Goal: Transaction & Acquisition: Purchase product/service

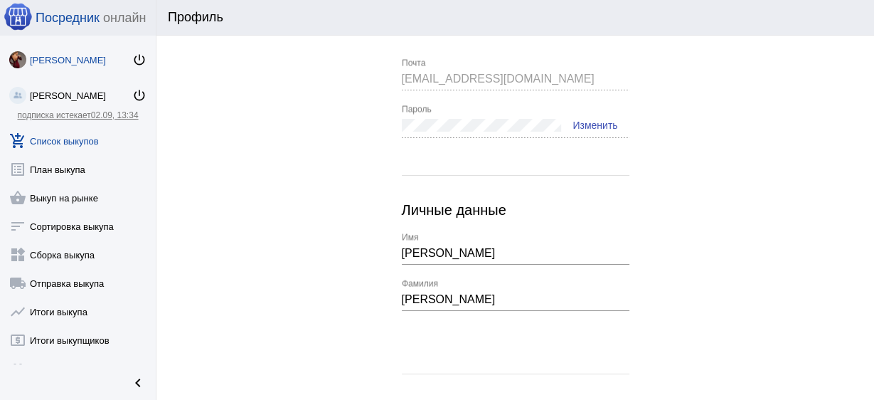
click at [76, 143] on link "add_shopping_cart Список выкупов" at bounding box center [78, 138] width 156 height 28
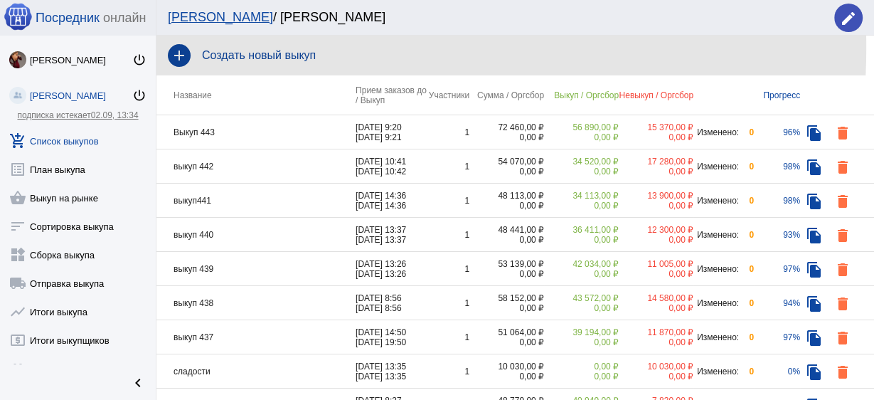
click at [251, 48] on div "add Создать новый выкуп" at bounding box center [515, 56] width 718 height 40
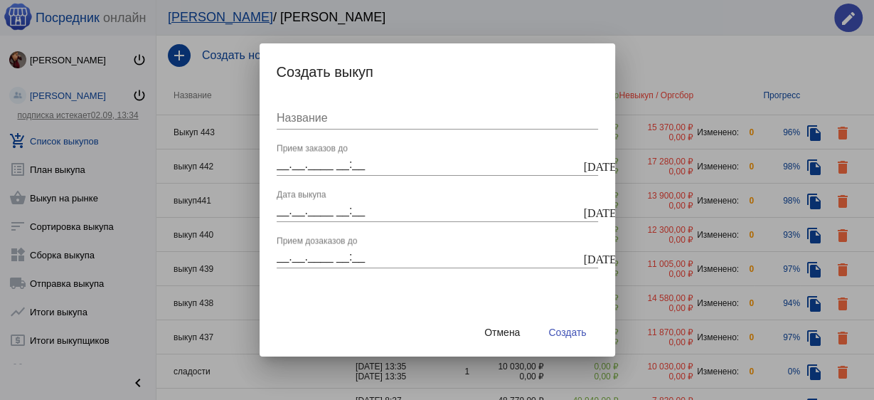
click at [356, 121] on input "Название" at bounding box center [437, 118] width 321 height 13
type input "выкуп444"
click at [588, 166] on mat-icon "today" at bounding box center [589, 165] width 11 height 13
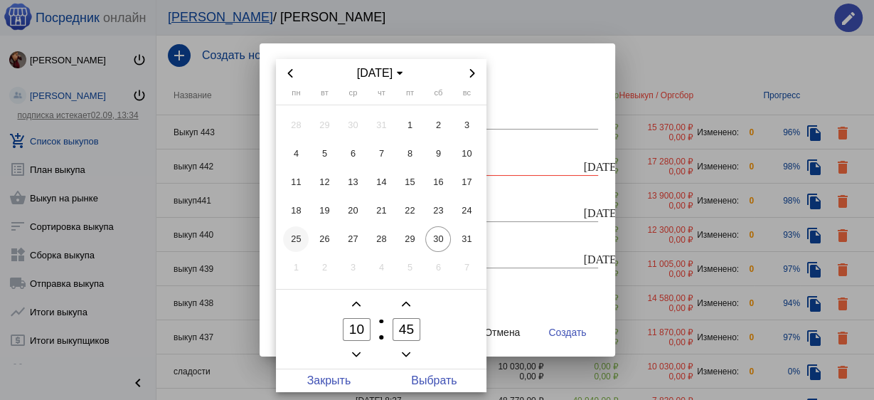
click at [293, 242] on span "25" at bounding box center [296, 239] width 26 height 26
click at [441, 375] on span "Выбрать" at bounding box center [433, 380] width 105 height 23
type input "25.08.2025 10:45"
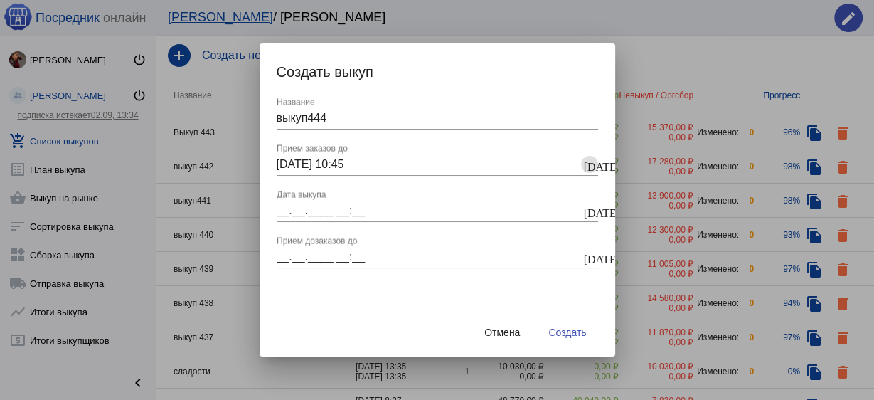
click at [583, 202] on div "__.__.____ __:__ Дата выкупа today" at bounding box center [437, 206] width 321 height 32
click at [590, 211] on mat-icon "today" at bounding box center [589, 211] width 11 height 13
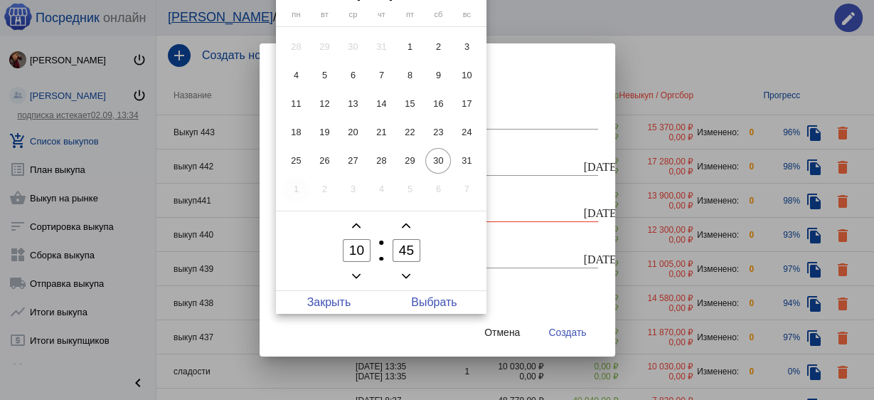
click at [299, 191] on span "1" at bounding box center [296, 189] width 26 height 26
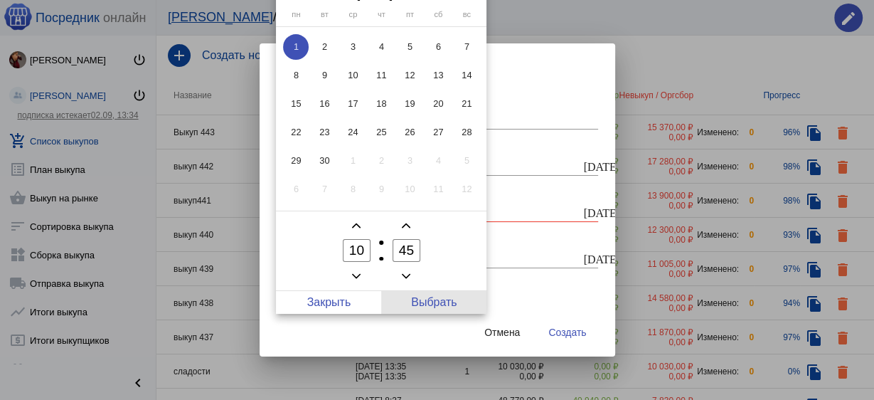
click at [437, 303] on span "Выбрать" at bounding box center [433, 302] width 105 height 23
type input "01.09.2025 10:45"
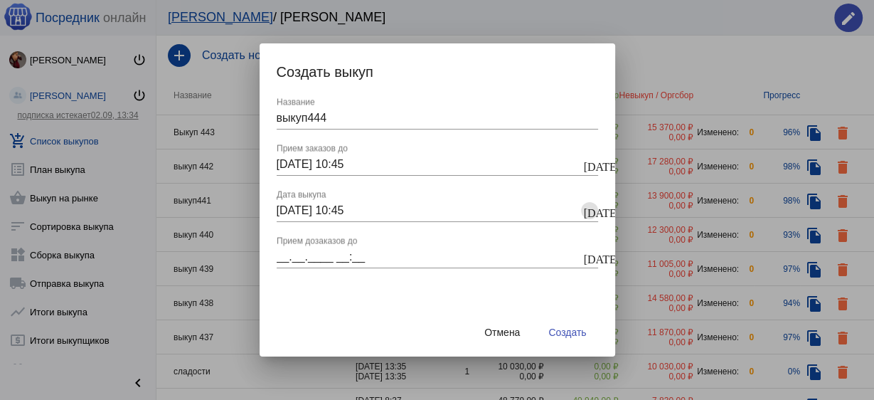
click at [588, 161] on mat-icon "today" at bounding box center [589, 165] width 11 height 13
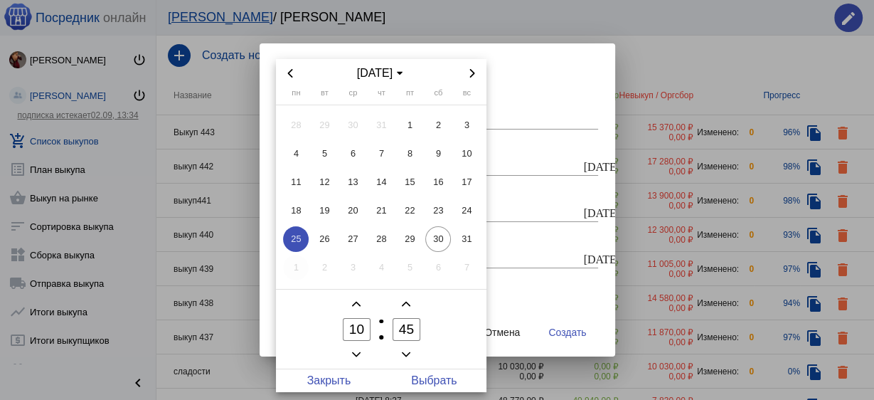
click at [293, 265] on span "1" at bounding box center [296, 268] width 26 height 26
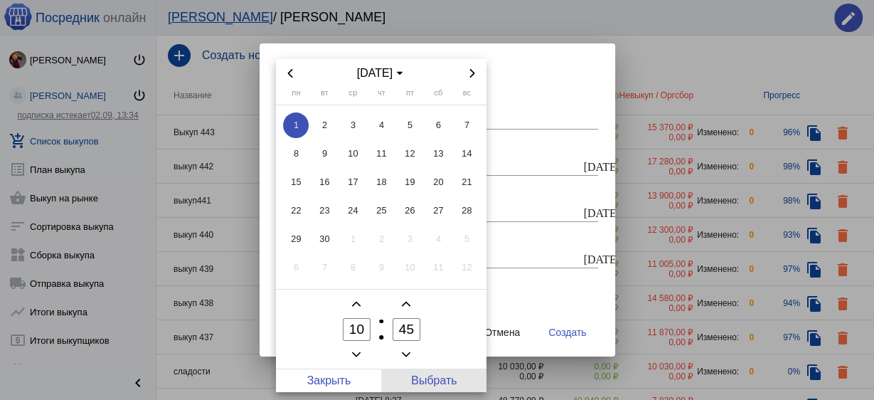
click at [428, 378] on span "Выбрать" at bounding box center [433, 380] width 105 height 23
type input "01.09.2025 10:45"
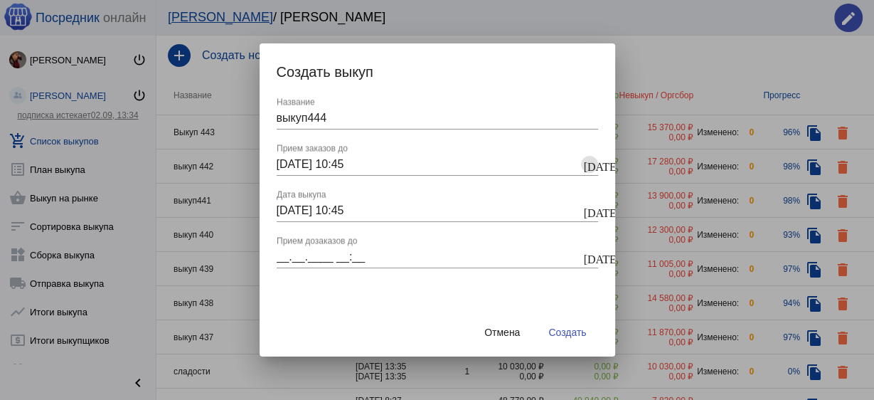
click at [584, 260] on mat-icon "today" at bounding box center [589, 257] width 11 height 13
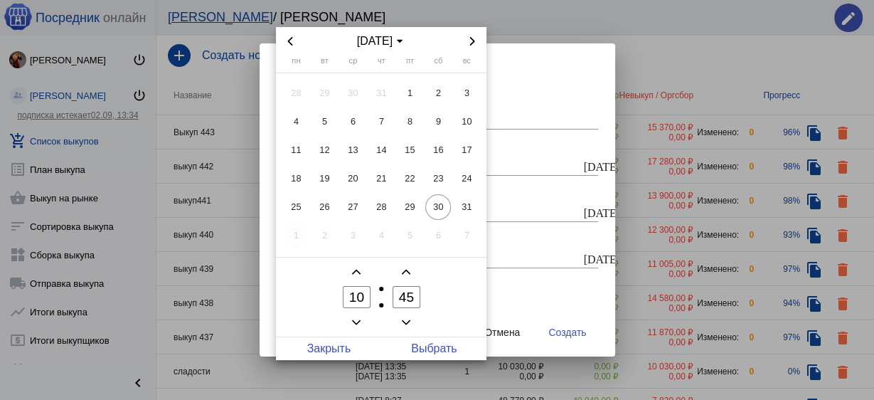
click at [301, 236] on span "1" at bounding box center [296, 236] width 26 height 26
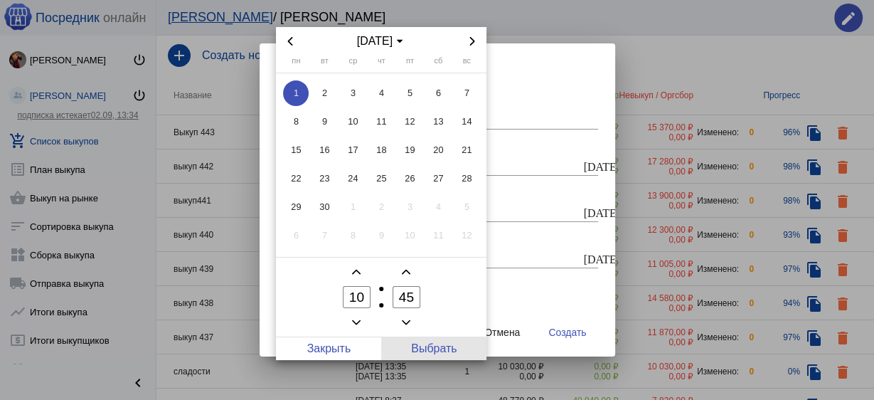
click at [446, 340] on span "Выбрать" at bounding box center [433, 348] width 105 height 23
type input "01.09.2025 10:45"
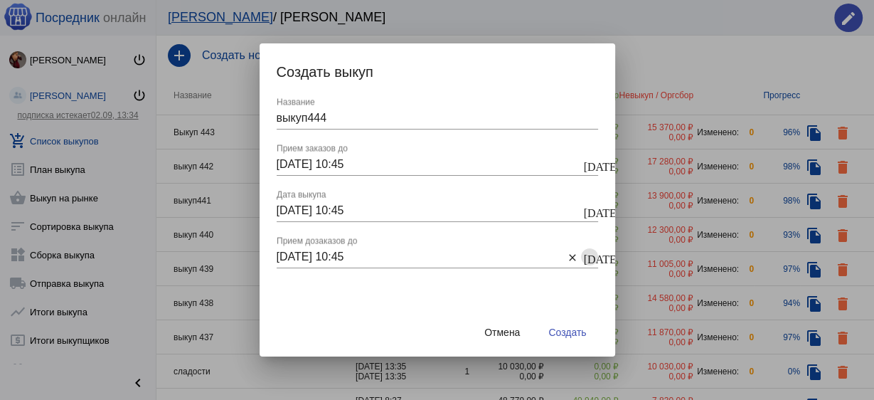
click at [575, 342] on button "Создать" at bounding box center [567, 332] width 60 height 26
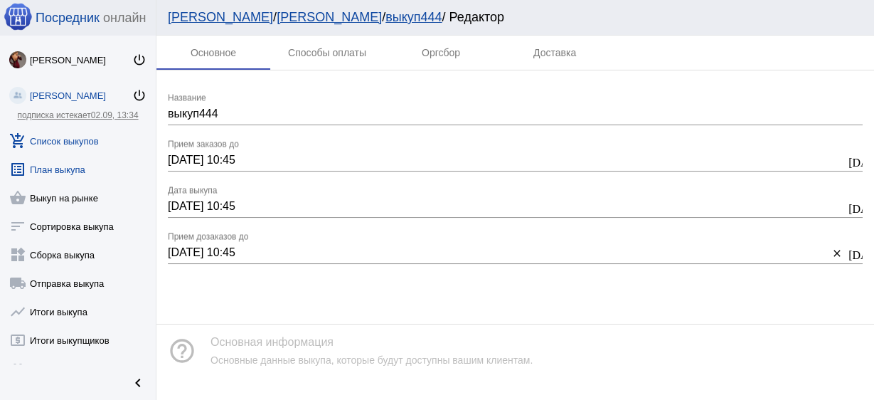
click at [83, 166] on link "list_alt План выкупа" at bounding box center [78, 166] width 156 height 28
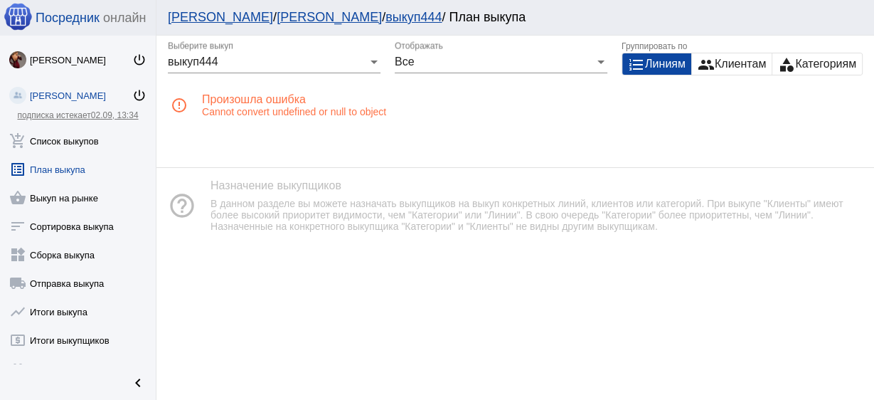
click at [84, 168] on link "list_alt План выкупа" at bounding box center [78, 166] width 156 height 28
click at [79, 139] on link "add_shopping_cart Список выкупов" at bounding box center [78, 138] width 156 height 28
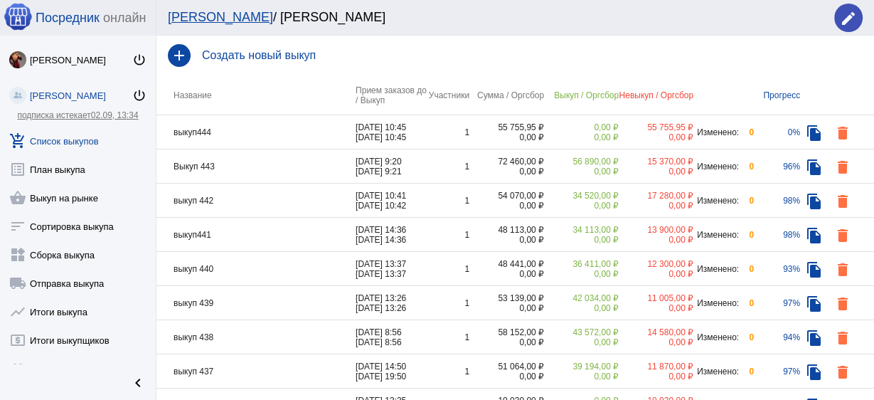
click at [245, 132] on td "выкуп444" at bounding box center [255, 132] width 199 height 34
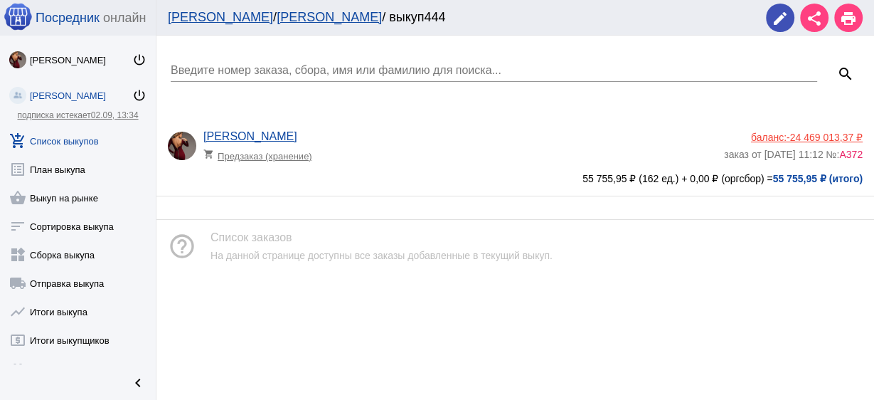
click at [441, 165] on div "Анастасия Бондаренко shopping_cart Предзаказ (хранение)" at bounding box center [463, 149] width 521 height 38
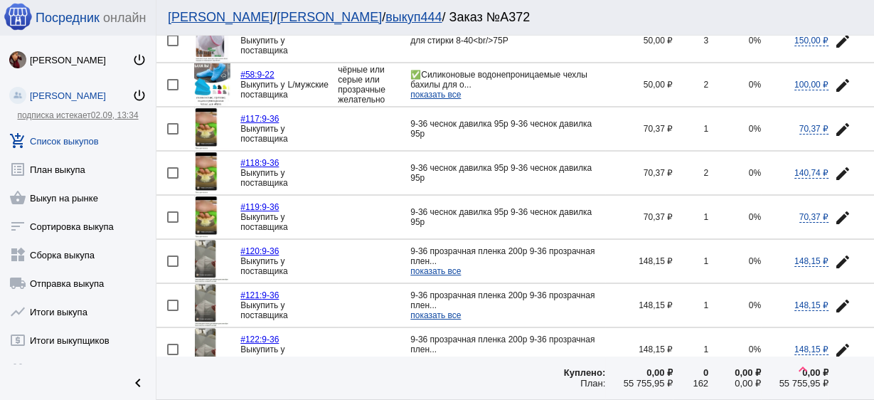
scroll to position [228, 0]
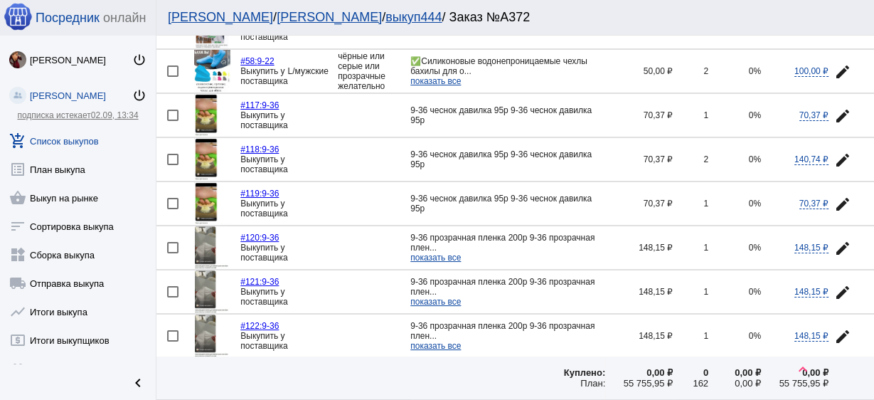
click at [171, 113] on div at bounding box center [172, 115] width 11 height 11
click at [172, 121] on input "checkbox" at bounding box center [172, 121] width 1 height 1
checkbox input "true"
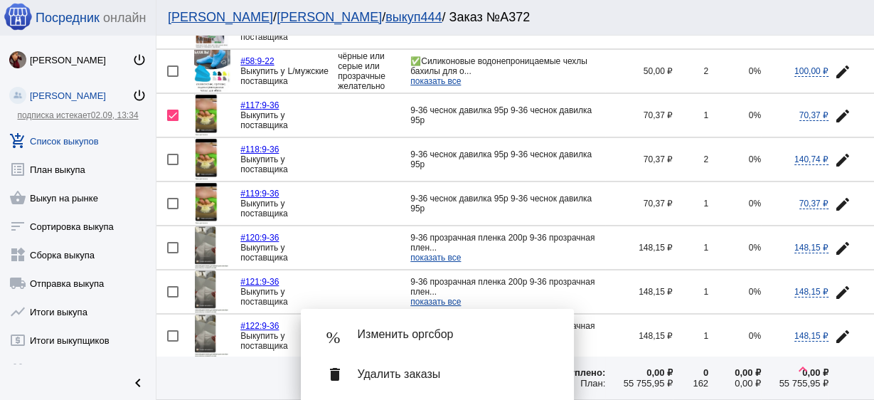
click at [173, 154] on div at bounding box center [172, 159] width 11 height 11
click at [173, 165] on input "checkbox" at bounding box center [172, 165] width 1 height 1
checkbox input "true"
click at [174, 199] on div at bounding box center [172, 203] width 11 height 11
click at [173, 209] on input "checkbox" at bounding box center [172, 209] width 1 height 1
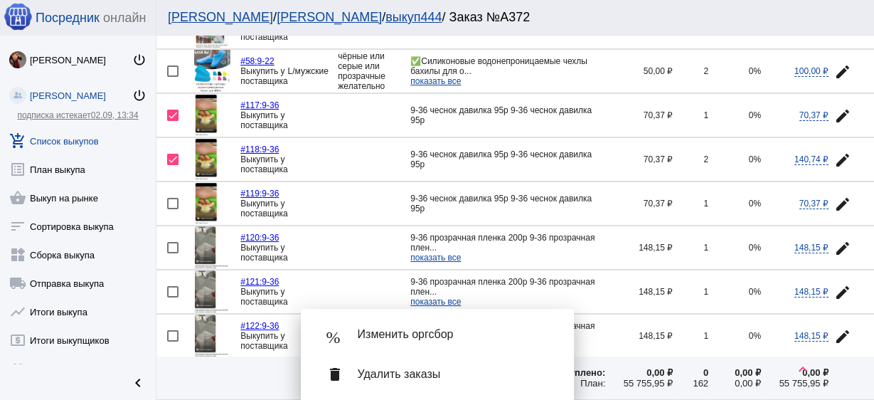
checkbox input "true"
click at [174, 248] on div at bounding box center [172, 247] width 11 height 11
click at [173, 253] on input "checkbox" at bounding box center [172, 253] width 1 height 1
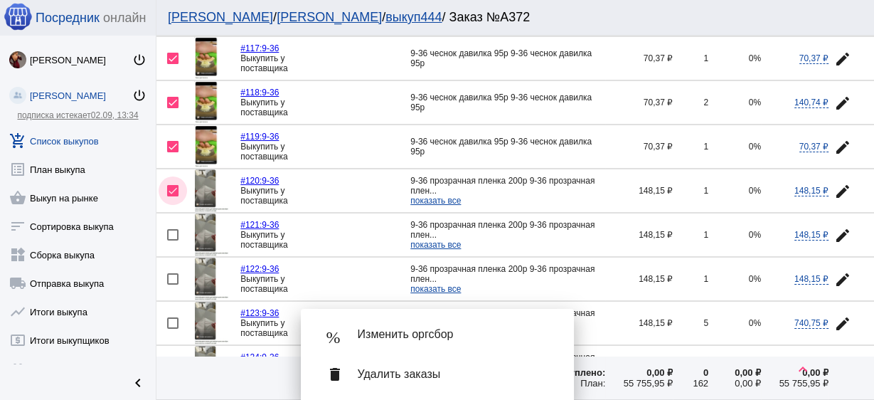
click at [175, 186] on div at bounding box center [172, 190] width 11 height 11
click at [173, 196] on input "checkbox" at bounding box center [172, 196] width 1 height 1
checkbox input "false"
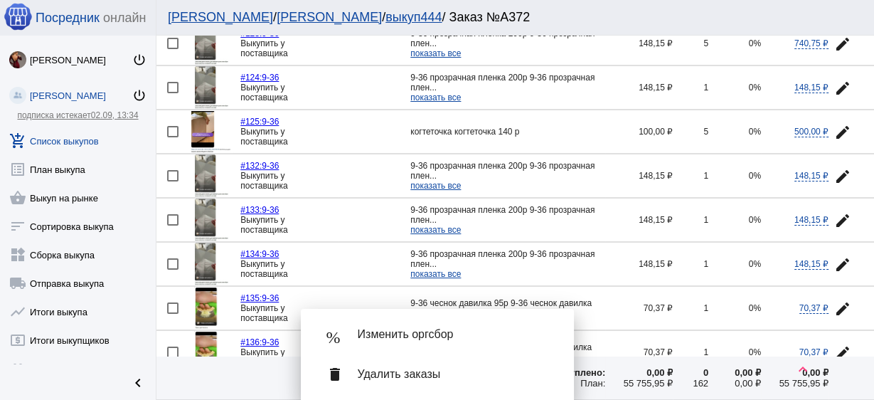
scroll to position [683, 0]
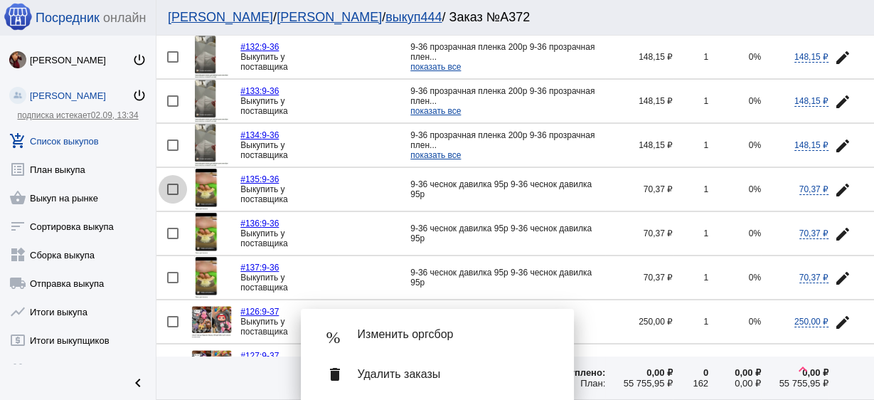
click at [167, 184] on div at bounding box center [172, 189] width 11 height 11
click at [172, 195] on input "checkbox" at bounding box center [172, 195] width 1 height 1
checkbox input "true"
click at [174, 228] on div at bounding box center [172, 233] width 11 height 11
click at [173, 239] on input "checkbox" at bounding box center [172, 239] width 1 height 1
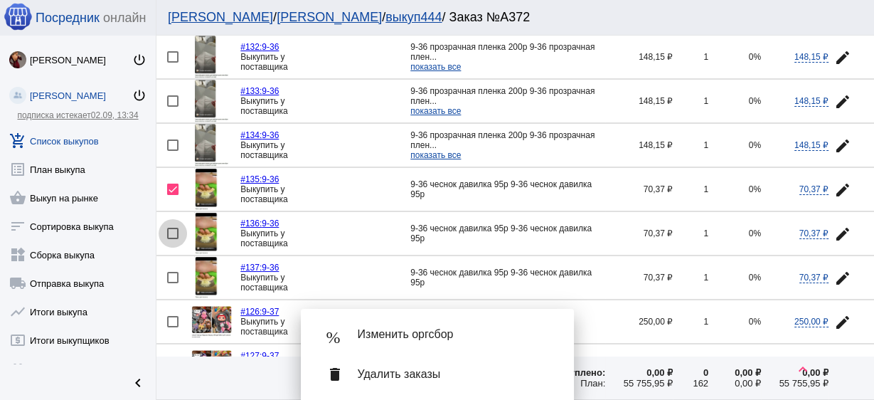
checkbox input "true"
click at [834, 270] on mat-icon "edit" at bounding box center [842, 278] width 17 height 17
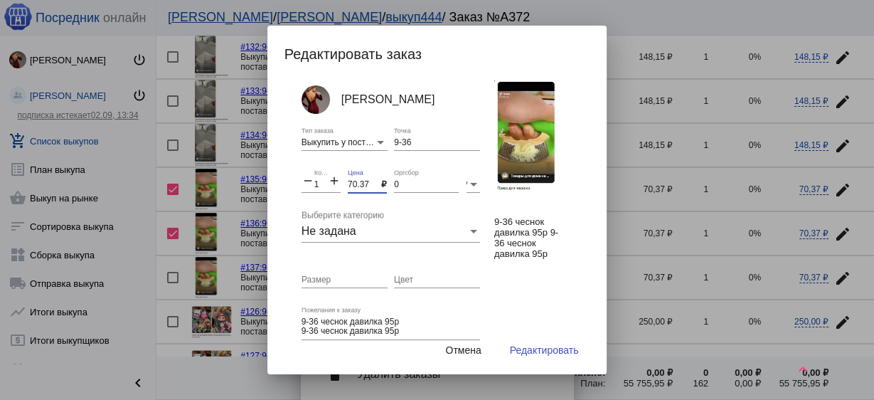
click at [360, 180] on input "70.37" at bounding box center [364, 185] width 33 height 10
type input "70"
drag, startPoint x: 317, startPoint y: 182, endPoint x: 306, endPoint y: 180, distance: 10.9
click at [306, 180] on div "remove 1 Количество add" at bounding box center [321, 181] width 39 height 24
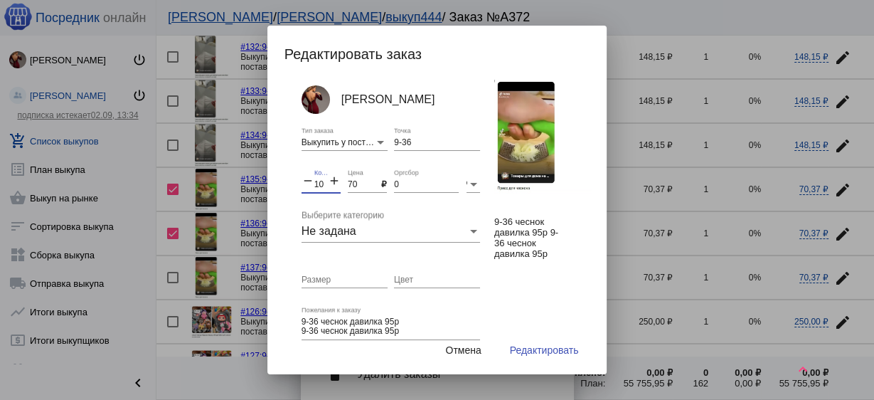
type input "10"
click at [528, 354] on span "Редактировать" at bounding box center [544, 349] width 69 height 11
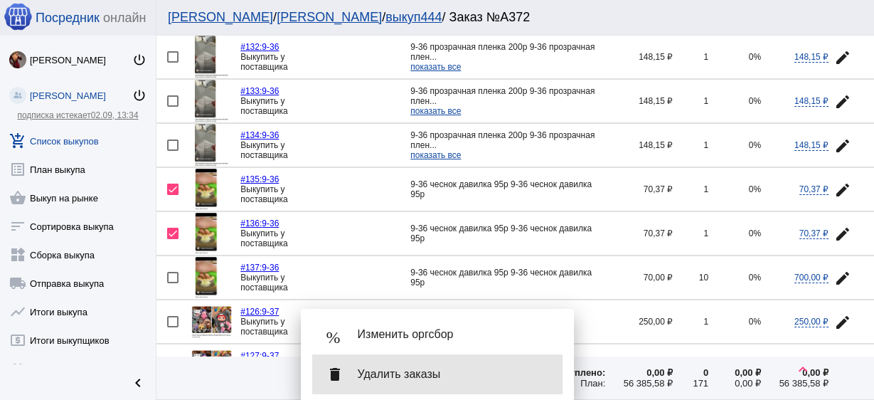
click at [504, 373] on span "Удалить заказы" at bounding box center [454, 374] width 193 height 14
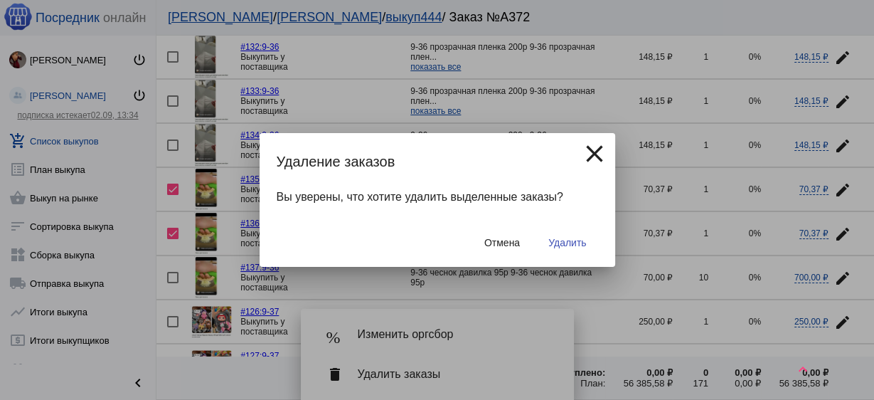
click at [590, 245] on button "Удалить" at bounding box center [567, 243] width 60 height 26
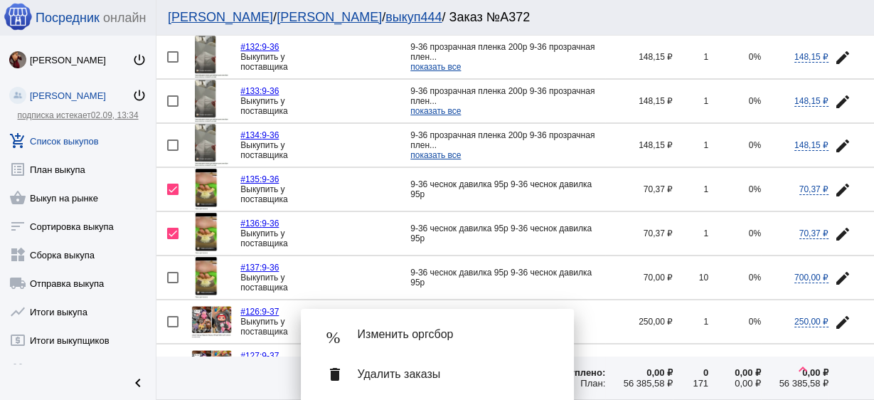
checkbox input "false"
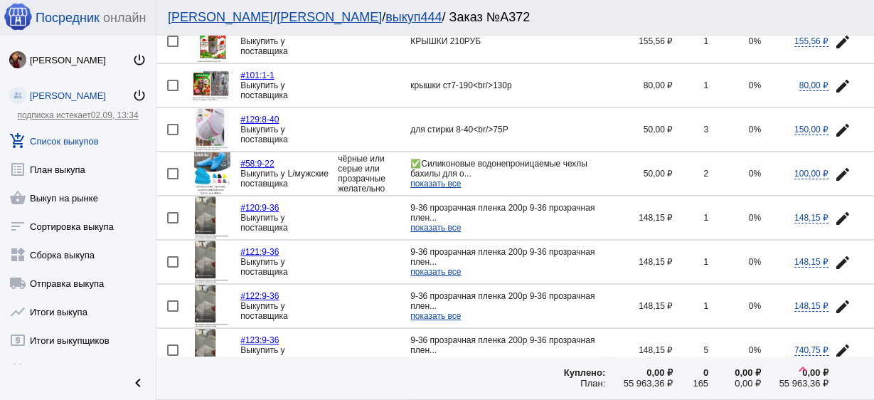
scroll to position [171, 0]
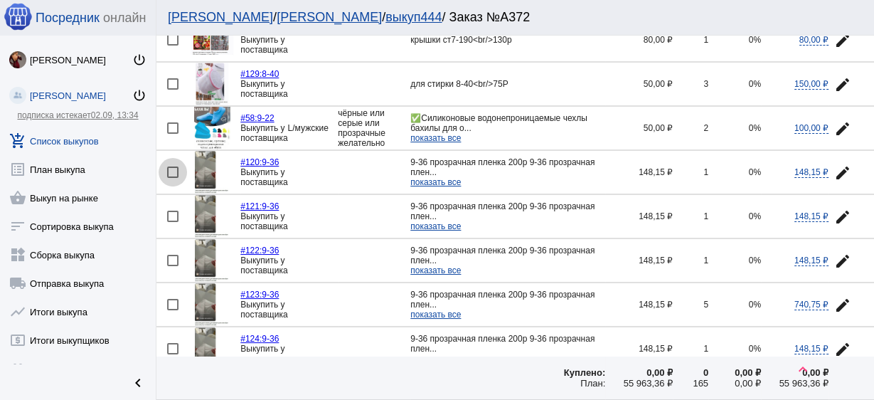
click at [176, 168] on div at bounding box center [172, 171] width 11 height 11
click at [173, 178] on input "checkbox" at bounding box center [172, 178] width 1 height 1
checkbox input "true"
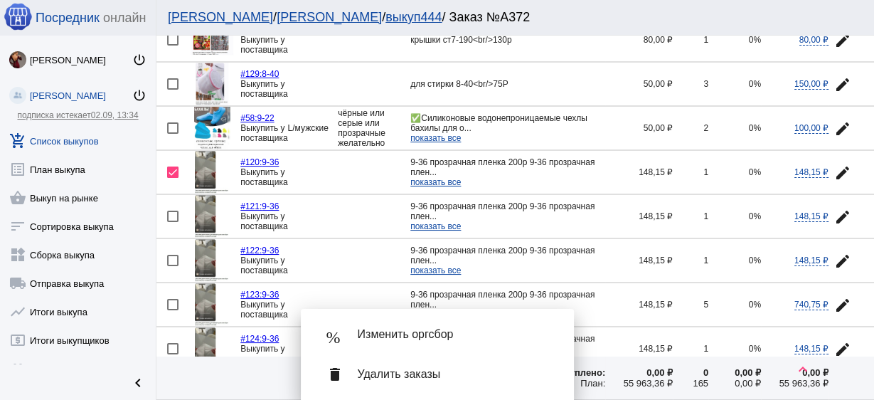
click at [171, 211] on div at bounding box center [172, 216] width 11 height 11
click at [172, 222] on input "checkbox" at bounding box center [172, 222] width 1 height 1
checkbox input "true"
click at [176, 257] on div at bounding box center [172, 260] width 11 height 11
click at [173, 266] on input "checkbox" at bounding box center [172, 266] width 1 height 1
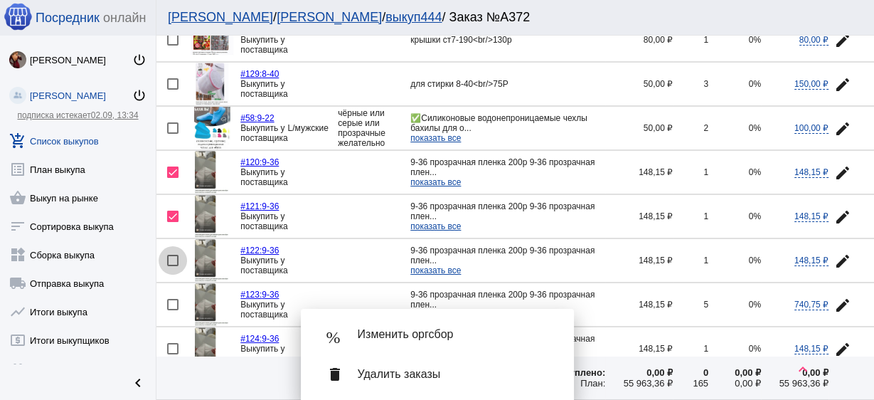
checkbox input "true"
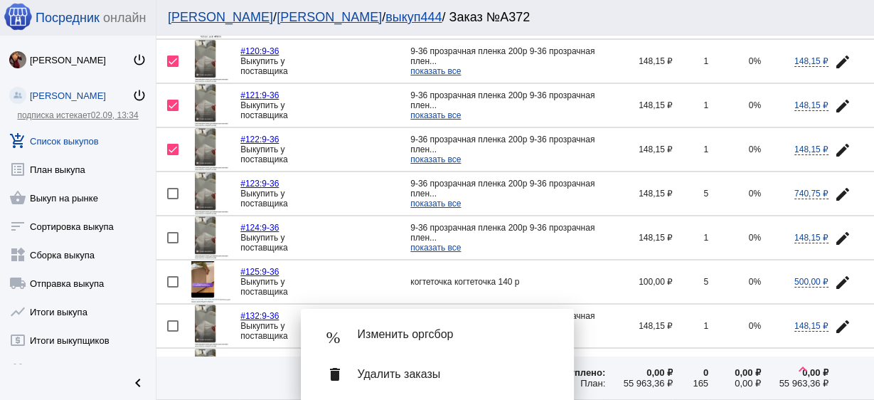
scroll to position [285, 0]
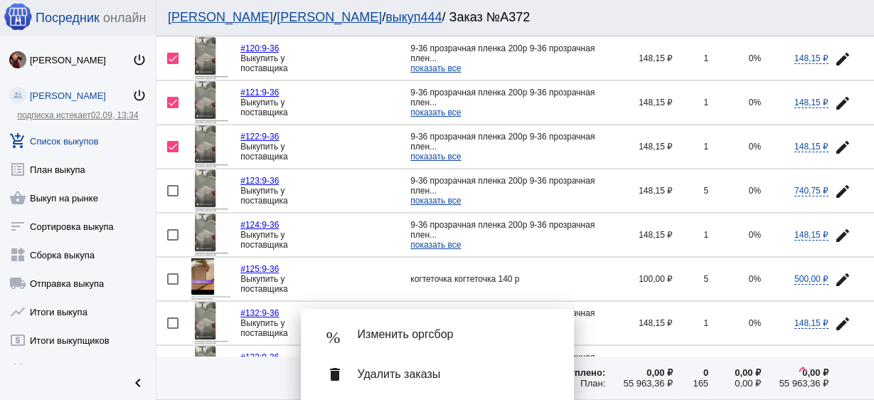
click at [173, 180] on td at bounding box center [173, 190] width 34 height 43
checkbox input "true"
click at [172, 229] on div at bounding box center [172, 234] width 11 height 11
click at [172, 240] on input "checkbox" at bounding box center [172, 240] width 1 height 1
checkbox input "true"
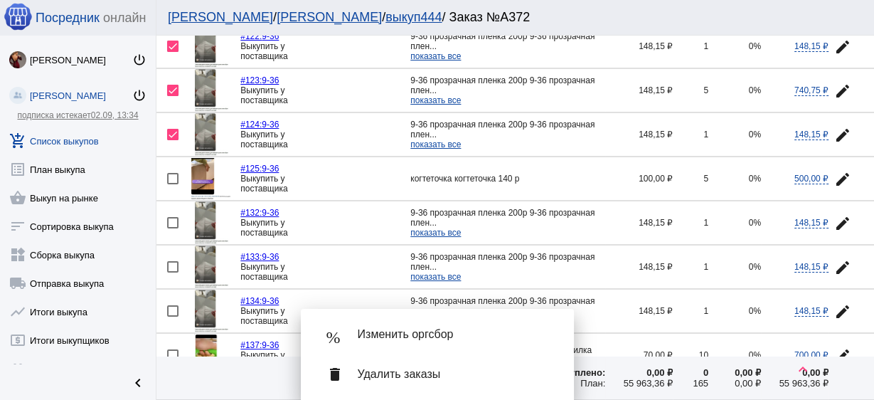
scroll to position [398, 0]
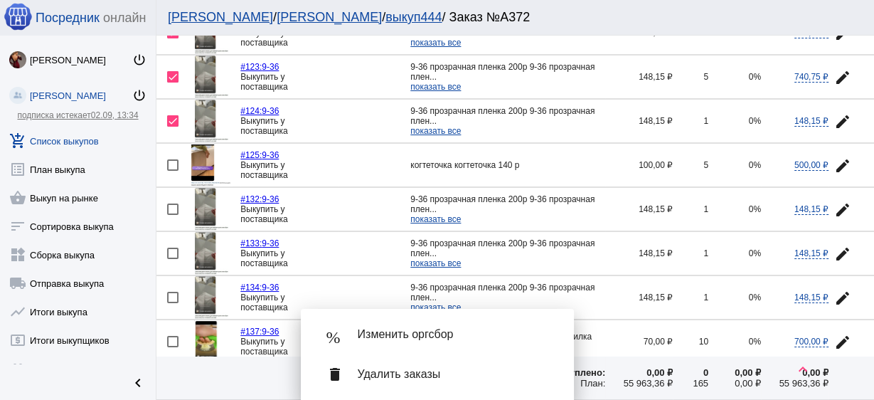
click at [176, 203] on div at bounding box center [172, 208] width 11 height 11
click at [173, 215] on input "checkbox" at bounding box center [172, 215] width 1 height 1
checkbox input "true"
click at [173, 253] on td at bounding box center [173, 253] width 34 height 43
checkbox input "true"
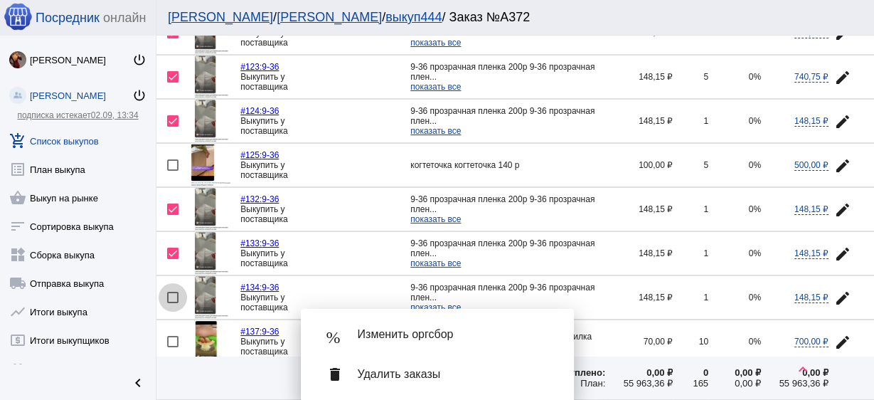
click at [171, 292] on div at bounding box center [172, 297] width 11 height 11
click at [172, 303] on input "checkbox" at bounding box center [172, 303] width 1 height 1
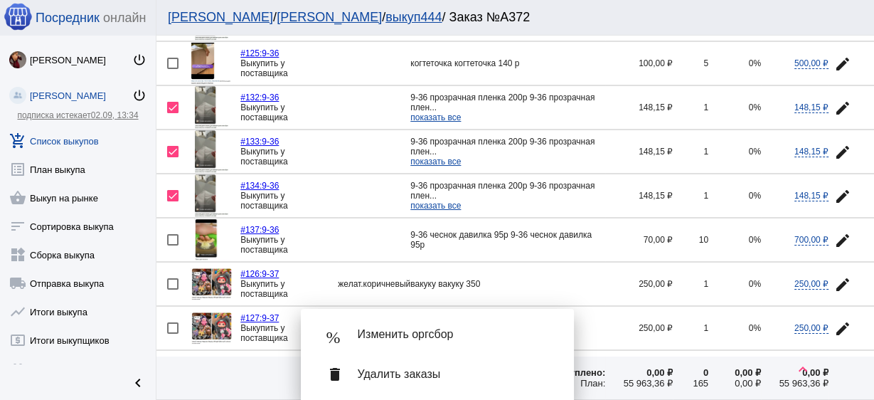
scroll to position [512, 0]
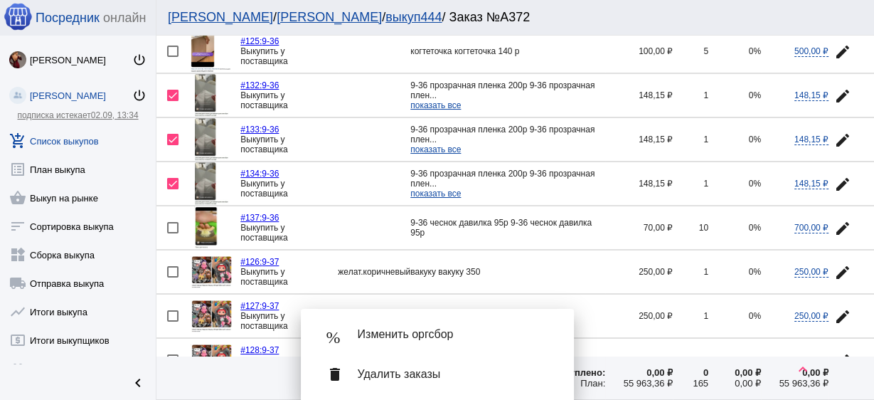
click at [172, 179] on div at bounding box center [172, 183] width 11 height 11
click at [172, 189] on input "checkbox" at bounding box center [172, 189] width 1 height 1
checkbox input "false"
click at [834, 178] on mat-icon "edit" at bounding box center [842, 184] width 17 height 17
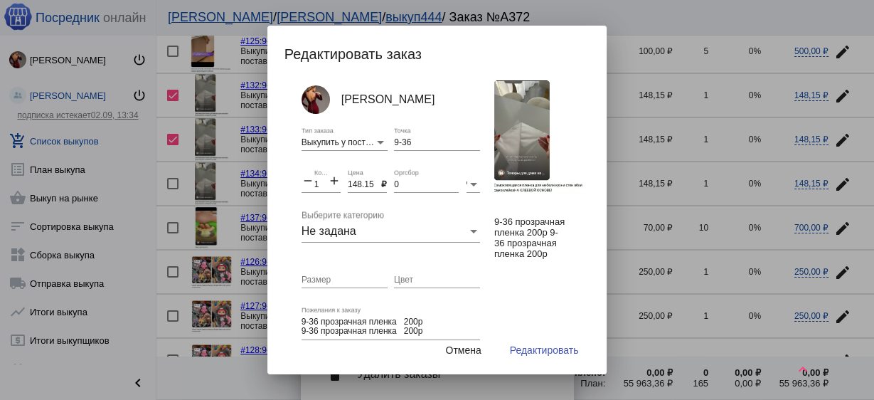
click at [356, 185] on input "148.15" at bounding box center [364, 185] width 33 height 10
type input "150"
click at [312, 180] on div "remove 1 Количество add" at bounding box center [321, 181] width 39 height 24
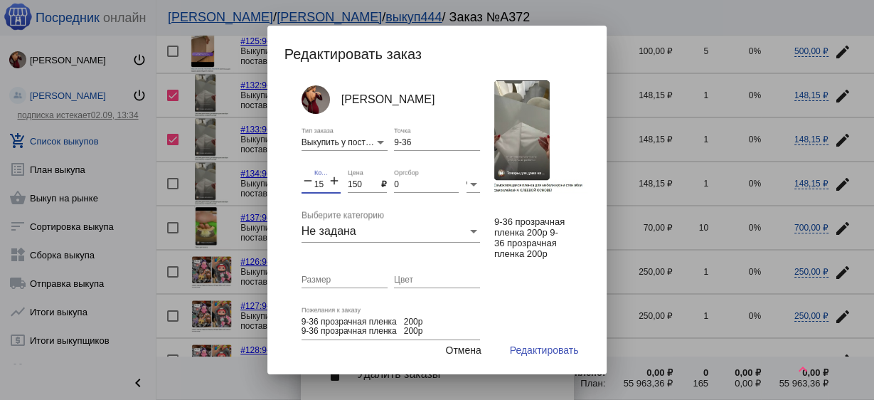
type input "15"
click at [381, 319] on textarea "9-36 прозрачная пленка 200р 9-36 прозрачная пленка 200р" at bounding box center [391, 327] width 179 height 22
click at [380, 317] on textarea "9-36 прозрачная пленка 200р 9-36 прозрачная пленка 200р" at bounding box center [391, 327] width 179 height 22
click at [384, 319] on textarea "9-36 прозрачная пленка 200р 9-36 прозрачная пленка 200р" at bounding box center [391, 327] width 179 height 22
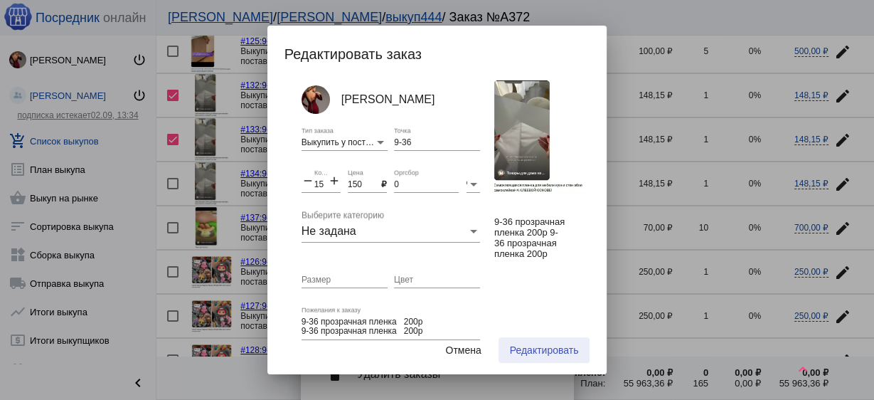
click at [546, 355] on span "Редактировать" at bounding box center [544, 349] width 69 height 11
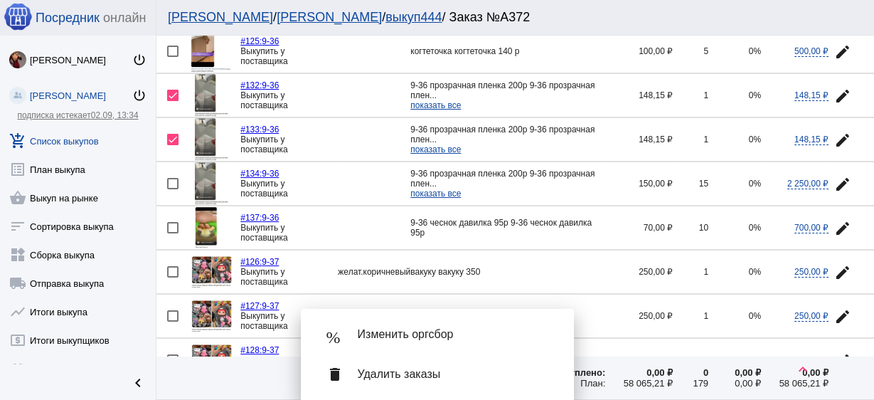
click at [484, 375] on span "Удалить заказы" at bounding box center [454, 374] width 193 height 14
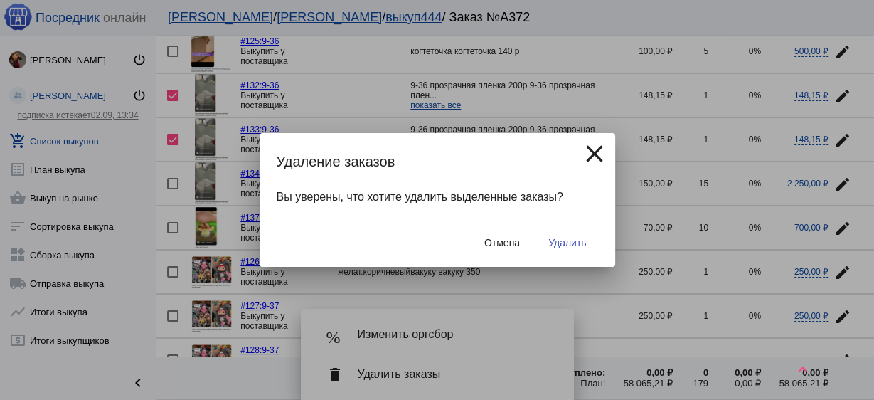
click at [558, 240] on span "Удалить" at bounding box center [567, 242] width 38 height 11
checkbox input "false"
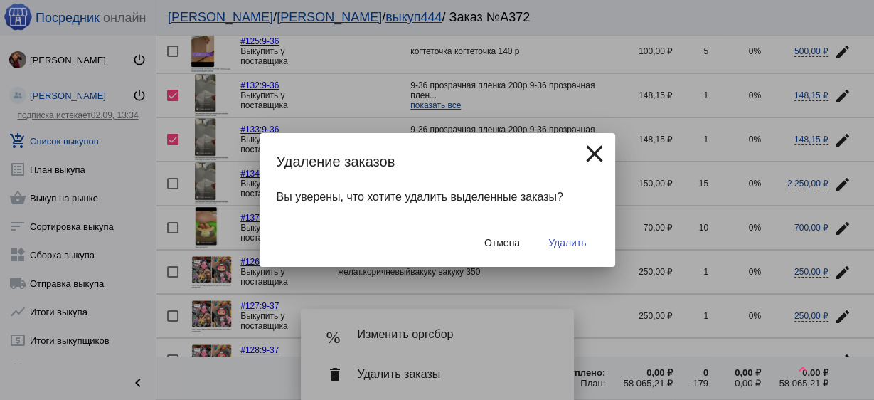
checkbox input "false"
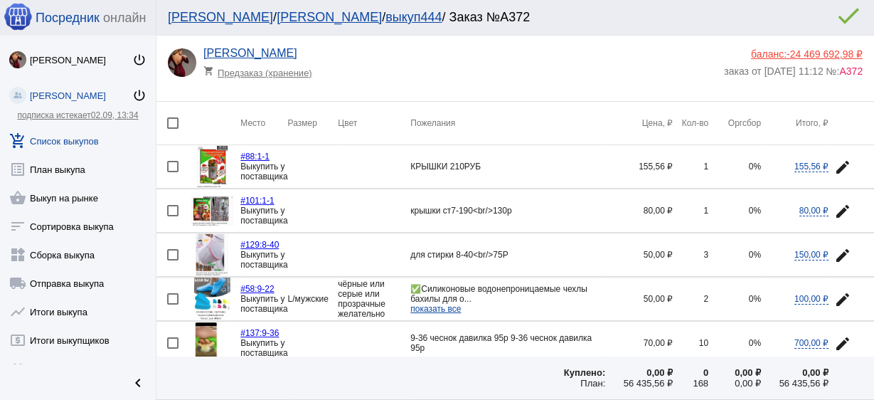
scroll to position [114, 0]
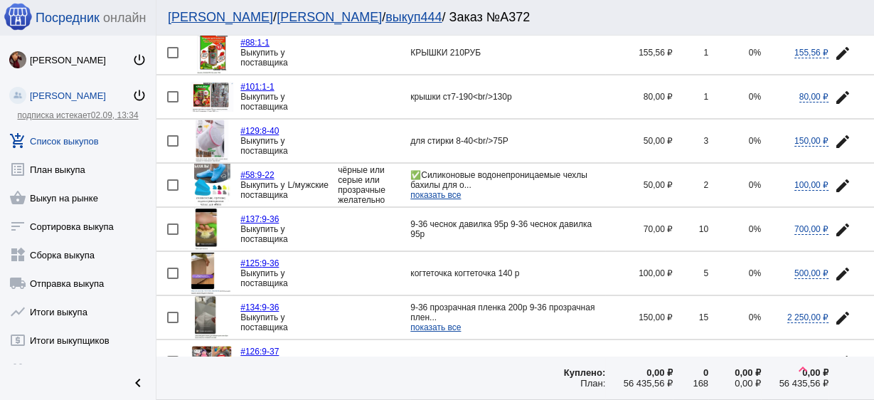
click at [199, 314] on img at bounding box center [212, 317] width 35 height 43
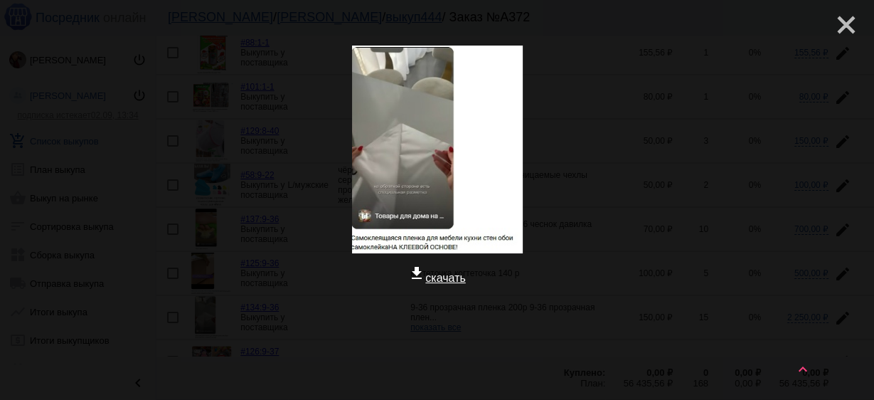
click at [834, 25] on mat-icon "close" at bounding box center [840, 19] width 17 height 17
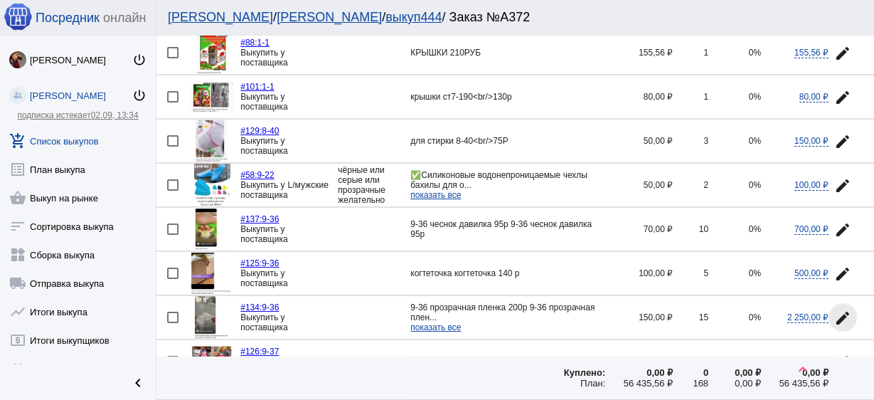
click at [834, 313] on mat-icon "edit" at bounding box center [842, 317] width 17 height 17
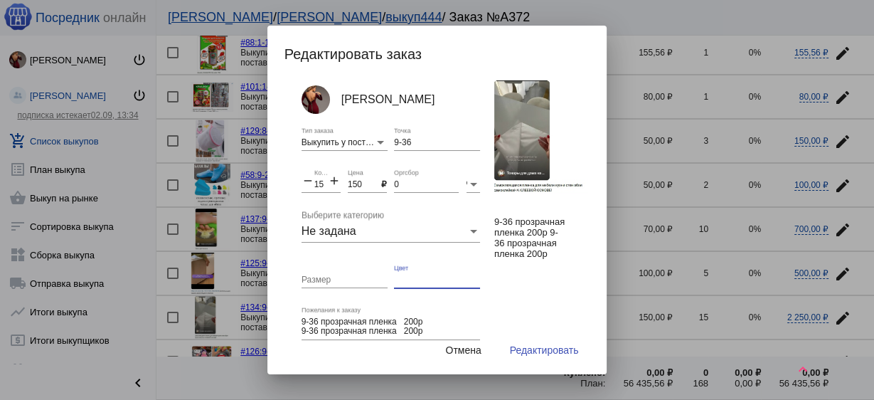
click at [405, 276] on input "Цвет" at bounding box center [437, 280] width 86 height 10
type input "прозрачная"
click at [548, 353] on span "Редактировать" at bounding box center [544, 349] width 69 height 11
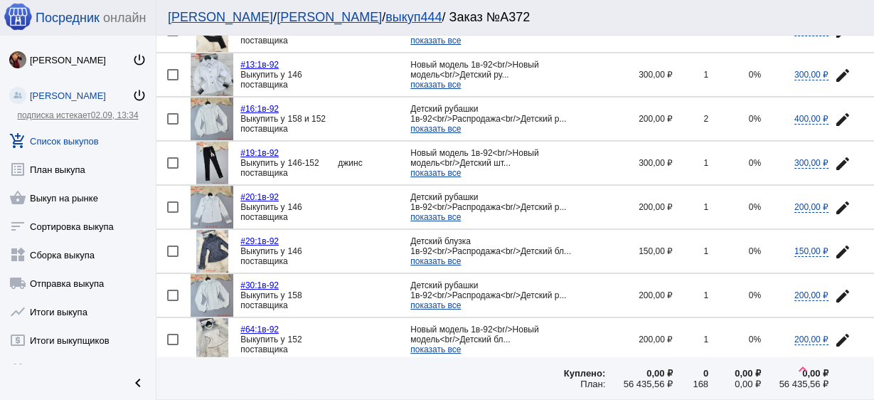
scroll to position [2048, 0]
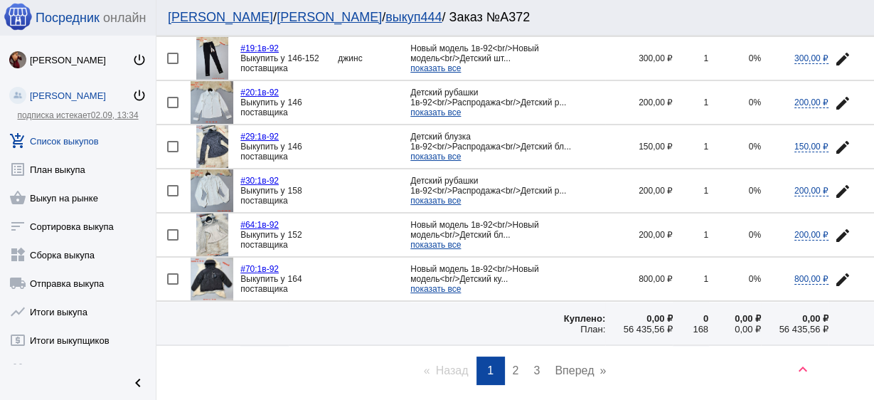
click at [513, 364] on span "2" at bounding box center [516, 370] width 6 height 12
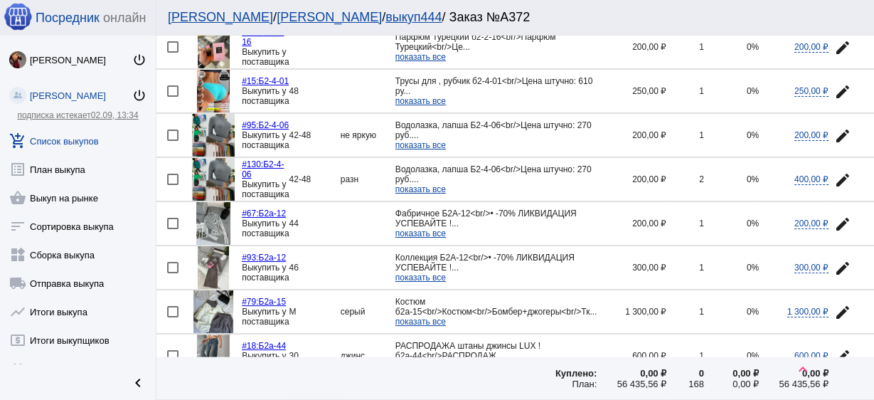
scroll to position [2083, 0]
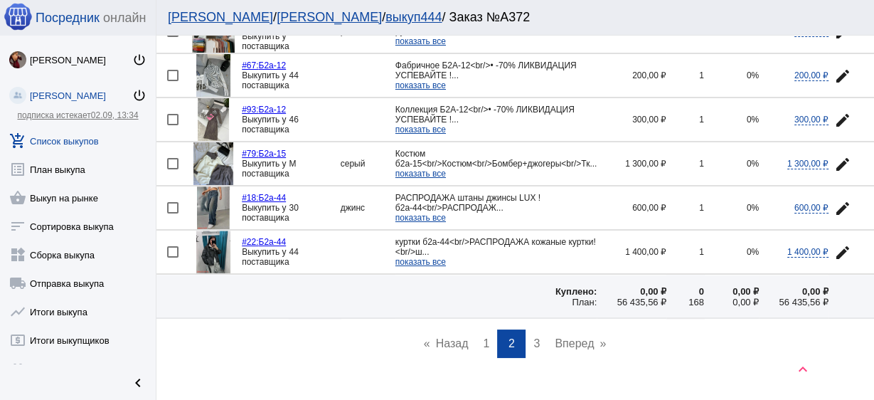
click at [536, 329] on link "page 3" at bounding box center [536, 343] width 21 height 28
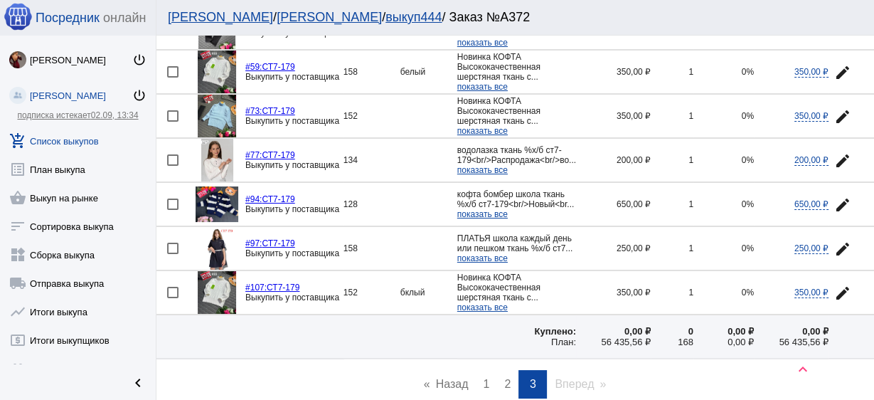
scroll to position [1407, 0]
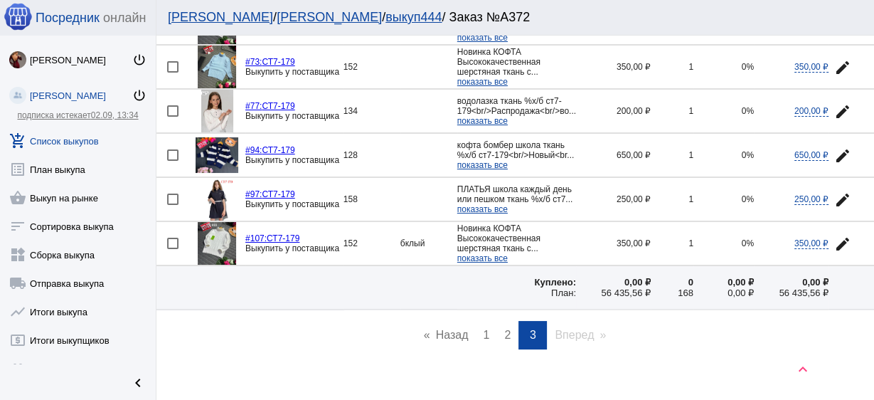
click at [484, 329] on span "1" at bounding box center [487, 335] width 6 height 12
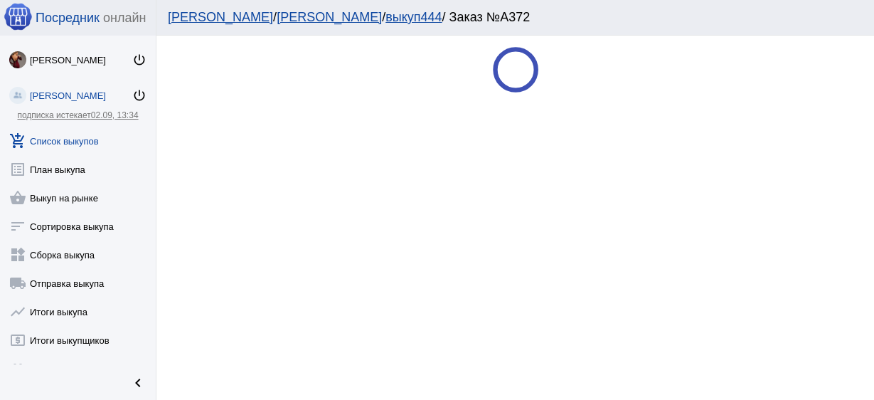
scroll to position [0, 0]
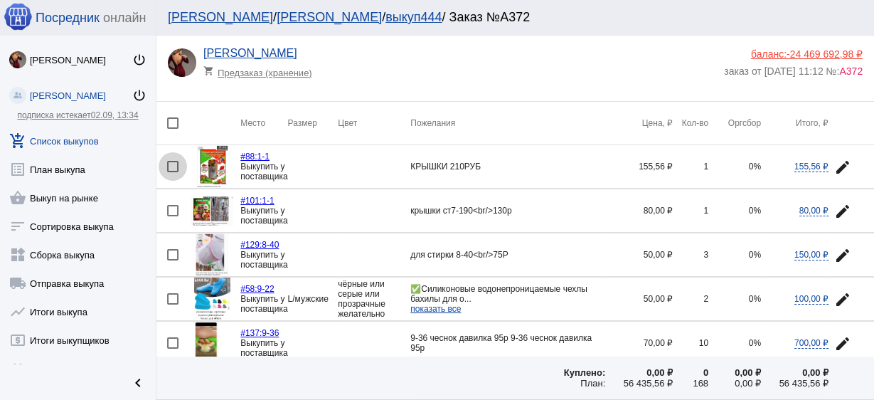
click at [171, 166] on div at bounding box center [172, 166] width 11 height 11
click at [172, 172] on input "checkbox" at bounding box center [172, 172] width 1 height 1
checkbox input "true"
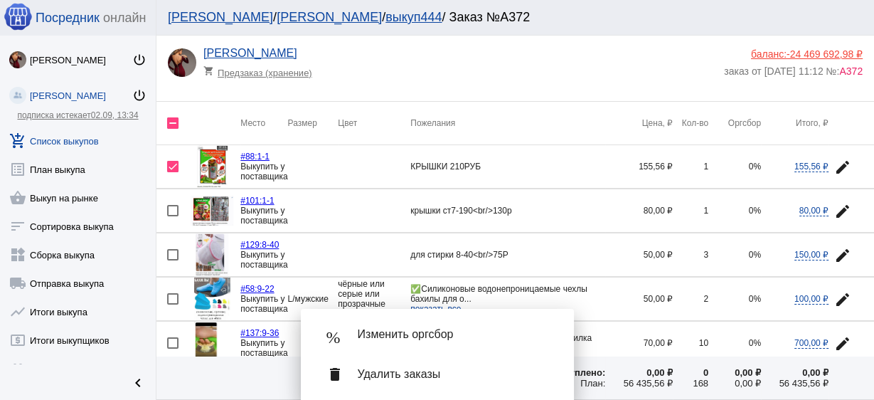
click at [169, 216] on td at bounding box center [173, 210] width 34 height 43
checkbox input "true"
click at [398, 375] on span "Удалить заказы" at bounding box center [454, 374] width 193 height 14
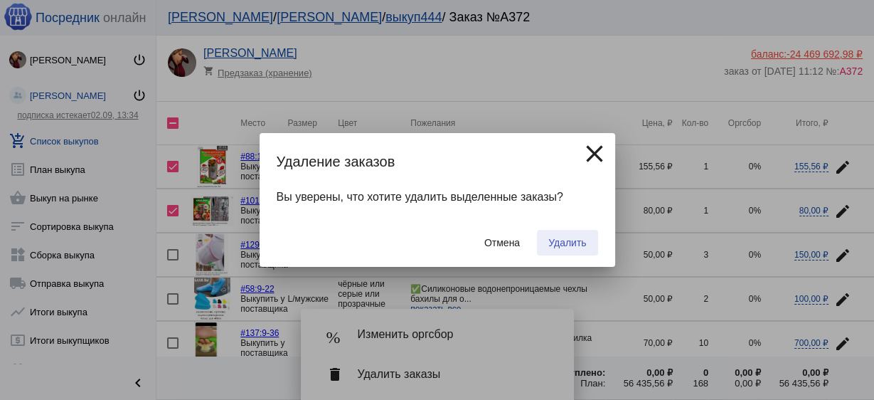
click at [575, 237] on span "Удалить" at bounding box center [567, 242] width 38 height 11
checkbox input "false"
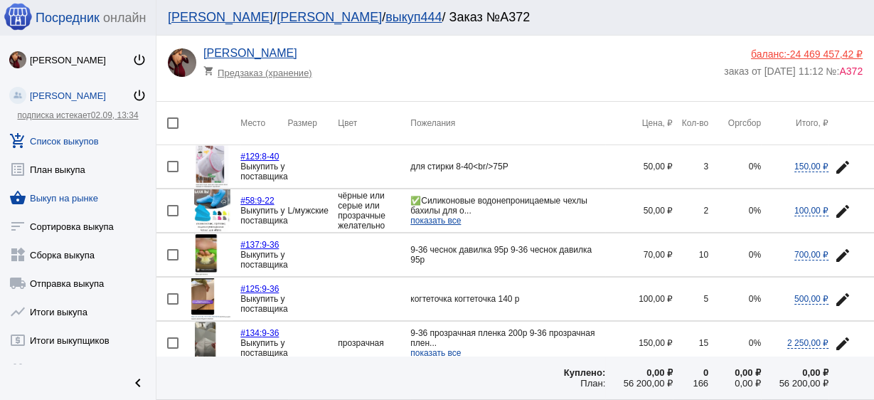
click at [69, 201] on link "shopping_basket Выкуп на рынке" at bounding box center [78, 195] width 156 height 28
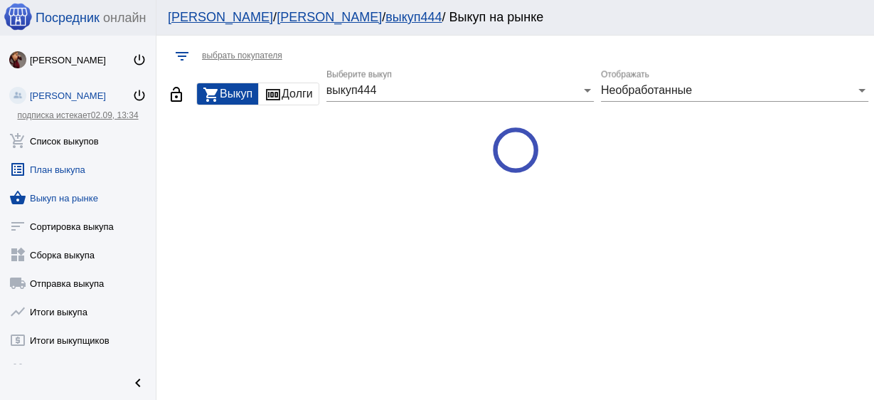
click at [67, 169] on link "list_alt План выкупа" at bounding box center [78, 166] width 156 height 28
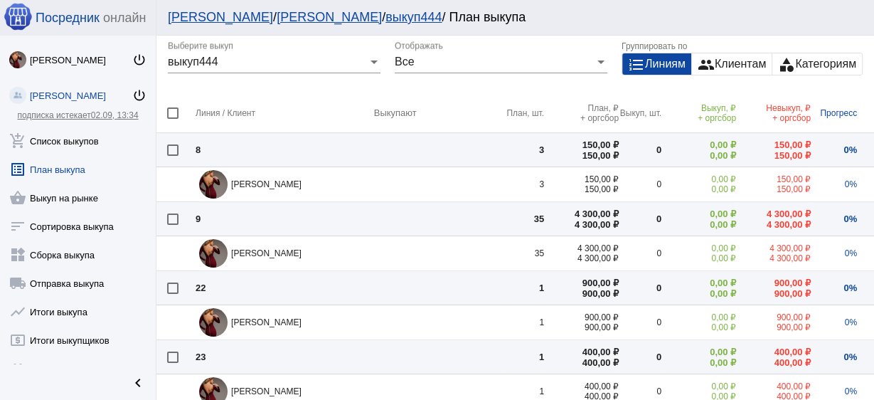
click at [170, 113] on div at bounding box center [172, 112] width 11 height 11
click at [172, 119] on input "checkbox" at bounding box center [172, 119] width 1 height 1
checkbox input "true"
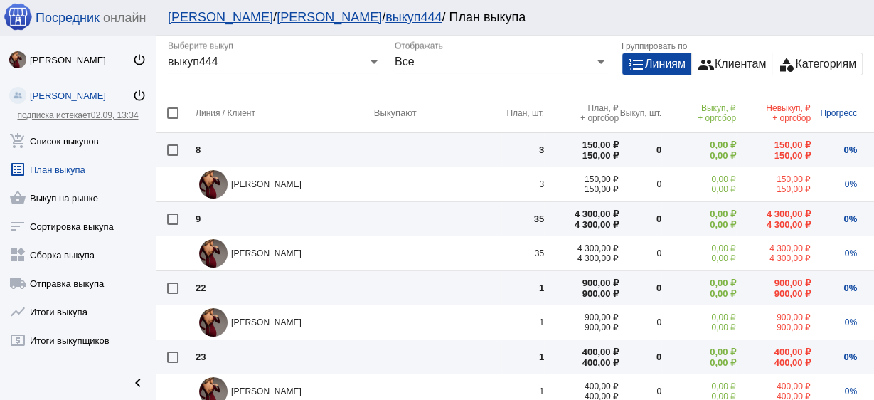
checkbox input "true"
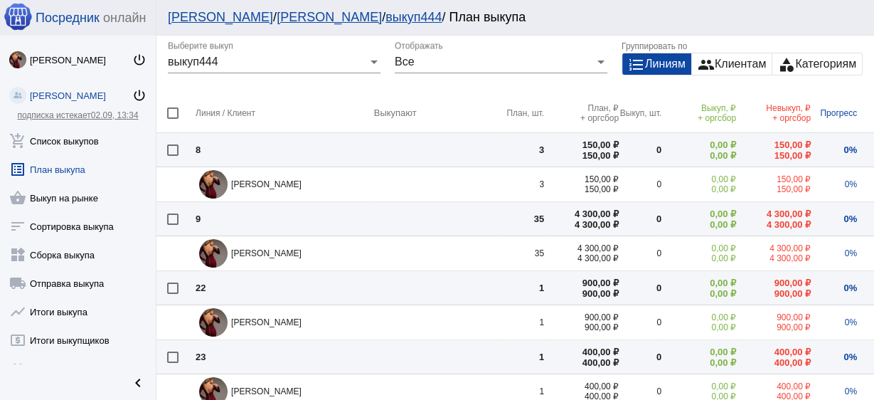
checkbox input "true"
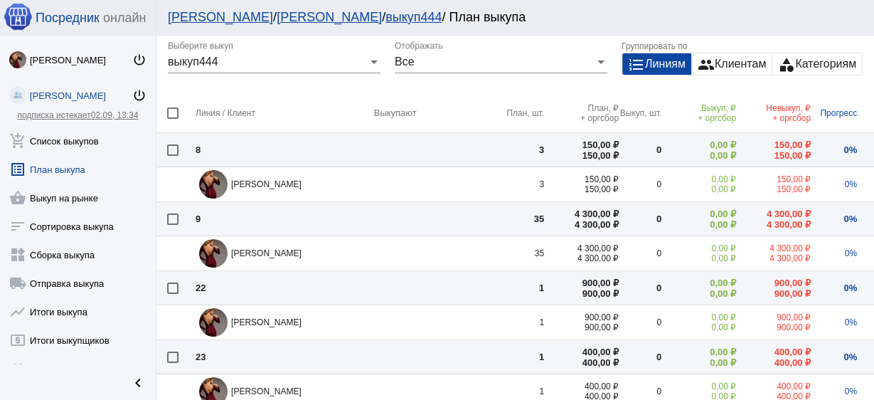
checkbox input "true"
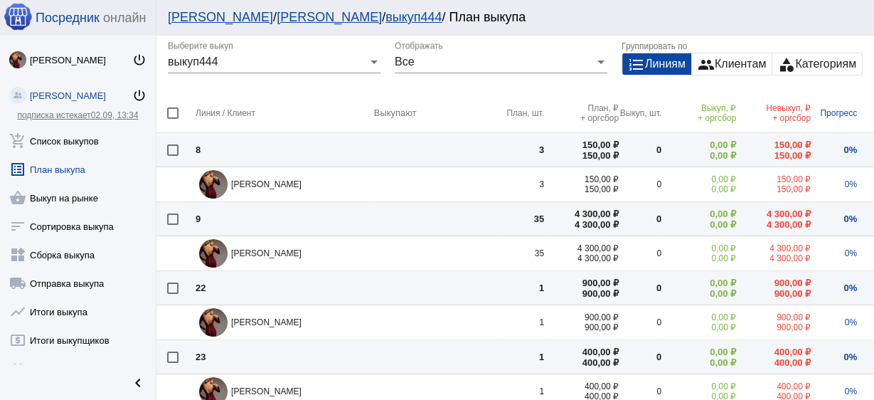
checkbox input "true"
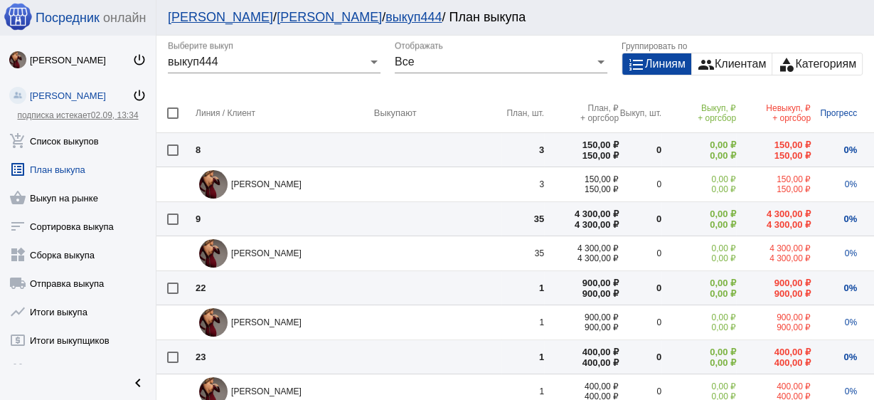
checkbox input "true"
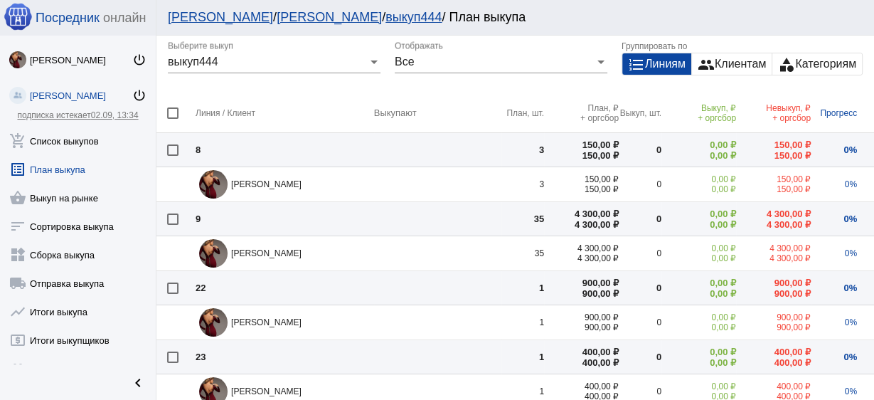
checkbox input "true"
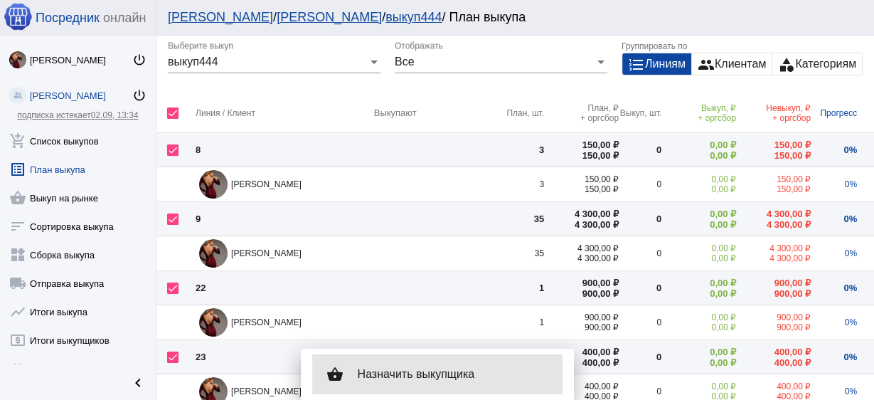
click at [389, 361] on div "shopping_basket Назначить выкупщика" at bounding box center [437, 374] width 250 height 40
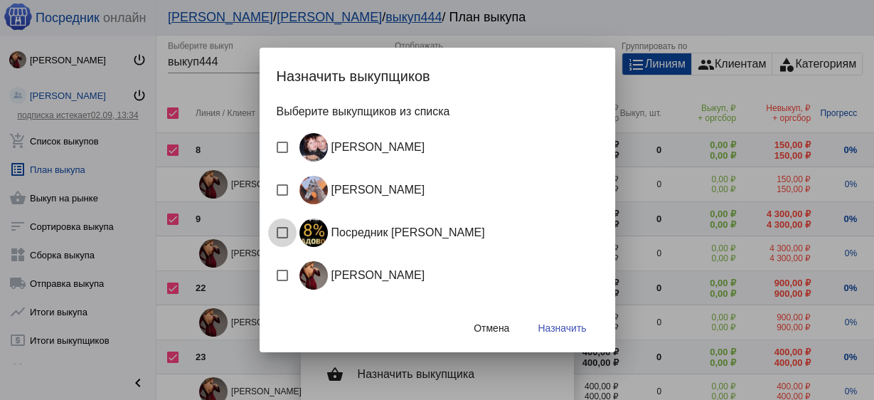
click at [363, 233] on div "Посредник Расулов" at bounding box center [389, 232] width 191 height 28
click at [282, 238] on input "Посредник Расулов" at bounding box center [282, 238] width 1 height 1
checkbox input "true"
click at [546, 324] on span "Назначить" at bounding box center [562, 327] width 48 height 11
checkbox input "false"
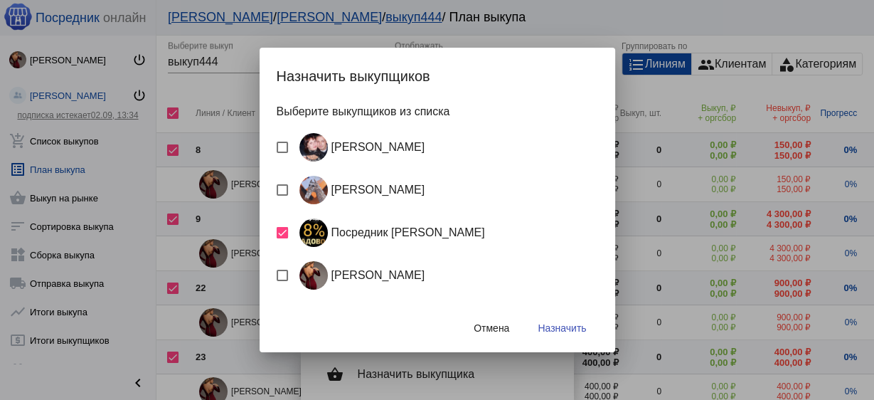
checkbox input "false"
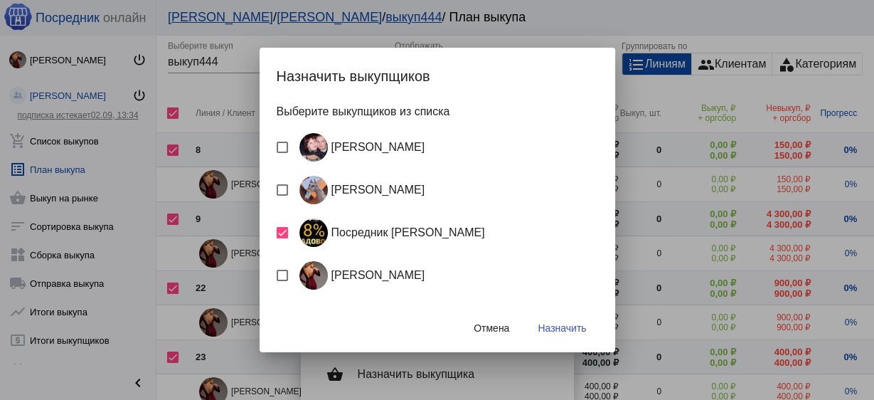
checkbox input "false"
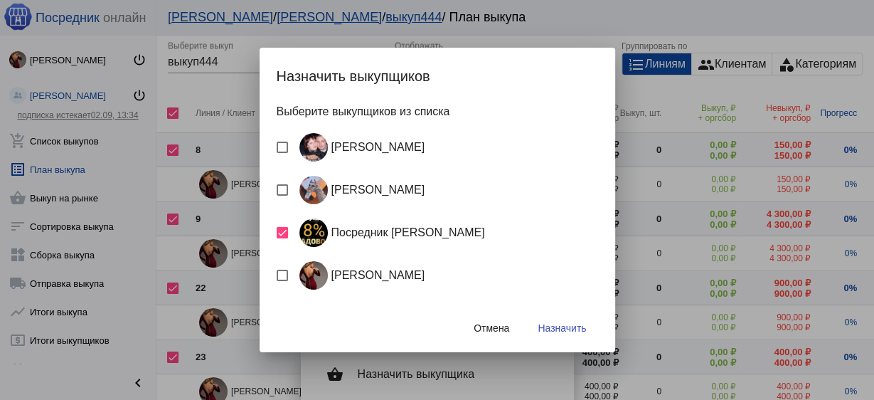
checkbox input "false"
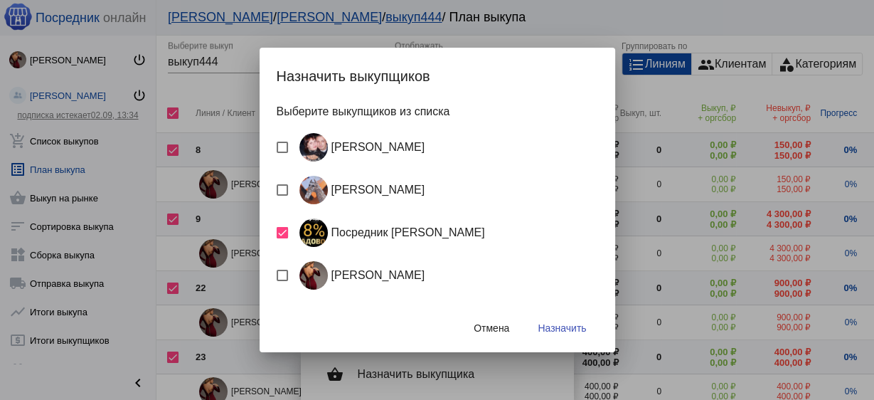
checkbox input "false"
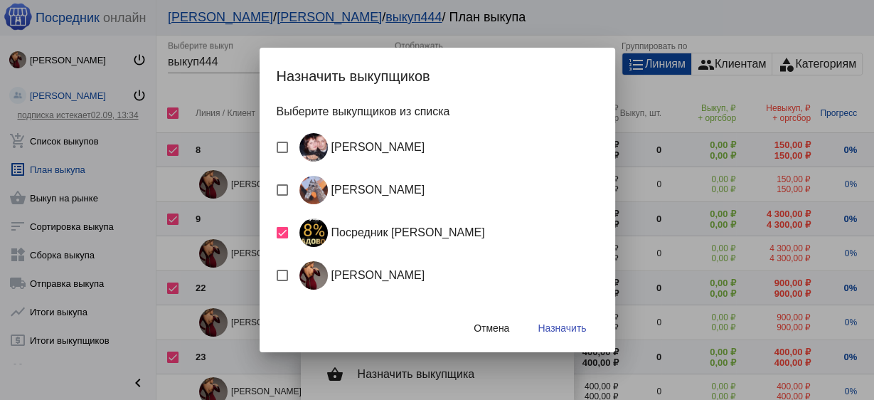
checkbox input "false"
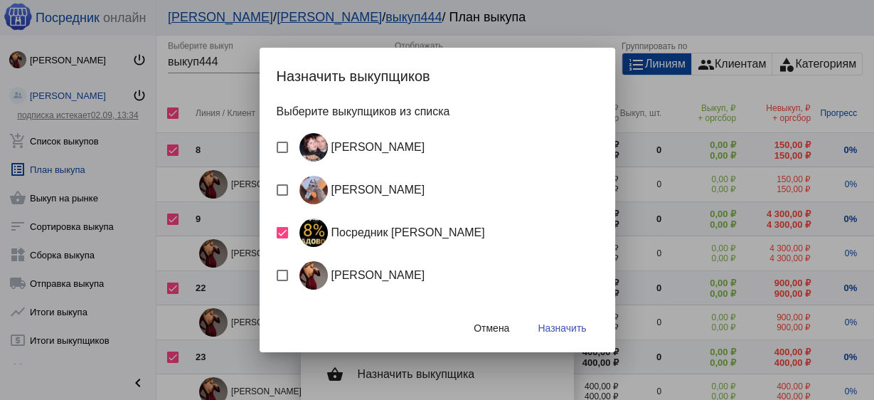
checkbox input "false"
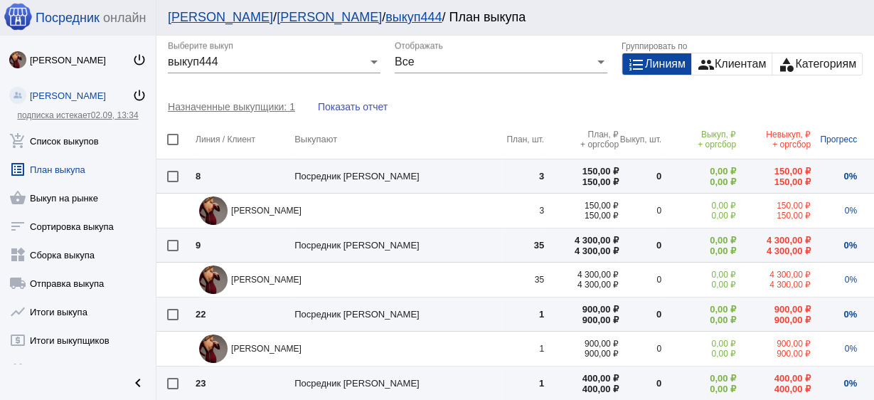
click at [387, 176] on span "Посредник Расулов" at bounding box center [356, 176] width 125 height 11
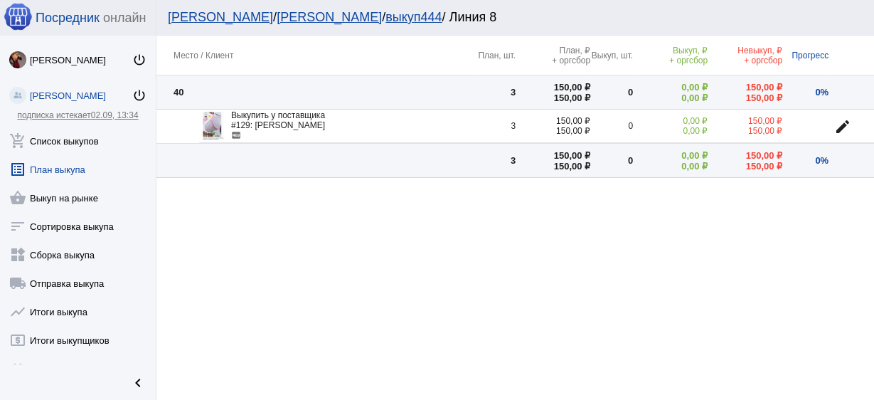
click at [386, 17] on link "выкуп444" at bounding box center [414, 17] width 56 height 14
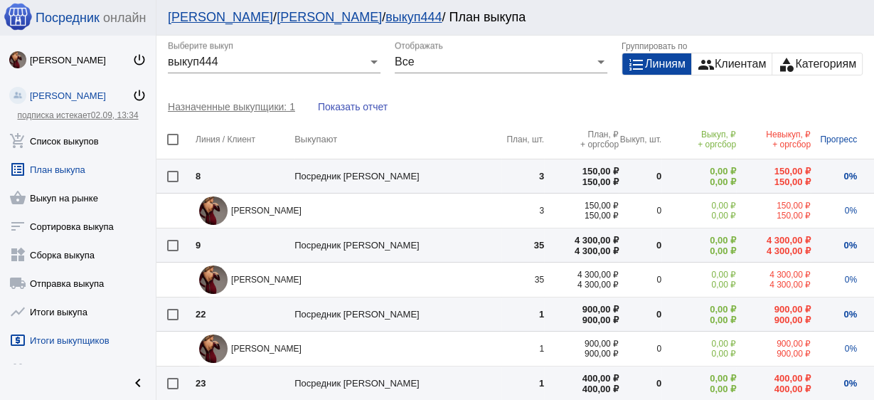
click at [68, 339] on link "local_atm Итоги выкупщиков" at bounding box center [78, 337] width 156 height 28
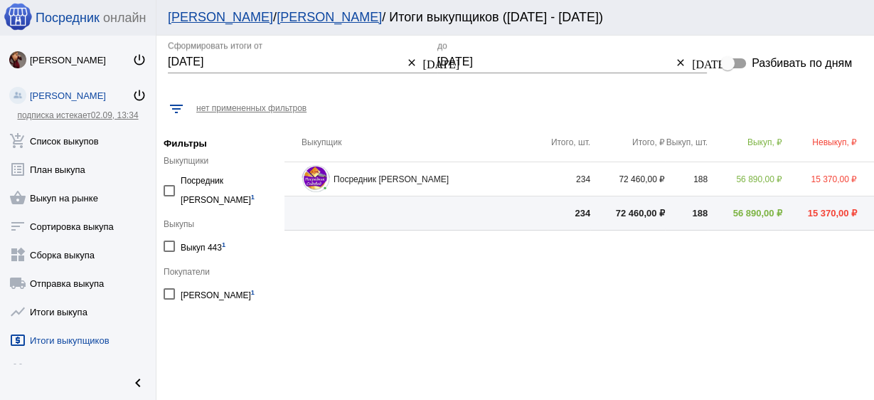
click at [319, 175] on img at bounding box center [316, 179] width 28 height 28
click at [68, 137] on link "add_shopping_cart Список выкупов" at bounding box center [78, 138] width 156 height 28
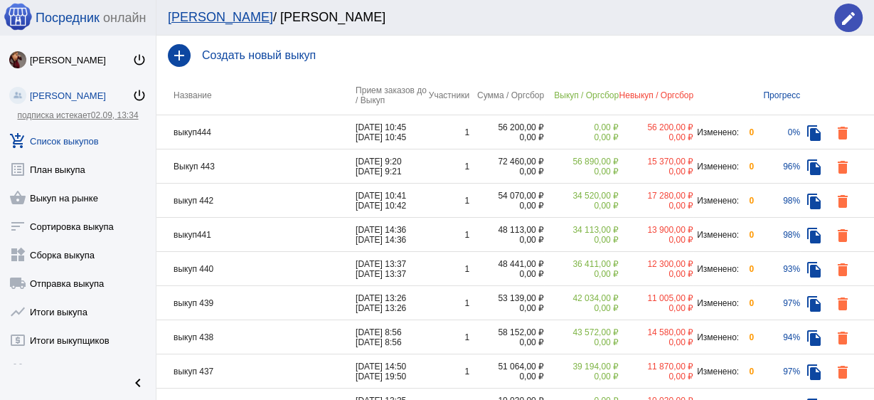
click at [240, 137] on td "выкуп444" at bounding box center [255, 132] width 199 height 34
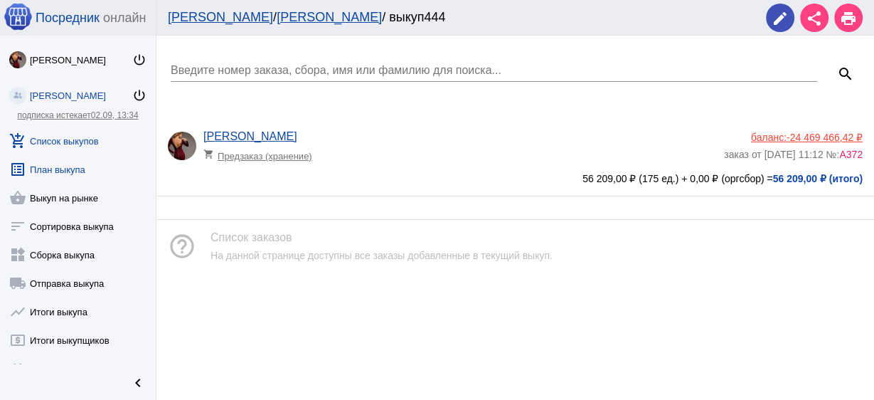
click at [70, 171] on link "list_alt План выкупа" at bounding box center [78, 166] width 156 height 28
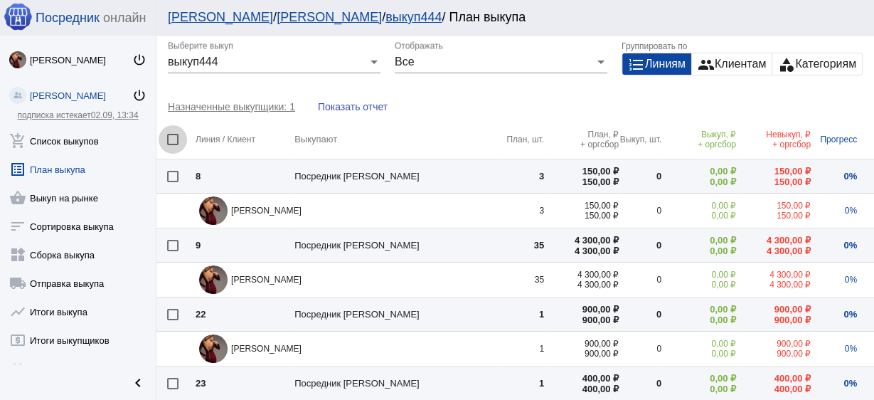
click at [169, 142] on div at bounding box center [172, 139] width 11 height 11
click at [172, 145] on input "checkbox" at bounding box center [172, 145] width 1 height 1
checkbox input "true"
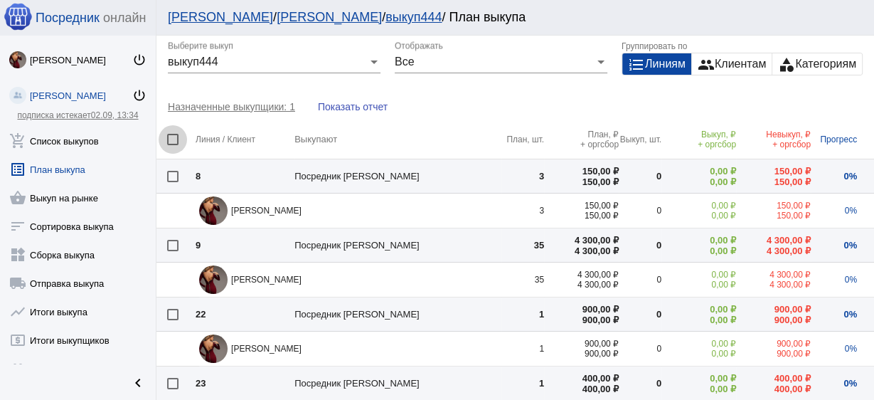
checkbox input "true"
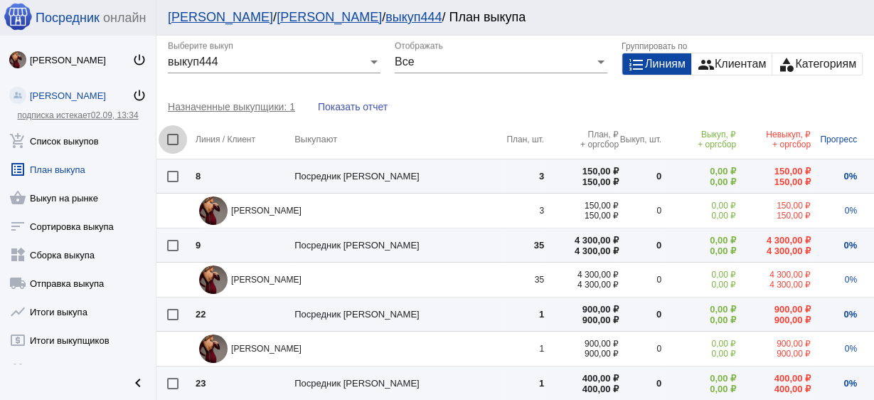
checkbox input "true"
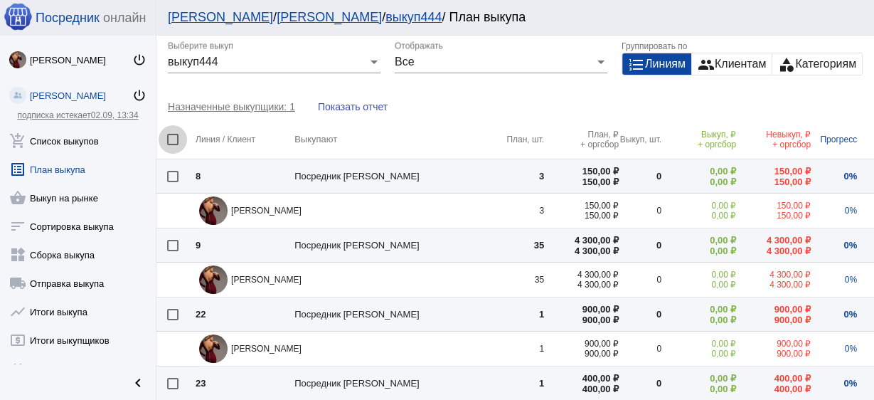
checkbox input "true"
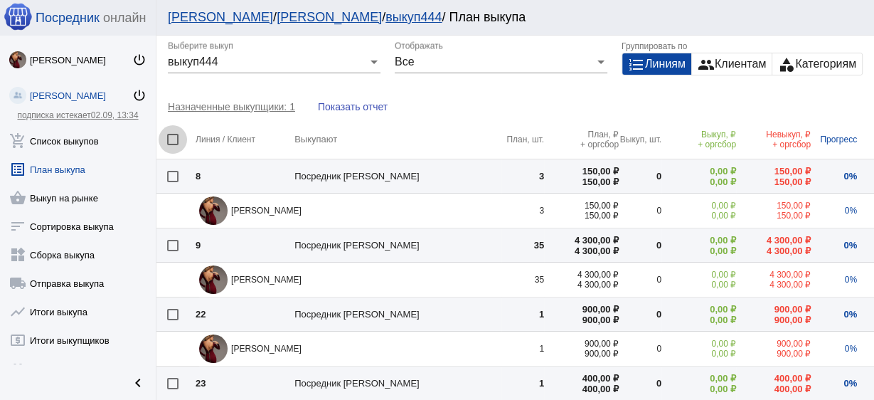
checkbox input "true"
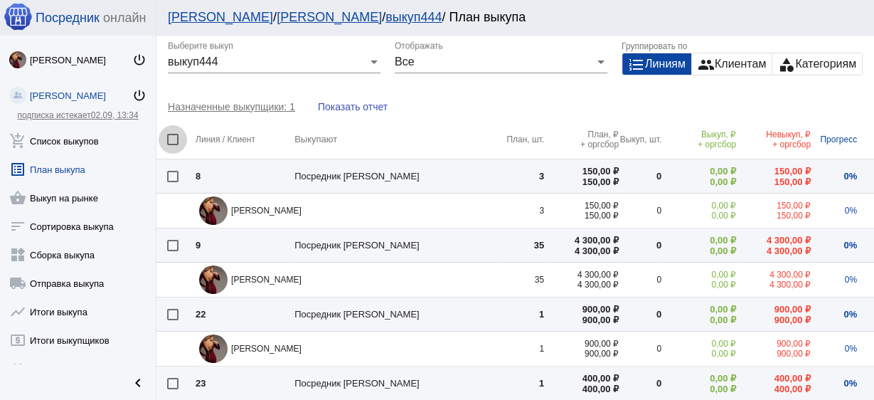
checkbox input "true"
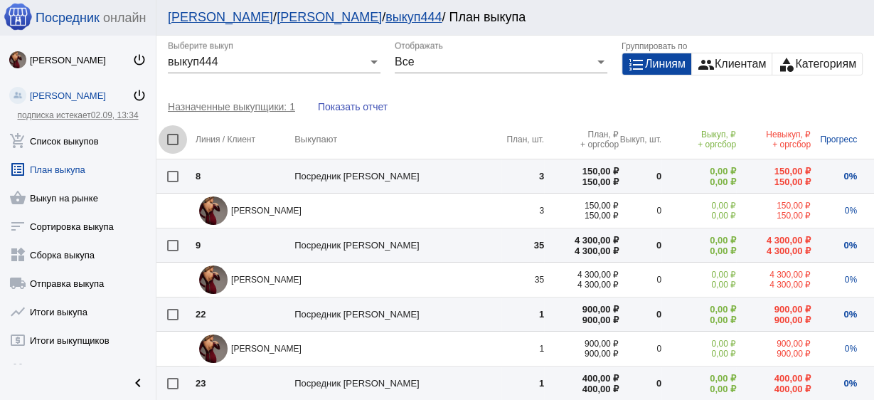
checkbox input "true"
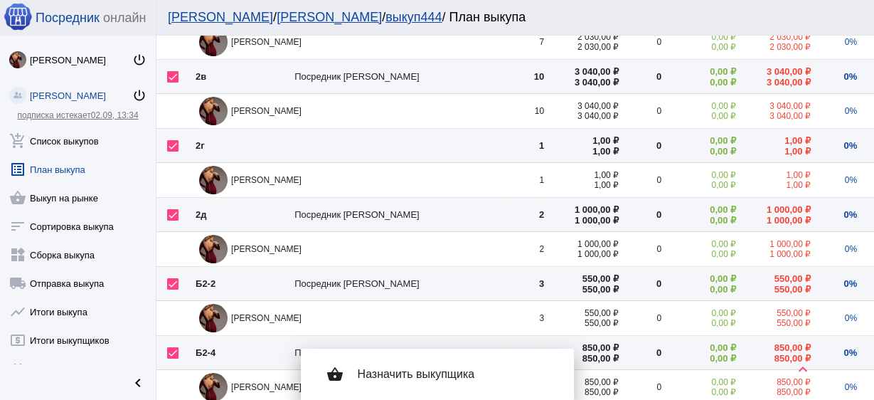
scroll to position [1707, 0]
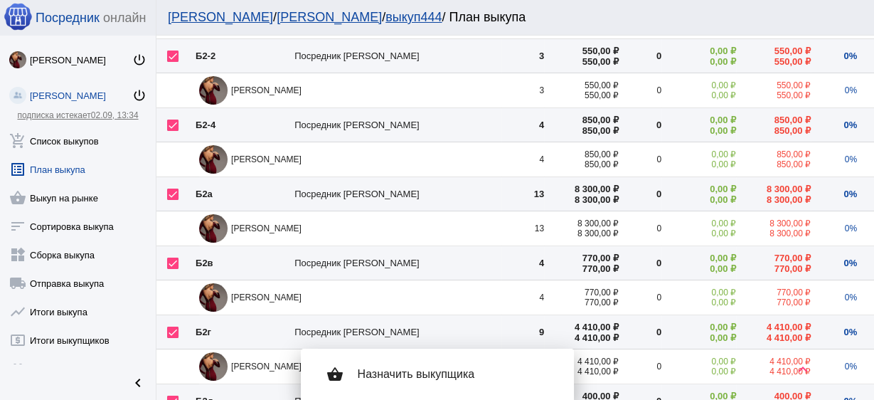
click at [437, 373] on span "Назначить выкупщика" at bounding box center [454, 374] width 193 height 14
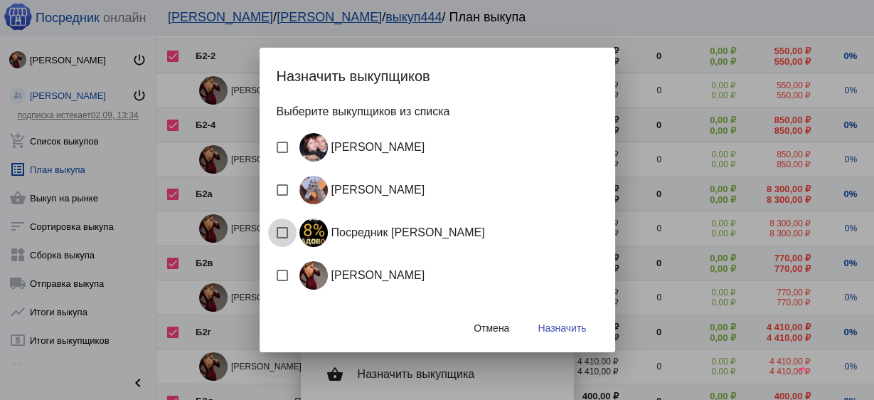
click at [384, 234] on div "Посредник Расулов" at bounding box center [389, 232] width 191 height 28
click at [282, 238] on input "Посредник Расулов" at bounding box center [282, 238] width 1 height 1
checkbox input "true"
click at [552, 330] on span "Назначить" at bounding box center [562, 327] width 48 height 11
checkbox input "false"
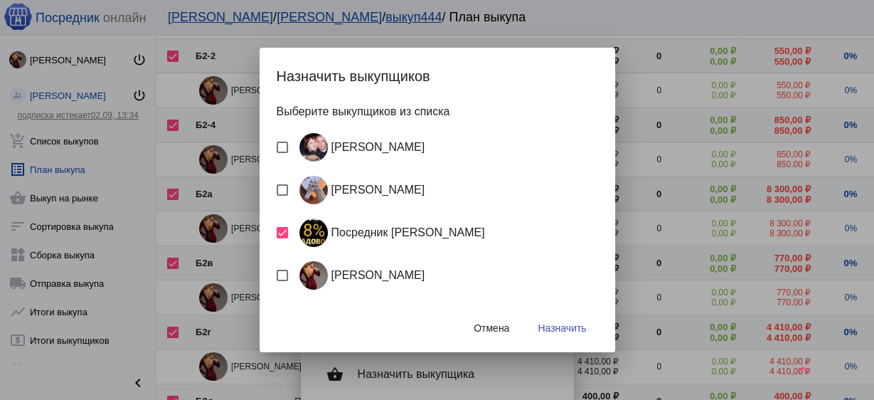
checkbox input "false"
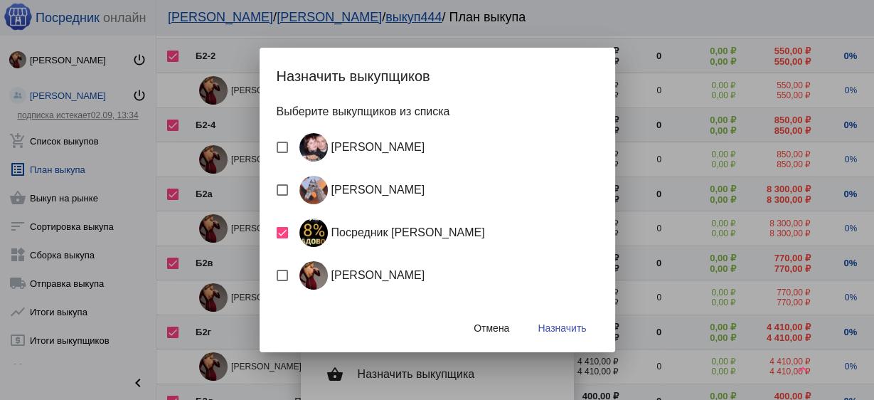
checkbox input "false"
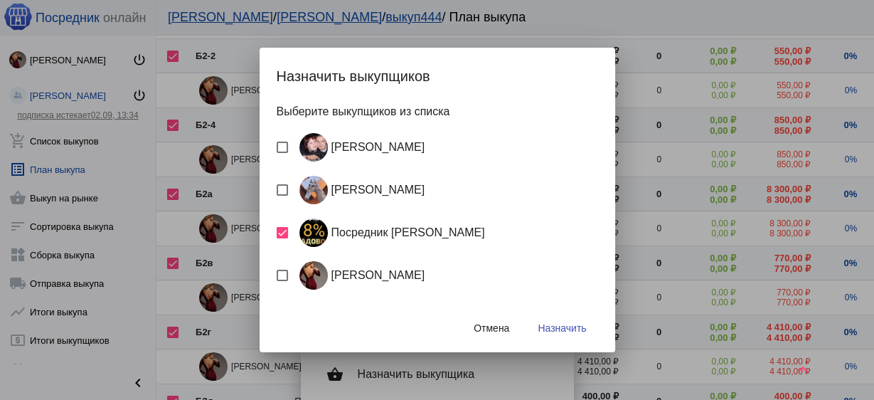
checkbox input "false"
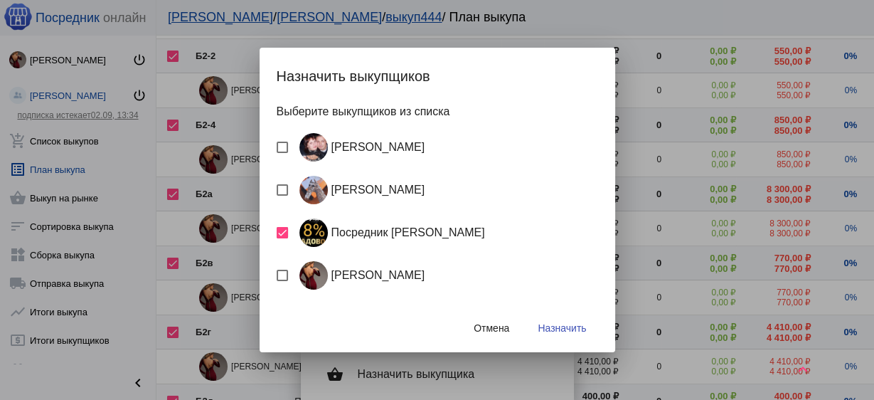
checkbox input "false"
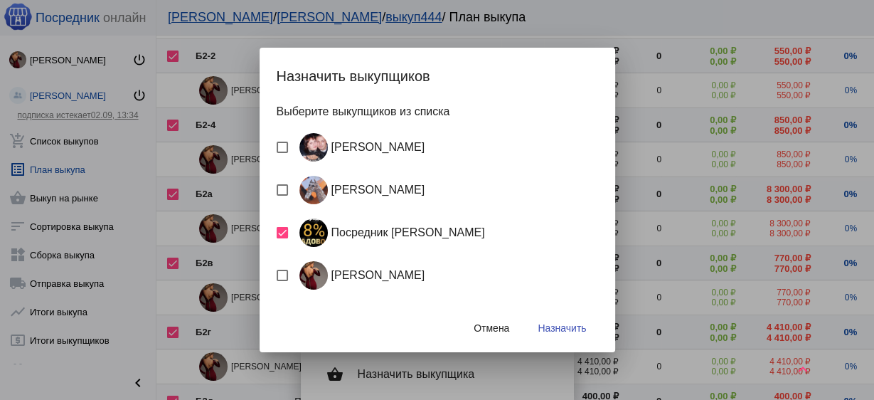
checkbox input "false"
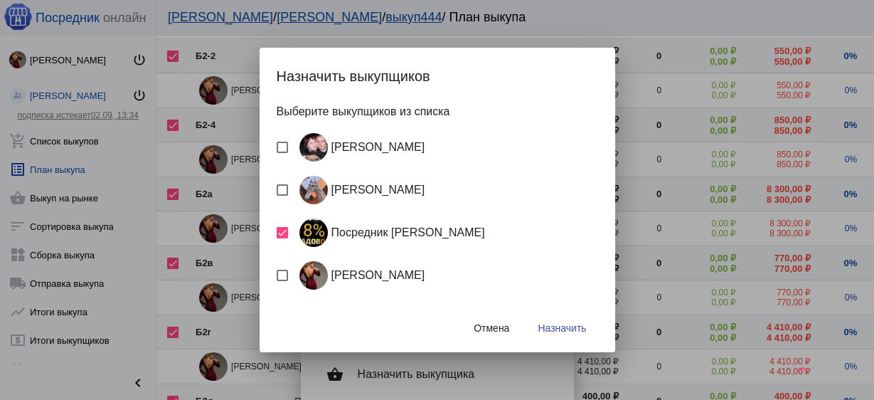
checkbox input "false"
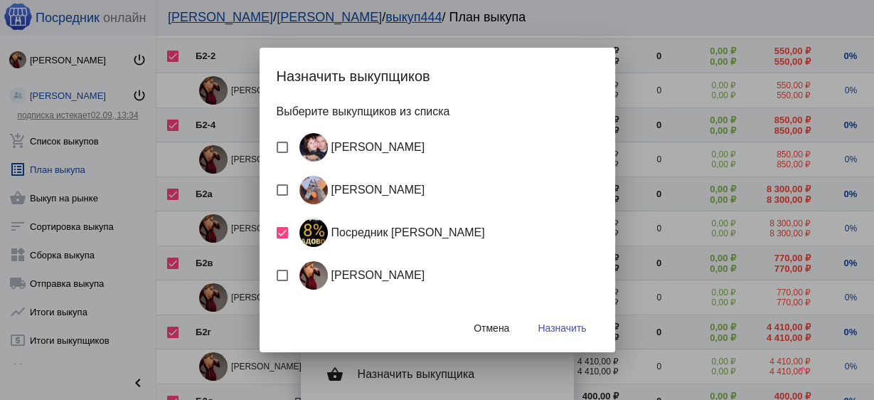
checkbox input "false"
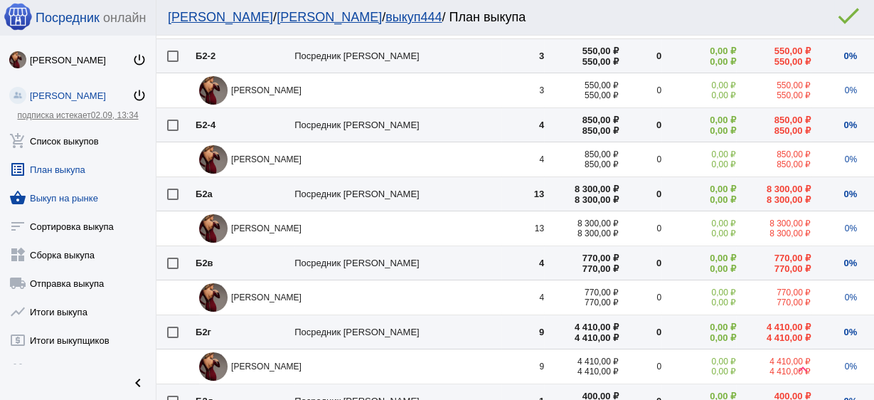
click at [50, 189] on link "shopping_basket Выкуп на рынке" at bounding box center [78, 195] width 156 height 28
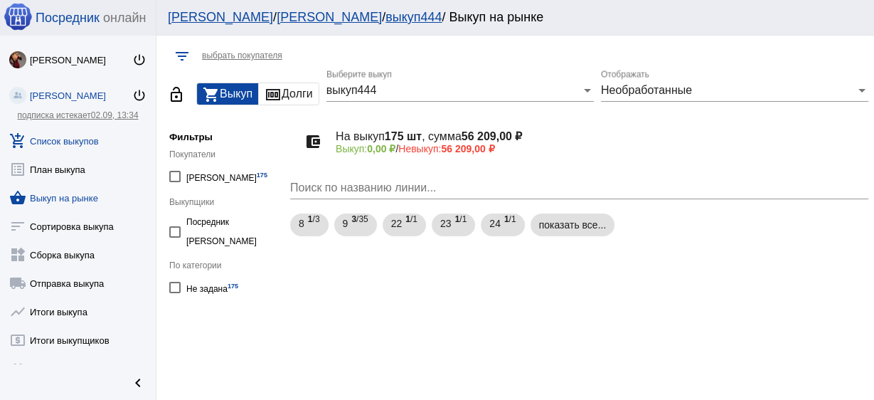
click at [49, 143] on link "add_shopping_cart Список выкупов" at bounding box center [78, 138] width 156 height 28
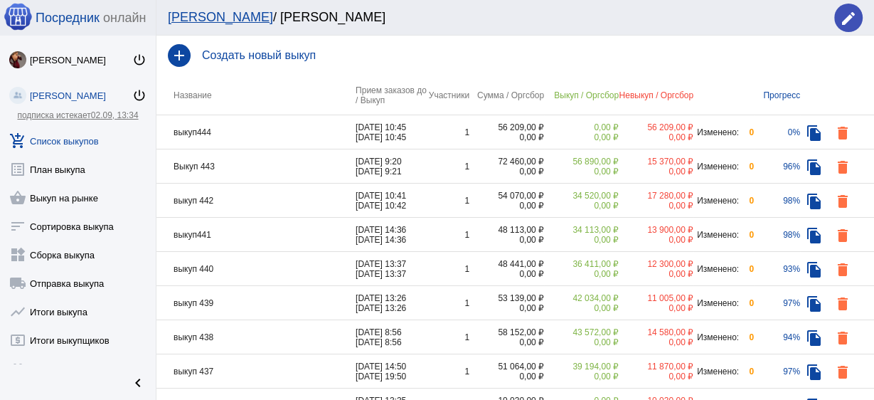
click at [262, 128] on td "выкуп444" at bounding box center [255, 132] width 199 height 34
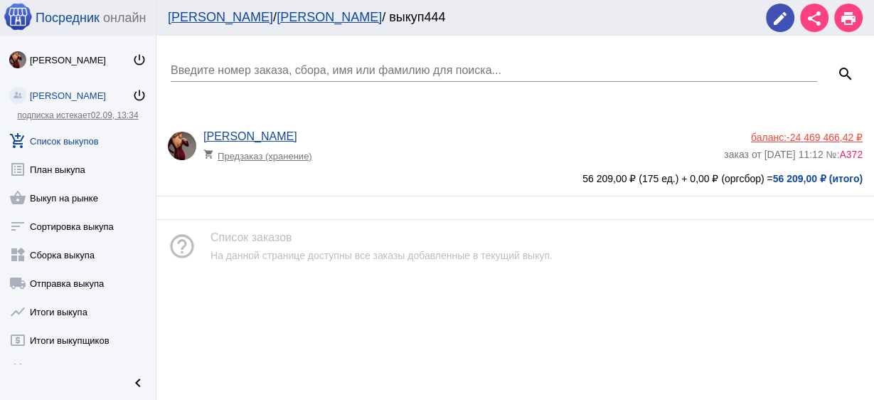
click at [366, 149] on app-delivery-type "shopping_cart Предзаказ (хранение)" at bounding box center [460, 152] width 514 height 18
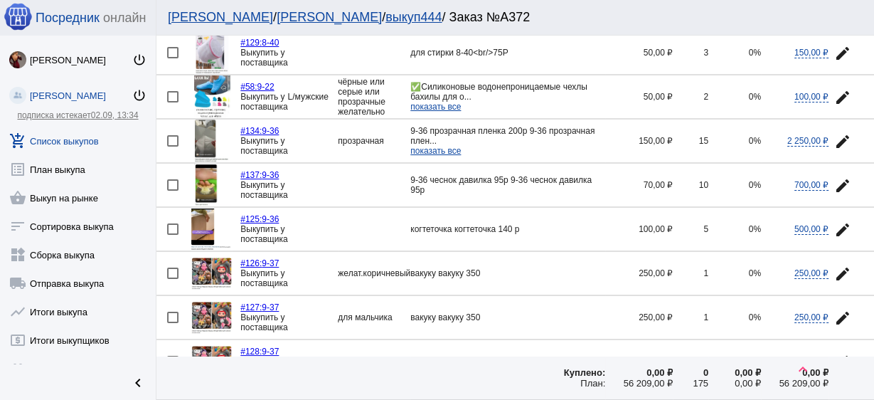
scroll to position [57, 0]
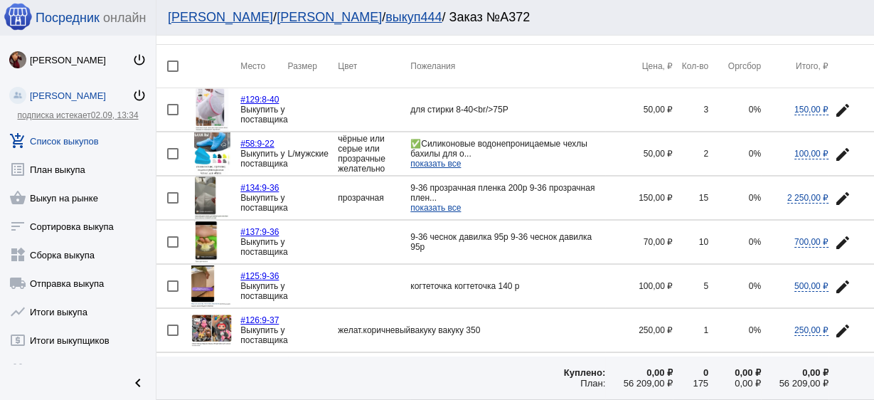
click at [201, 103] on img at bounding box center [212, 109] width 33 height 43
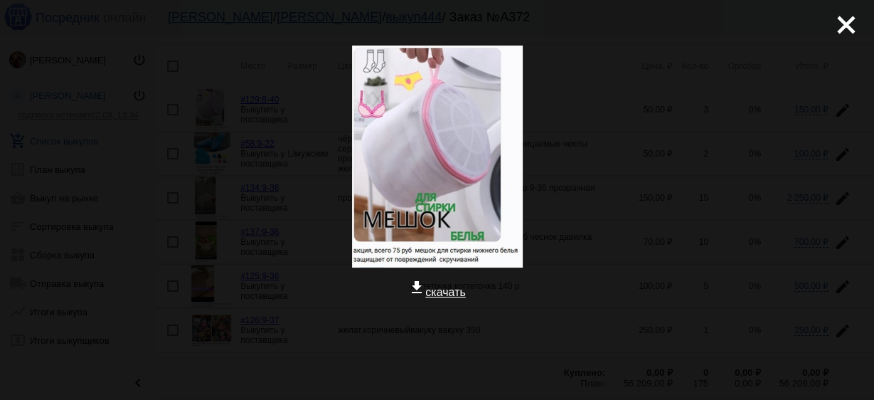
click at [834, 22] on mat-icon "close" at bounding box center [840, 19] width 17 height 17
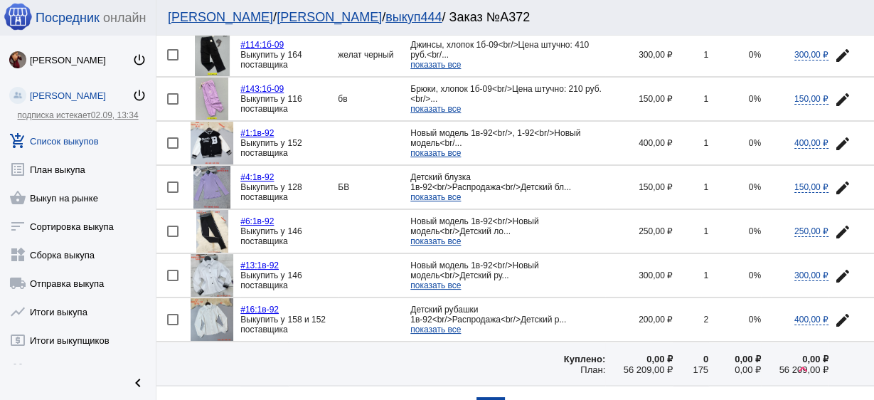
scroll to position [2075, 0]
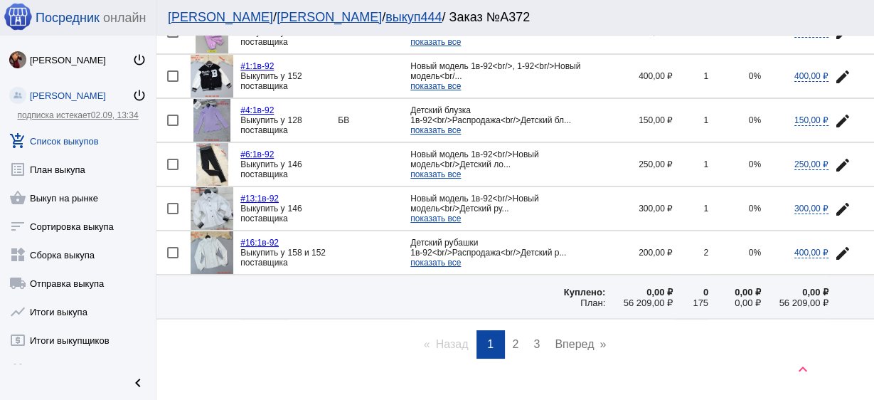
click at [513, 338] on span "2" at bounding box center [516, 344] width 6 height 12
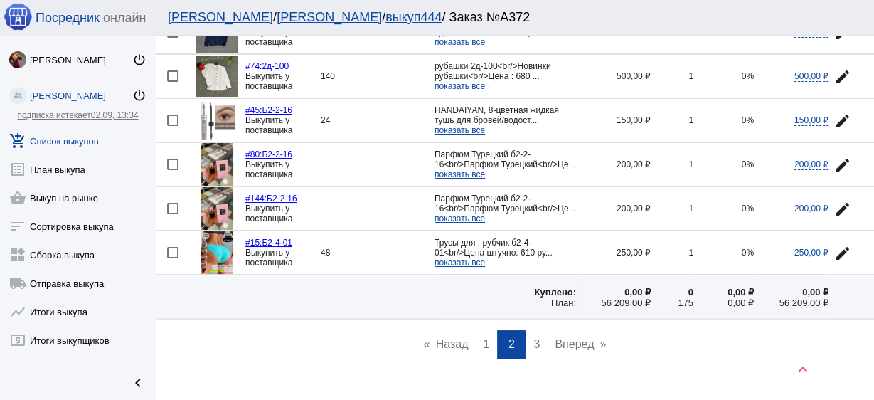
click at [536, 330] on link "page 3" at bounding box center [536, 344] width 21 height 28
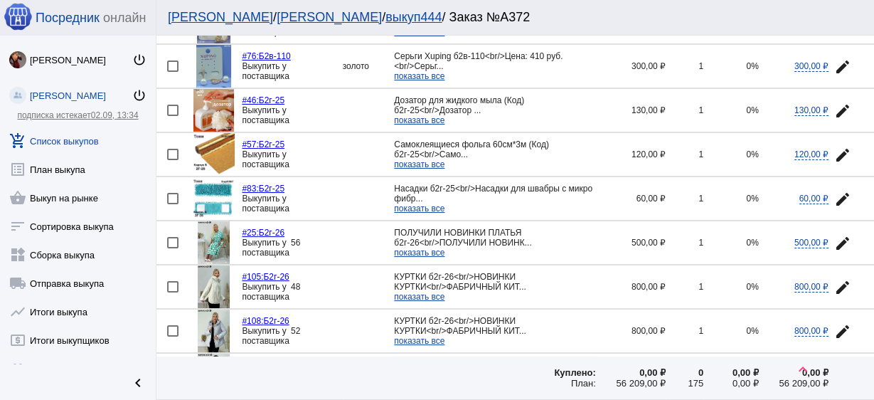
scroll to position [829, 0]
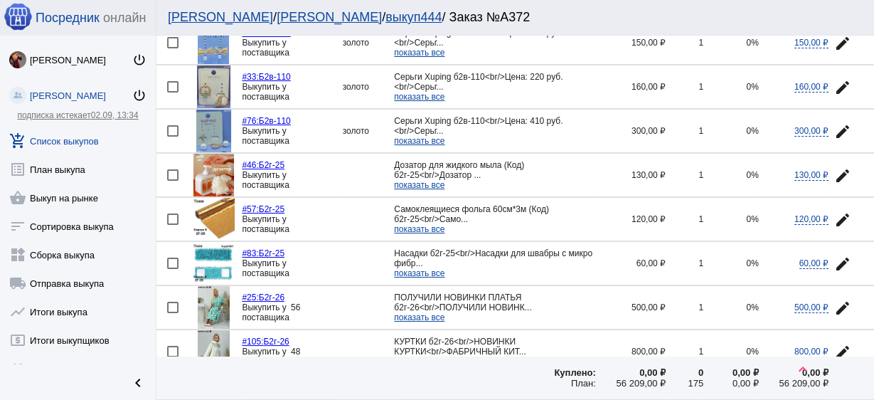
click at [80, 140] on link "add_shopping_cart Список выкупов" at bounding box center [78, 138] width 156 height 28
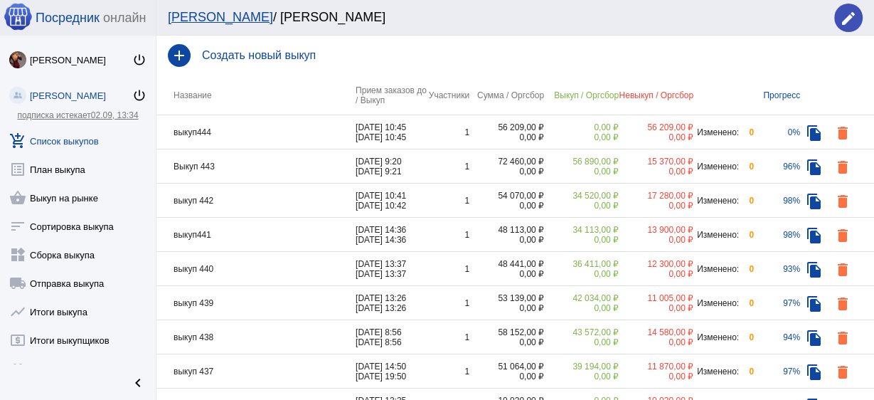
click at [82, 115] on link "подписка истекает 02.09, 13:34" at bounding box center [77, 115] width 121 height 10
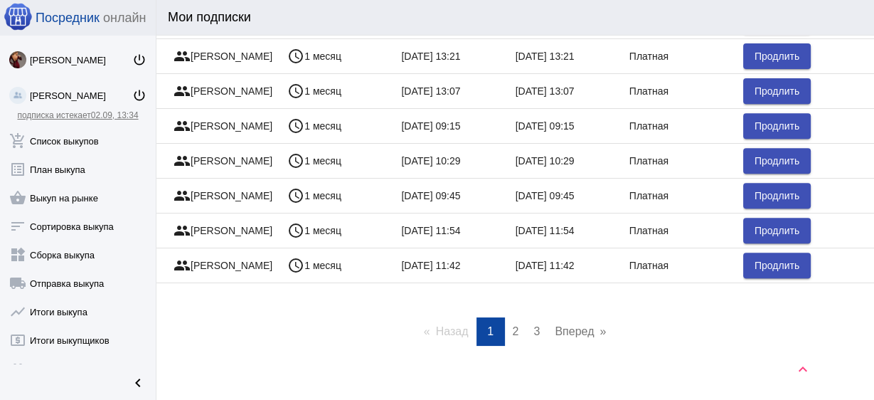
scroll to position [498, 0]
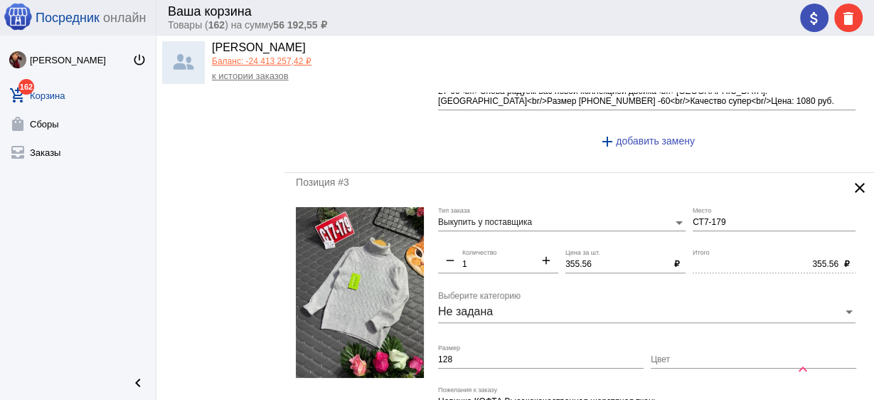
scroll to position [683, 0]
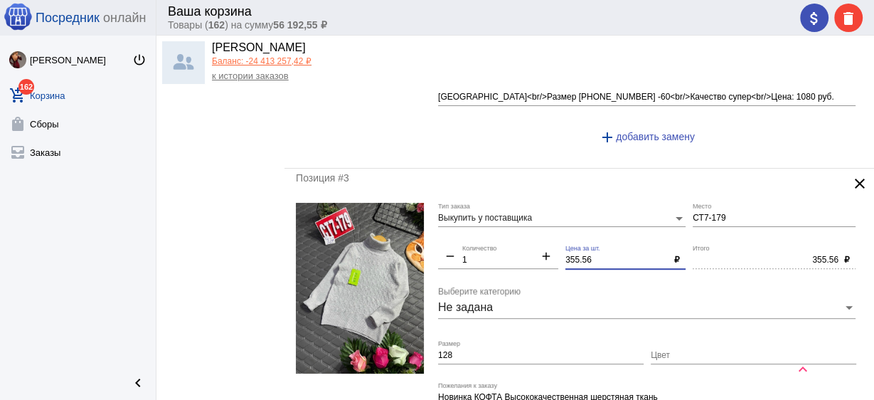
drag, startPoint x: 592, startPoint y: 259, endPoint x: 414, endPoint y: 257, distance: 177.8
click at [414, 257] on form "Выкупить у поставщика Тип заказа СТ7-179 Место remove 1 Количество add 355.56 Ц…" at bounding box center [579, 340] width 567 height 274
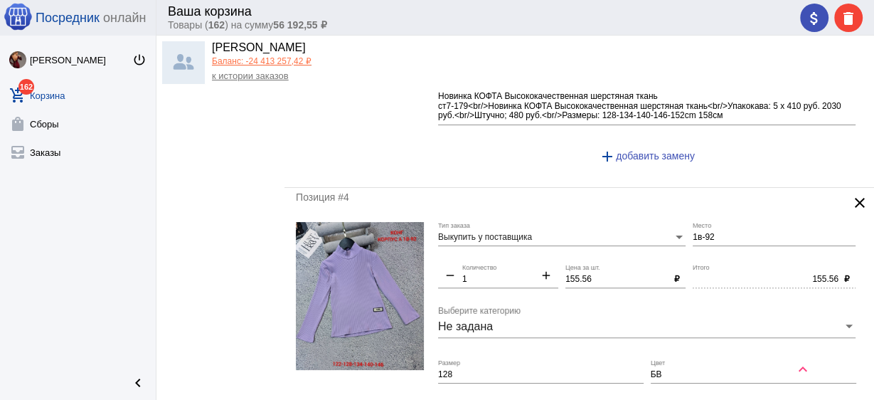
scroll to position [1138, 0]
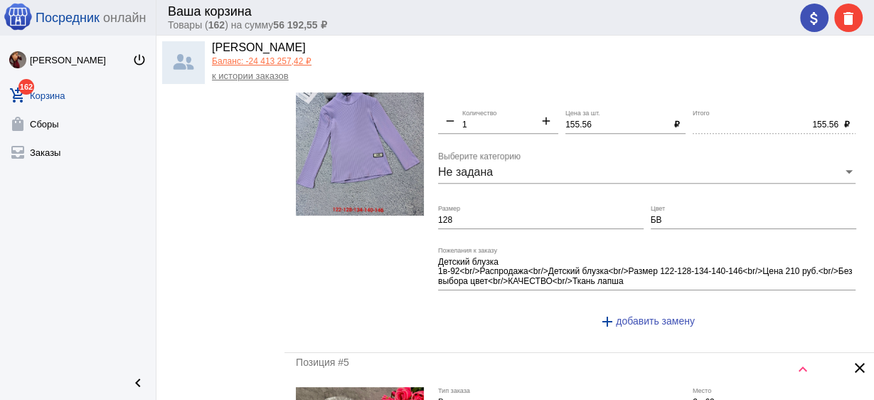
type input "350"
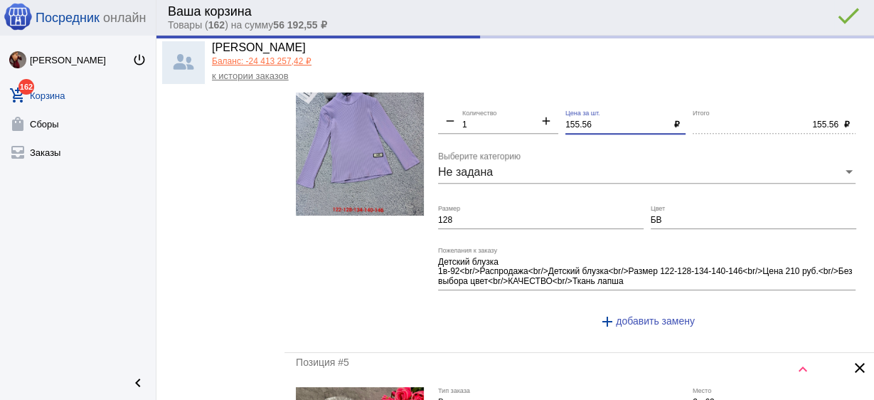
type input "350.00"
drag, startPoint x: 505, startPoint y: 115, endPoint x: 499, endPoint y: 107, distance: 10.1
click at [498, 107] on div "Выкупить у поставщика Тип заказа 1в-92 Место remove 1 Количество add 155.56 Цен…" at bounding box center [650, 205] width 425 height 274
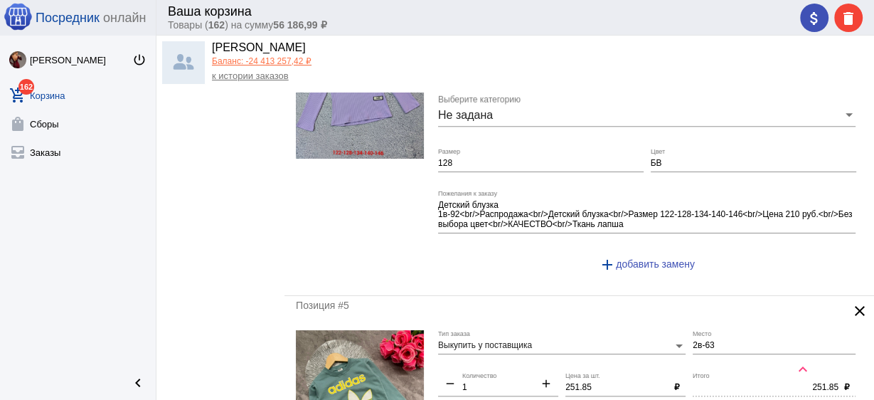
scroll to position [1309, 0]
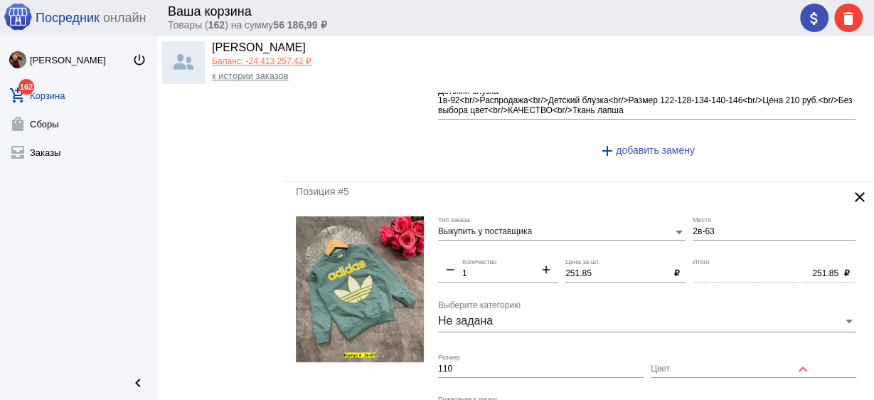
type input "150"
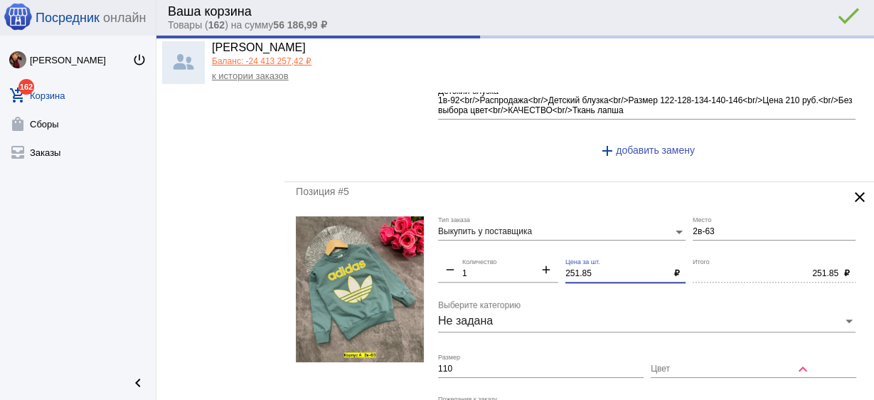
type input "150.00"
drag, startPoint x: 603, startPoint y: 270, endPoint x: 548, endPoint y: 264, distance: 55.1
click at [548, 264] on div "Выкупить у поставщика Тип заказа 2в-63 Место remove 1 Количество add 251.85 Цен…" at bounding box center [650, 357] width 425 height 283
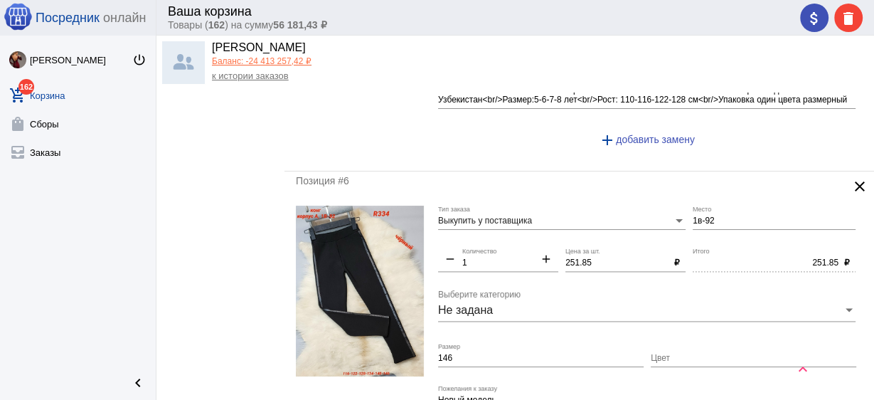
scroll to position [1650, 0]
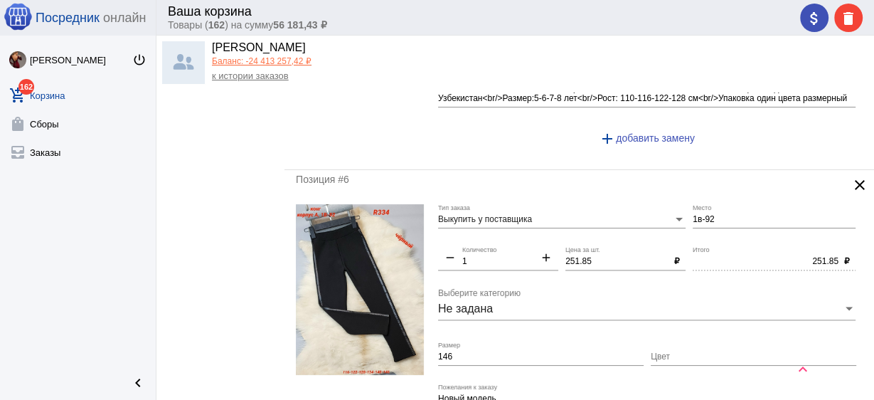
type input "250"
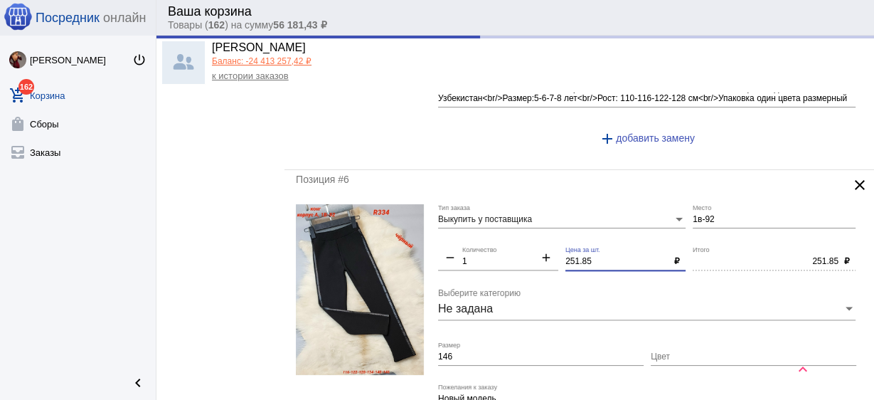
click at [551, 248] on div "Выкупить у поставщика Тип заказа 1в-92 Место remove 1 Количество add 251.85 Цен…" at bounding box center [650, 341] width 425 height 274
type input "250.00"
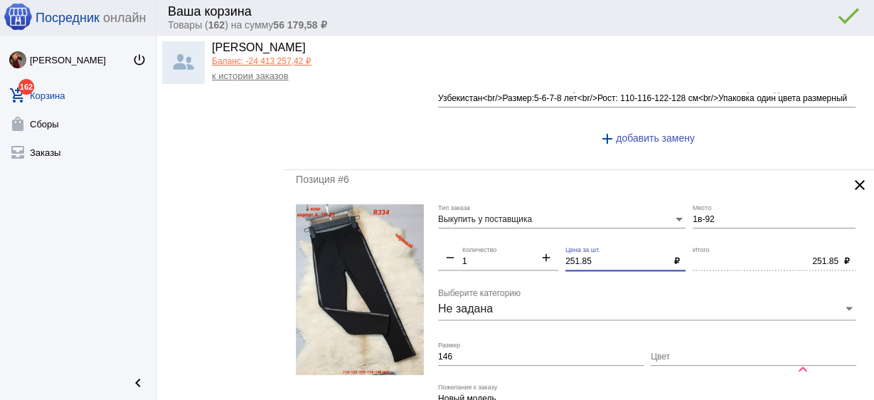
drag, startPoint x: 592, startPoint y: 252, endPoint x: 545, endPoint y: 240, distance: 49.0
click at [545, 240] on div "Выкупить у поставщика Тип заказа 1в-92 Место remove 1 Количество add 251.85 Цен…" at bounding box center [650, 341] width 425 height 274
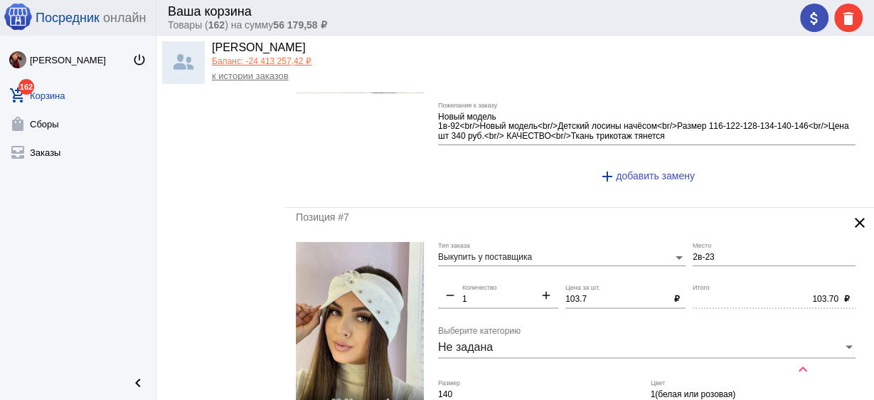
scroll to position [1992, 0]
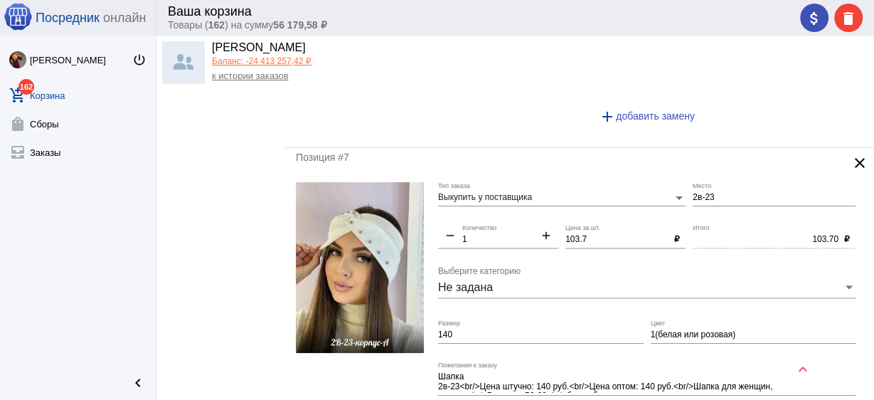
type input "250"
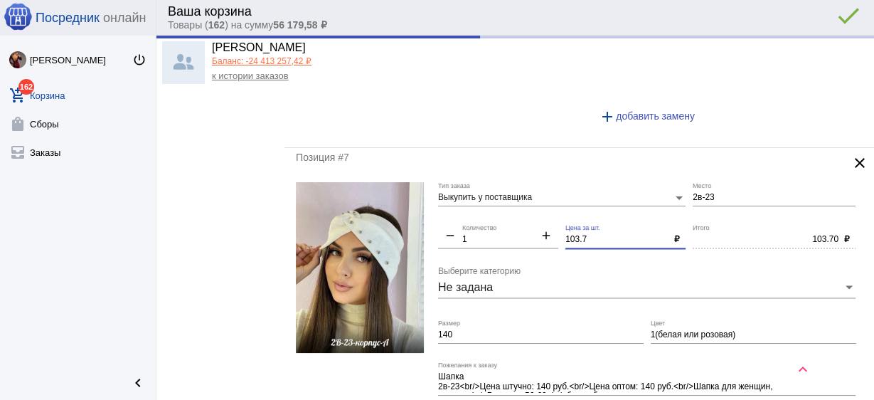
type input "250.00"
drag, startPoint x: 595, startPoint y: 230, endPoint x: 506, endPoint y: 219, distance: 88.9
click at [508, 219] on div "Выкупить у поставщика Тип заказа 2в-23 Место remove 1 Количество add 103.7 Цена…" at bounding box center [650, 314] width 425 height 264
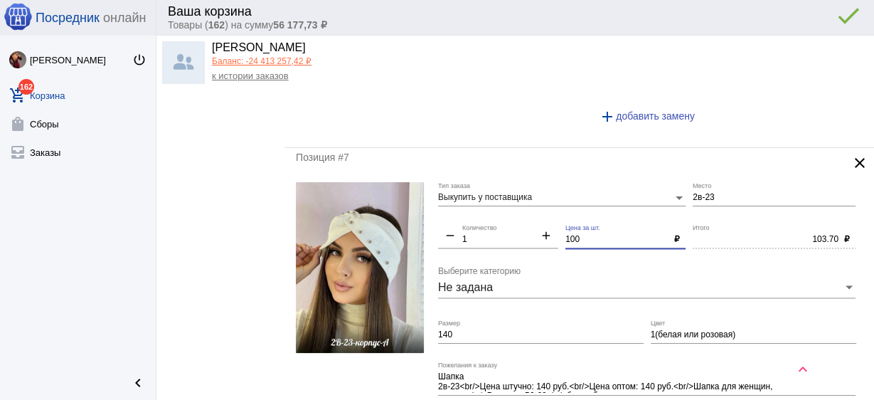
type input "100"
click at [514, 330] on input "140" at bounding box center [541, 335] width 206 height 10
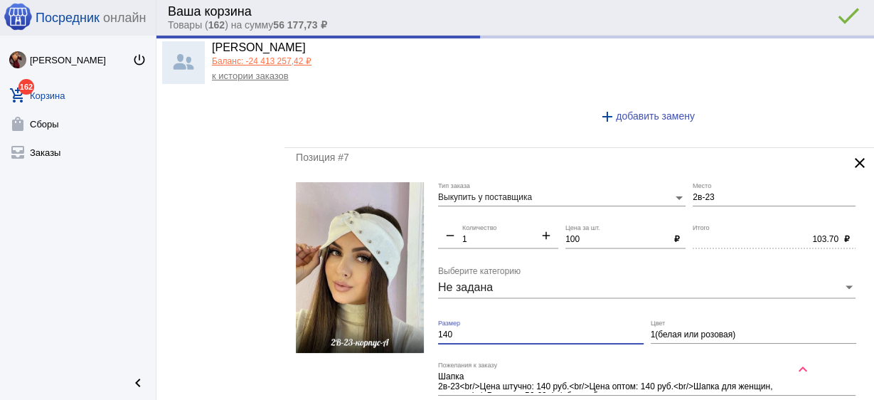
click at [514, 330] on input "140" at bounding box center [541, 335] width 206 height 10
type input "100.00"
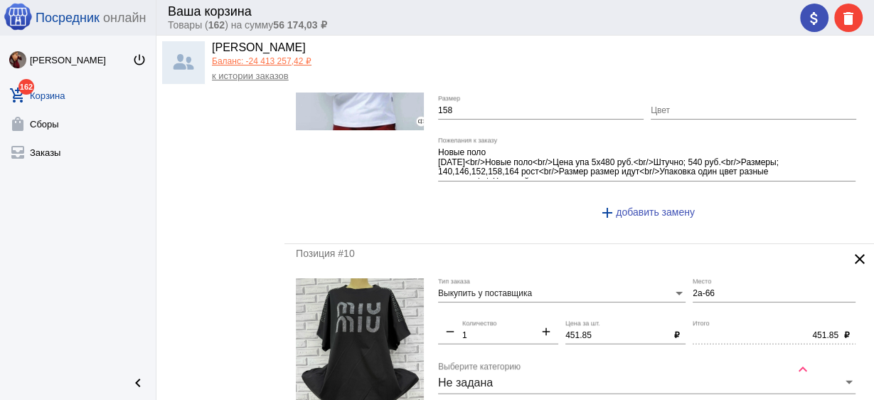
scroll to position [2959, 0]
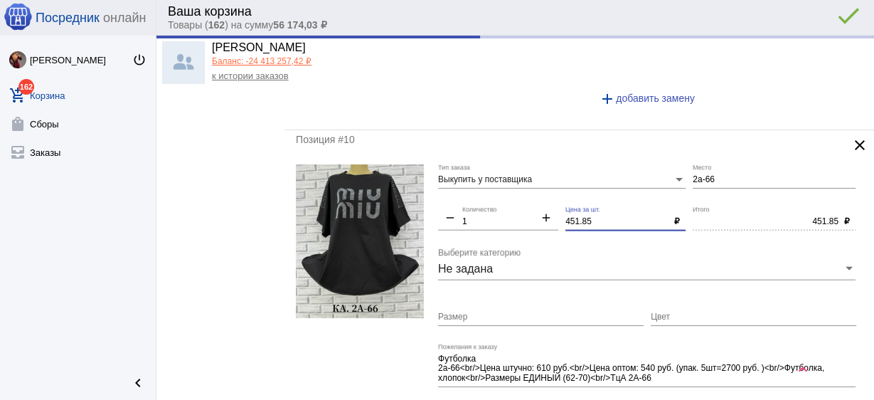
drag, startPoint x: 602, startPoint y: 212, endPoint x: 526, endPoint y: 213, distance: 76.8
click at [518, 192] on div "Выкупить у поставщика Тип заказа 2а-66 Место remove 1 Количество add 451.85 Цен…" at bounding box center [650, 301] width 425 height 274
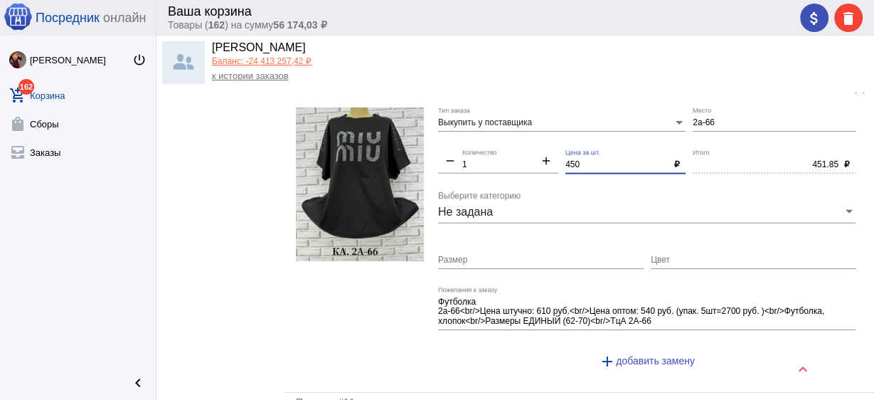
scroll to position [3187, 0]
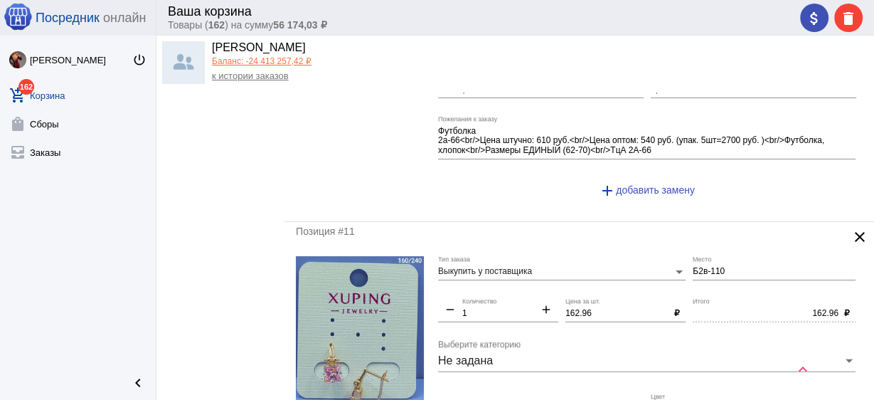
type input "450"
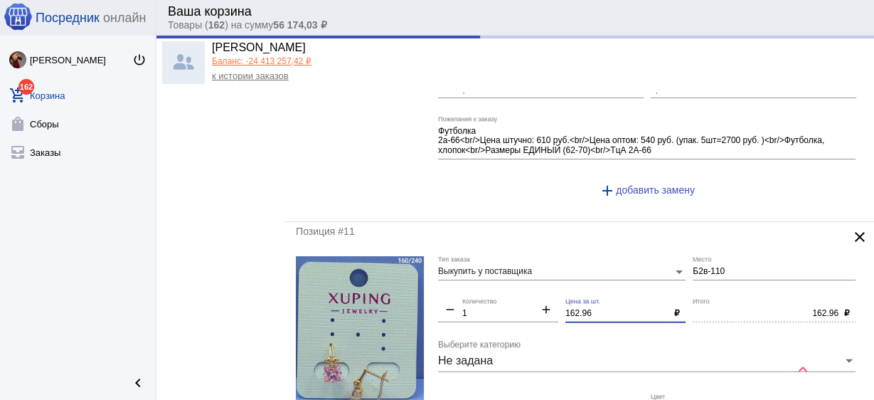
drag, startPoint x: 599, startPoint y: 300, endPoint x: 466, endPoint y: 274, distance: 135.6
click at [466, 274] on div "Выкупить у поставщика Тип заказа Б2в-110 Место remove 1 Количество add 162.96 Ц…" at bounding box center [650, 393] width 425 height 274
type input "450.00"
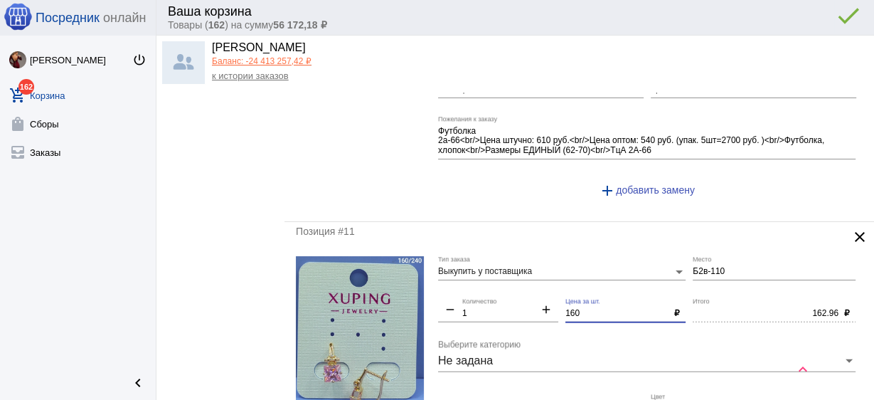
scroll to position [3073, 0]
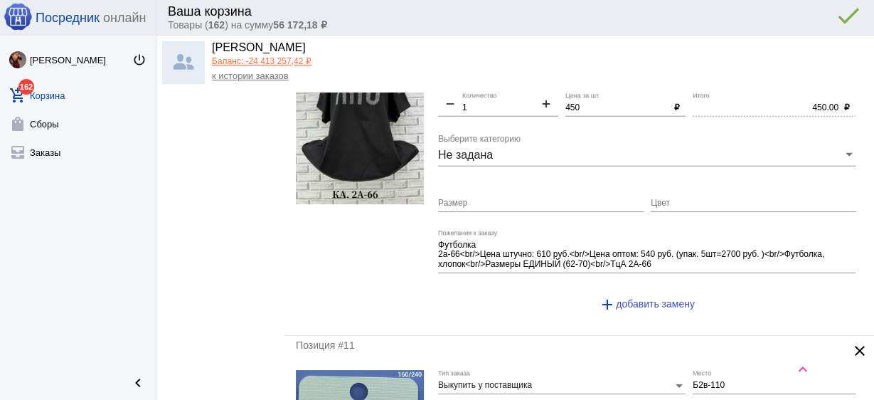
type input "160"
click at [483, 198] on input "Размер" at bounding box center [541, 203] width 206 height 10
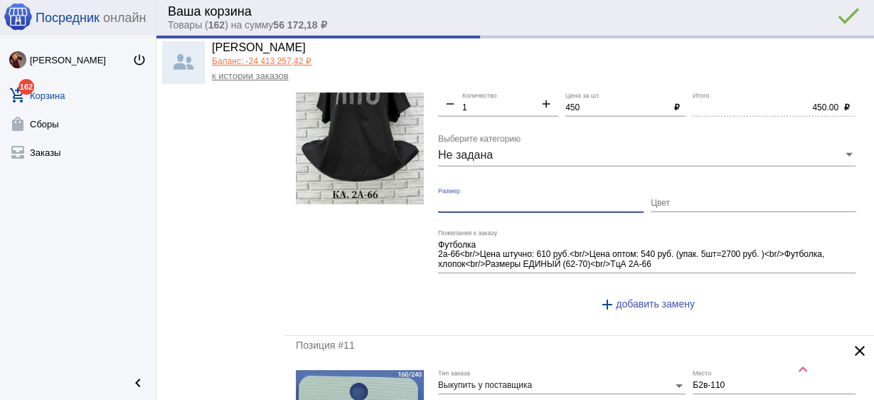
type input "160.00"
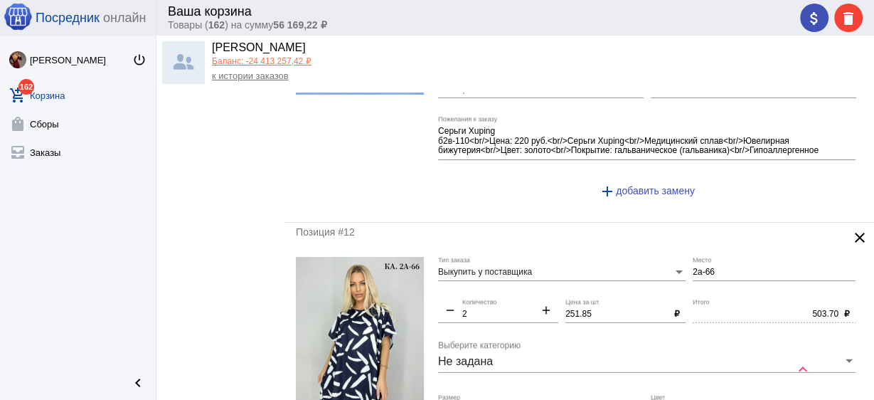
scroll to position [3585, 0]
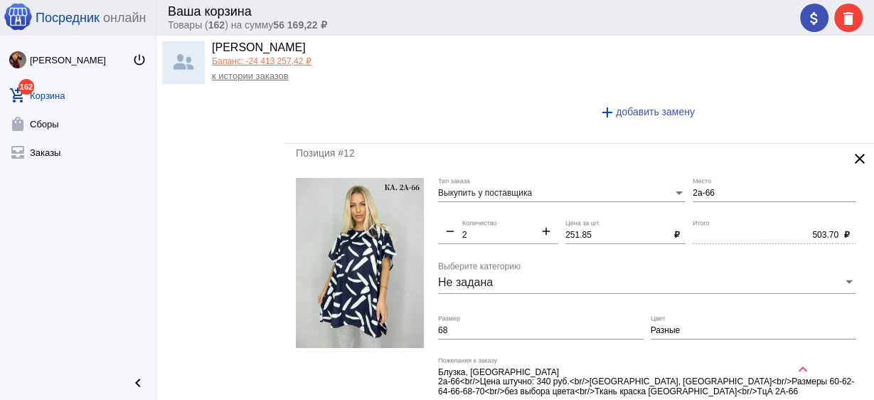
type input "66"
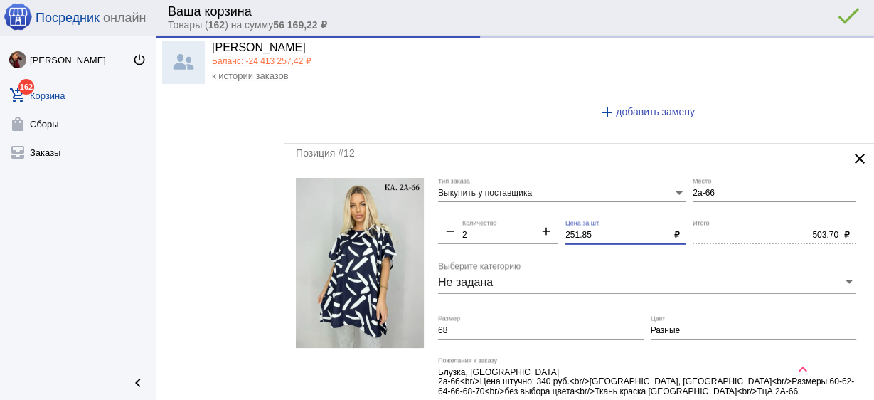
drag, startPoint x: 600, startPoint y: 220, endPoint x: 501, endPoint y: 205, distance: 100.1
click at [501, 205] on div "Выкупить у поставщика Тип заказа 2а-66 Место remove 2 Количество add 251.85 Цен…" at bounding box center [650, 315] width 425 height 274
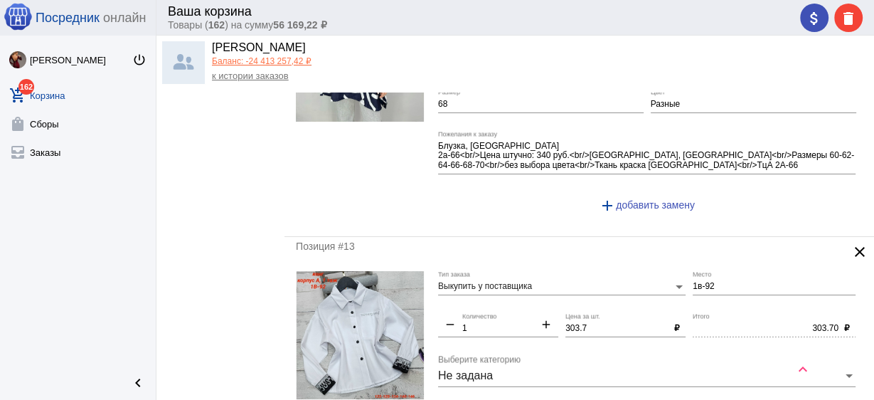
scroll to position [3812, 0]
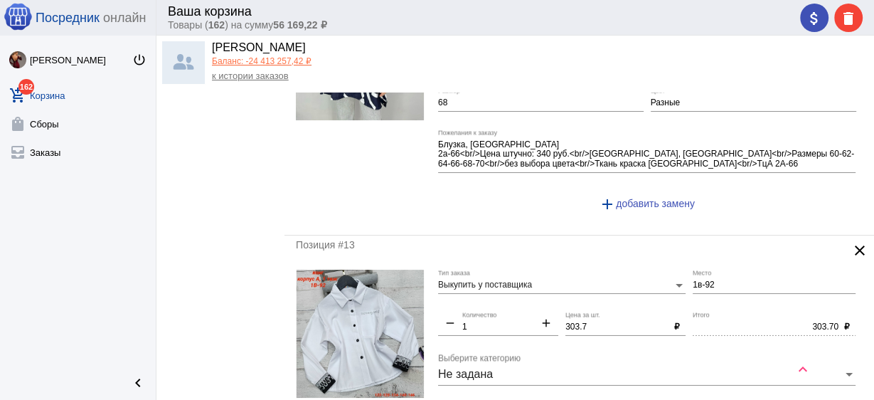
type input "250"
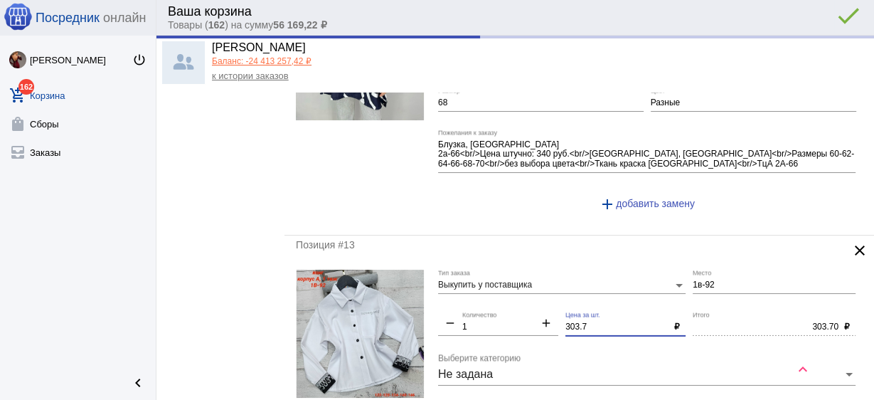
type input "500.00"
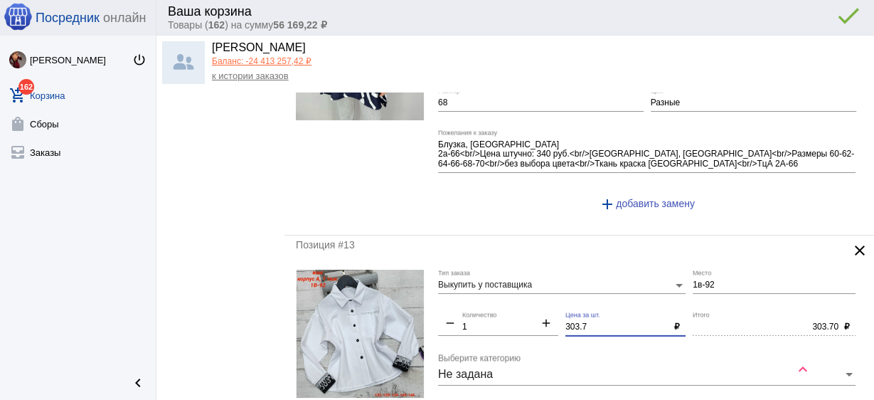
drag, startPoint x: 597, startPoint y: 311, endPoint x: 503, endPoint y: 293, distance: 96.3
click at [504, 294] on div "Выкупить у поставщика Тип заказа 1в-92 Место remove 1 Количество add 303.7 Цена…" at bounding box center [650, 402] width 425 height 264
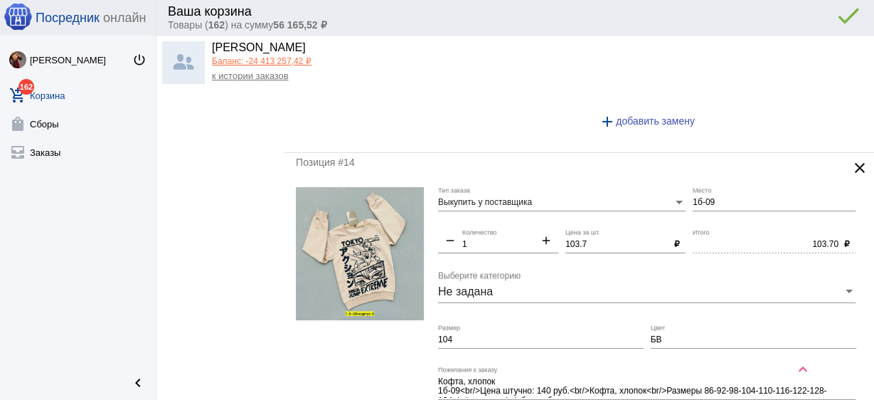
scroll to position [4268, 0]
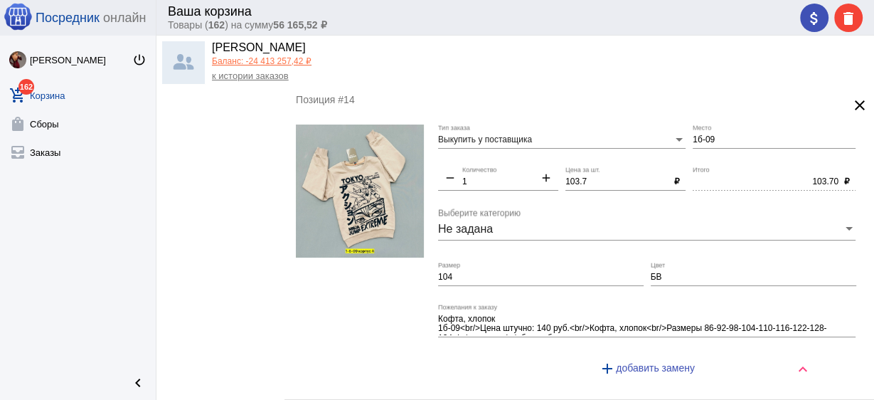
type input "300"
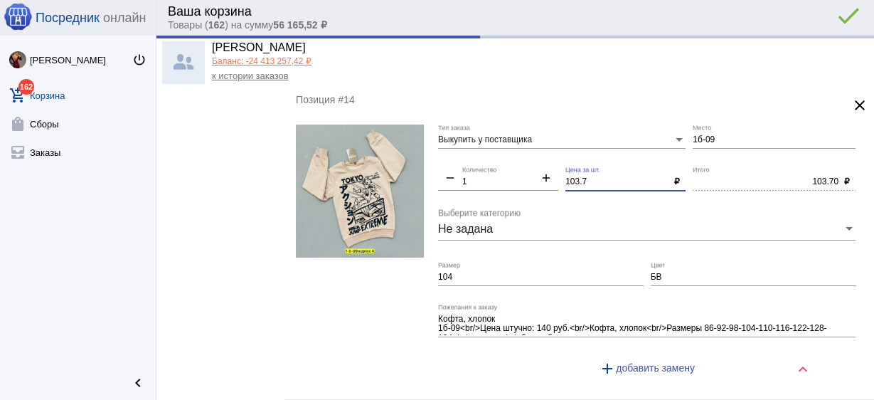
type input "300.00"
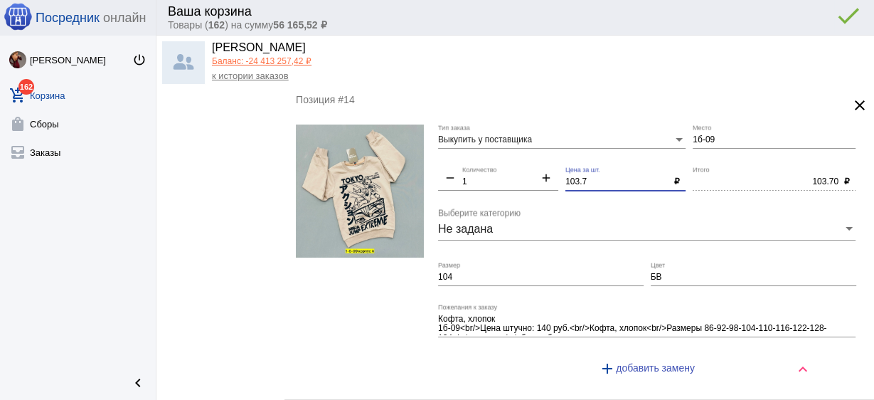
drag, startPoint x: 592, startPoint y: 166, endPoint x: 533, endPoint y: 153, distance: 60.4
click at [533, 153] on div "Выкупить у поставщика Тип заказа 1б-09 Место remove 1 Количество add 103.7 Цена…" at bounding box center [650, 256] width 425 height 264
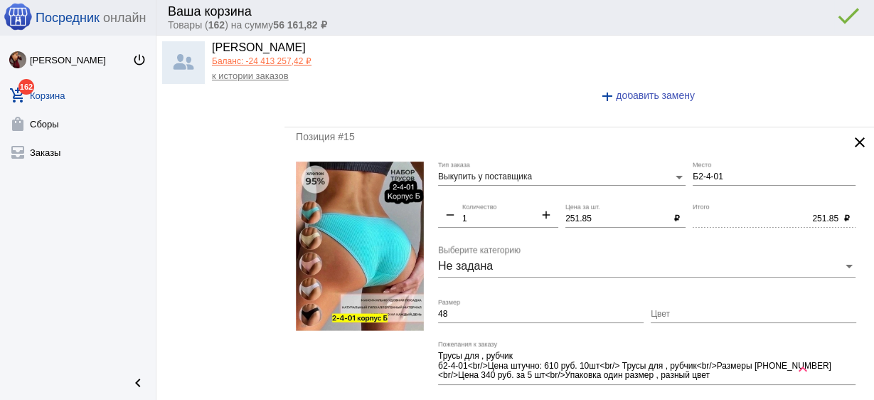
scroll to position [4552, 0]
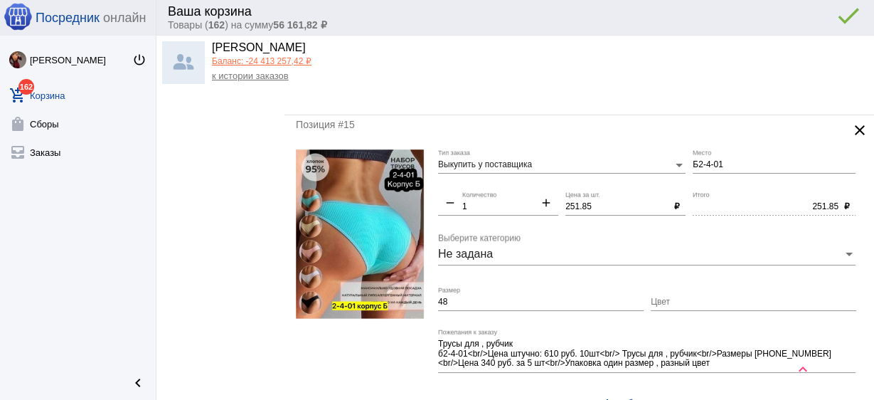
type input "100"
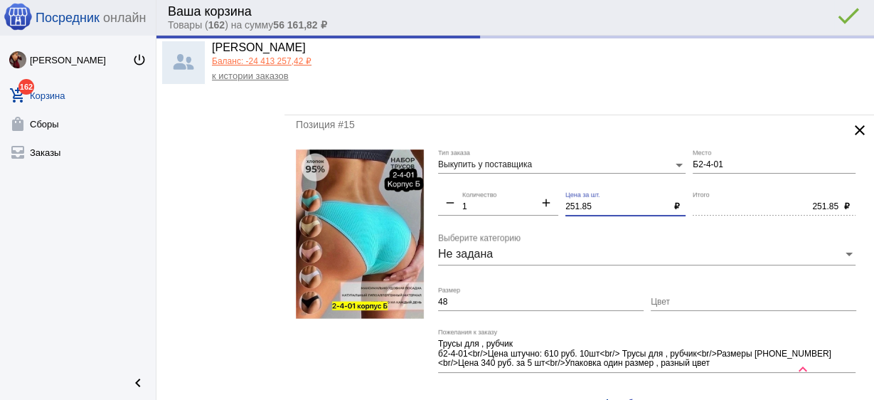
type input "100.00"
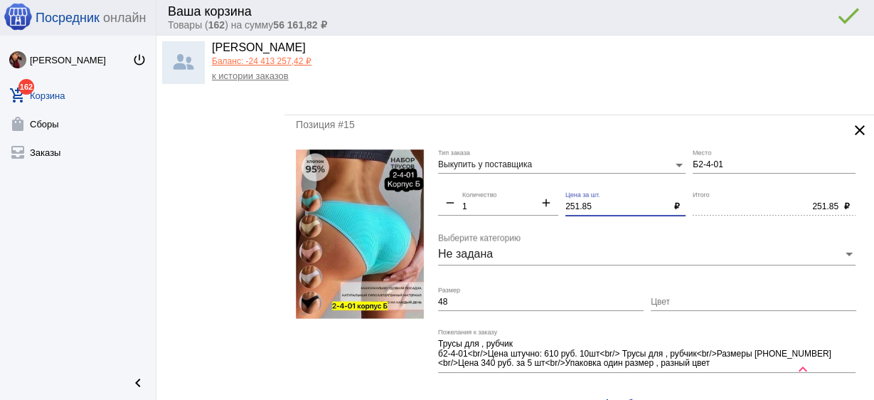
drag, startPoint x: 602, startPoint y: 188, endPoint x: 459, endPoint y: 155, distance: 146.1
click at [459, 155] on div "Выкупить у поставщика Тип заказа Б2-4-01 Место remove 1 Количество add 251.85 Ц…" at bounding box center [650, 286] width 425 height 274
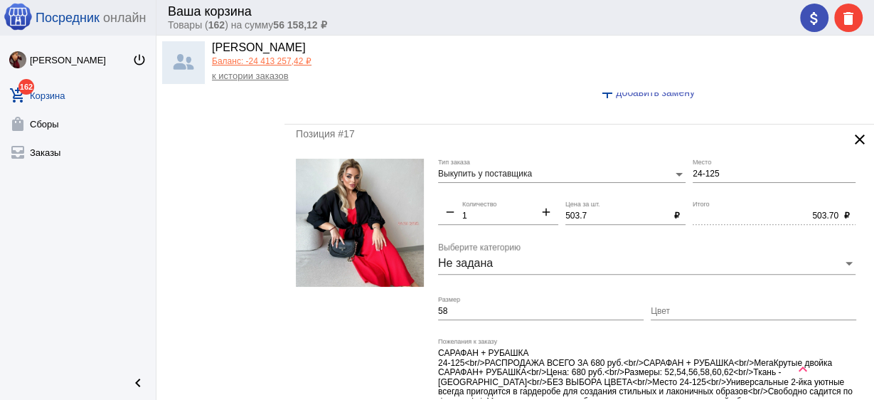
scroll to position [5178, 0]
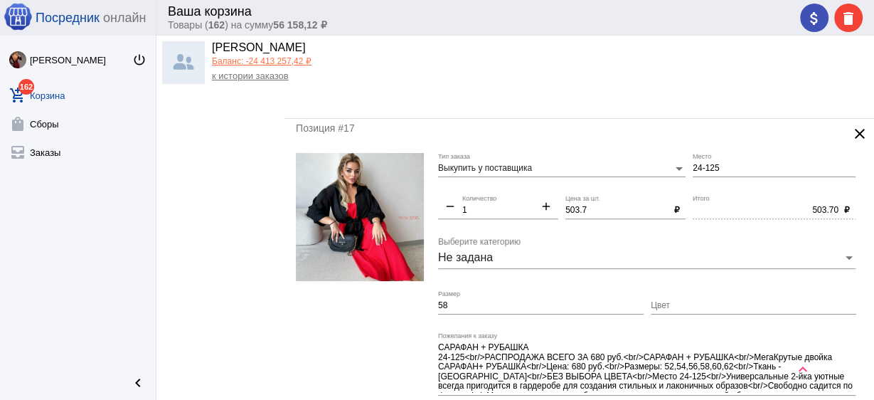
type input "250"
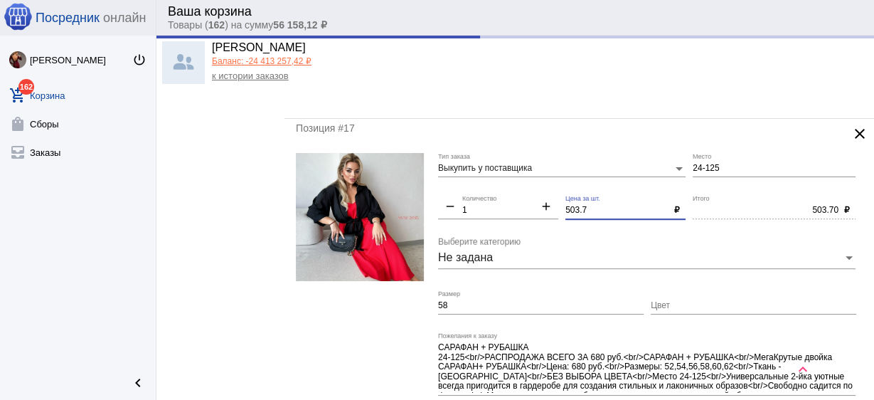
drag, startPoint x: 585, startPoint y: 188, endPoint x: 478, endPoint y: 156, distance: 112.1
click at [478, 156] on div "Выкупить у поставщика Тип заказа 24-125 Место remove 1 Количество add 503.7 Цен…" at bounding box center [650, 299] width 425 height 293
type input "250.00"
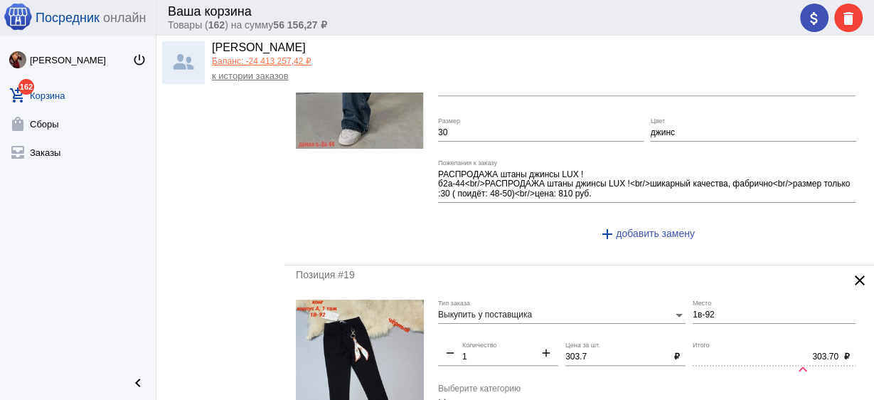
scroll to position [5804, 0]
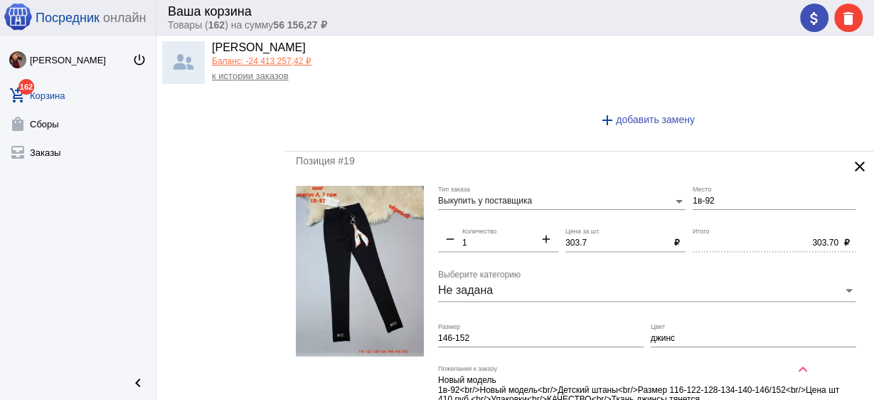
type input "500"
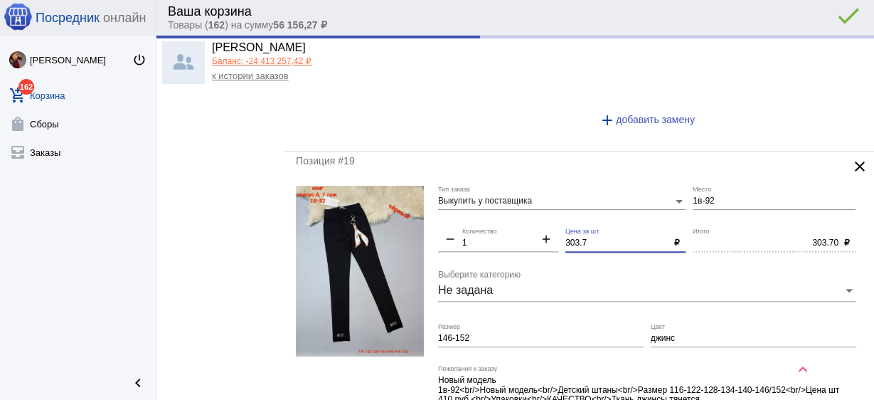
type input "500.00"
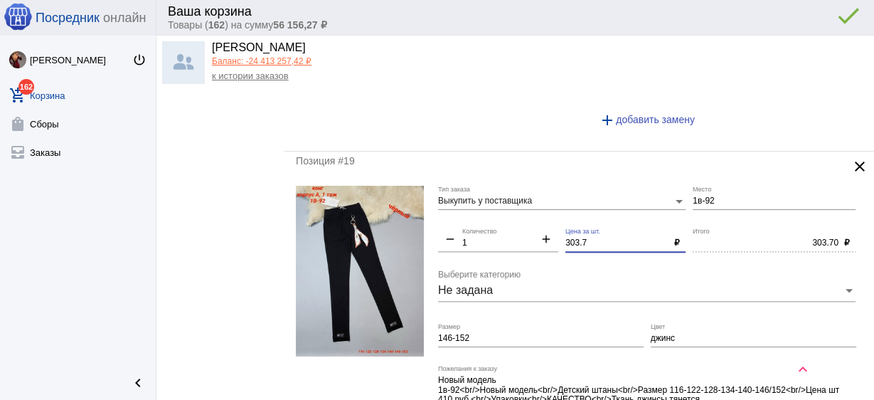
drag, startPoint x: 590, startPoint y: 220, endPoint x: 505, endPoint y: 198, distance: 88.0
click at [505, 198] on div "Выкупить у поставщика Тип заказа 1в-92 Место remove 1 Количество add 303.7 Цена…" at bounding box center [650, 323] width 425 height 274
type input "300"
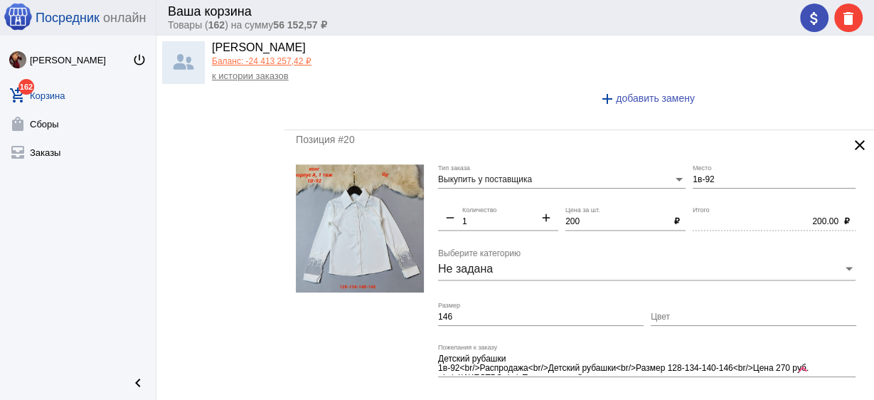
scroll to position [6344, 0]
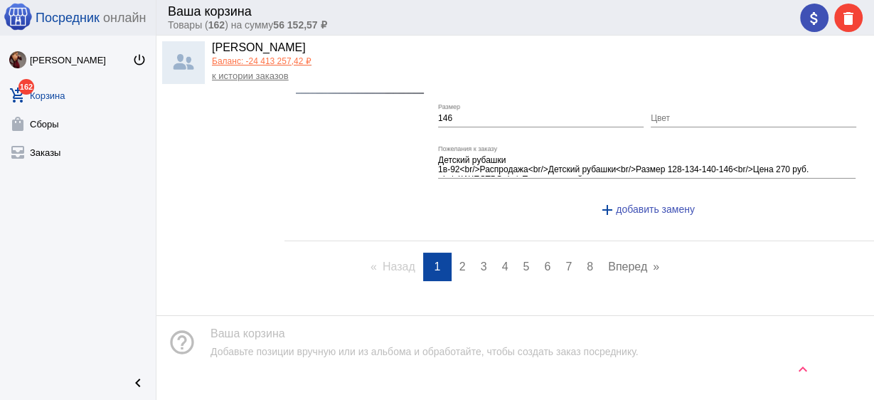
click at [459, 260] on span "2" at bounding box center [462, 266] width 6 height 12
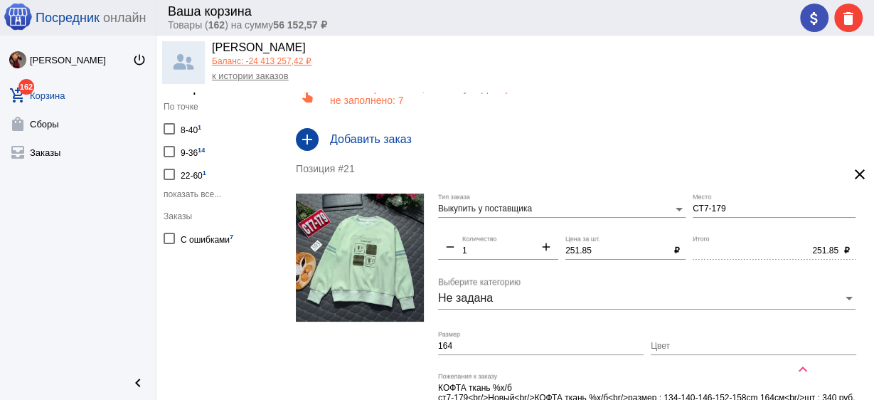
scroll to position [114, 0]
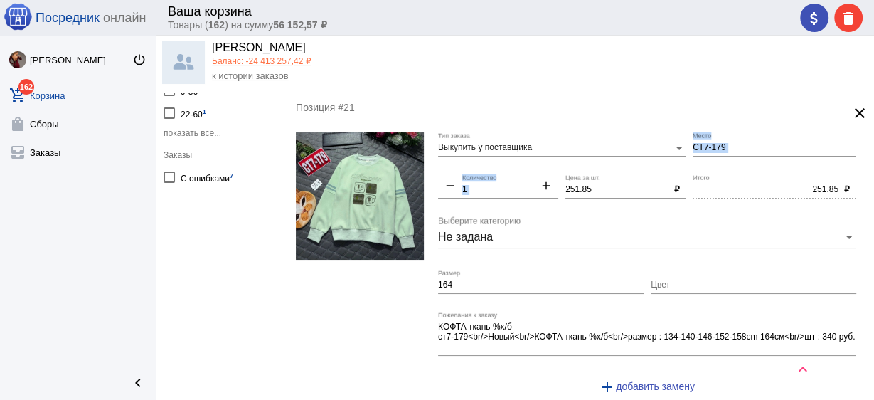
drag, startPoint x: 610, startPoint y: 183, endPoint x: 506, endPoint y: 165, distance: 105.4
click at [506, 165] on div "Выкупить у поставщика Тип заказа СТ7-179 Место remove 1 Количество add 251.85 Ц…" at bounding box center [650, 269] width 425 height 274
click at [586, 183] on div "251.85 Цена за шт." at bounding box center [616, 186] width 103 height 24
drag, startPoint x: 598, startPoint y: 190, endPoint x: 536, endPoint y: 183, distance: 62.3
click at [536, 183] on div "Выкупить у поставщика Тип заказа СТ7-179 Место remove 1 Количество add 251.85 Ц…" at bounding box center [650, 269] width 425 height 274
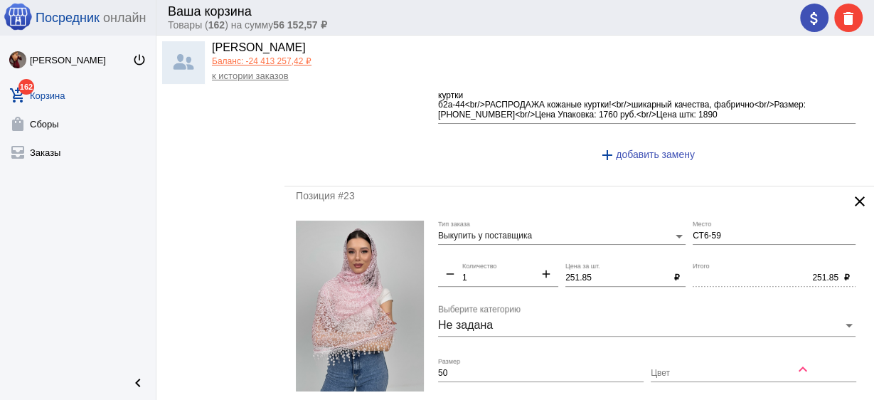
scroll to position [740, 0]
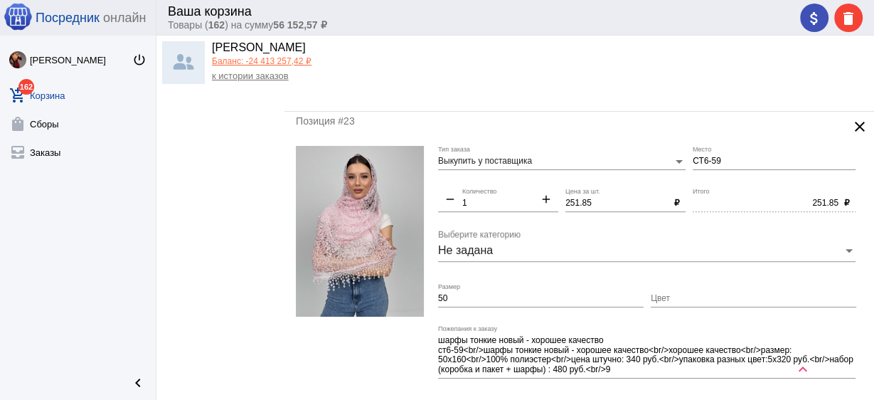
type input "250"
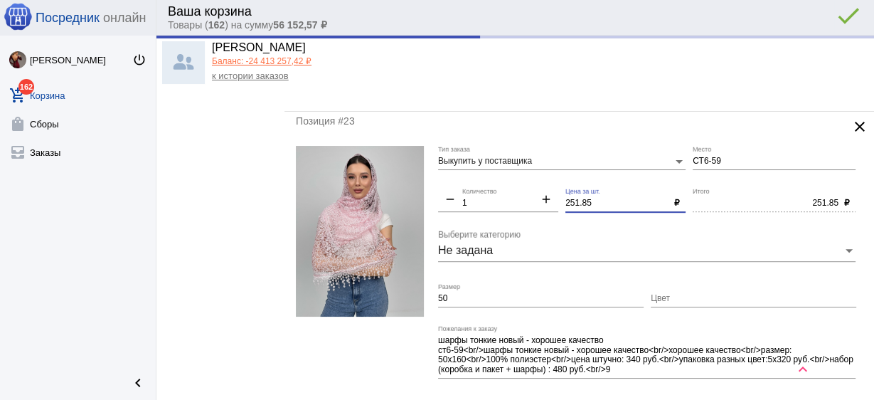
drag, startPoint x: 543, startPoint y: 188, endPoint x: 522, endPoint y: 181, distance: 22.5
click at [522, 181] on div "Выкупить у поставщика Тип заказа СТ6-59 Место remove 1 Количество add 251.85 Це…" at bounding box center [650, 287] width 425 height 283
type input "250.00"
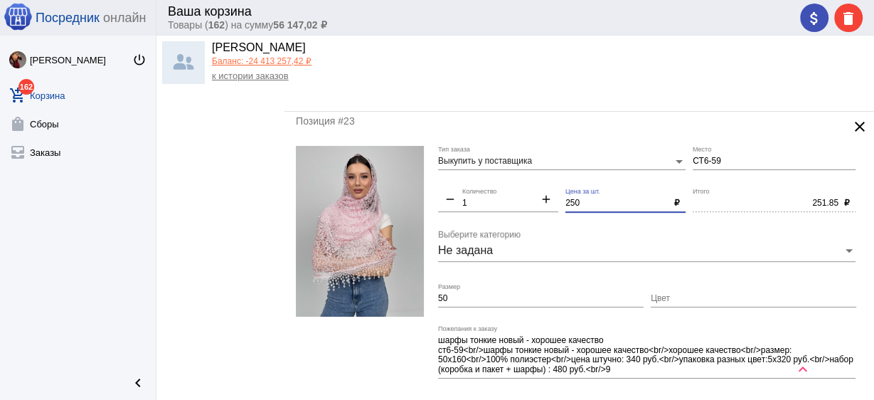
type input "250"
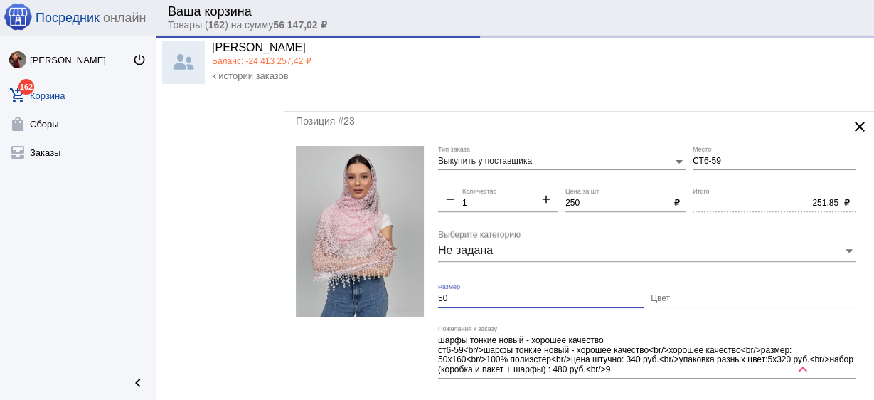
click at [464, 298] on input "50" at bounding box center [541, 299] width 206 height 10
type input "250.00"
click at [464, 298] on input "50" at bounding box center [541, 299] width 206 height 10
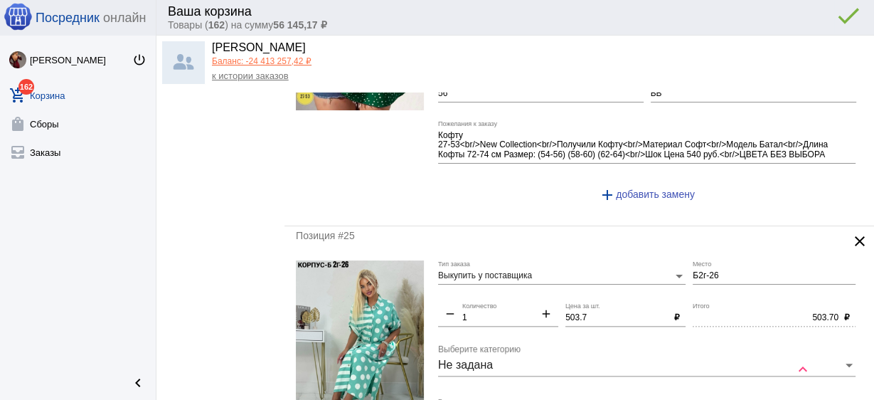
scroll to position [1309, 0]
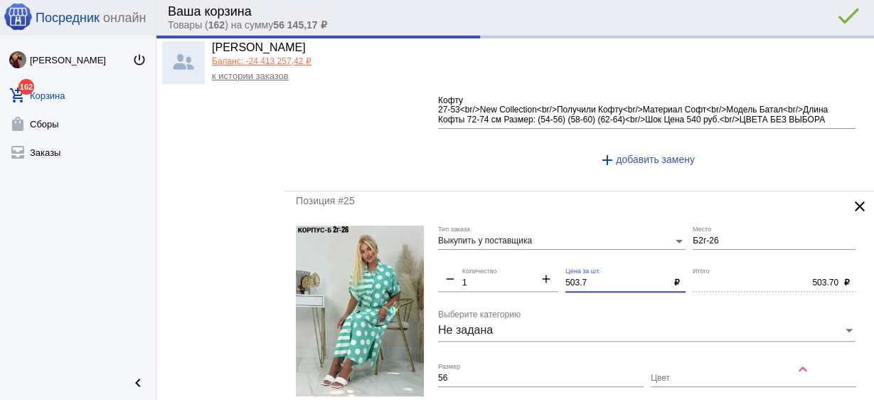
drag, startPoint x: 585, startPoint y: 281, endPoint x: 506, endPoint y: 270, distance: 80.4
click at [506, 270] on div "Выкупить у поставщика Тип заказа Б2г-26 Место remove 1 Количество add 503.7 Цен…" at bounding box center [650, 362] width 425 height 274
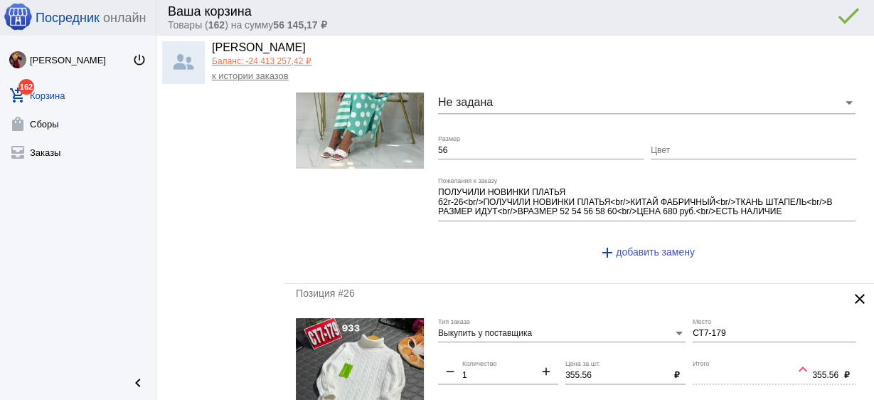
scroll to position [1650, 0]
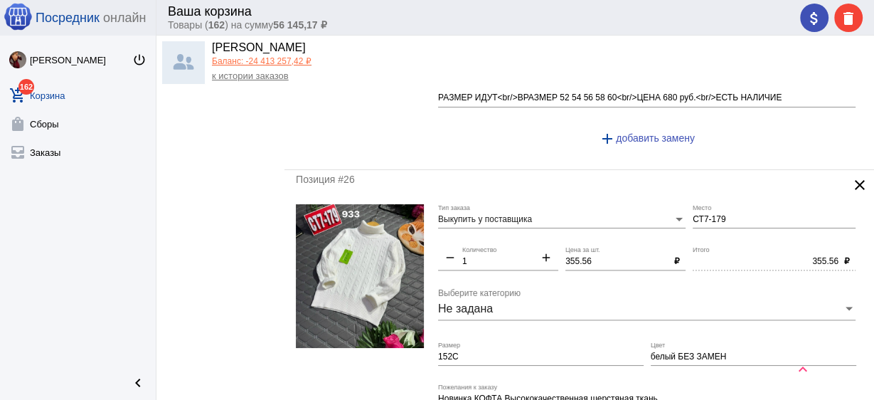
type input "500"
type input "500.00"
drag, startPoint x: 607, startPoint y: 257, endPoint x: 496, endPoint y: 238, distance: 111.9
click at [496, 238] on div "Выкупить у поставщика Тип заказа СТ7-179 Место remove 1 Количество add 355.56 Ц…" at bounding box center [650, 341] width 425 height 274
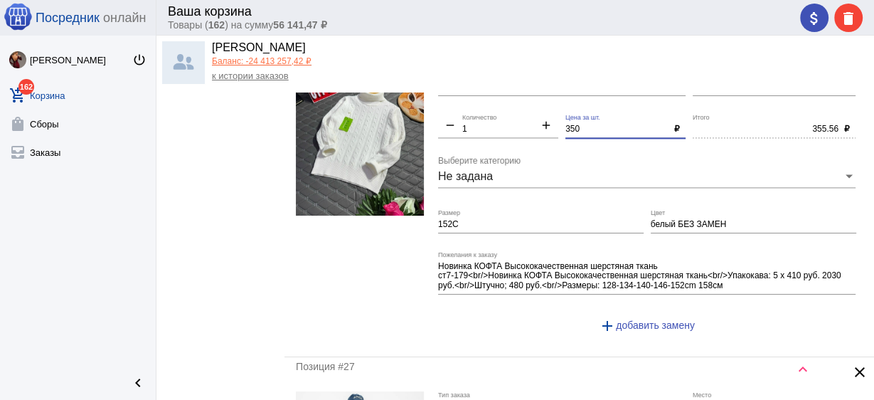
scroll to position [1764, 0]
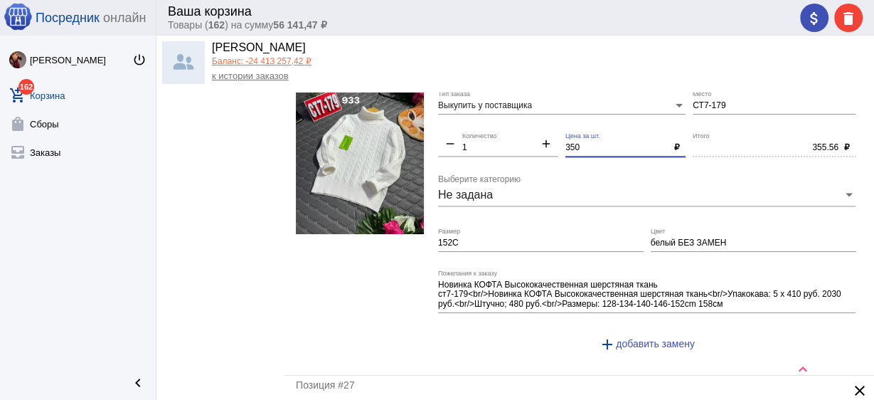
type input "350"
click at [378, 147] on img at bounding box center [360, 162] width 128 height 144
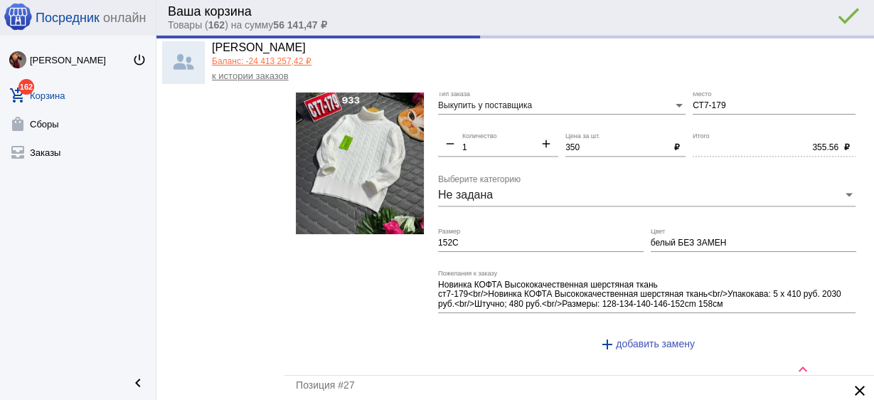
type input "350.00"
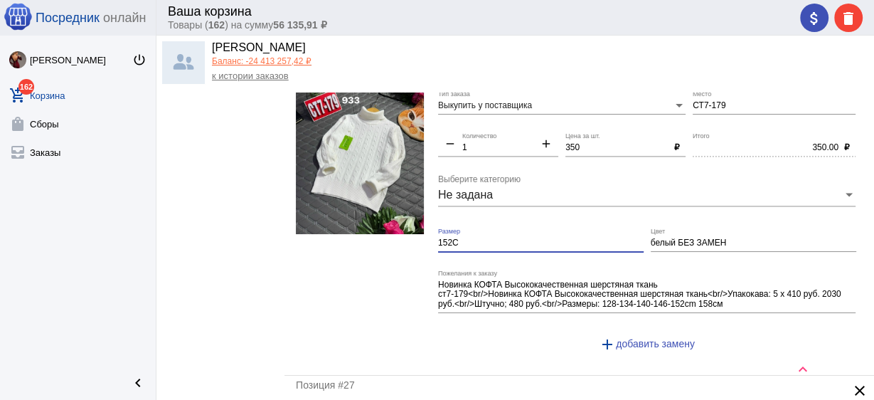
drag, startPoint x: 472, startPoint y: 233, endPoint x: 373, endPoint y: 217, distance: 99.5
click at [373, 217] on form "Выкупить у поставщика Тип заказа СТ7-179 Место remove 1 Количество add 350 Цена…" at bounding box center [579, 227] width 567 height 274
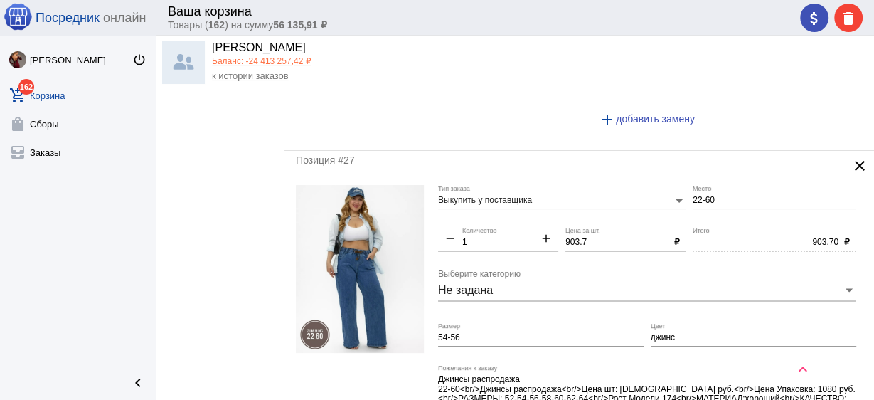
scroll to position [2048, 0]
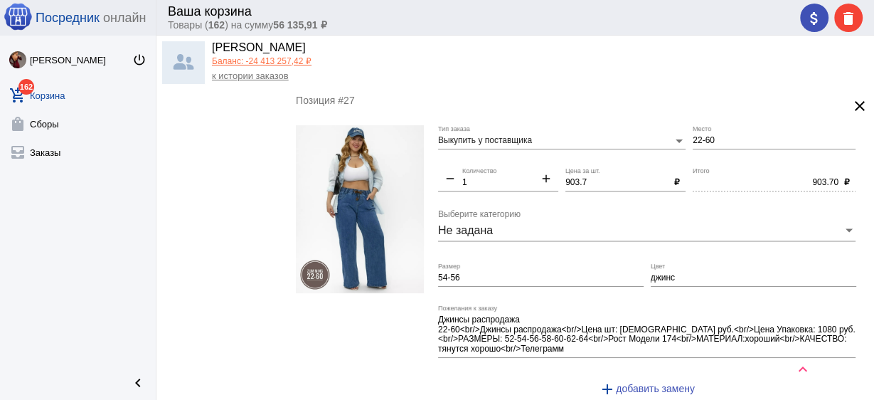
type input "158"
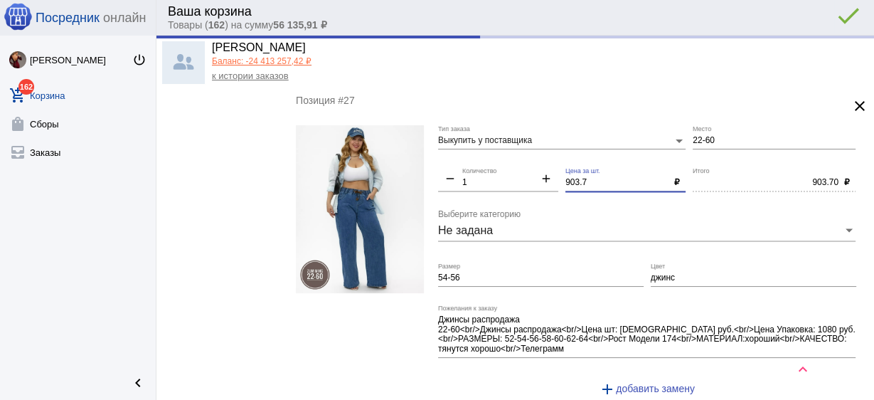
drag, startPoint x: 585, startPoint y: 175, endPoint x: 509, endPoint y: 164, distance: 77.0
click at [509, 164] on div "Выкупить у поставщика Тип заказа 22-60 Место remove 1 Количество add 903.7 Цена…" at bounding box center [650, 266] width 425 height 283
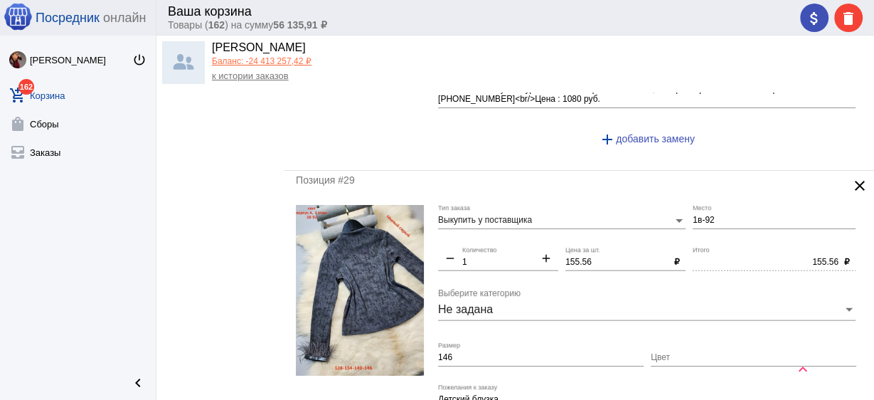
scroll to position [2674, 0]
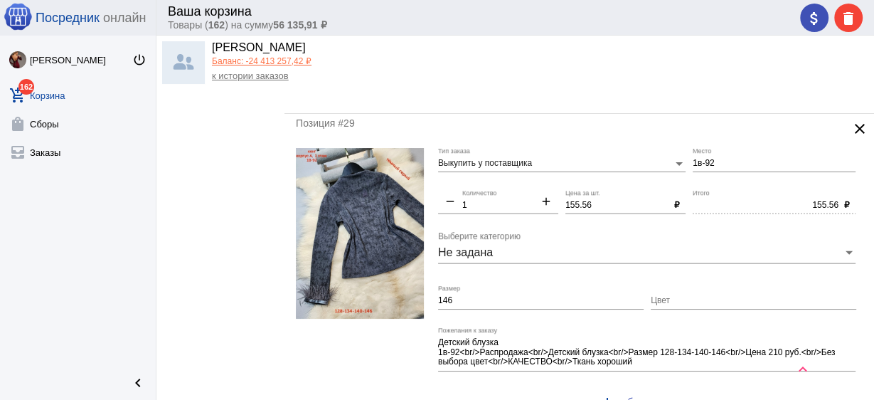
type input "900"
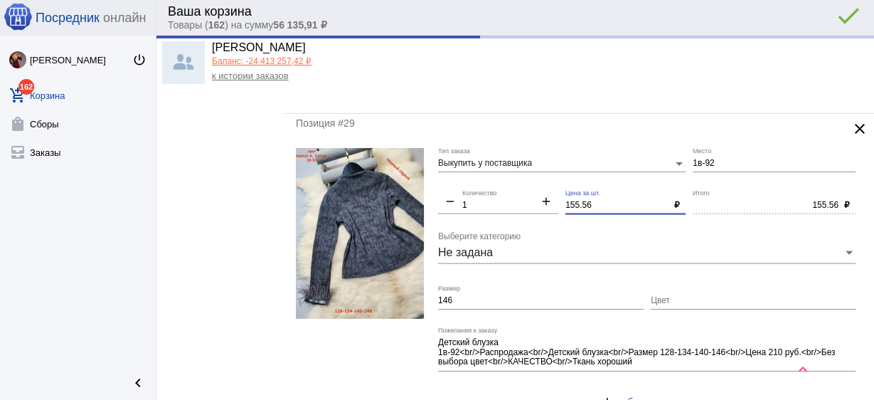
type input "900.00"
drag, startPoint x: 595, startPoint y: 194, endPoint x: 504, endPoint y: 171, distance: 94.5
click at [504, 171] on div "Выкупить у поставщика Тип заказа 1в-92 Место remove 1 Количество add 155.56 Цен…" at bounding box center [650, 285] width 425 height 274
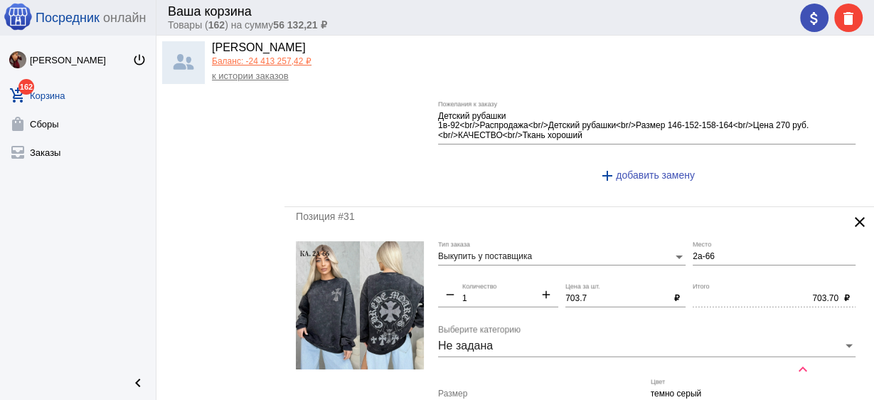
scroll to position [3243, 0]
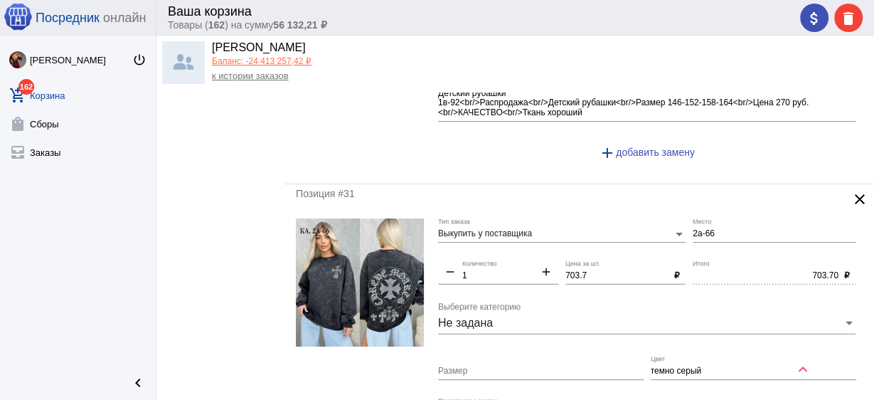
type input "150"
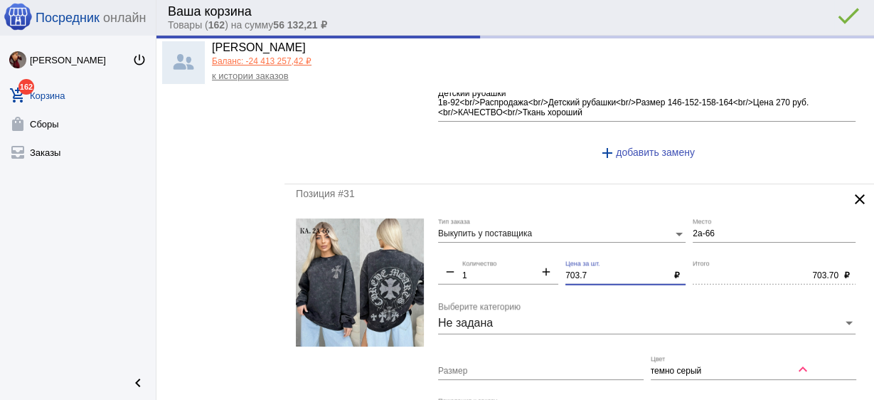
drag, startPoint x: 588, startPoint y: 266, endPoint x: 537, endPoint y: 257, distance: 51.2
click at [537, 257] on div "Выкупить у поставщика Тип заказа 2а-66 Место remove 1 Количество add 703.7 Цена…" at bounding box center [650, 355] width 425 height 274
type input "150.00"
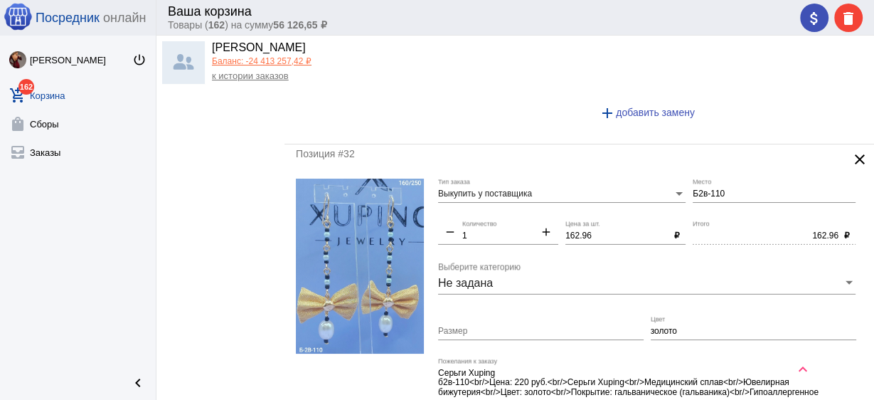
scroll to position [3642, 0]
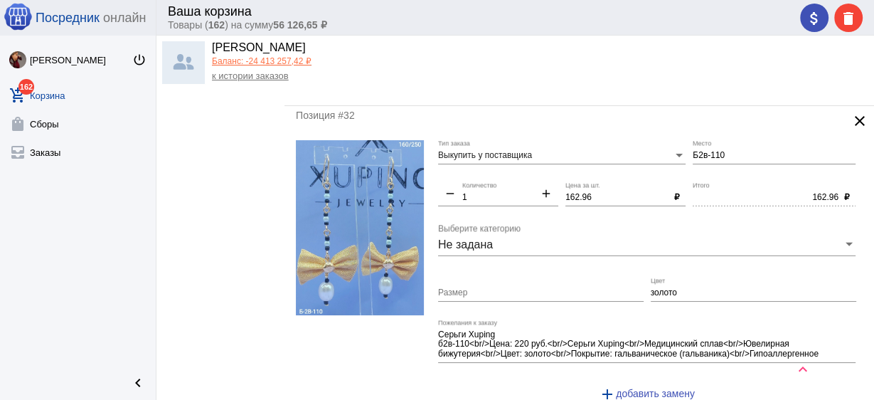
type input "700"
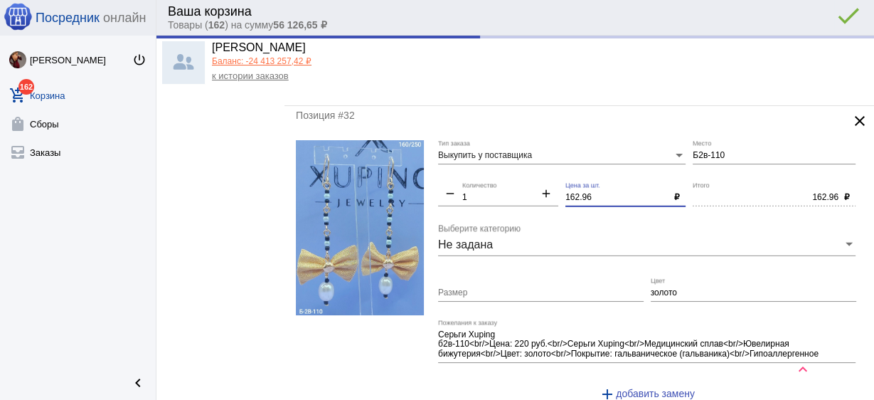
type input "700.00"
drag, startPoint x: 607, startPoint y: 186, endPoint x: 524, endPoint y: 168, distance: 85.2
click at [524, 168] on div "Выкупить у поставщика Тип заказа Б2в-110 Место remove 1 Количество add 162.96 Ц…" at bounding box center [650, 277] width 425 height 274
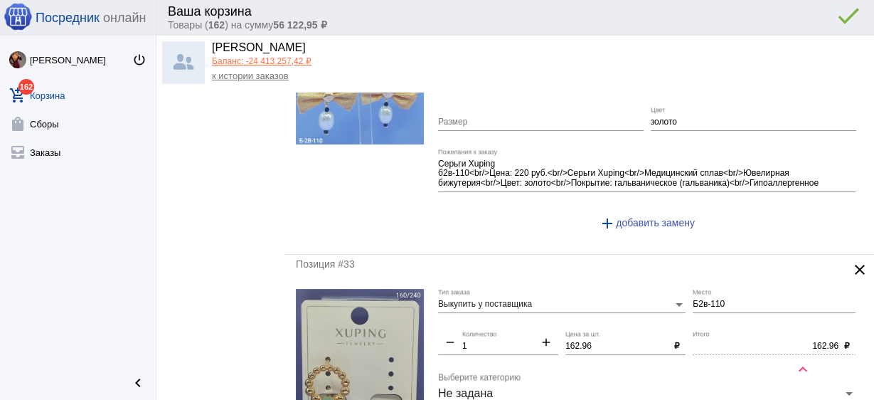
scroll to position [3926, 0]
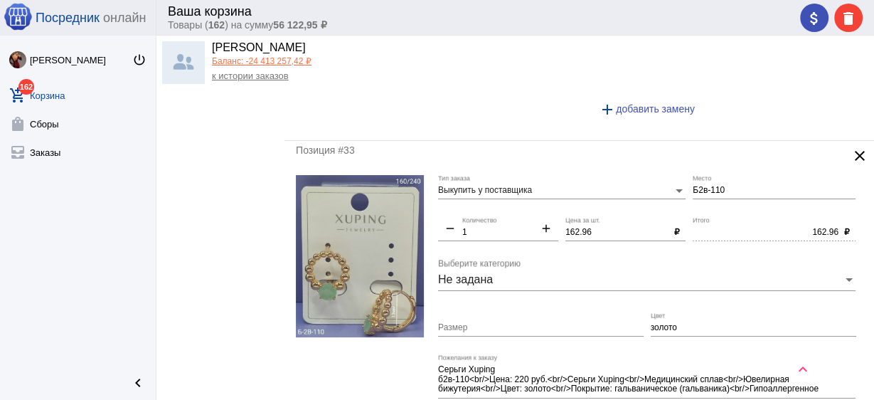
type input "150"
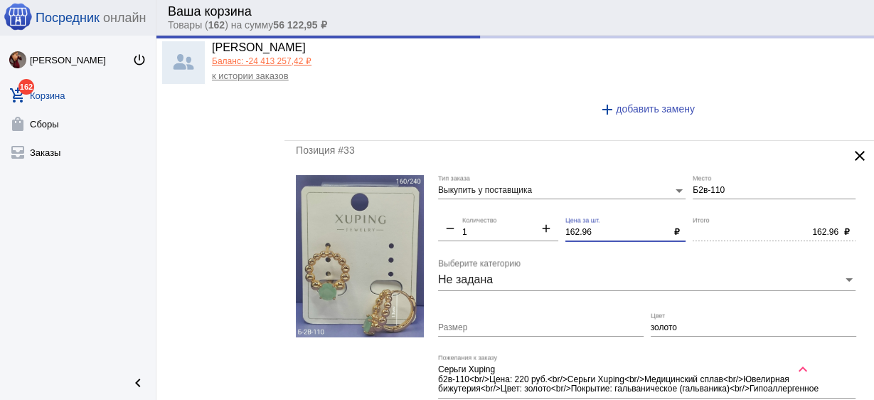
drag, startPoint x: 596, startPoint y: 218, endPoint x: 506, endPoint y: 195, distance: 93.3
click at [506, 195] on div "Выкупить у поставщика Тип заказа Б2в-110 Место remove 1 Количество add 162.96 Ц…" at bounding box center [650, 312] width 425 height 274
type input "150.00"
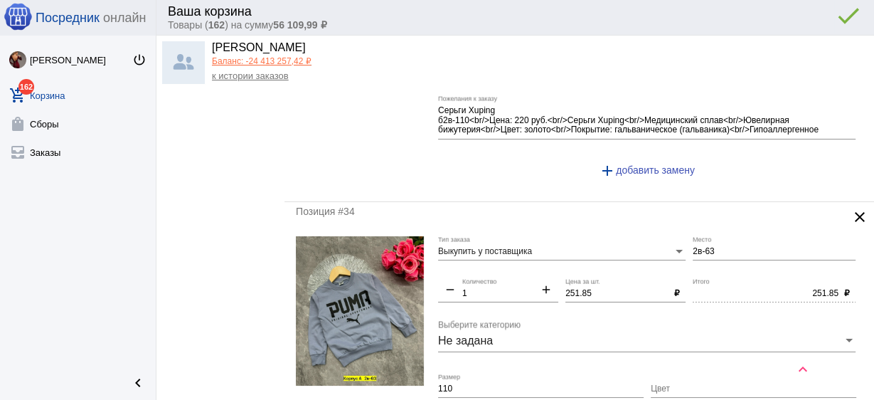
scroll to position [4211, 0]
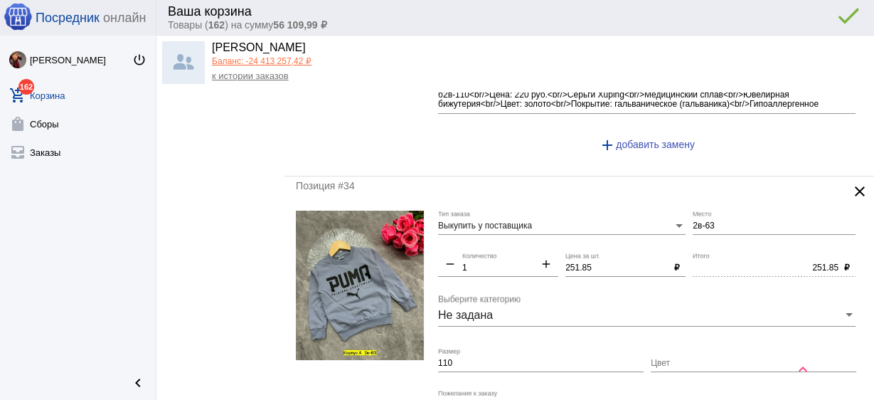
type input "160"
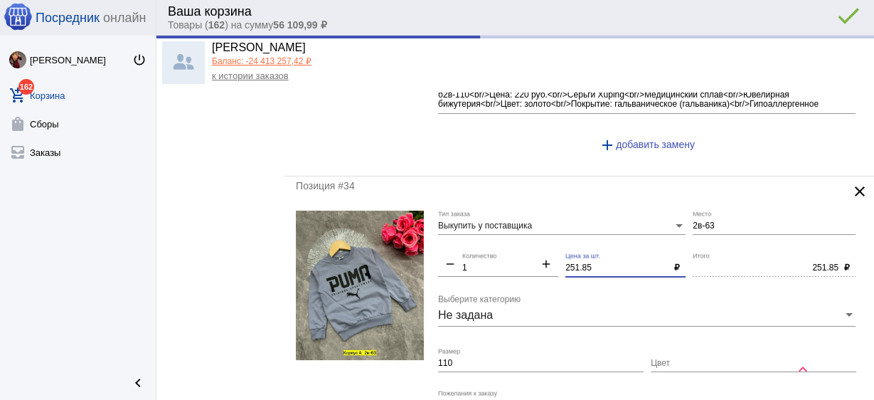
type input "160.00"
drag, startPoint x: 595, startPoint y: 250, endPoint x: 484, endPoint y: 223, distance: 114.7
click at [484, 223] on div "Выкупить у поставщика Тип заказа 2в-63 Место remove 1 Количество add 251.85 Цен…" at bounding box center [650, 357] width 425 height 293
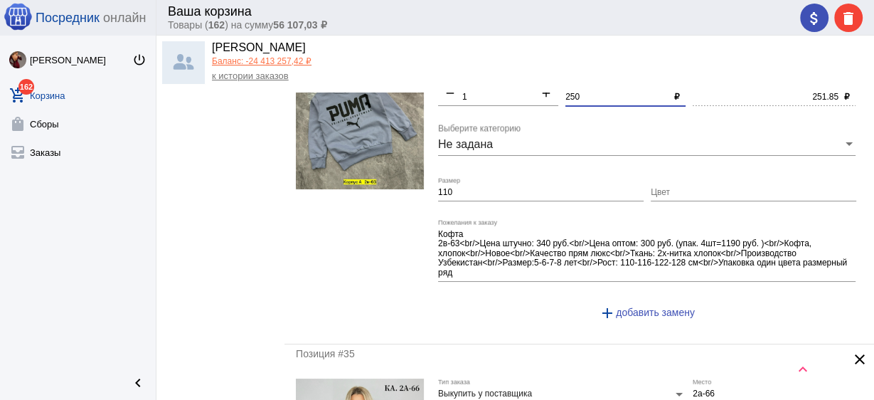
scroll to position [4552, 0]
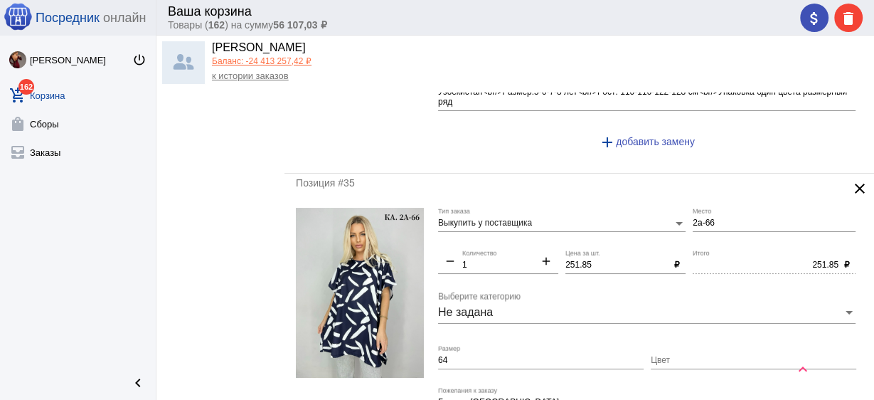
type input "250"
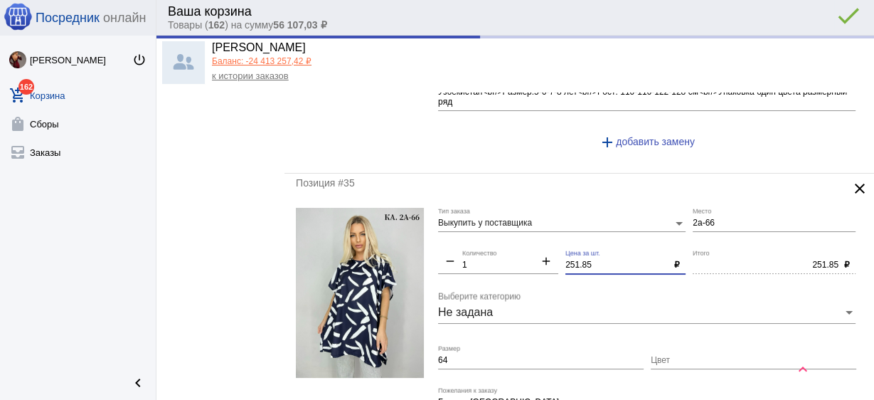
type input "250.00"
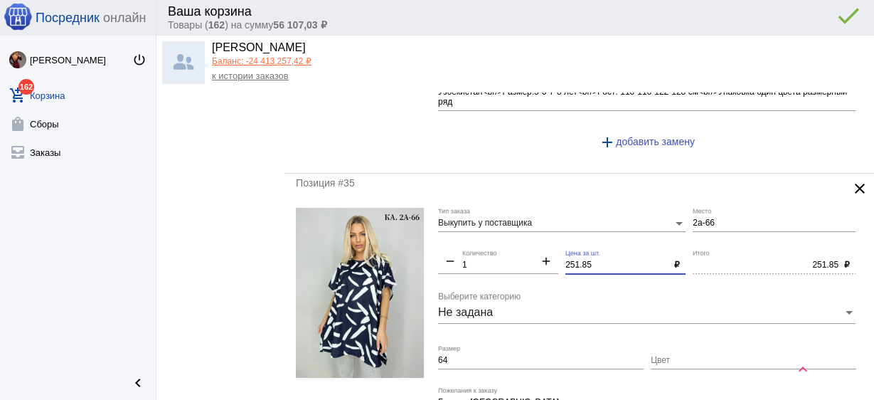
drag, startPoint x: 599, startPoint y: 250, endPoint x: 497, endPoint y: 235, distance: 102.9
click at [497, 235] on div "Выкупить у поставщика Тип заказа 2а-66 Место remove 1 Количество add 251.85 Цен…" at bounding box center [650, 345] width 425 height 274
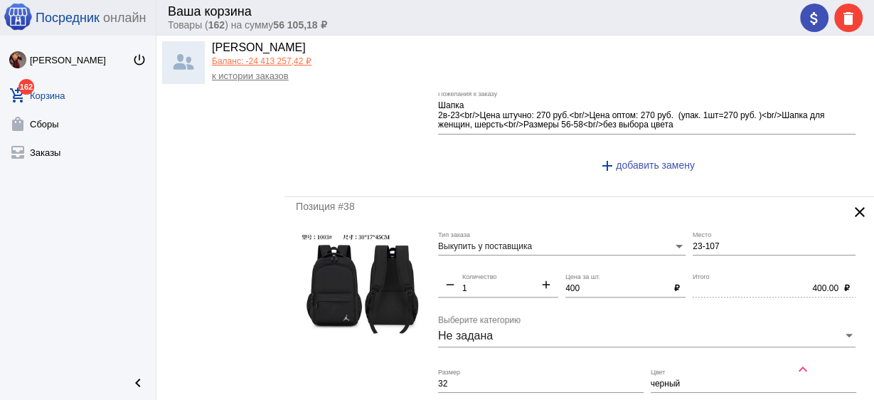
scroll to position [5520, 0]
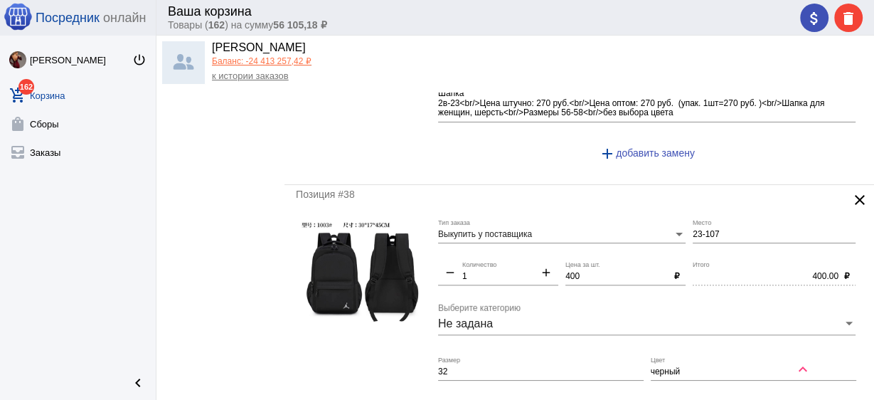
type input "250"
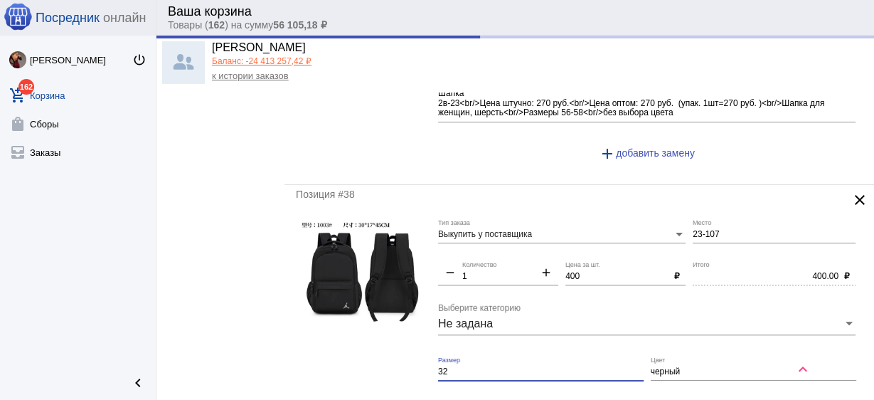
click at [532, 367] on input "32" at bounding box center [541, 372] width 206 height 10
type input "250.00"
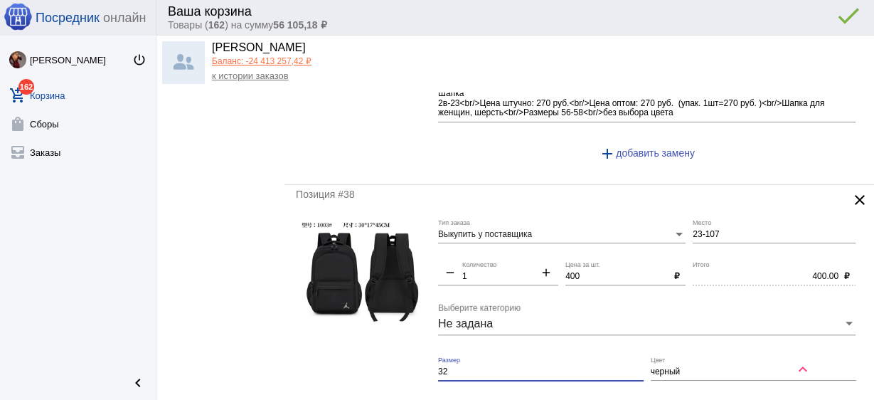
click at [532, 367] on input "32" at bounding box center [541, 372] width 206 height 10
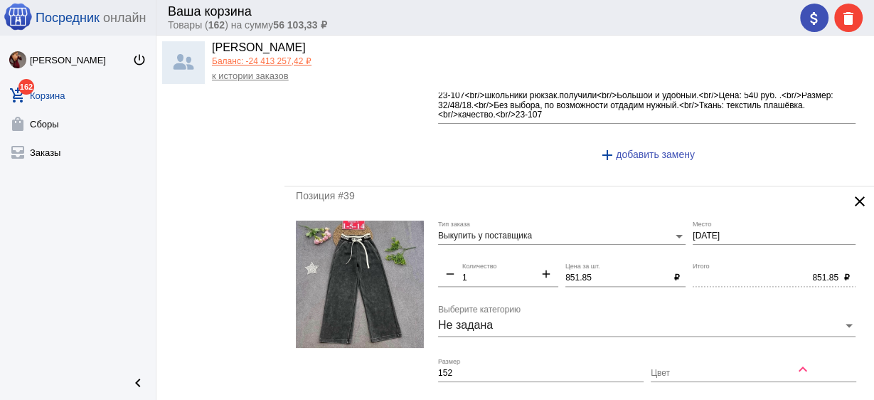
scroll to position [5861, 0]
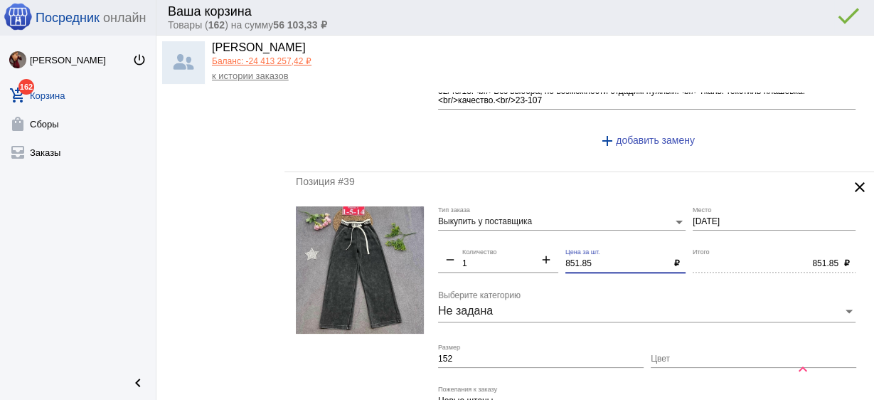
drag, startPoint x: 606, startPoint y: 245, endPoint x: 522, endPoint y: 230, distance: 85.4
click at [522, 230] on div "Выкупить у поставщика Тип заказа 1-5-14 Место remove 1 Количество add 851.85 Це…" at bounding box center [650, 347] width 425 height 283
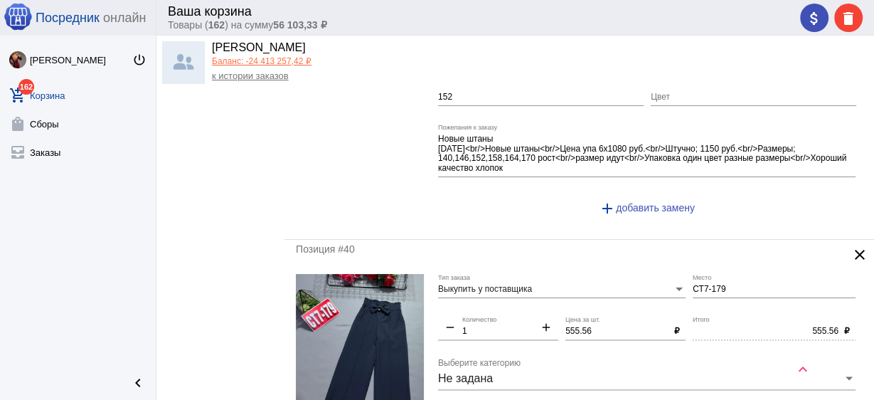
scroll to position [6259, 0]
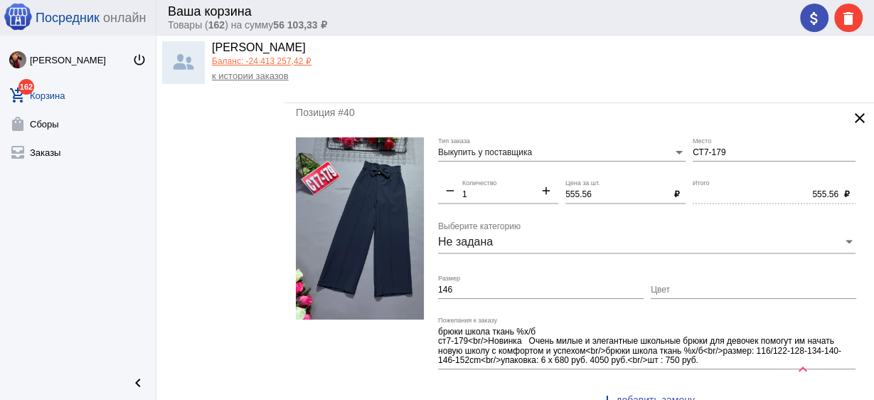
type input "850"
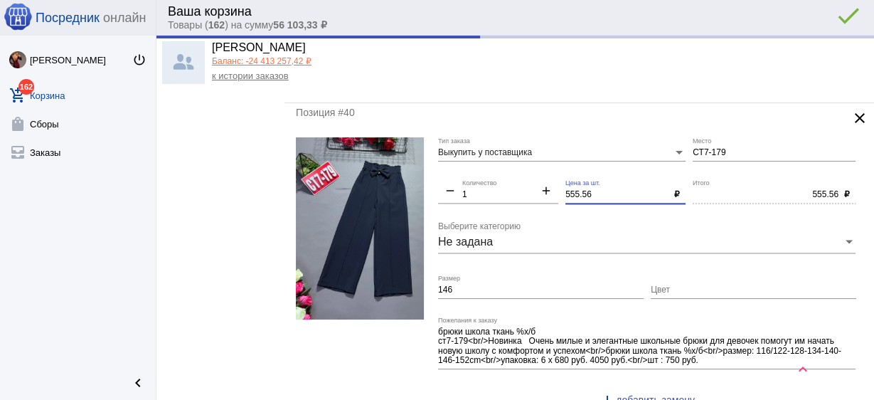
type input "850.00"
drag, startPoint x: 600, startPoint y: 173, endPoint x: 477, endPoint y: 149, distance: 125.4
click at [477, 149] on div "Выкупить у поставщика Тип заказа СТ7-179 Место remove 1 Количество add 555.56 Ц…" at bounding box center [650, 278] width 425 height 283
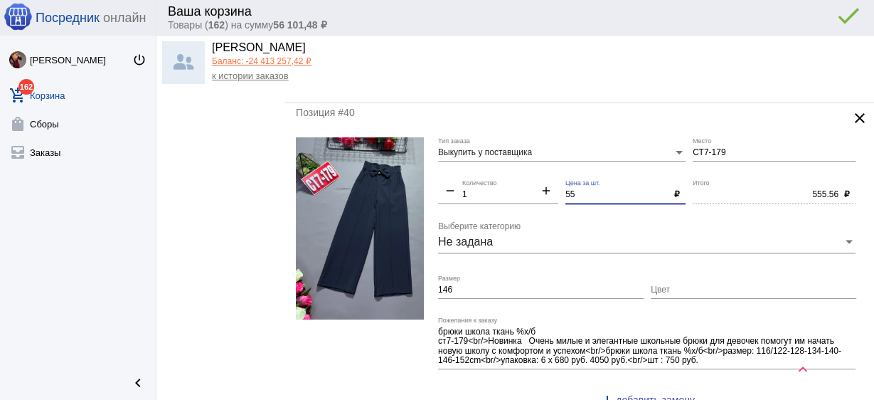
type input "550"
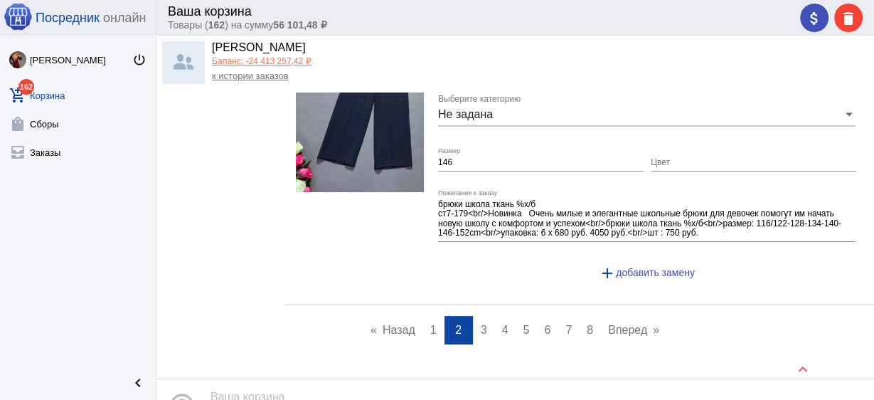
scroll to position [6450, 0]
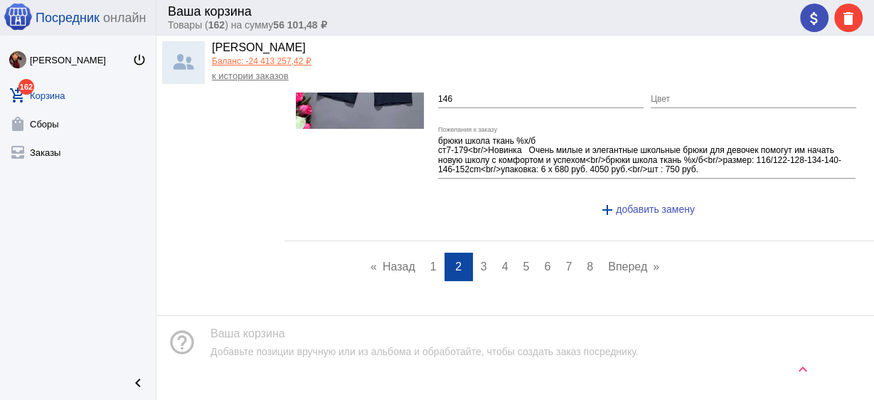
click at [481, 260] on span "3" at bounding box center [484, 266] width 6 height 12
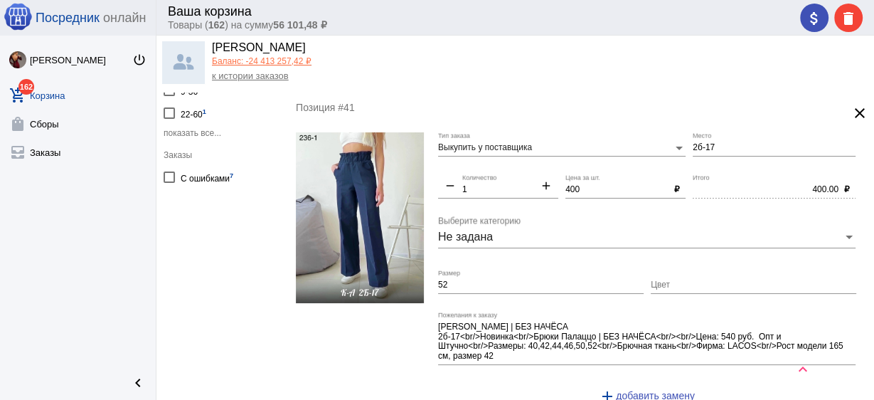
scroll to position [341, 0]
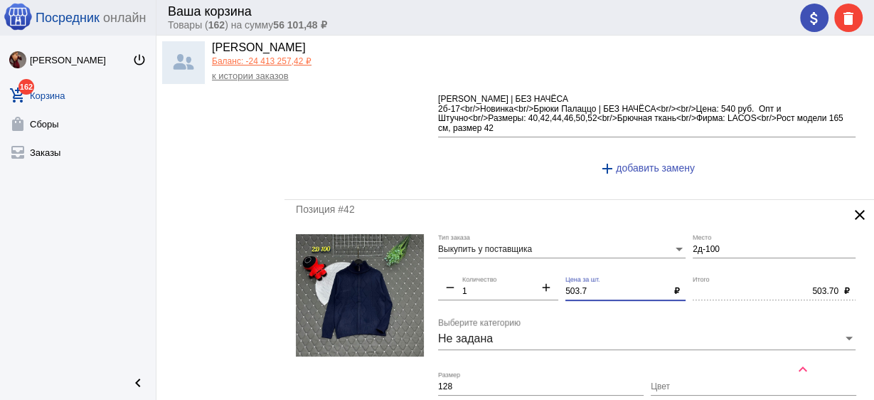
drag, startPoint x: 590, startPoint y: 291, endPoint x: 489, endPoint y: 274, distance: 102.4
click at [489, 274] on div "Выкупить у поставщика Тип заказа 2д-100 Место remove 1 Количество add 503.7 Цен…" at bounding box center [650, 371] width 425 height 274
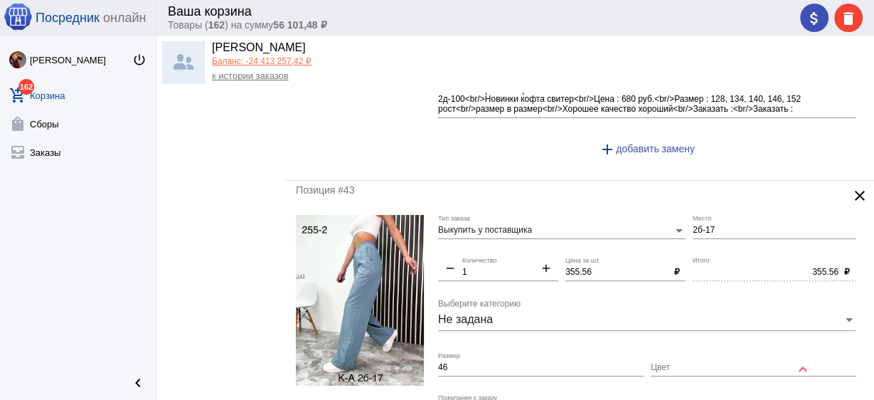
scroll to position [683, 0]
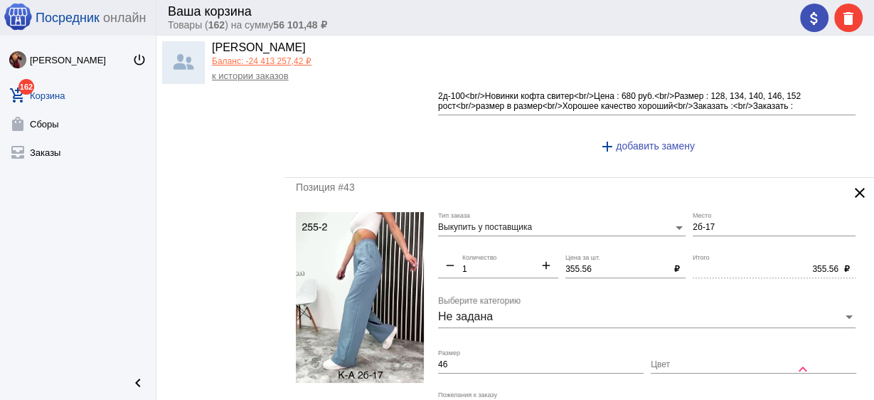
type input "500"
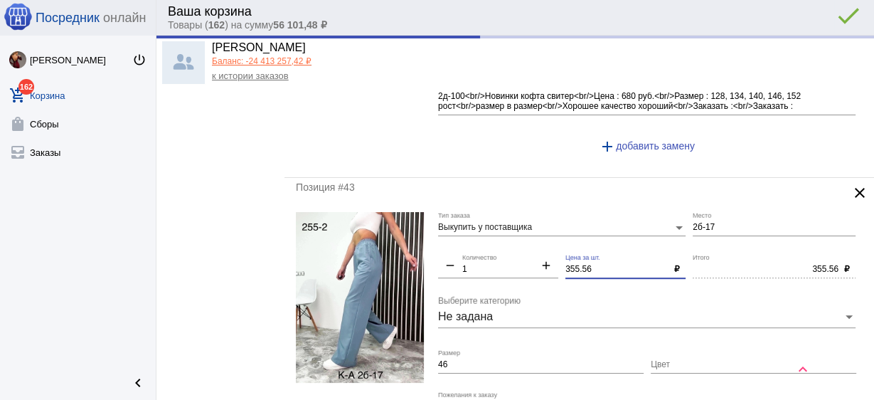
type input "500.00"
drag, startPoint x: 597, startPoint y: 265, endPoint x: 497, endPoint y: 246, distance: 102.0
click at [497, 246] on div "Выкупить у поставщика Тип заказа 2б-17 Место remove 1 Количество add 355.56 Цен…" at bounding box center [650, 349] width 425 height 274
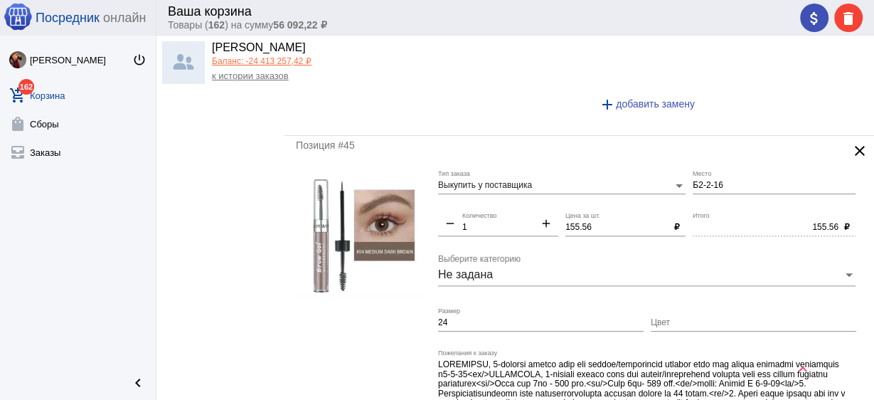
scroll to position [1366, 0]
type input "350"
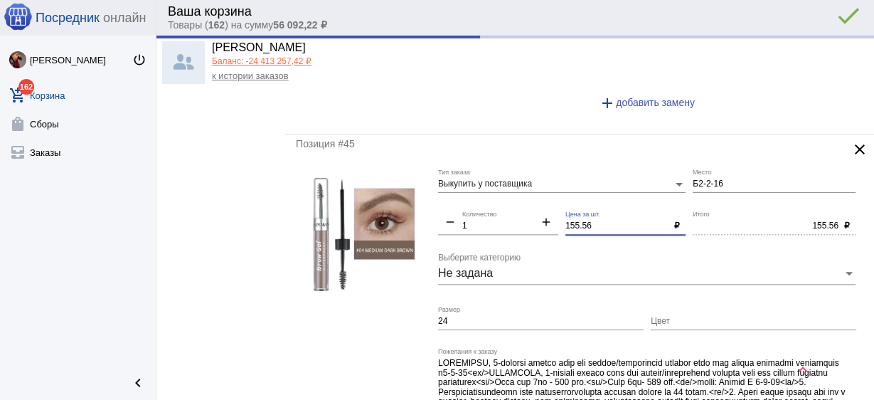
type input "350.00"
drag, startPoint x: 600, startPoint y: 220, endPoint x: 528, endPoint y: 214, distance: 72.8
click at [528, 214] on div "Выкупить у поставщика Тип заказа Б2-2-16 Место remove 1 Количество add 155.56 Ц…" at bounding box center [650, 316] width 425 height 294
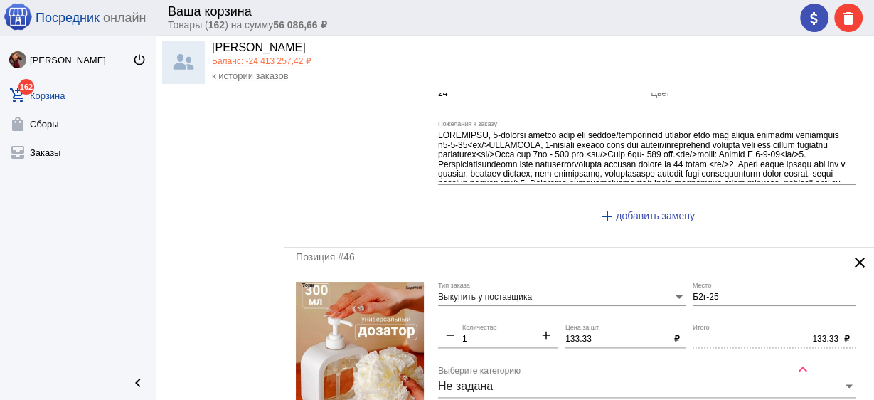
scroll to position [1707, 0]
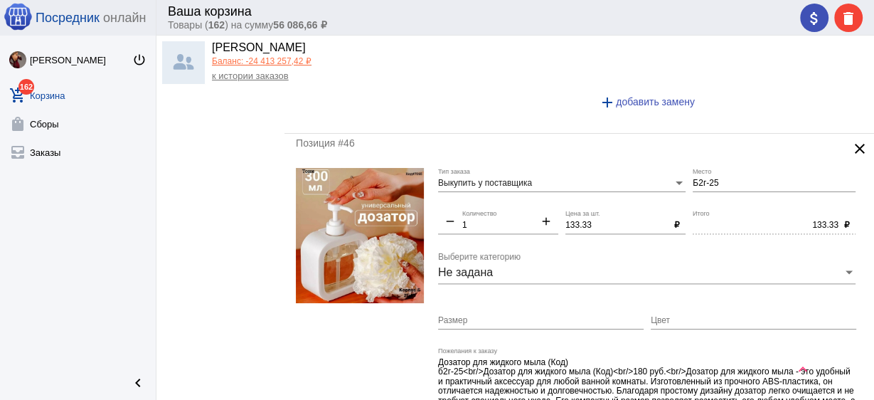
type input "150"
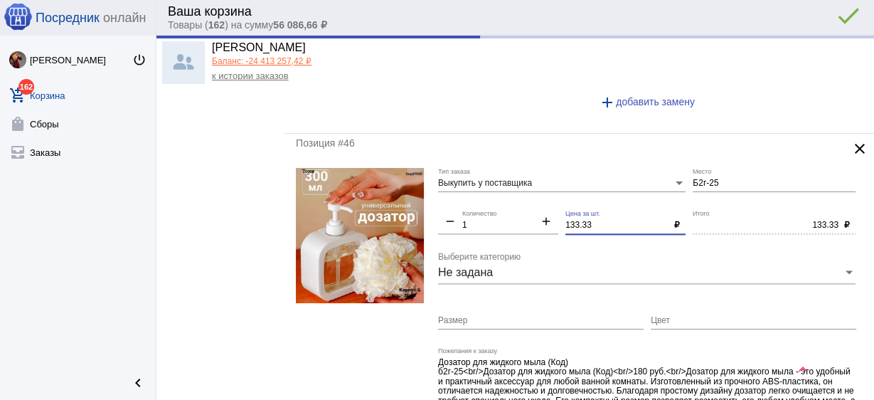
type input "150.00"
drag, startPoint x: 592, startPoint y: 218, endPoint x: 494, endPoint y: 196, distance: 100.4
click at [494, 196] on div "Выкупить у поставщика Тип заказа Б2г-25 Место remove 1 Количество add 133.33 Це…" at bounding box center [650, 315] width 425 height 294
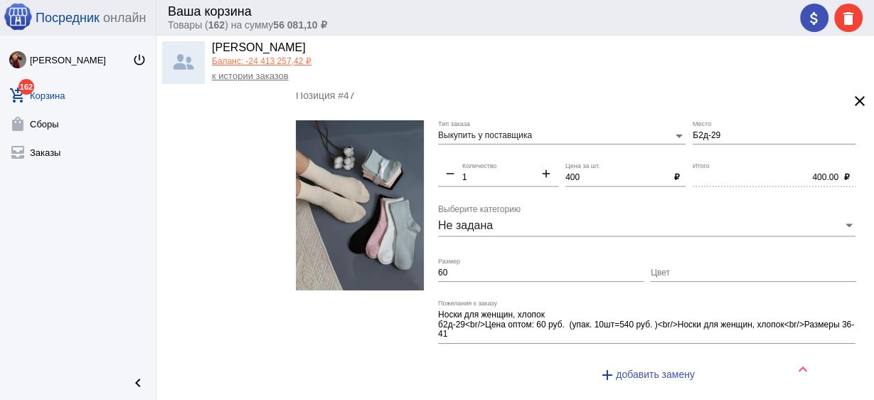
scroll to position [2105, 0]
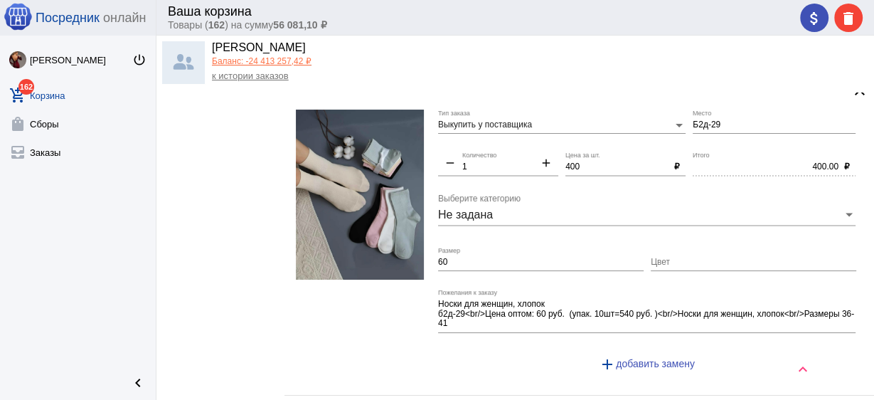
type input "130"
click at [479, 257] on input "60" at bounding box center [541, 262] width 206 height 10
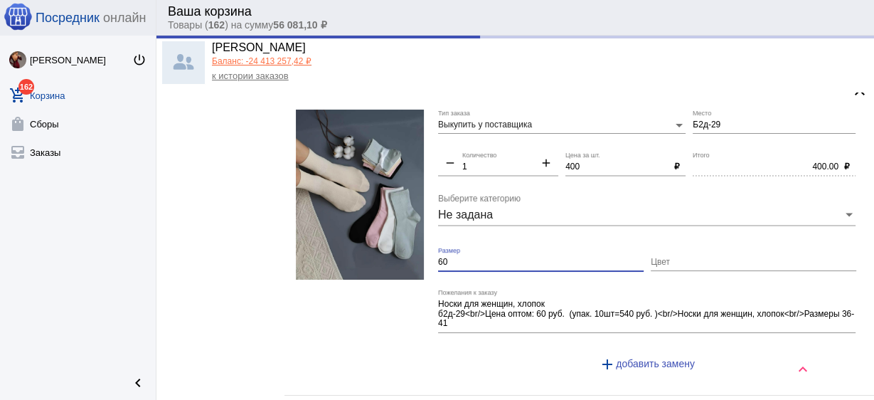
click at [479, 257] on input "60" at bounding box center [541, 262] width 206 height 10
type input "130.00"
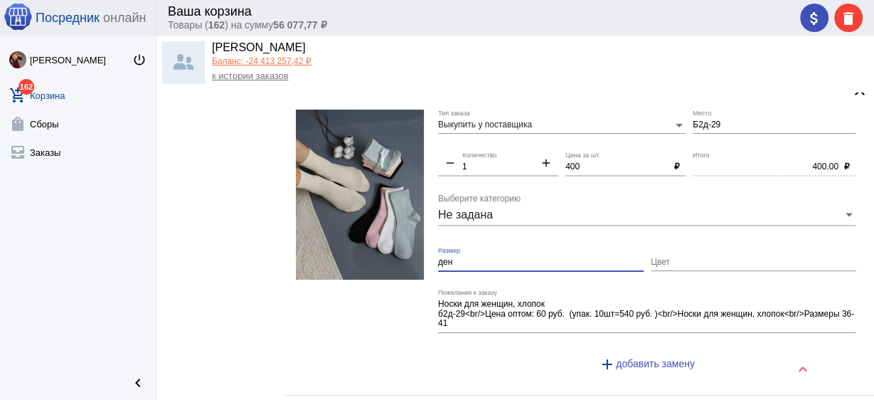
scroll to position [2333, 0]
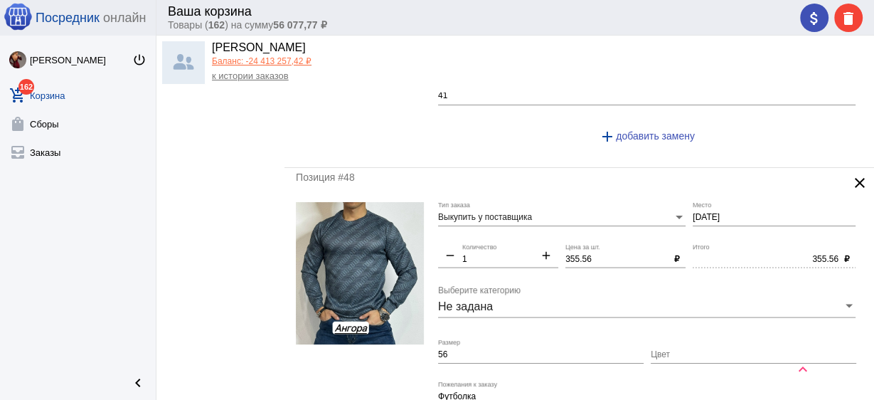
type input "ден"
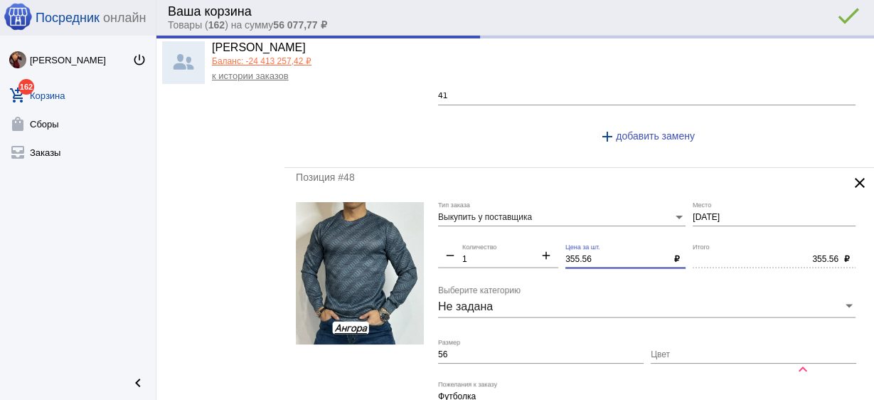
drag, startPoint x: 595, startPoint y: 248, endPoint x: 513, endPoint y: 230, distance: 83.6
click at [513, 230] on div "Выкупить у поставщика Тип заказа 2-2-23 Место remove 1 Количество add 355.56 Це…" at bounding box center [650, 339] width 425 height 274
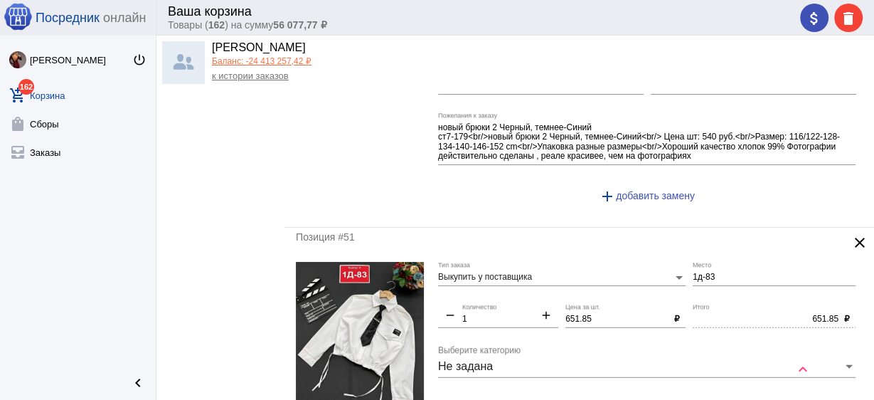
scroll to position [3300, 0]
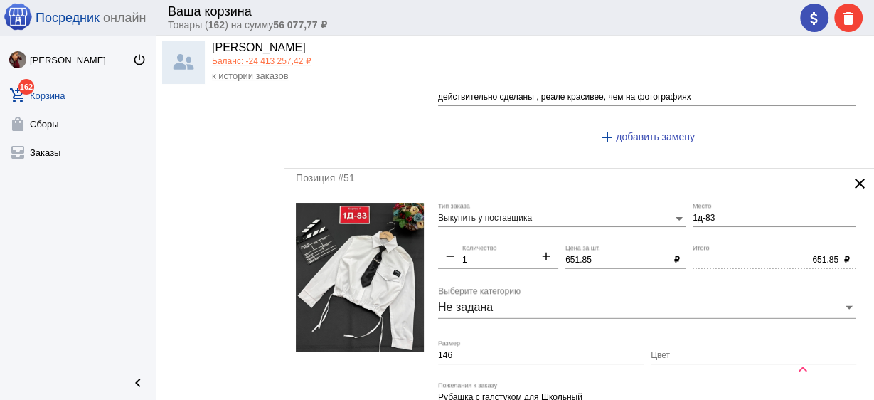
type input "350"
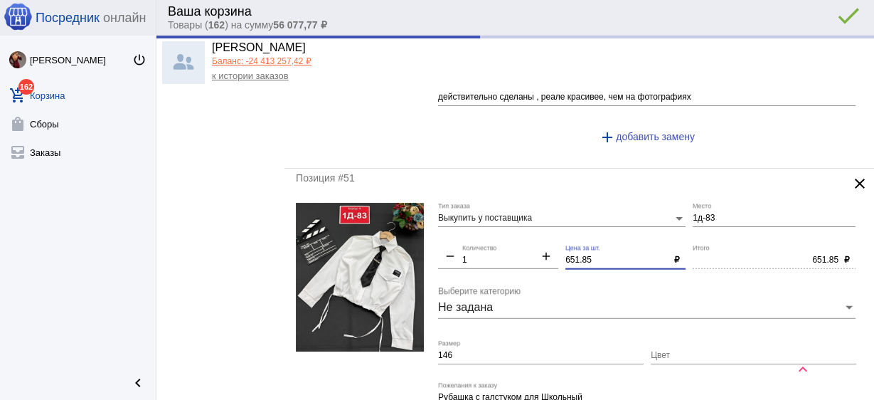
type input "350.00"
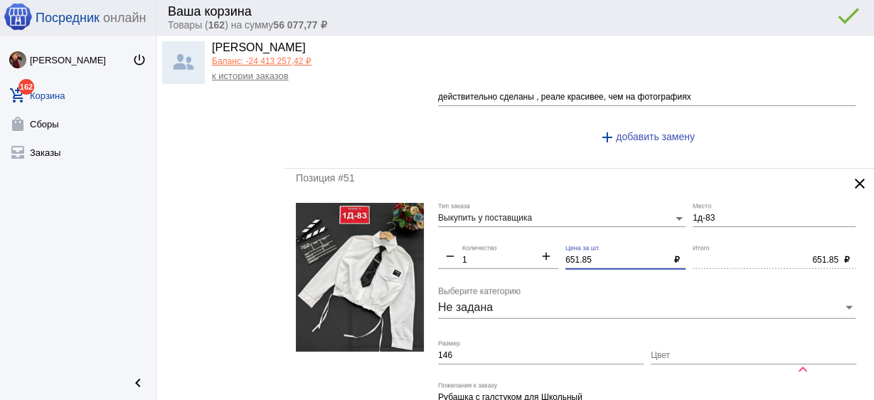
drag, startPoint x: 603, startPoint y: 246, endPoint x: 498, endPoint y: 230, distance: 106.4
click at [498, 230] on div "Выкупить у поставщика Тип заказа 1д-83 Место remove 1 Количество add 651.85 Цен…" at bounding box center [650, 344] width 425 height 283
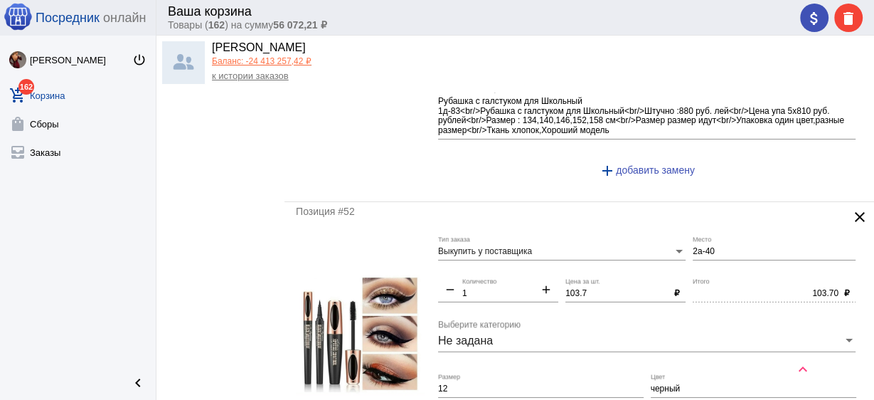
scroll to position [3642, 0]
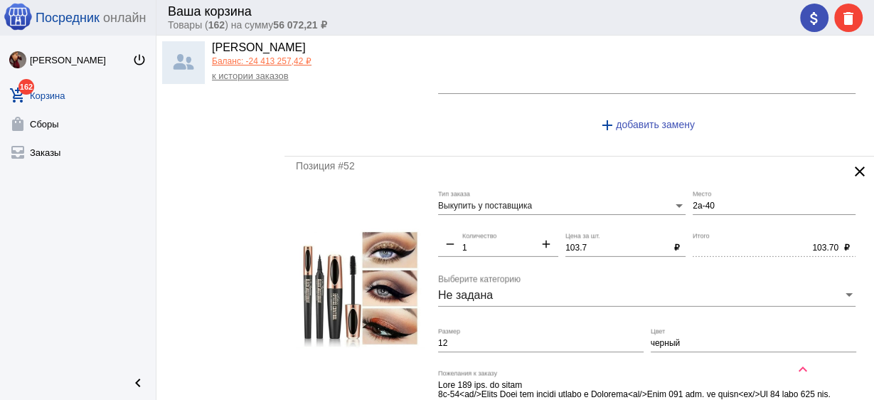
type input "650"
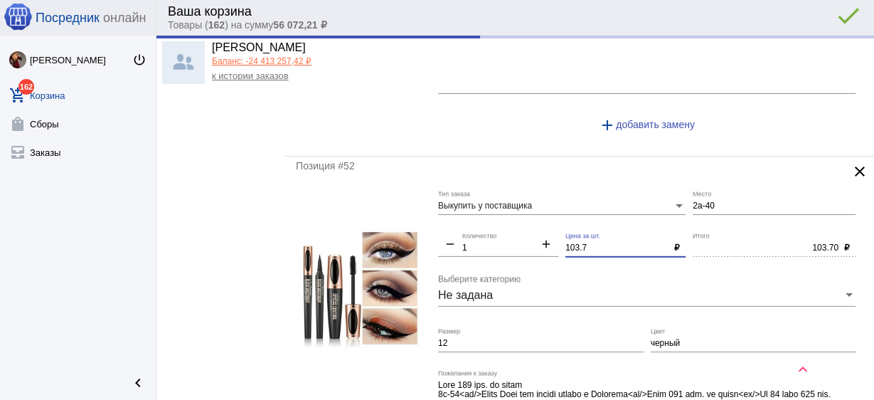
drag, startPoint x: 589, startPoint y: 233, endPoint x: 473, endPoint y: 212, distance: 117.8
click at [473, 211] on div "Выкупить у поставщика Тип заказа 2а-40 Место remove 1 Количество add 103.7 Цена…" at bounding box center [650, 338] width 425 height 294
type input "650.00"
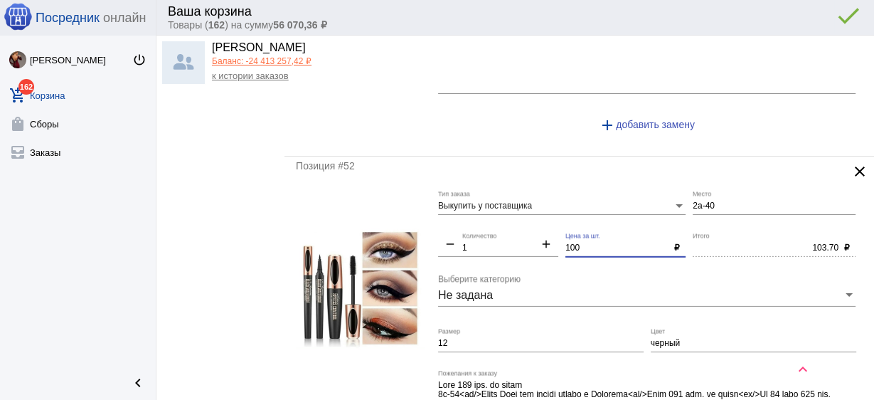
type input "100"
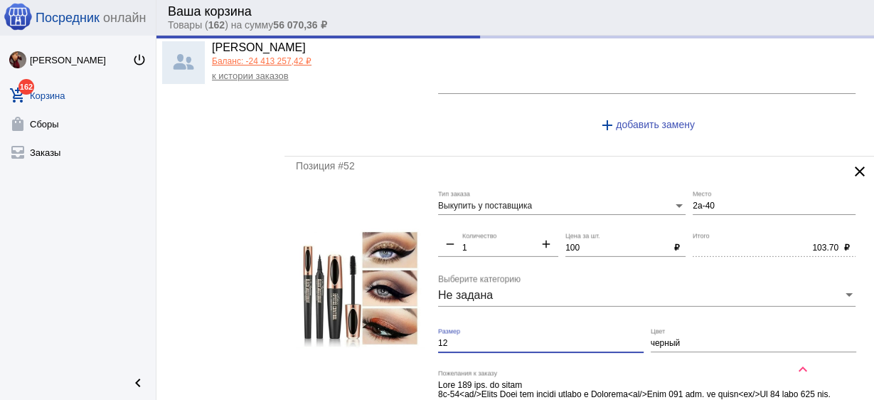
click at [457, 339] on input "12" at bounding box center [541, 344] width 206 height 10
type input "100.00"
click at [457, 339] on input "12" at bounding box center [541, 344] width 206 height 10
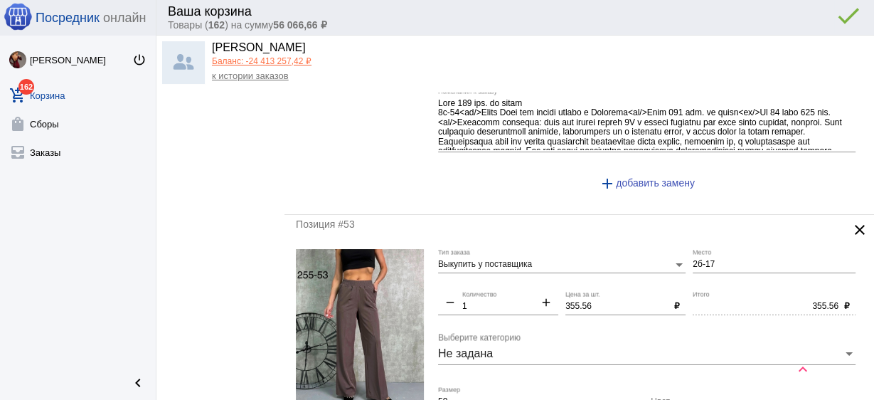
scroll to position [3926, 0]
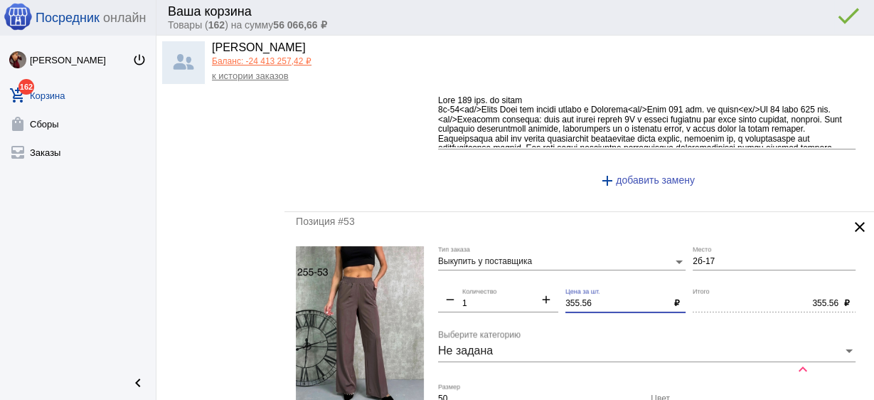
drag, startPoint x: 585, startPoint y: 287, endPoint x: 536, endPoint y: 276, distance: 50.9
click at [536, 276] on div "Выкупить у поставщика Тип заказа 2б-17 Место remove 1 Количество add 355.56 Цен…" at bounding box center [650, 383] width 425 height 274
drag, startPoint x: 602, startPoint y: 291, endPoint x: 509, endPoint y: 277, distance: 93.6
click at [509, 277] on div "Выкупить у поставщика Тип заказа 2б-17 Место remove 1 Количество add 355.56 Цен…" at bounding box center [650, 383] width 425 height 274
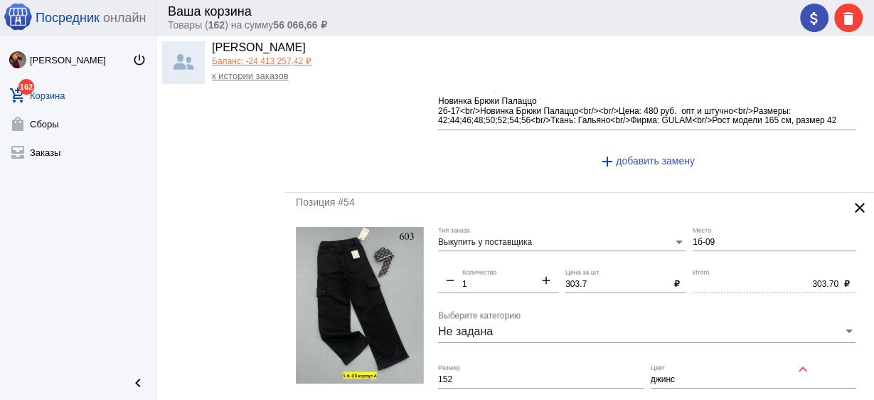
scroll to position [4325, 0]
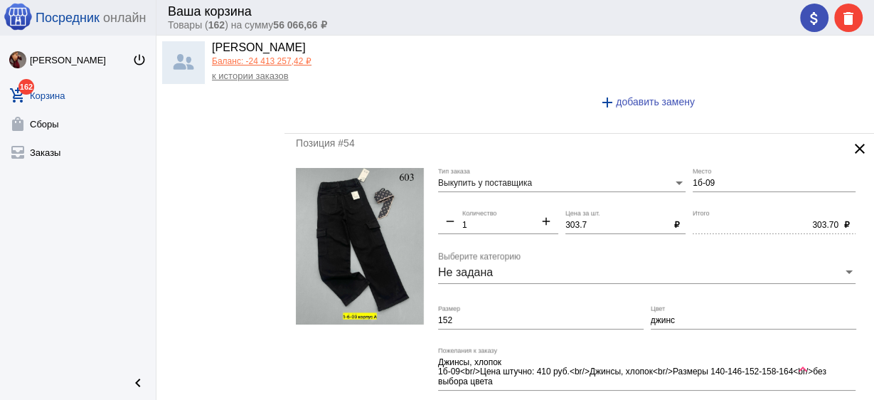
type input "350"
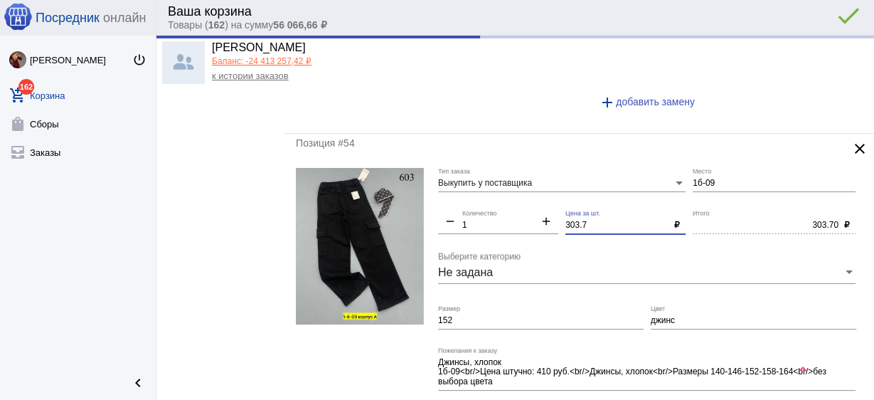
type input "350.00"
drag, startPoint x: 592, startPoint y: 206, endPoint x: 532, endPoint y: 186, distance: 63.2
click at [521, 185] on div "Выкупить у поставщика Тип заказа 1б-09 Место remove 1 Количество add 303.7 Цена…" at bounding box center [650, 305] width 425 height 274
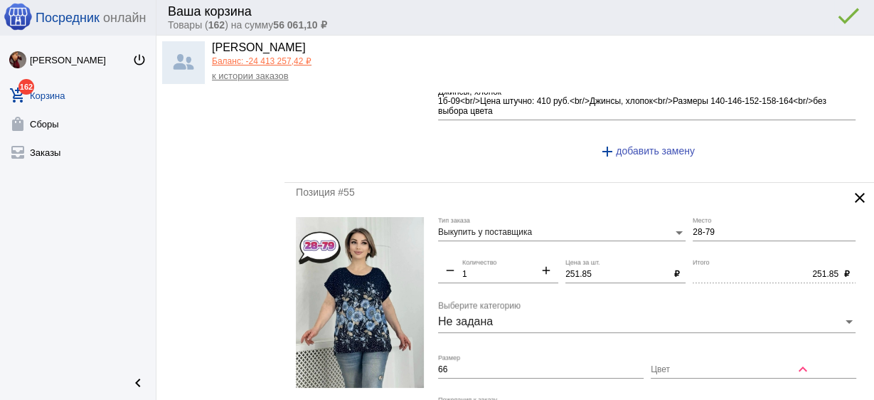
scroll to position [4609, 0]
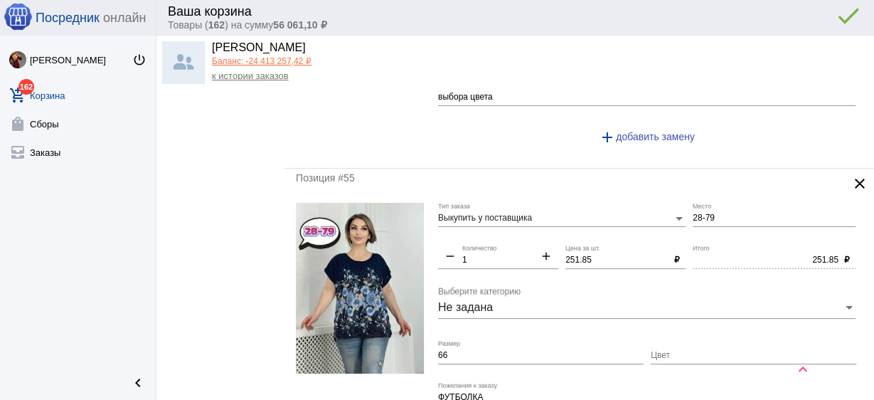
type input "300"
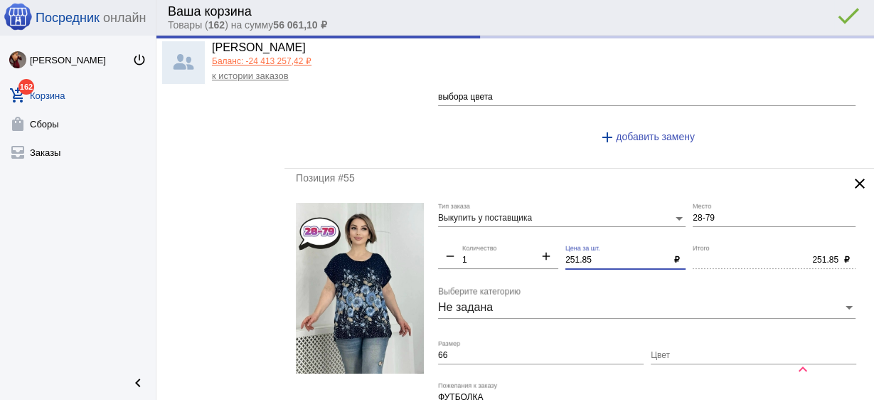
type input "300.00"
drag, startPoint x: 590, startPoint y: 243, endPoint x: 498, endPoint y: 228, distance: 93.7
click at [498, 228] on div "Выкупить у поставщика Тип заказа 28-79 Место remove 1 Количество add 251.85 Цен…" at bounding box center [650, 344] width 425 height 283
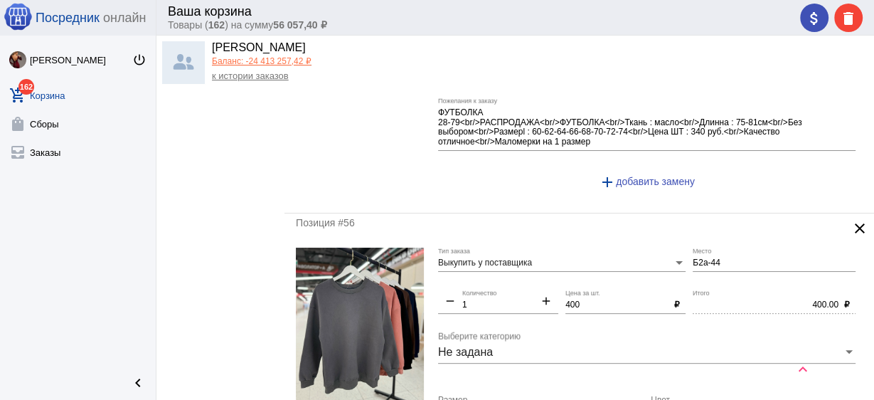
scroll to position [5007, 0]
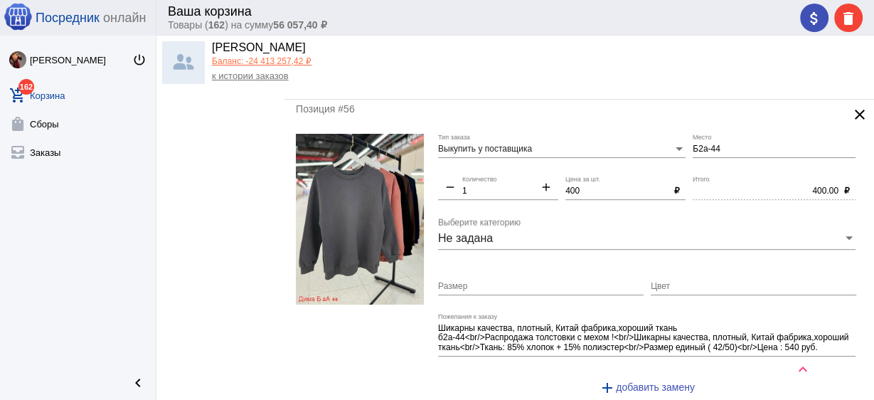
type input "250"
click at [356, 207] on img at bounding box center [360, 219] width 128 height 171
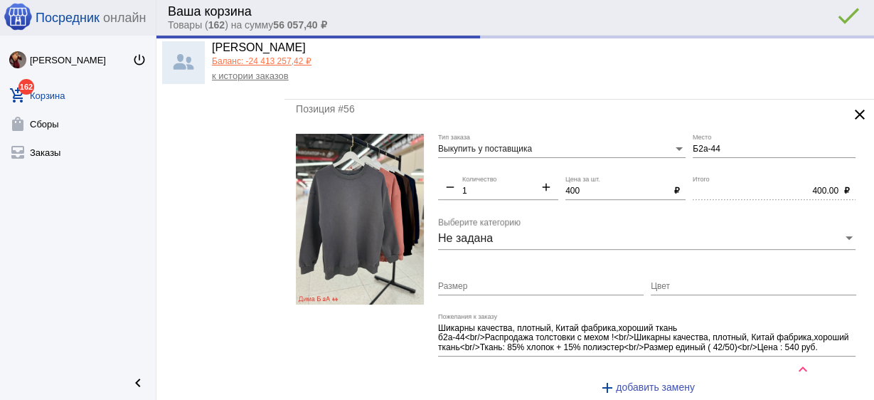
type input "250.00"
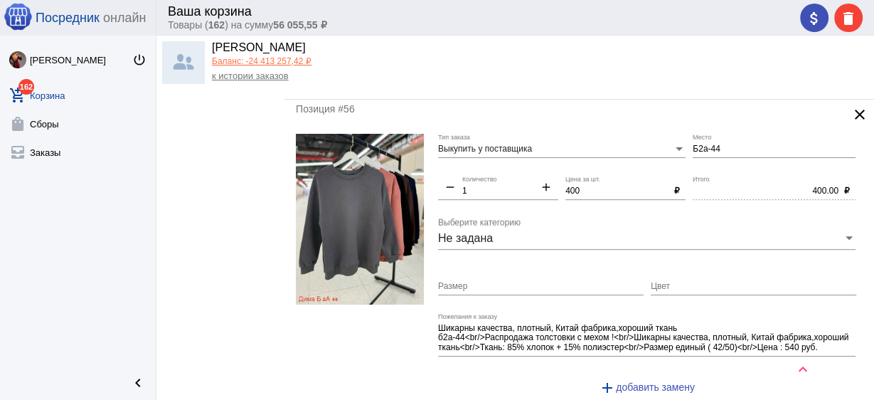
click at [669, 271] on div "Цвет" at bounding box center [754, 283] width 206 height 24
paste input "Серый или чёрный"
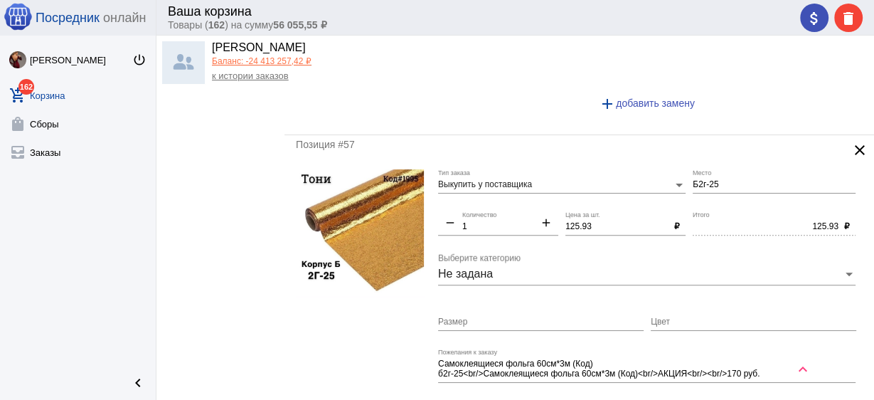
scroll to position [5292, 0]
type input "Серый или чёрный"
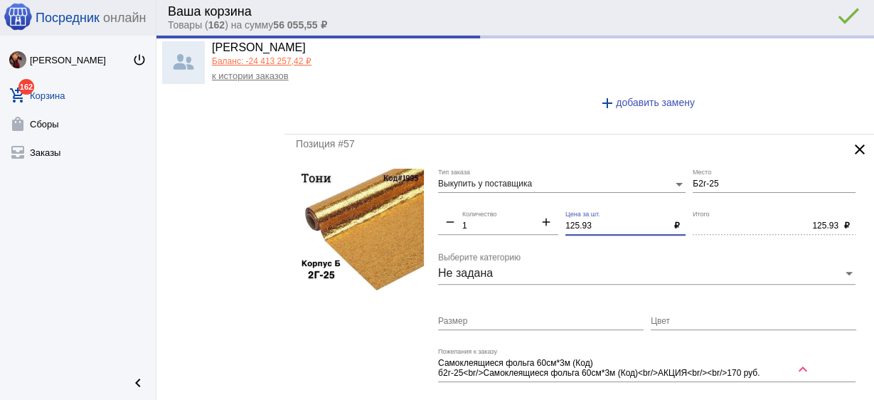
drag, startPoint x: 595, startPoint y: 207, endPoint x: 513, endPoint y: 185, distance: 85.4
click at [513, 185] on div "Выкупить у поставщика Тип заказа Б2г-25 Место remove 1 Количество add 125.93 Це…" at bounding box center [650, 301] width 425 height 264
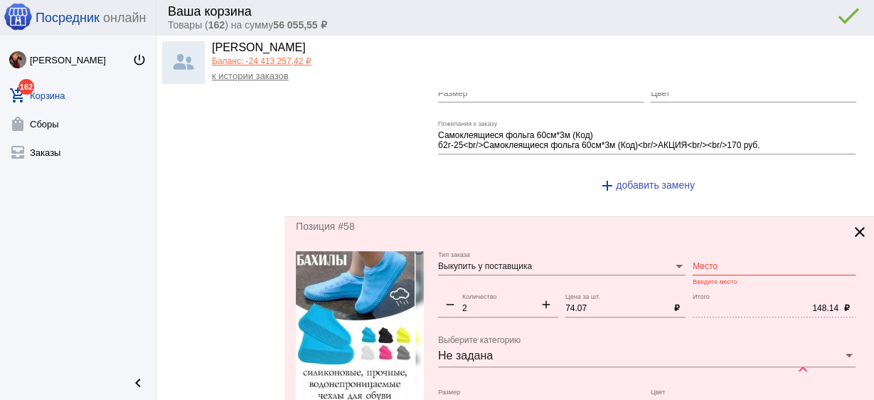
scroll to position [5576, 0]
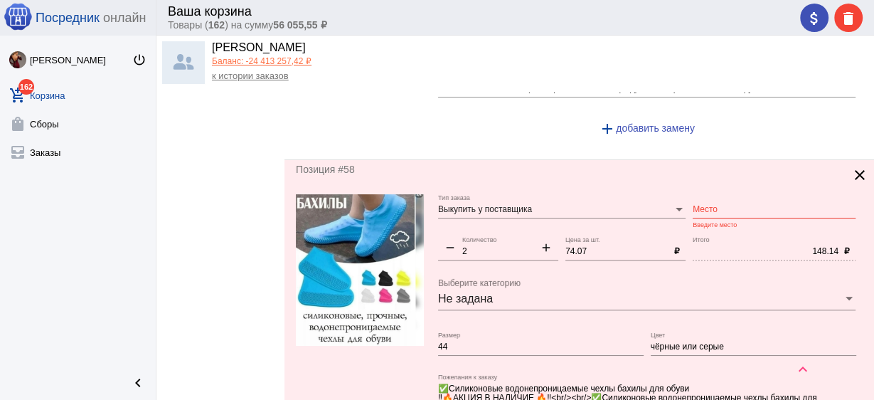
type input "120"
click at [711, 205] on input "Место" at bounding box center [774, 210] width 163 height 10
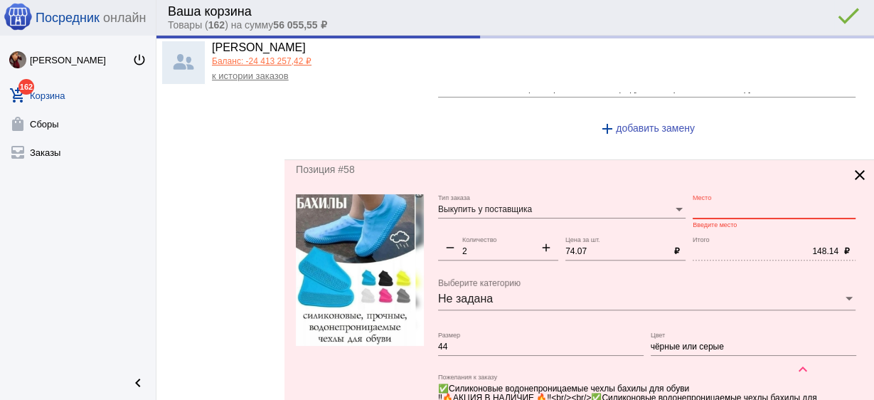
type input "120.00"
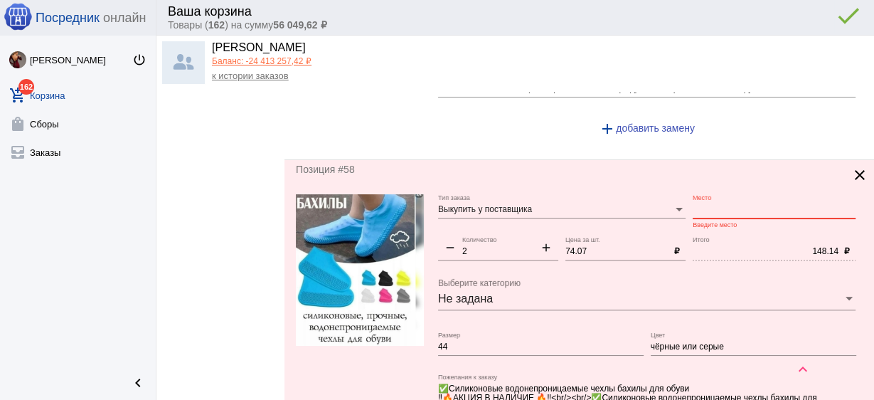
scroll to position [5633, 0]
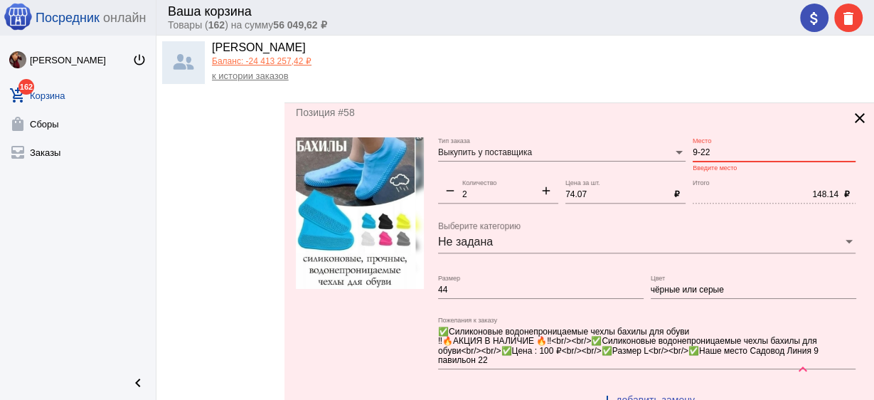
type input "9-22"
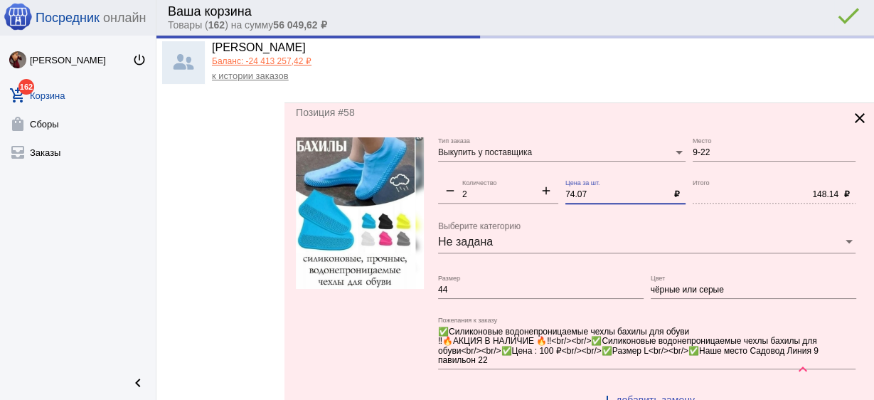
drag, startPoint x: 604, startPoint y: 176, endPoint x: 492, endPoint y: 159, distance: 113.1
click at [492, 159] on div "Выкупить у поставщика Тип заказа 9-22 Место remove 2 Количество add 74.07 Цена …" at bounding box center [650, 278] width 425 height 283
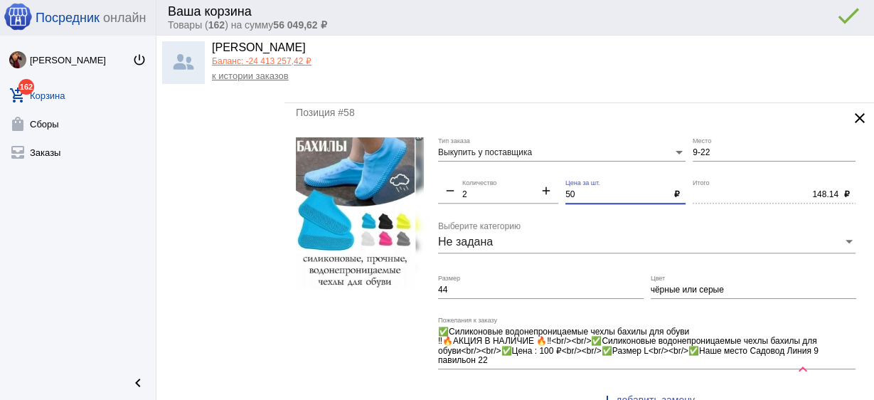
type input "50"
click at [492, 285] on input "44" at bounding box center [541, 290] width 206 height 10
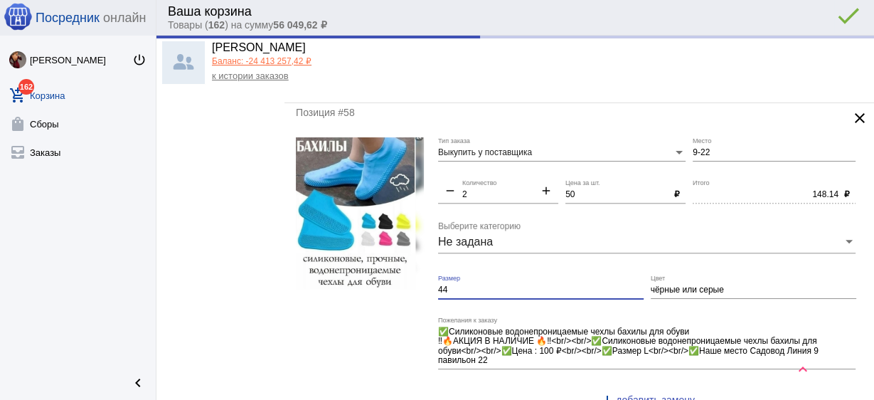
click at [492, 285] on input "44" at bounding box center [541, 290] width 206 height 10
type input "100.00"
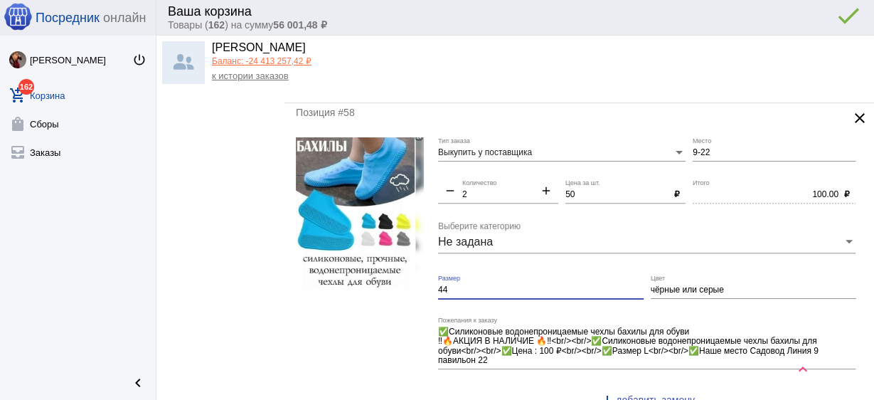
click at [491, 285] on input "44" at bounding box center [541, 290] width 206 height 10
drag, startPoint x: 491, startPoint y: 270, endPoint x: 425, endPoint y: 265, distance: 66.3
click at [425, 265] on form "Выкупить у поставщика Тип заказа 9-22 Место remove 2 Количество add 50 Цена за …" at bounding box center [579, 278] width 567 height 283
type input "Д"
type input "л"
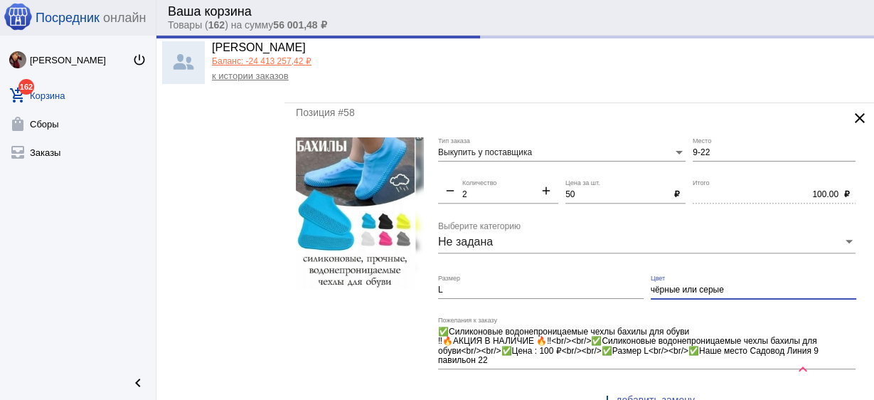
click at [723, 285] on input "чёрные или серые" at bounding box center [754, 290] width 206 height 10
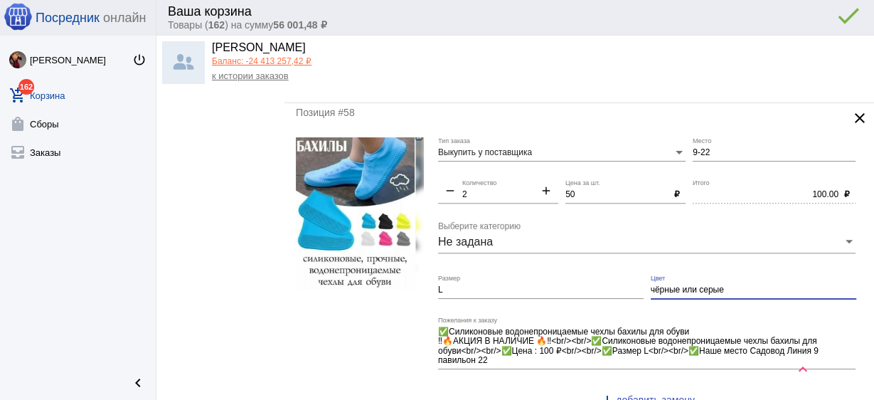
click at [602, 285] on input "L" at bounding box center [541, 290] width 206 height 10
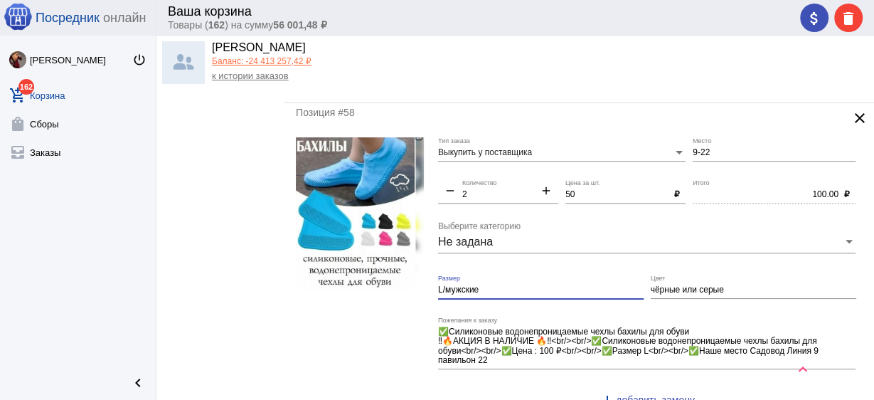
type input "L/мужские"
click at [726, 285] on input "чёрные или серые" at bounding box center [754, 290] width 206 height 10
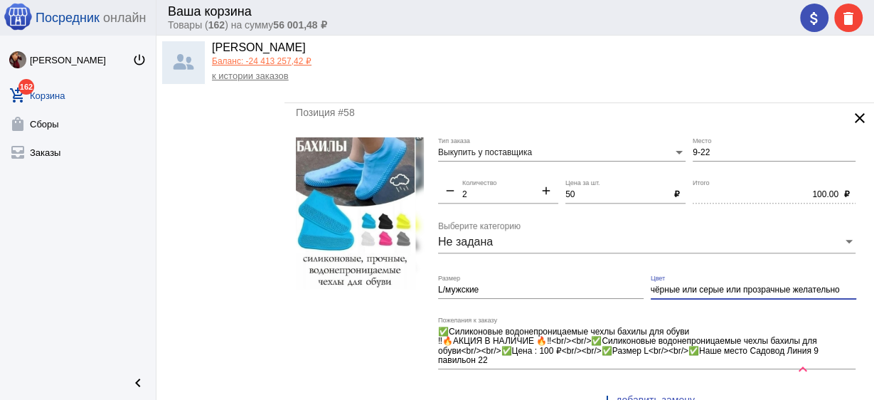
scroll to position [5861, 0]
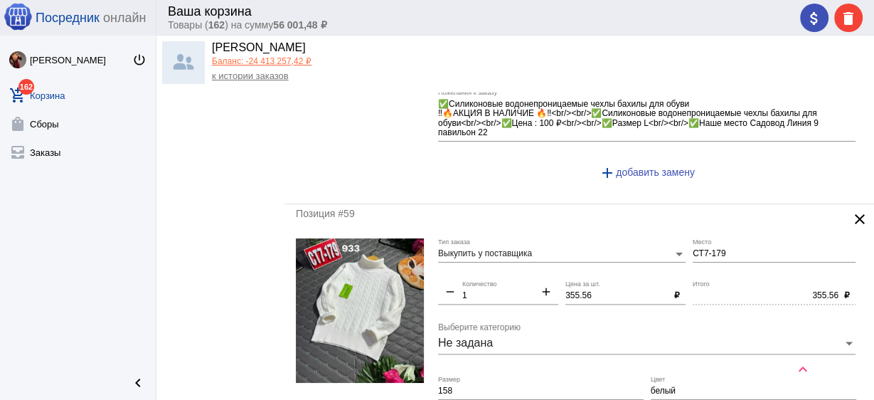
type input "чёрные или серые или прозрачные желательно"
drag, startPoint x: 593, startPoint y: 277, endPoint x: 493, endPoint y: 260, distance: 101.9
click at [493, 260] on div "Выкупить у поставщика Тип заказа СТ7-179 Место remove 1 Количество add 355.56 Ц…" at bounding box center [650, 375] width 425 height 274
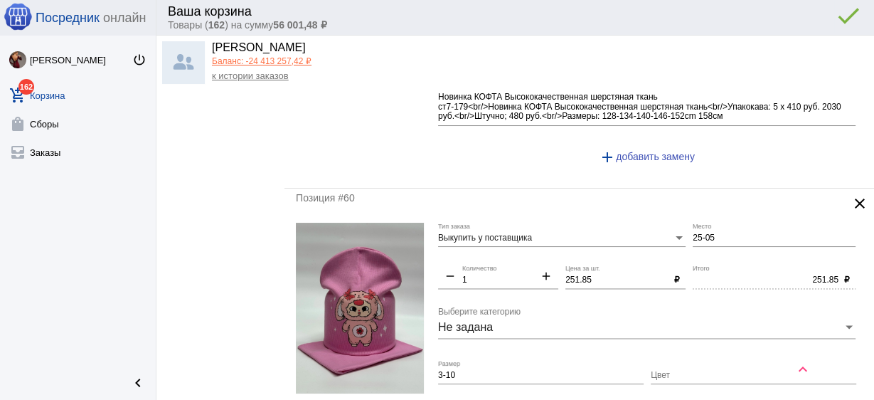
scroll to position [6202, 0]
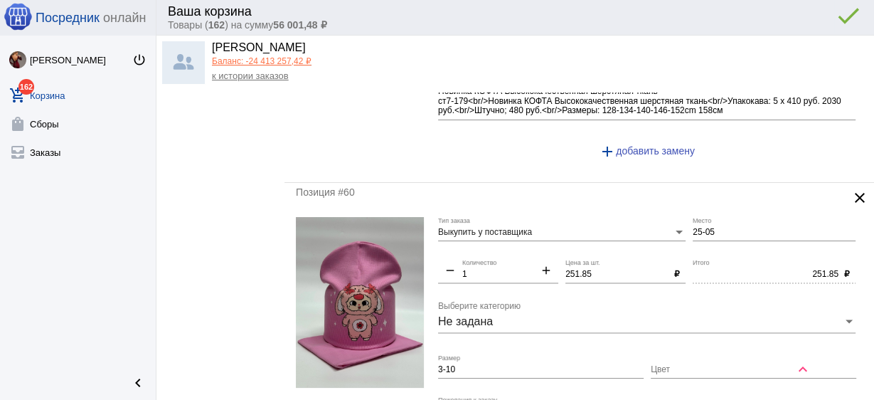
type input "350"
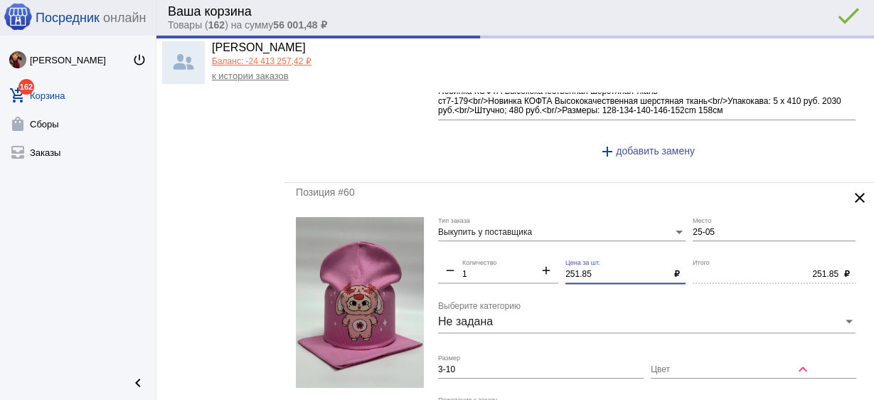
type input "350.00"
drag, startPoint x: 599, startPoint y: 251, endPoint x: 521, endPoint y: 237, distance: 79.5
click at [521, 237] on div "Выкупить у поставщика Тип заказа 25-05 Место remove 1 Количество add 251.85 Цен…" at bounding box center [650, 358] width 425 height 283
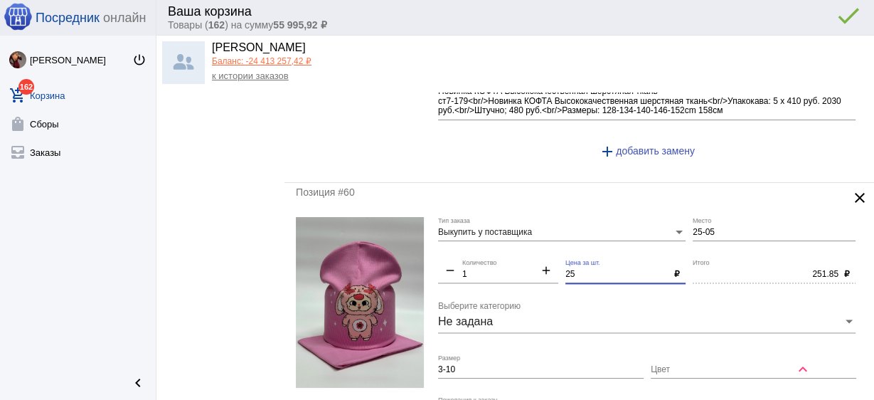
type input "250"
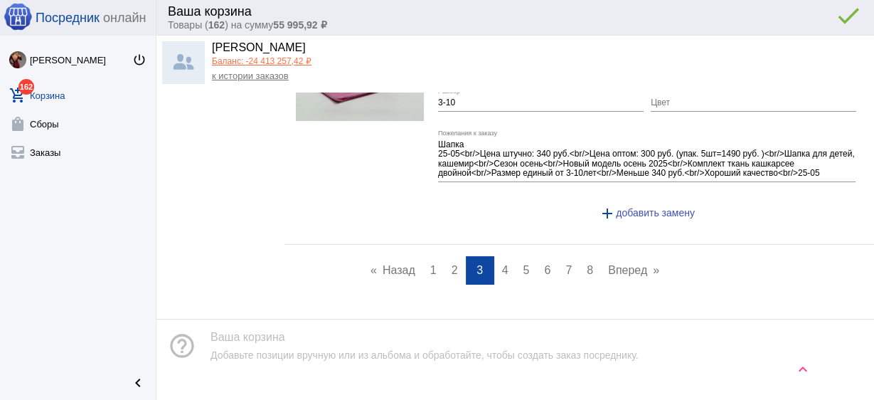
scroll to position [6473, 0]
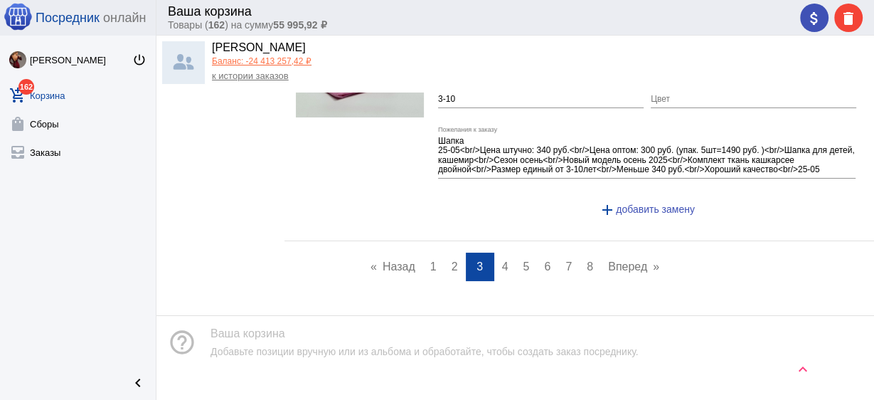
click at [495, 253] on link "page 4" at bounding box center [505, 267] width 21 height 28
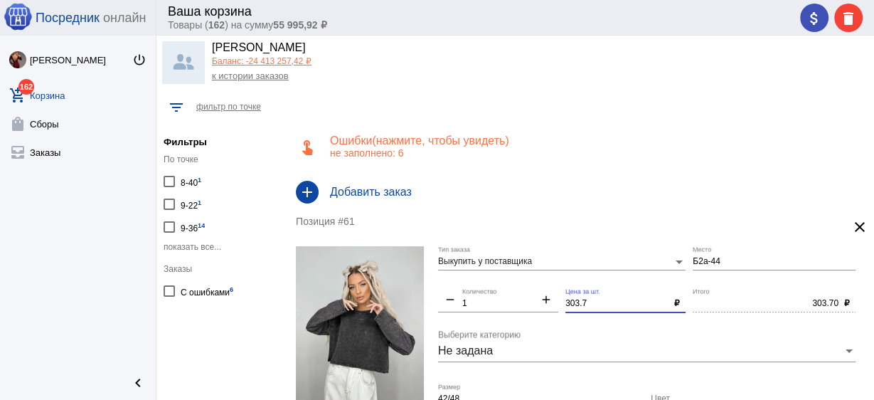
drag, startPoint x: 543, startPoint y: 294, endPoint x: 535, endPoint y: 294, distance: 8.6
click at [535, 294] on div "Выкупить у поставщика Тип заказа Б2а-44 Место remove 1 Количество add 303.7 Цен…" at bounding box center [650, 383] width 425 height 274
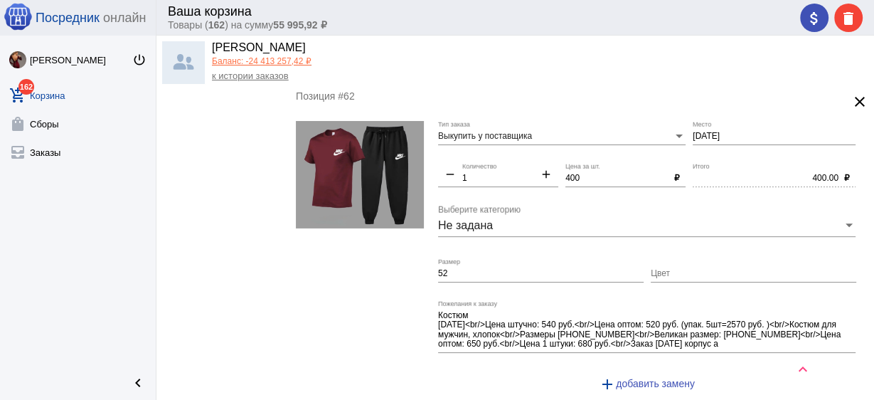
scroll to position [398, 0]
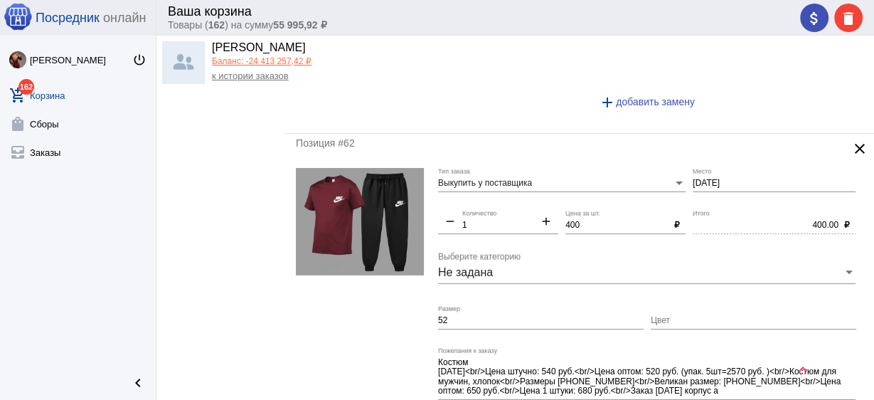
type input "300"
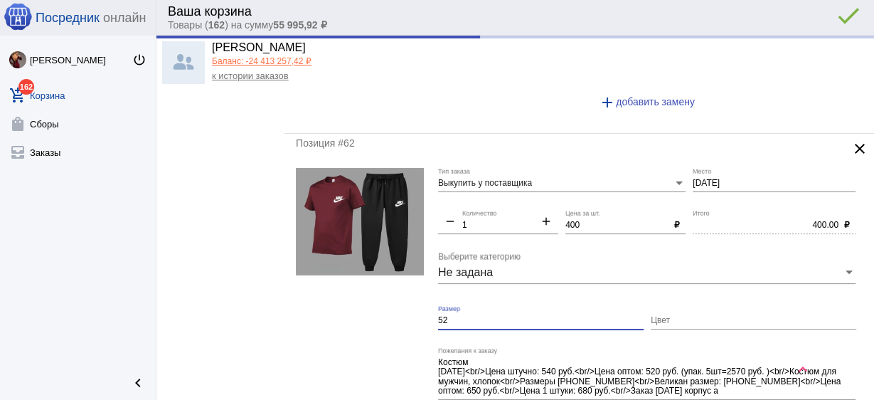
type input "300.00"
click at [394, 307] on form "Выкупить у поставщика Тип заказа 2-2-23 Место remove 1 Количество add 400 Цена …" at bounding box center [579, 309] width 567 height 283
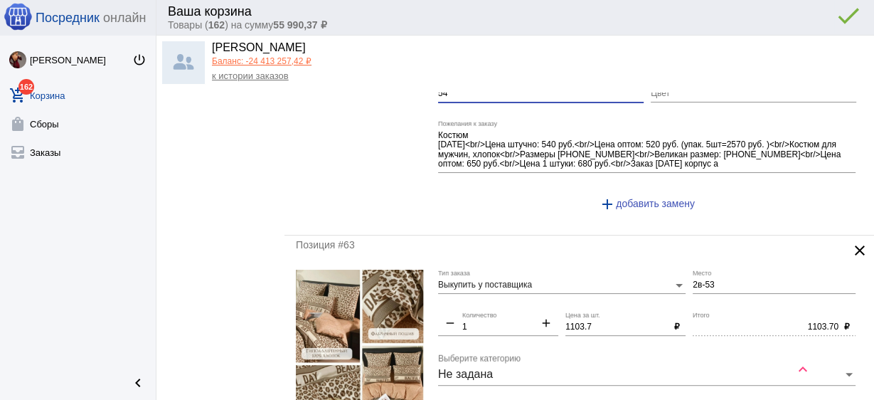
scroll to position [683, 0]
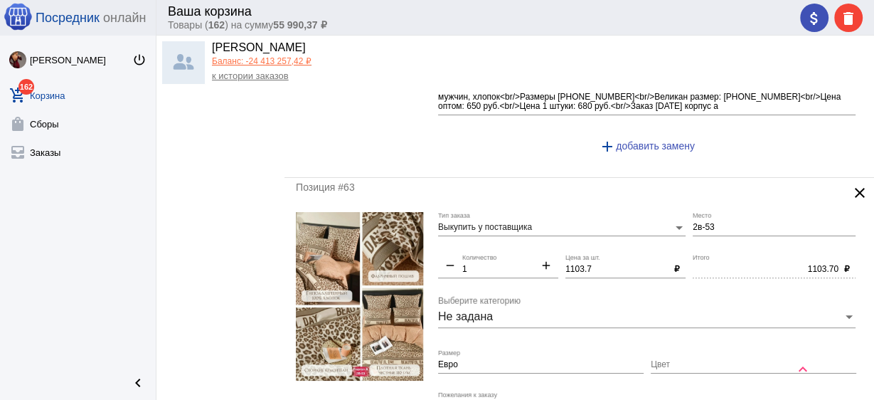
type input "54"
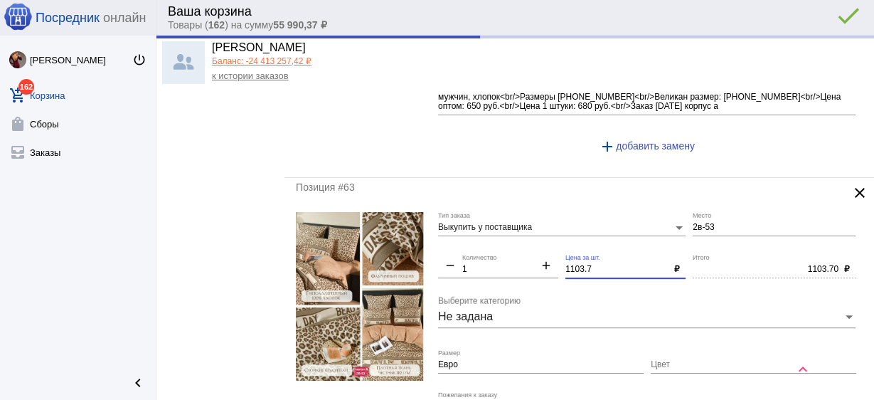
drag, startPoint x: 593, startPoint y: 264, endPoint x: 489, endPoint y: 250, distance: 104.7
click at [489, 250] on div "Выкупить у поставщика Тип заказа 2в-53 Место remove 1 Количество add 1103.7 Цен…" at bounding box center [650, 359] width 425 height 294
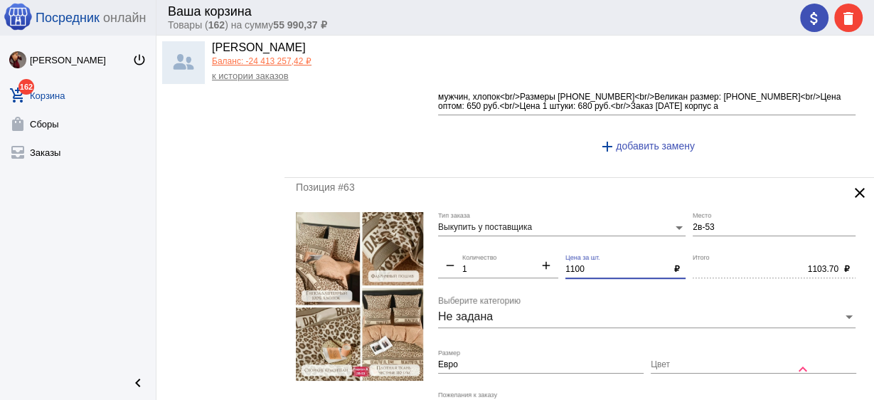
scroll to position [740, 0]
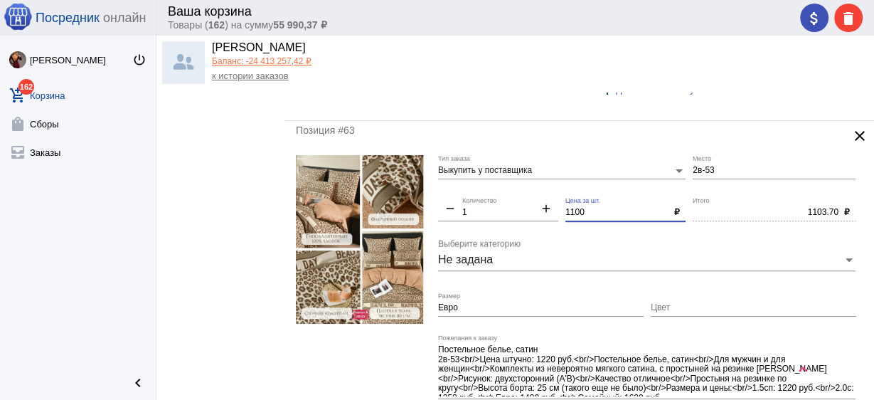
type input "1100"
click at [703, 303] on input "Цвет" at bounding box center [754, 308] width 206 height 10
type input "1100.00"
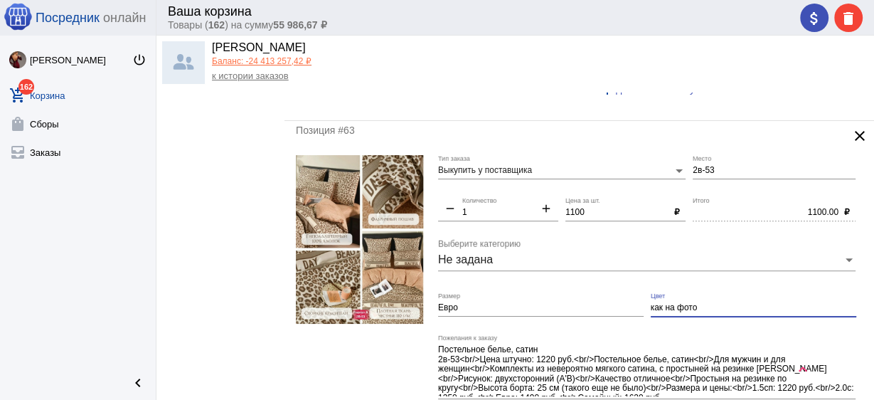
type input "как на фото"
click at [329, 230] on img at bounding box center [360, 239] width 128 height 169
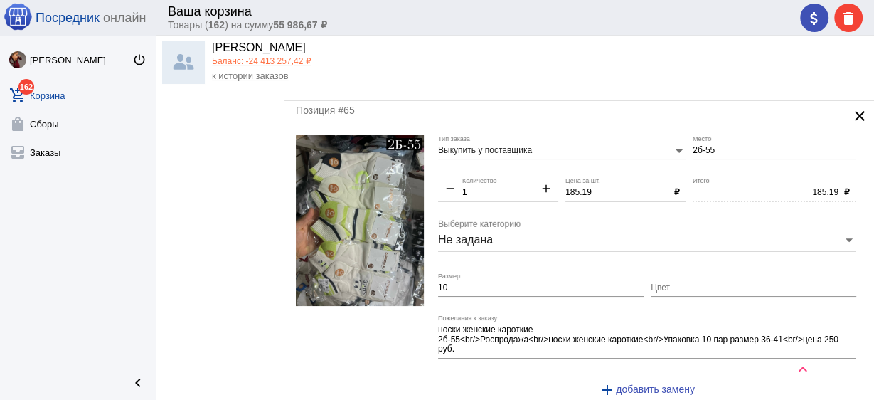
scroll to position [1423, 0]
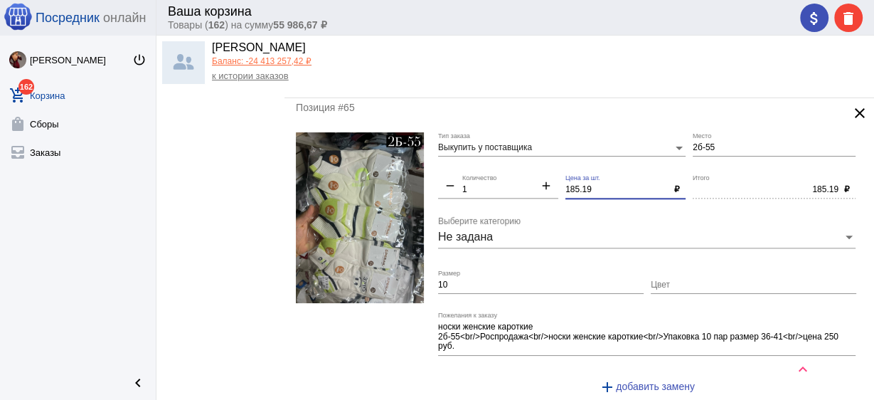
drag, startPoint x: 595, startPoint y: 184, endPoint x: 497, endPoint y: 170, distance: 99.2
click at [497, 170] on div "Выкупить у поставщика Тип заказа 2б-55 Место remove 1 Количество add 185.19 Цен…" at bounding box center [650, 269] width 425 height 274
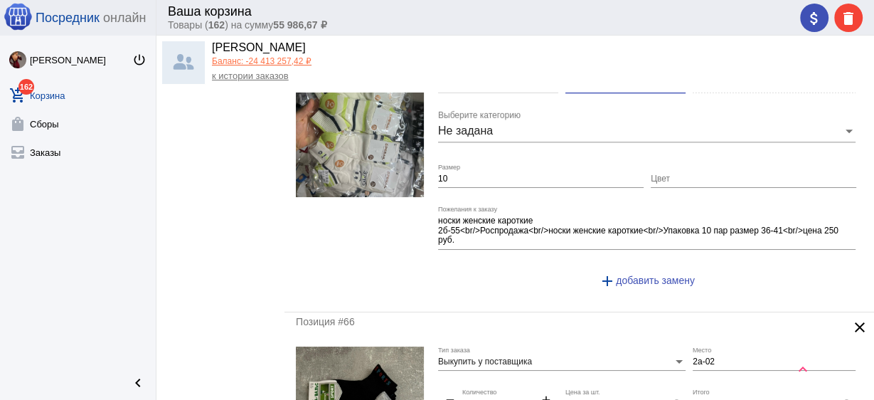
scroll to position [1593, 0]
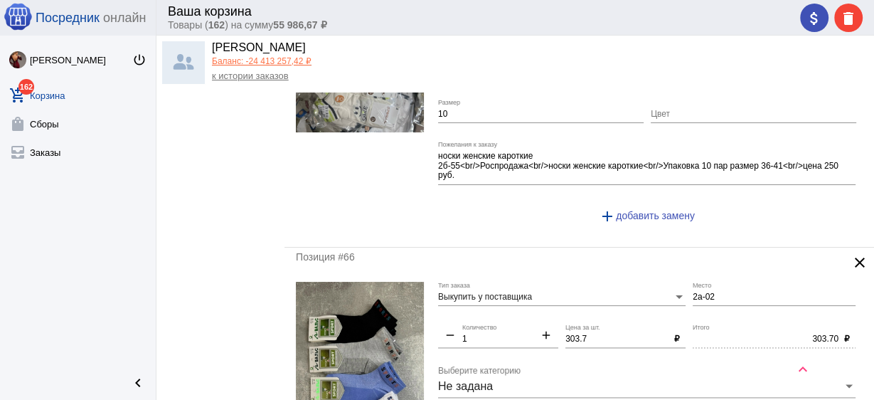
type input "180"
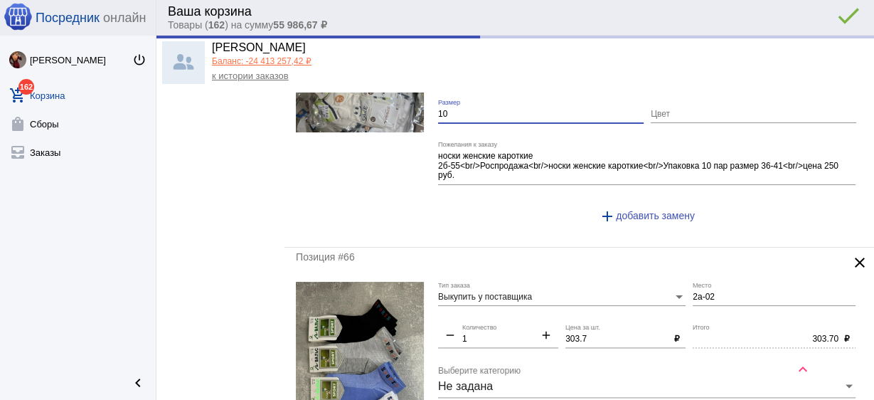
type input "180.00"
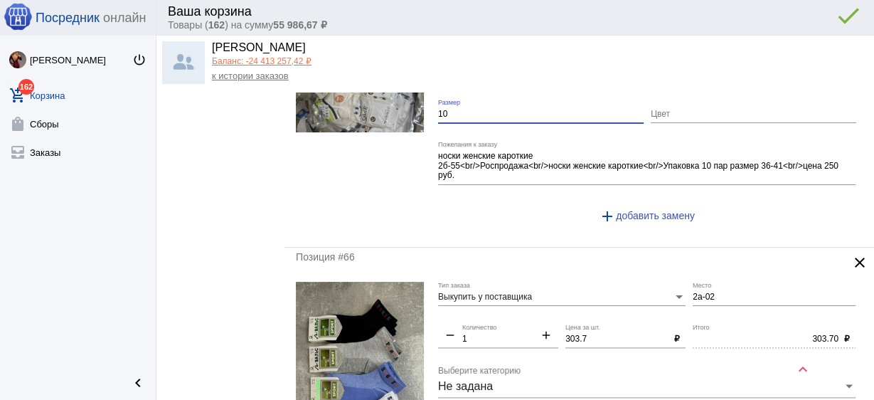
drag, startPoint x: 472, startPoint y: 111, endPoint x: 411, endPoint y: 102, distance: 61.2
click at [411, 102] on form "Выкупить у поставщика Тип заказа 2б-55 Место remove 1 Количество add 180 Цена з…" at bounding box center [579, 99] width 567 height 274
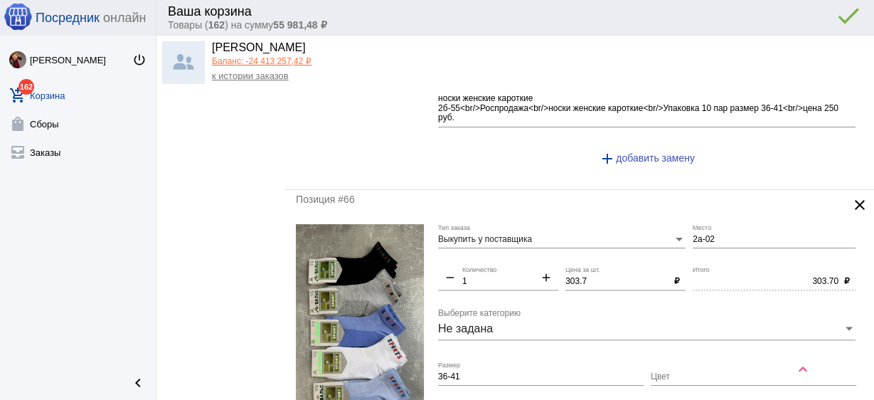
scroll to position [1707, 0]
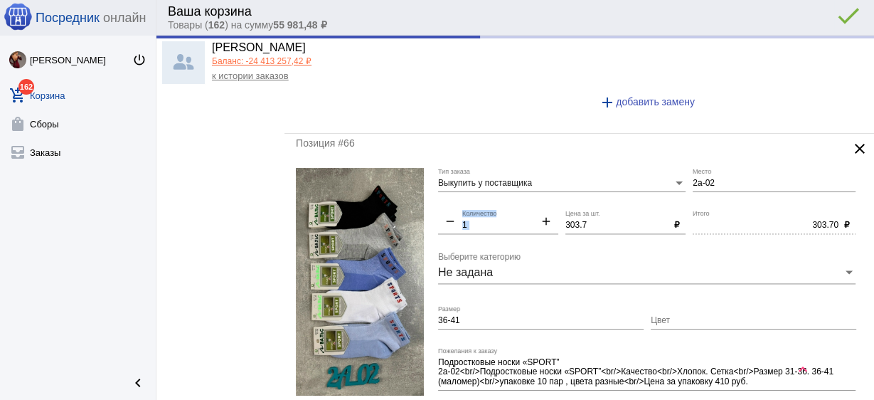
drag, startPoint x: 590, startPoint y: 213, endPoint x: 524, endPoint y: 204, distance: 66.8
click at [524, 204] on div "Выкупить у поставщика Тип заказа 2а-02 Место remove 1 Количество add 303.7 Цена…" at bounding box center [650, 305] width 425 height 274
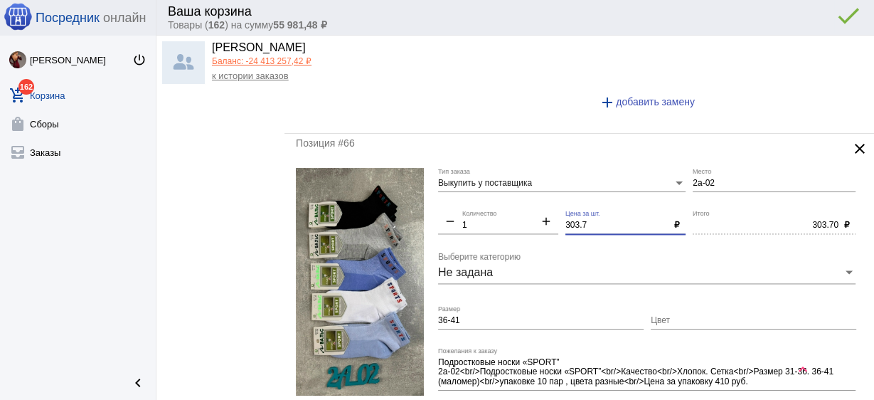
drag, startPoint x: 589, startPoint y: 219, endPoint x: 479, endPoint y: 198, distance: 112.3
click at [474, 197] on div "Выкупить у поставщика Тип заказа 2а-02 Место remove 1 Количество add 303.7 Цена…" at bounding box center [650, 305] width 425 height 274
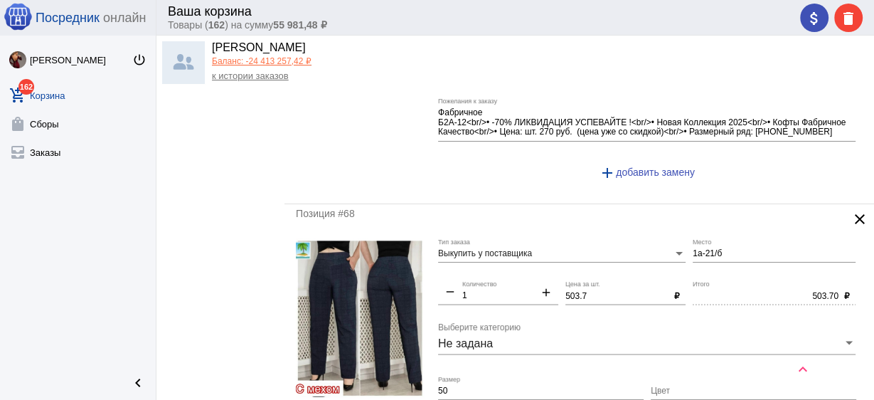
scroll to position [2333, 0]
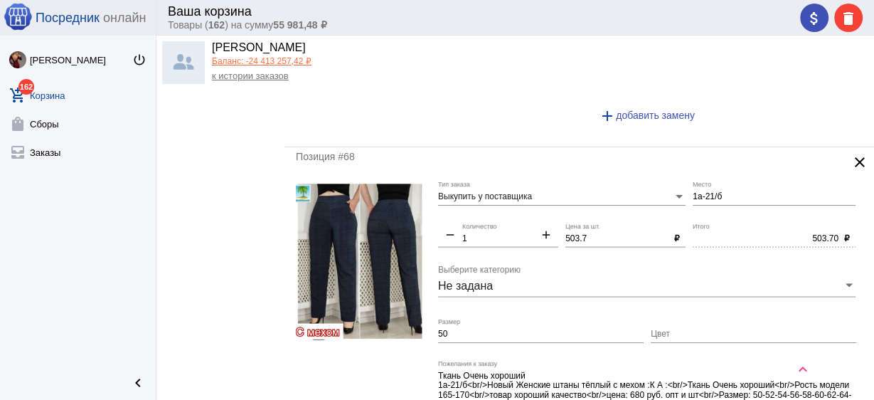
type input "300"
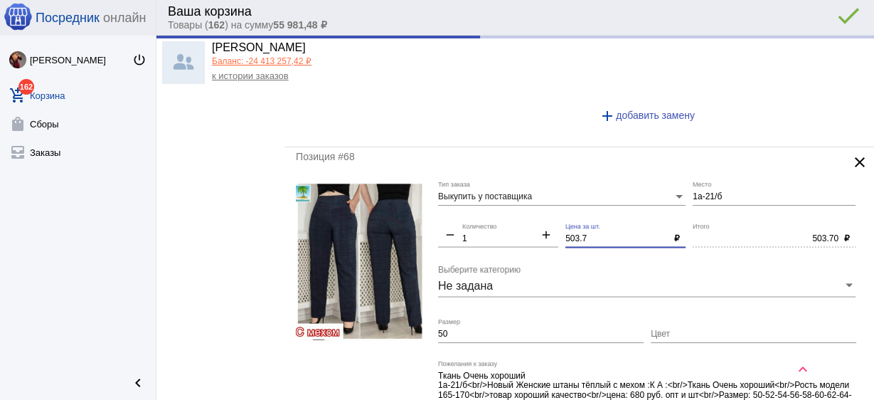
type input "300.00"
drag, startPoint x: 592, startPoint y: 230, endPoint x: 499, endPoint y: 213, distance: 94.6
click at [499, 213] on div "Выкупить у поставщика Тип заказа 1а-21/б Место remove 1 Количество add 503.7 Це…" at bounding box center [650, 322] width 425 height 283
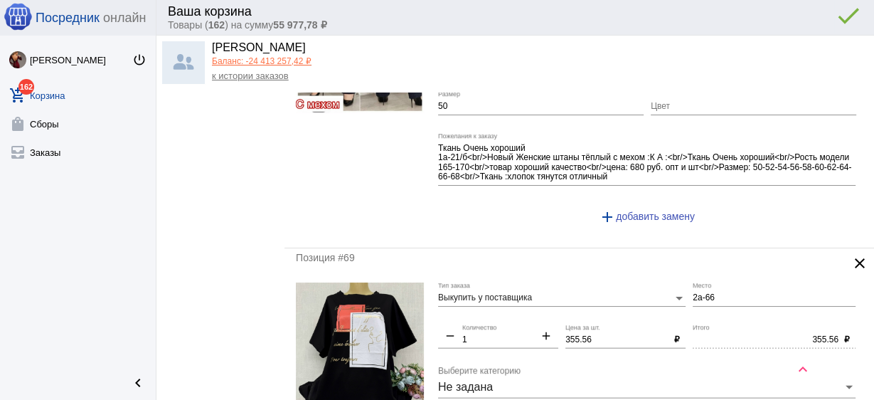
scroll to position [2618, 0]
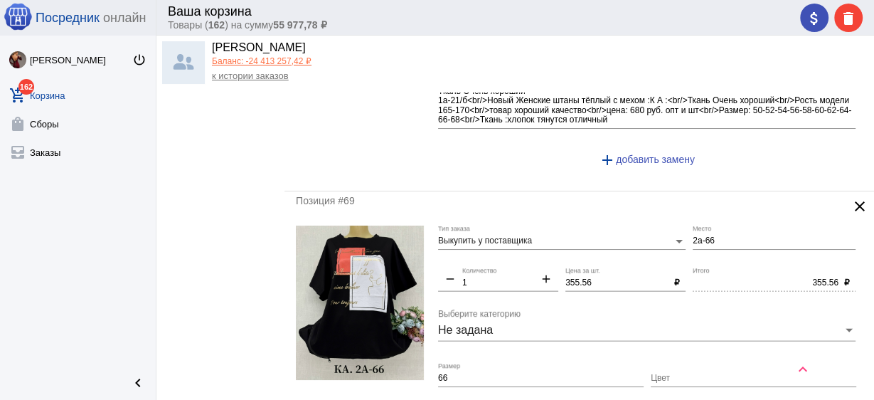
type input "500"
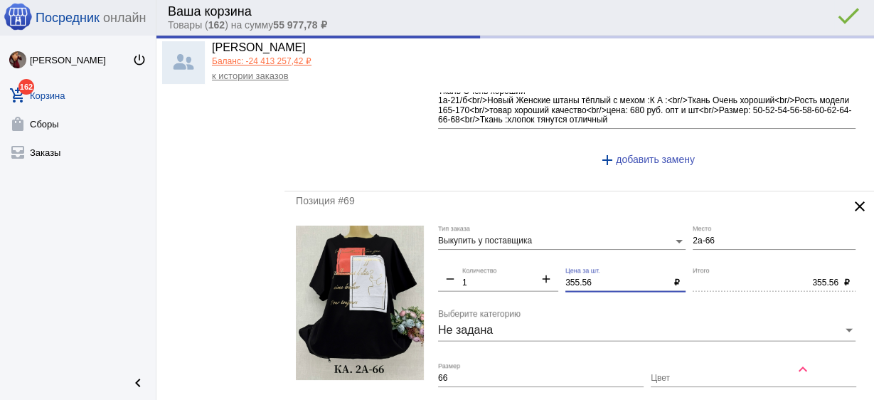
drag, startPoint x: 594, startPoint y: 277, endPoint x: 475, endPoint y: 265, distance: 119.4
click at [475, 265] on div "Выкупить у поставщика Тип заказа 2а-66 Место remove 1 Количество add 355.56 Цен…" at bounding box center [650, 362] width 425 height 274
type input "500.00"
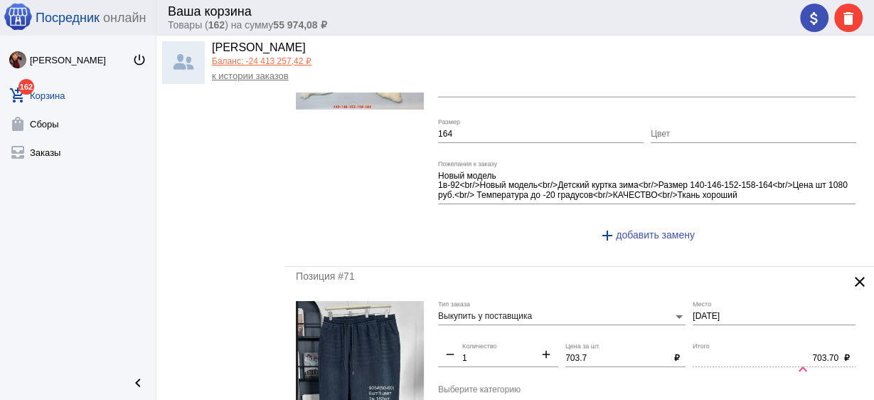
scroll to position [3243, 0]
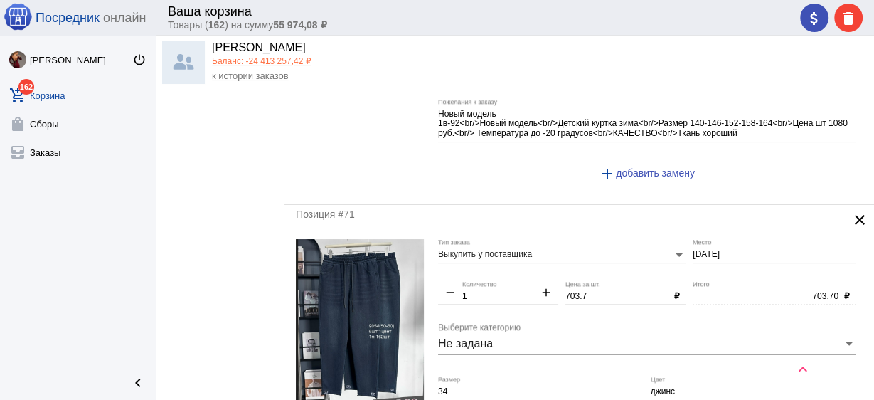
type input "350"
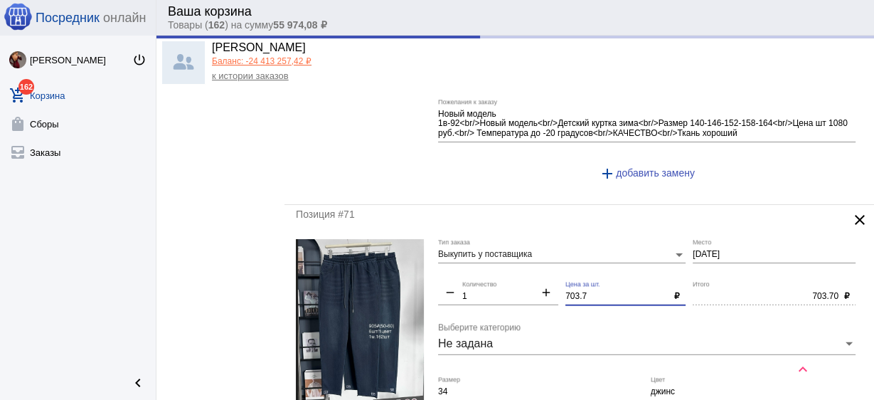
drag, startPoint x: 596, startPoint y: 286, endPoint x: 506, endPoint y: 275, distance: 90.3
click at [506, 275] on div "Выкупить у поставщика Тип заказа 1-3-08 Место remove 1 Количество add 703.7 Цен…" at bounding box center [650, 376] width 425 height 274
type input "350.00"
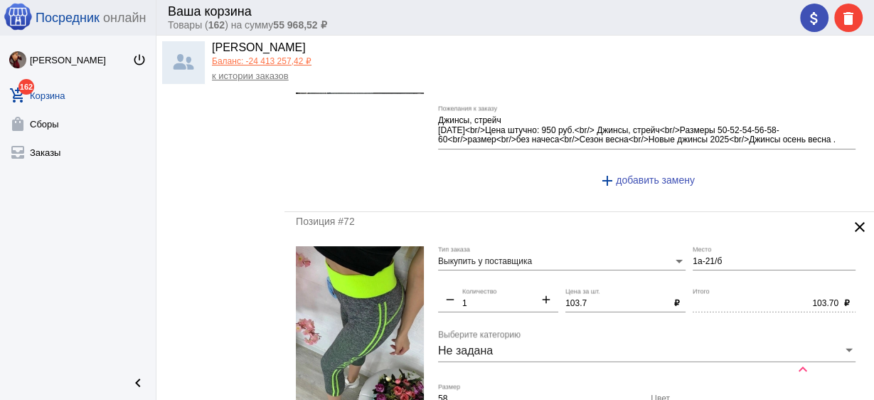
scroll to position [3642, 0]
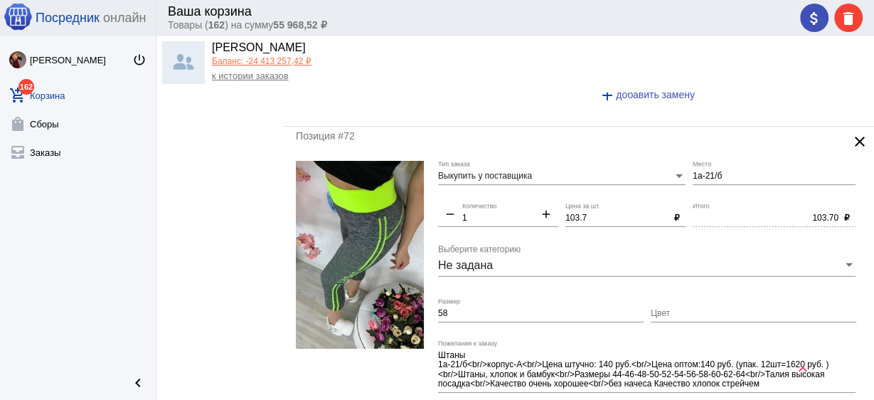
type input "700"
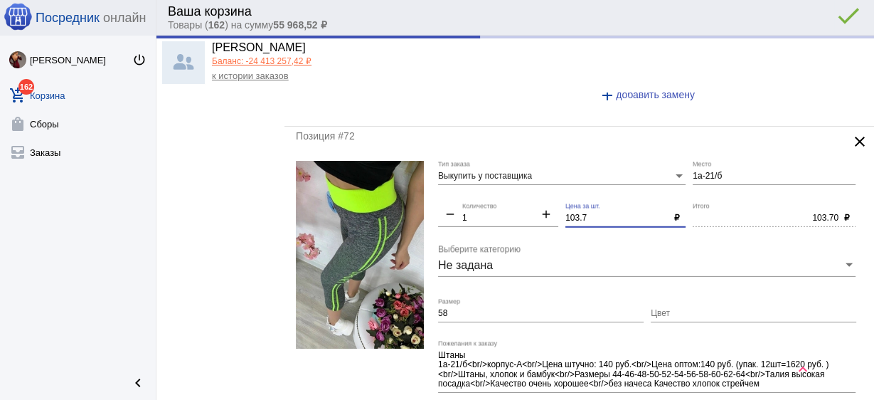
type input "700.00"
drag, startPoint x: 584, startPoint y: 203, endPoint x: 519, endPoint y: 198, distance: 64.9
click at [519, 198] on div "Выкупить у поставщика Тип заказа 1а-21/б Место remove 1 Количество add 103.7 Це…" at bounding box center [650, 302] width 425 height 283
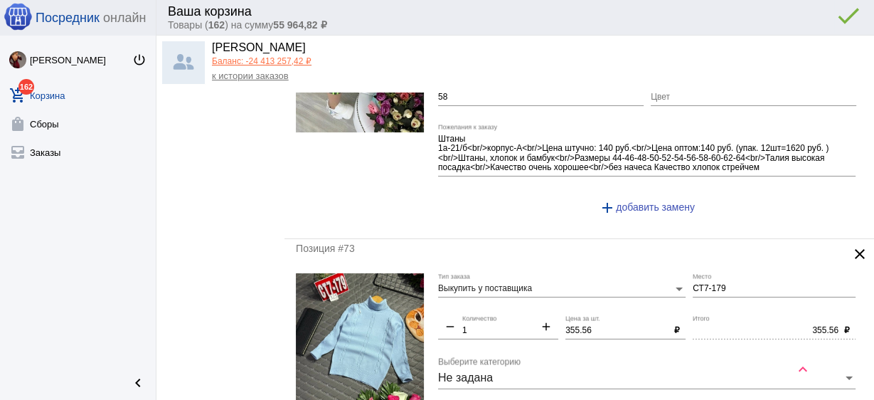
scroll to position [3869, 0]
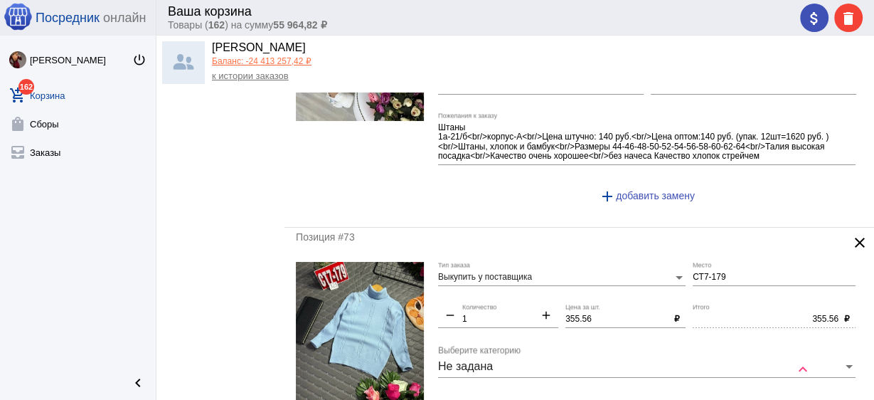
type input "100"
type input "100.00"
drag, startPoint x: 592, startPoint y: 307, endPoint x: 506, endPoint y: 297, distance: 86.6
click at [506, 297] on div "Выкупить у поставщика Тип заказа СТ7-179 Место remove 1 Количество add 355.56 Ц…" at bounding box center [650, 399] width 425 height 274
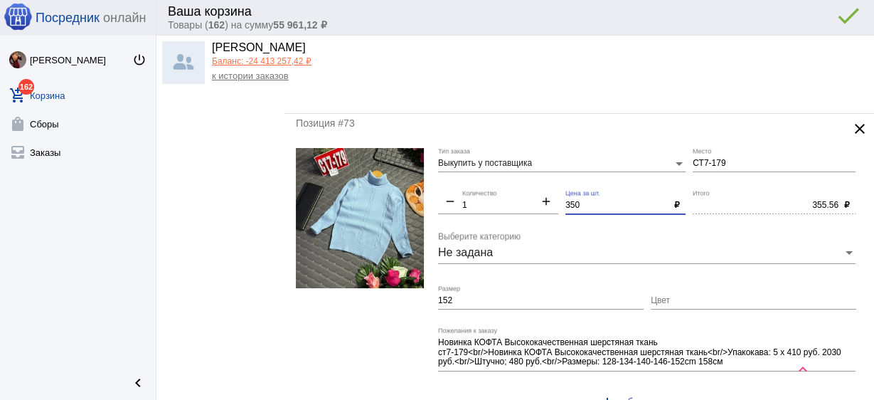
scroll to position [4211, 0]
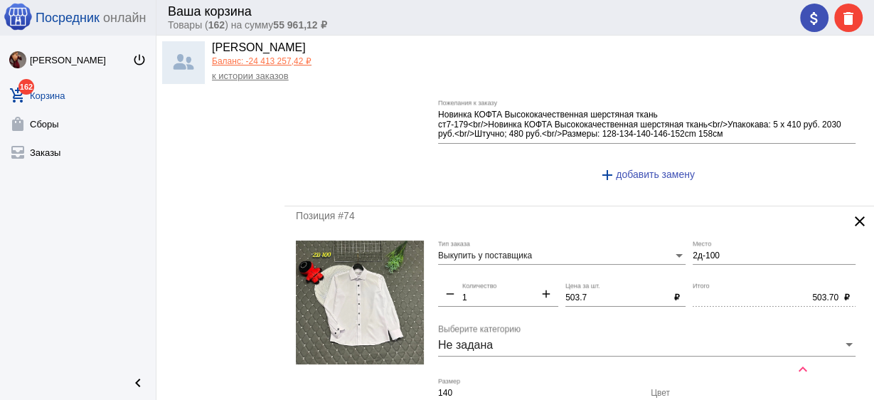
type input "350"
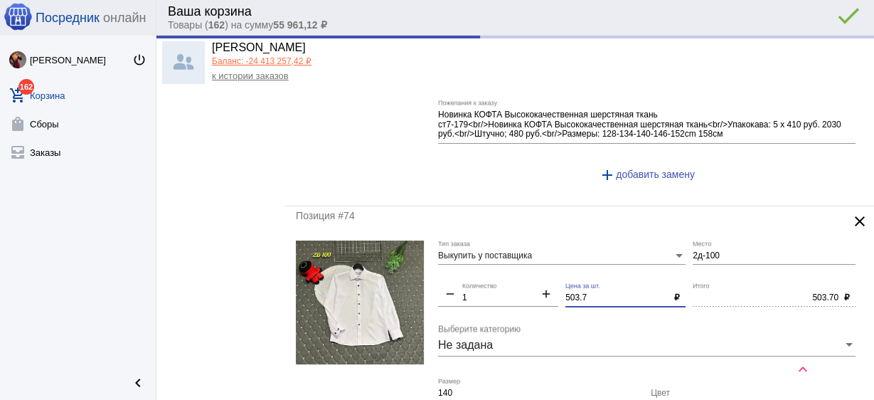
type input "350.00"
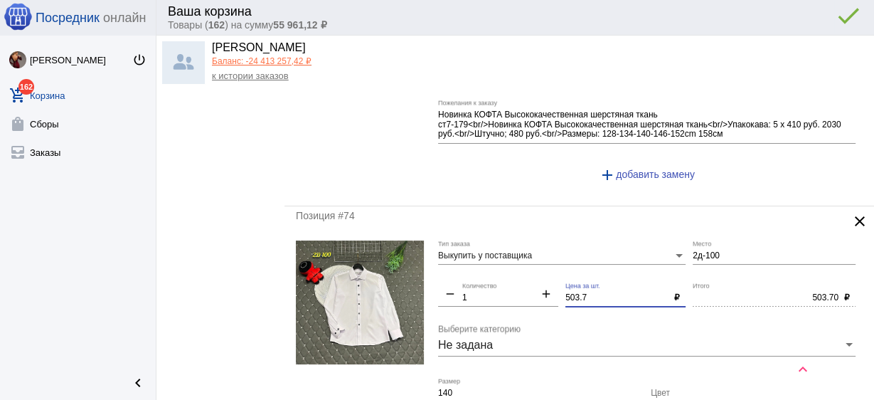
drag, startPoint x: 595, startPoint y: 280, endPoint x: 492, endPoint y: 265, distance: 104.3
click at [492, 265] on div "Выкупить у поставщика Тип заказа 2д-100 Место remove 1 Количество add 503.7 Цен…" at bounding box center [650, 377] width 425 height 274
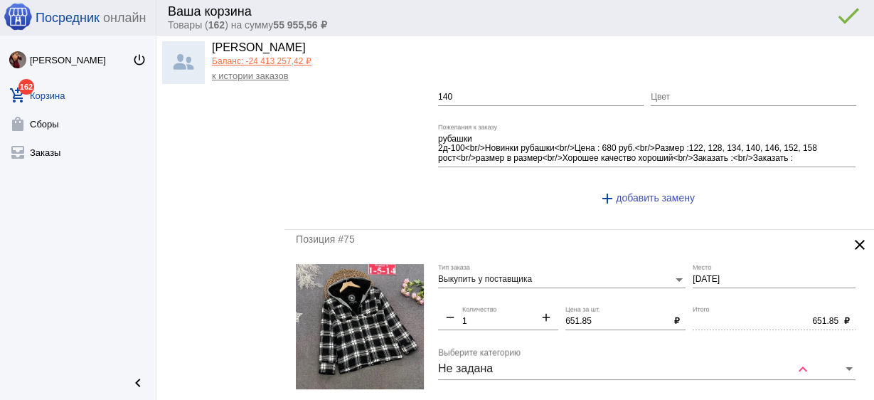
scroll to position [4552, 0]
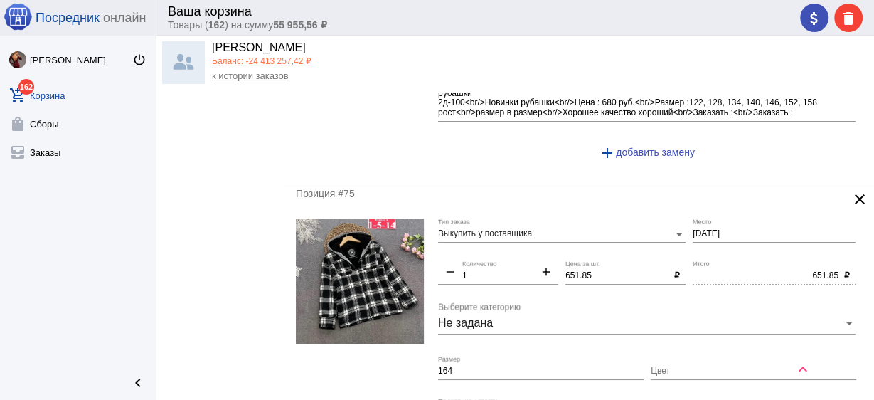
type input "500"
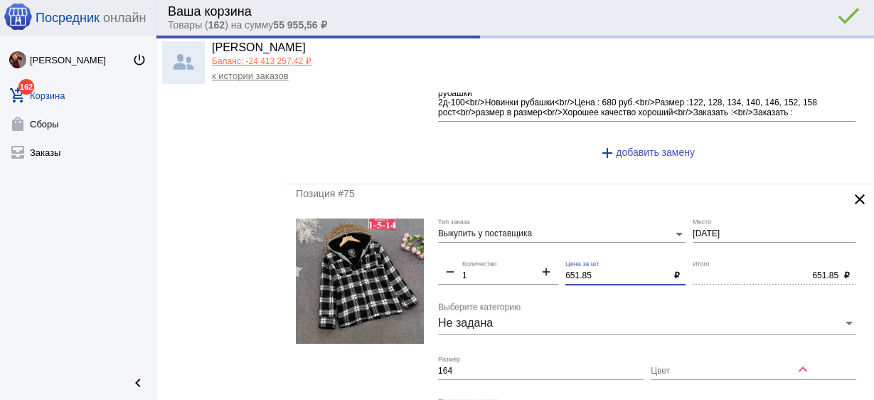
type input "500.00"
drag, startPoint x: 603, startPoint y: 260, endPoint x: 498, endPoint y: 253, distance: 105.6
click at [498, 253] on div "Выкупить у поставщика Тип заказа 1-5-14 Место remove 1 Количество add 651.85 Це…" at bounding box center [650, 359] width 425 height 283
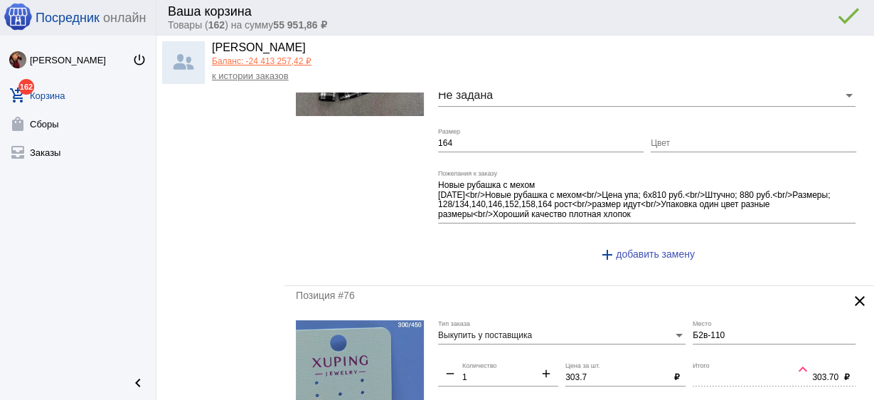
scroll to position [4894, 0]
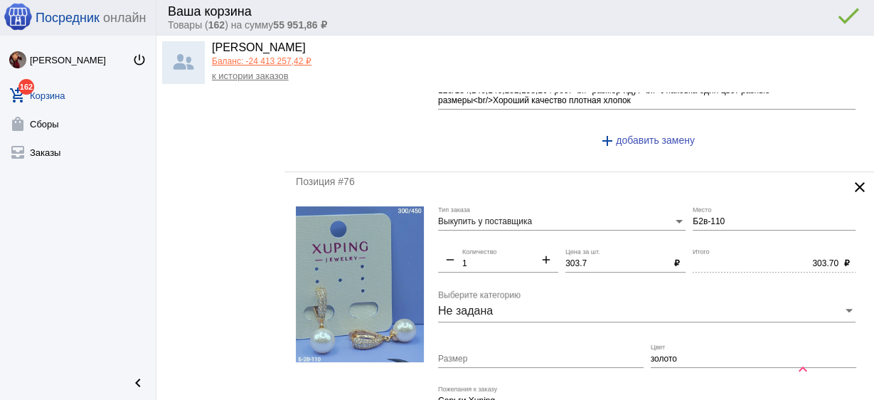
type input "650"
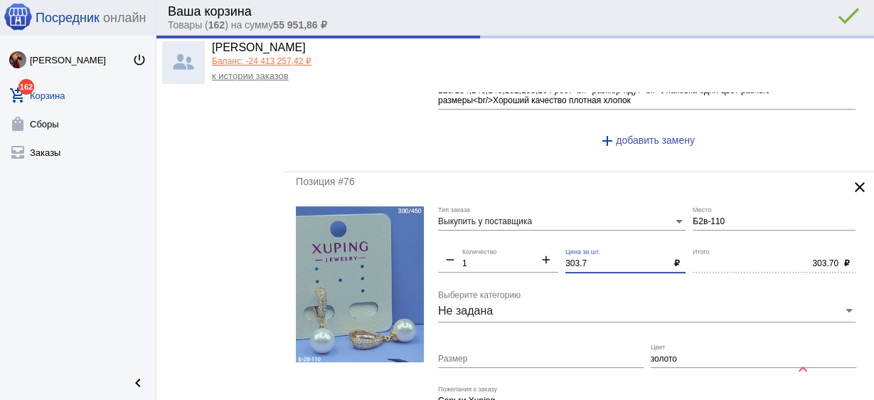
type input "650.00"
drag, startPoint x: 588, startPoint y: 245, endPoint x: 516, endPoint y: 230, distance: 72.8
click at [516, 230] on div "Выкупить у поставщика Тип заказа Б2в-110 Место remove 1 Количество add 303.7 Це…" at bounding box center [650, 343] width 425 height 274
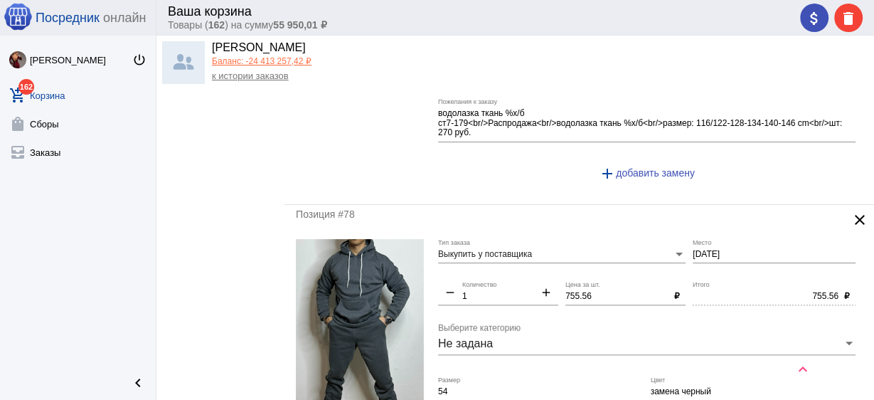
scroll to position [5520, 0]
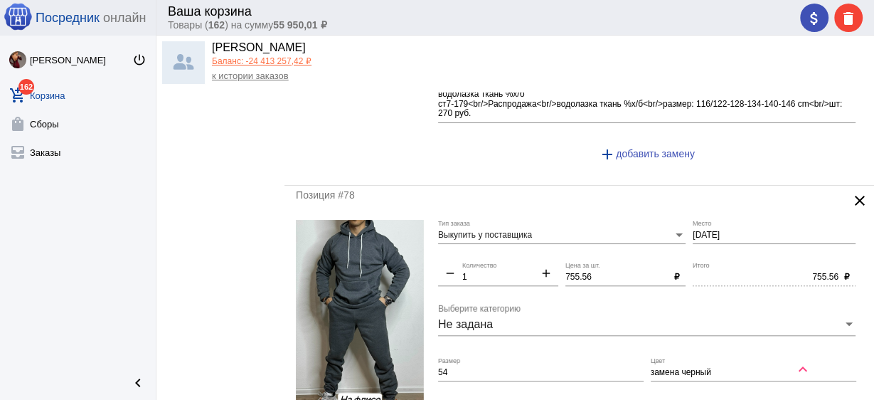
type input "300"
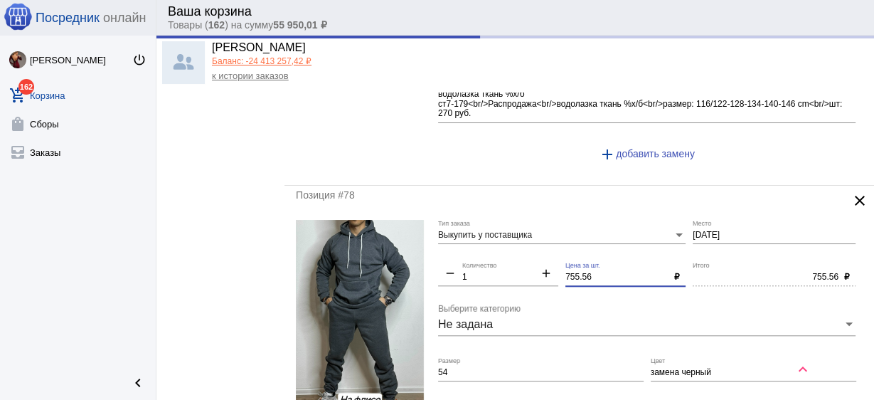
click at [491, 247] on div "Выкупить у поставщика Тип заказа 2-2-23 Место remove 1 Количество add 755.56 Це…" at bounding box center [650, 361] width 425 height 283
type input "300.00"
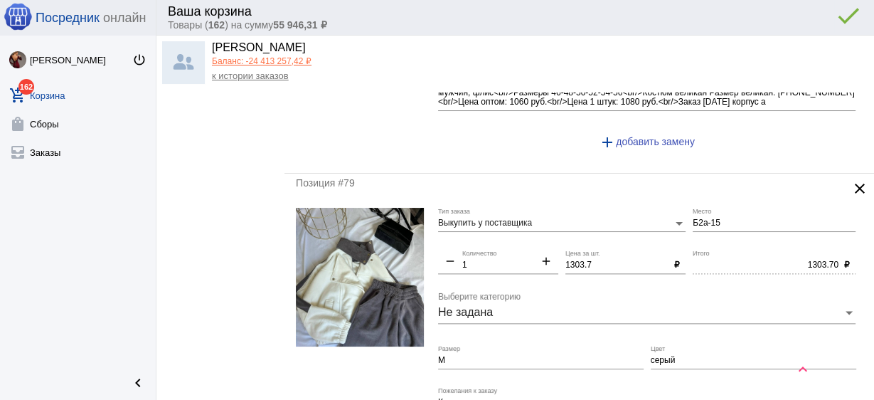
scroll to position [5861, 0]
type input "750"
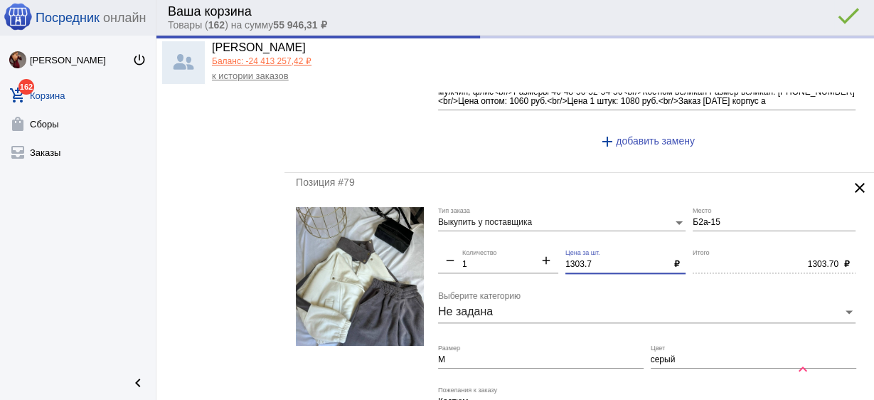
type input "750.00"
drag, startPoint x: 601, startPoint y: 243, endPoint x: 516, endPoint y: 229, distance: 86.5
click at [516, 229] on div "Выкупить у поставщика Тип заказа Б2а-15 Место remove 1 Количество add 1303.7 Це…" at bounding box center [650, 348] width 425 height 283
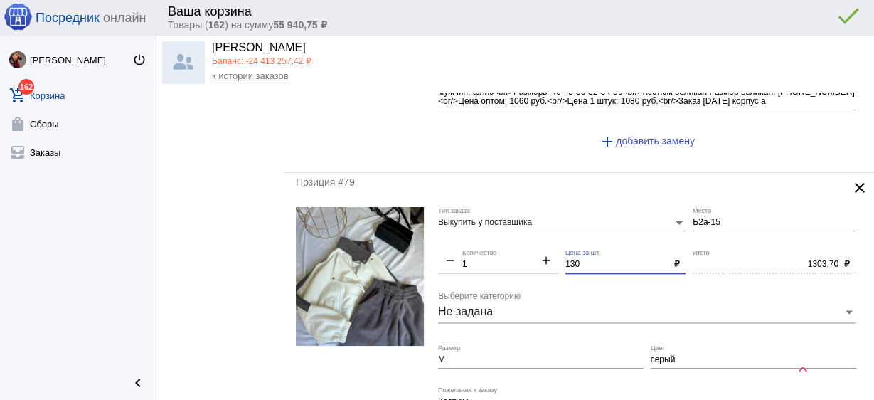
type input "1300"
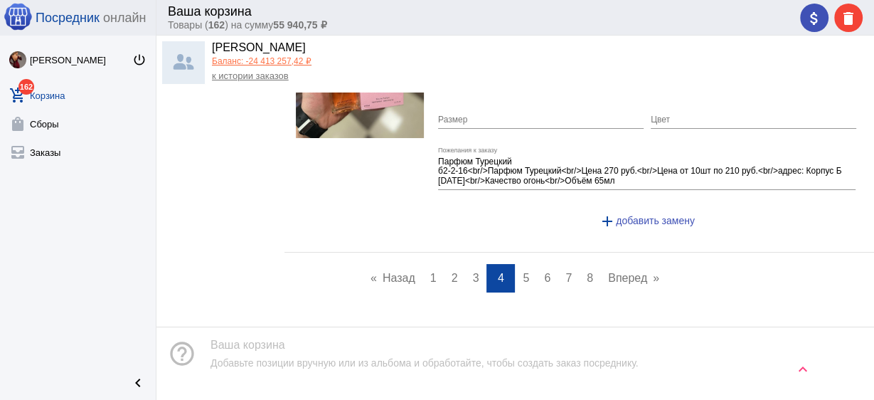
scroll to position [6441, 0]
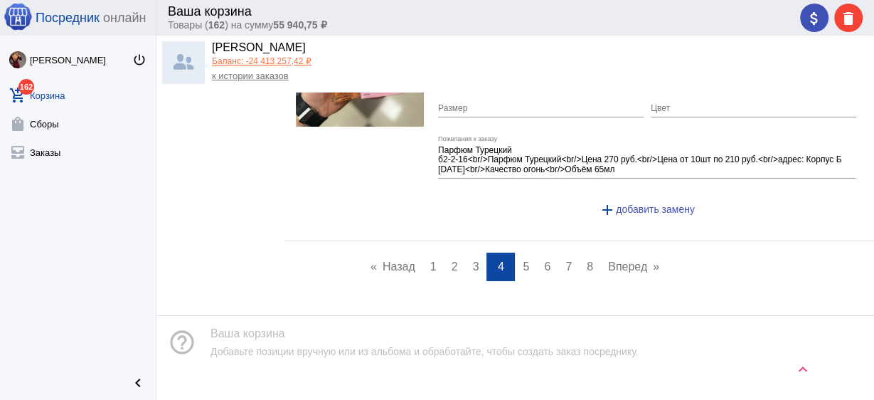
click at [523, 260] on span "5" at bounding box center [526, 266] width 6 height 12
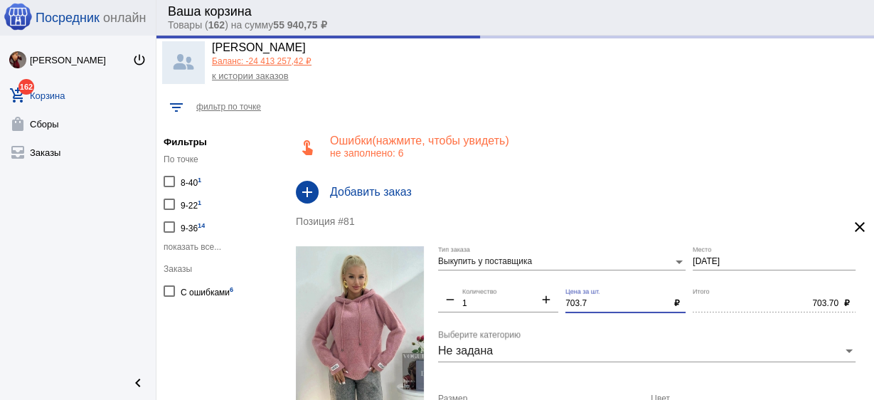
drag, startPoint x: 588, startPoint y: 302, endPoint x: 527, endPoint y: 287, distance: 62.3
click at [527, 287] on div "Выкупить у поставщика Тип заказа 1-2-02 Место remove 1 Количество add 703.7 Цен…" at bounding box center [650, 383] width 425 height 274
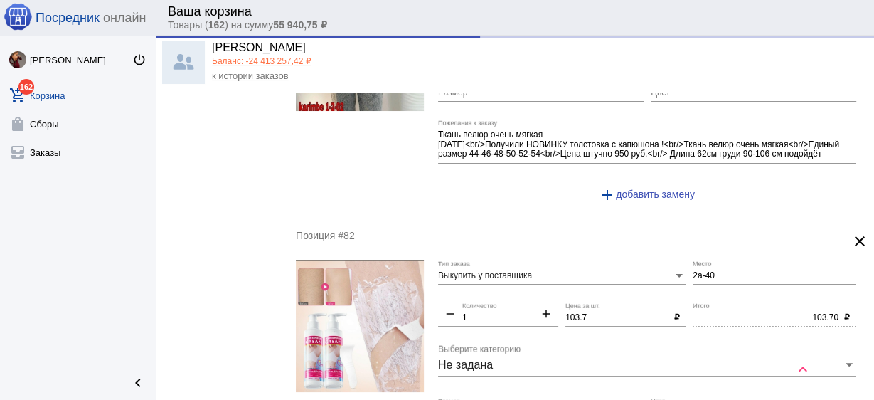
scroll to position [341, 0]
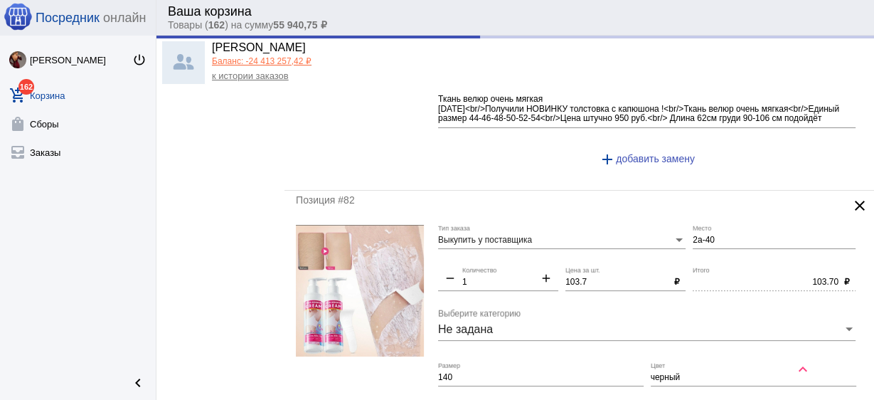
type input "700"
type input "700.00"
drag, startPoint x: 586, startPoint y: 278, endPoint x: 529, endPoint y: 269, distance: 57.6
click at [529, 269] on div "Выкупить у поставщика Тип заказа 2а-40 Место remove 1 Количество add 103.7 Цена…" at bounding box center [650, 372] width 425 height 294
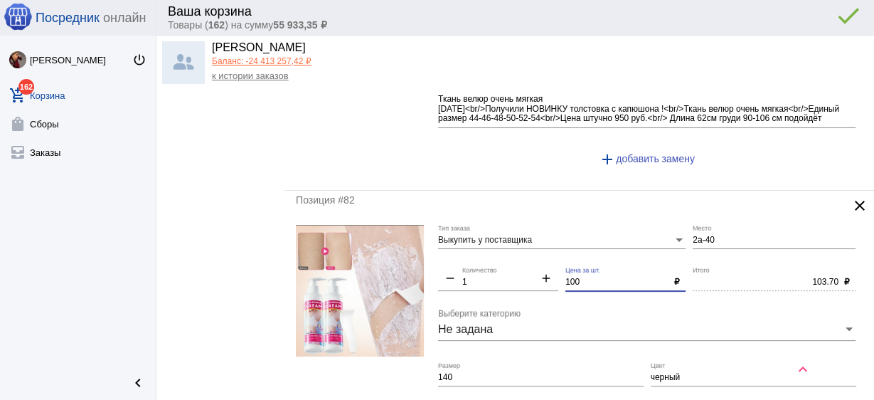
scroll to position [455, 0]
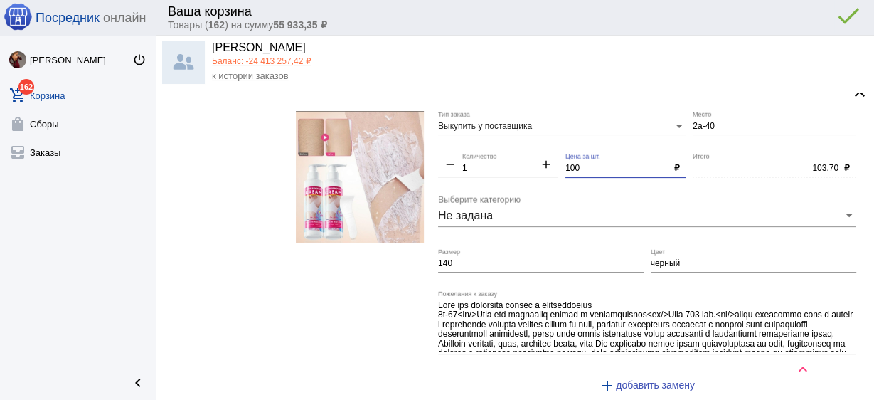
type input "100"
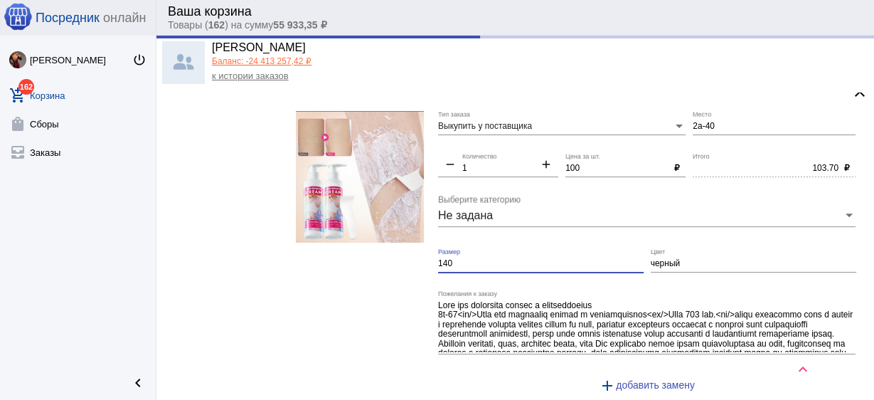
click at [515, 259] on input "140" at bounding box center [541, 264] width 206 height 10
type input "100.00"
click at [515, 259] on input "140" at bounding box center [541, 264] width 206 height 10
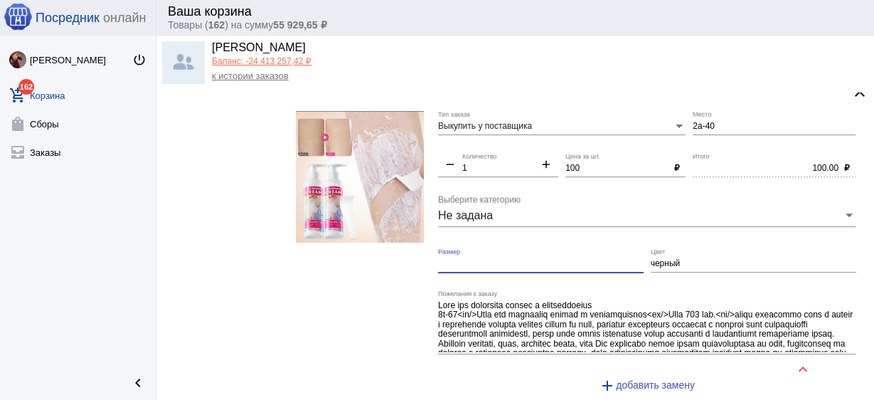
click at [653, 262] on input "черный" at bounding box center [754, 264] width 206 height 10
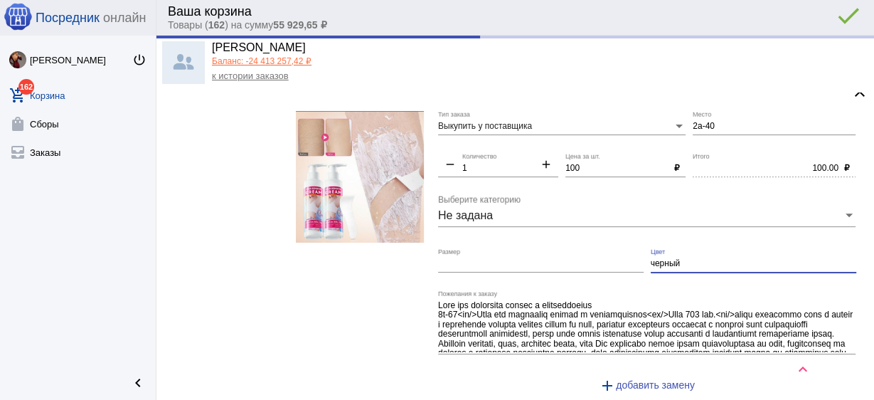
click at [653, 262] on input "черный" at bounding box center [754, 264] width 206 height 10
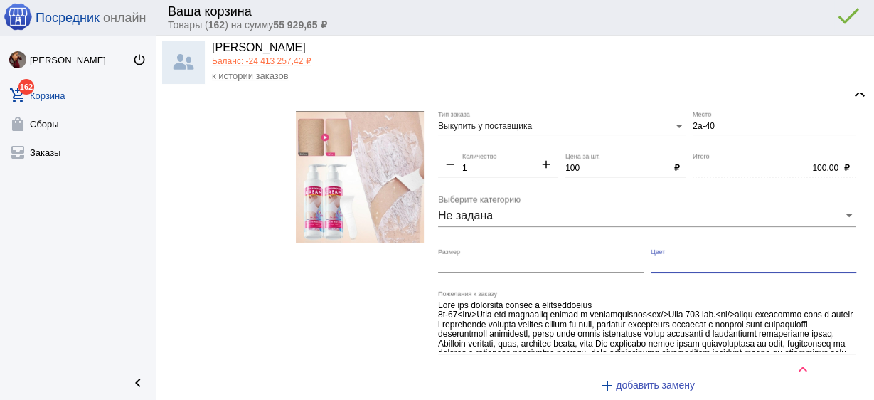
scroll to position [683, 0]
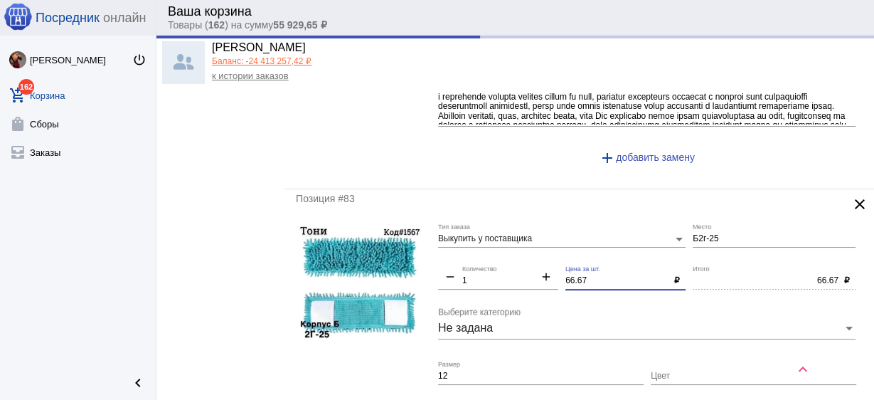
drag, startPoint x: 595, startPoint y: 280, endPoint x: 455, endPoint y: 270, distance: 140.5
click at [457, 266] on div "Выкупить у поставщика Тип заказа Б2г-25 Место remove 1 Количество add 66.67 Цен…" at bounding box center [650, 360] width 425 height 274
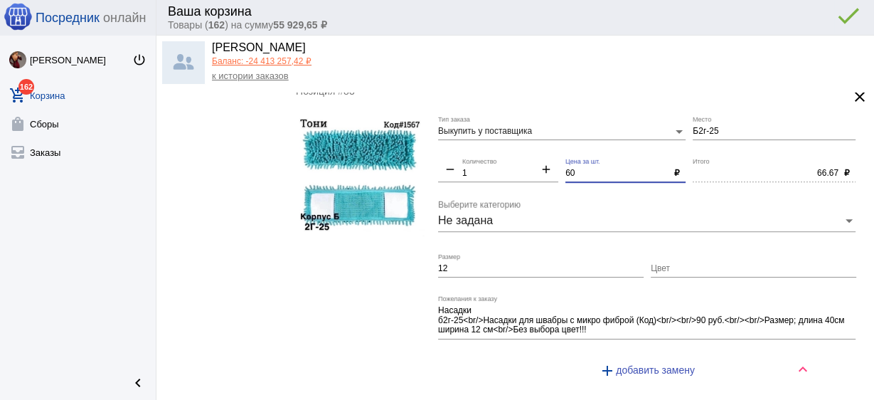
scroll to position [797, 0]
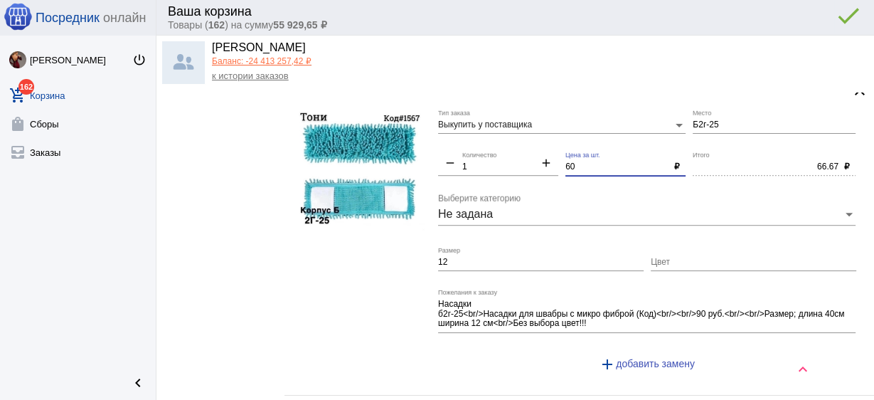
type input "60"
click at [467, 251] on div "12 Размер" at bounding box center [541, 259] width 206 height 24
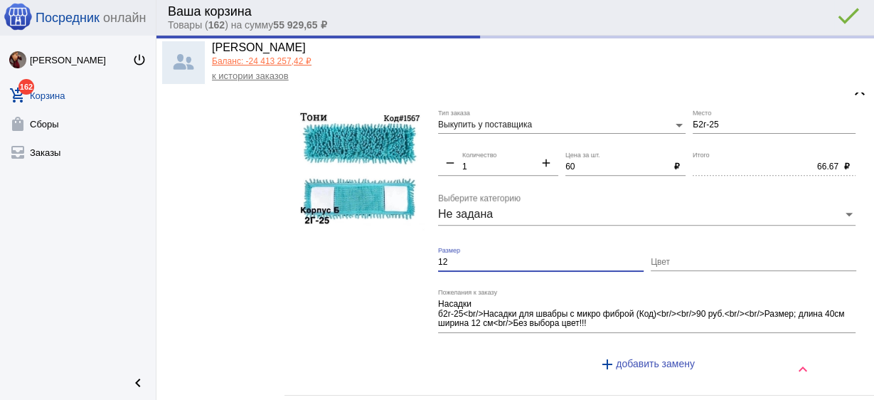
type input "60.00"
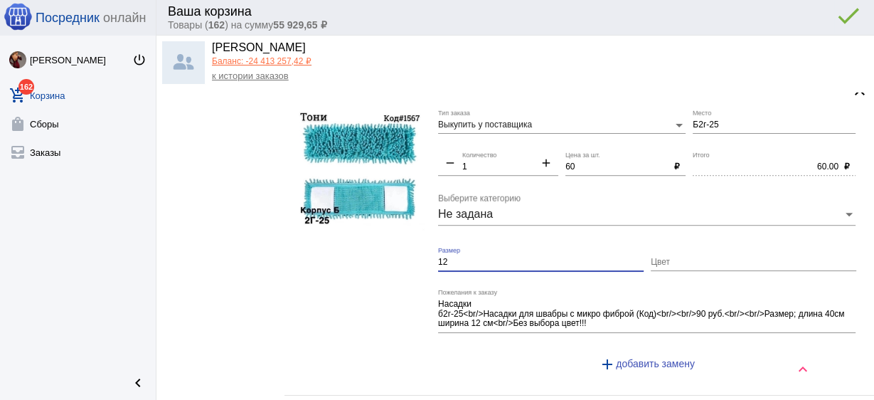
click at [463, 257] on input "12" at bounding box center [541, 262] width 206 height 10
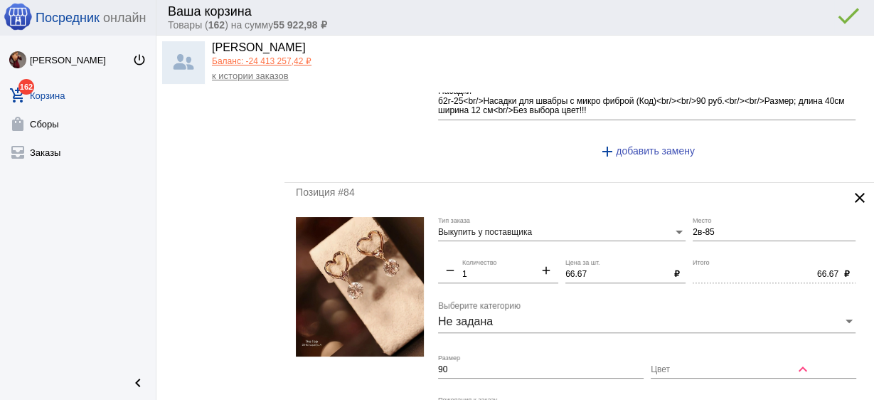
scroll to position [1024, 0]
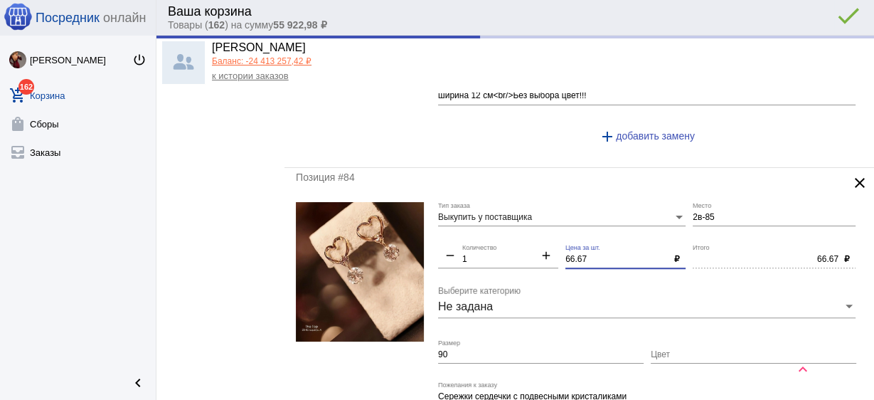
drag, startPoint x: 605, startPoint y: 253, endPoint x: 501, endPoint y: 243, distance: 104.3
click at [501, 243] on div "Выкупить у поставщика Тип заказа 2в-85 Место remove 1 Количество add 66.67 Цена…" at bounding box center [650, 334] width 425 height 264
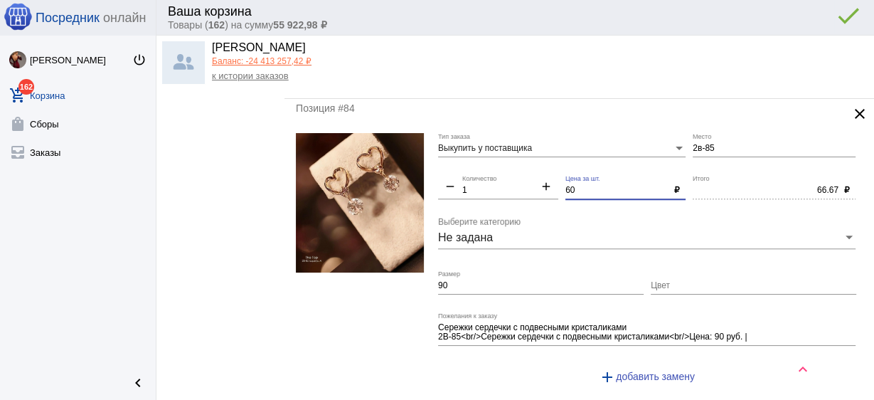
scroll to position [1138, 0]
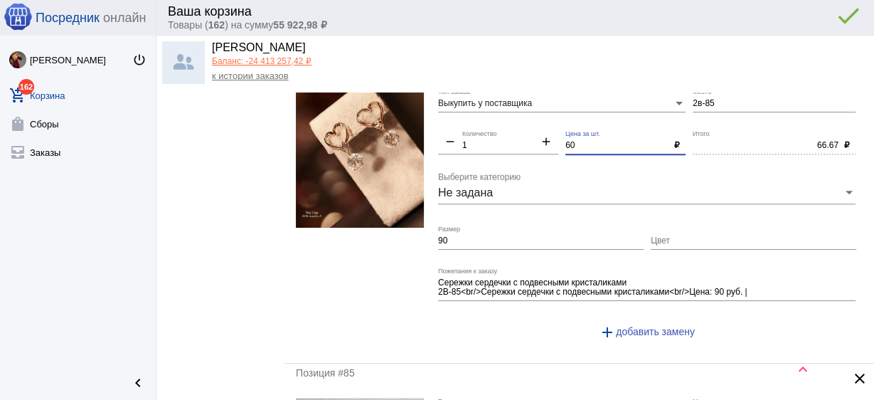
type input "60"
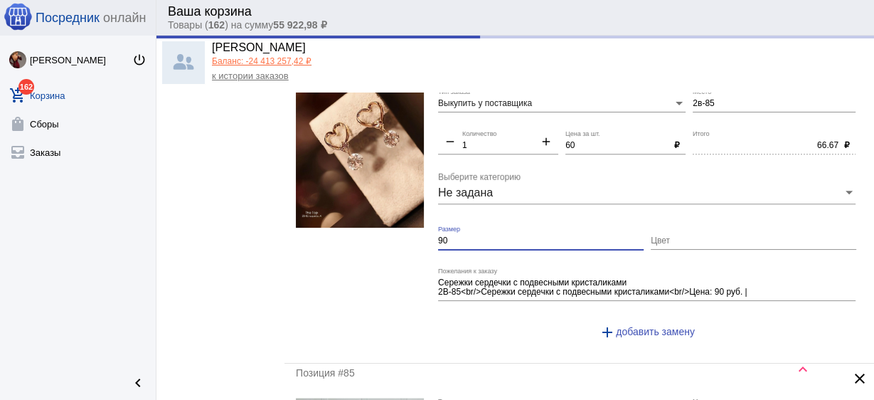
click at [480, 240] on input "90" at bounding box center [541, 241] width 206 height 10
type input "60.00"
click at [480, 240] on input "90" at bounding box center [541, 241] width 206 height 10
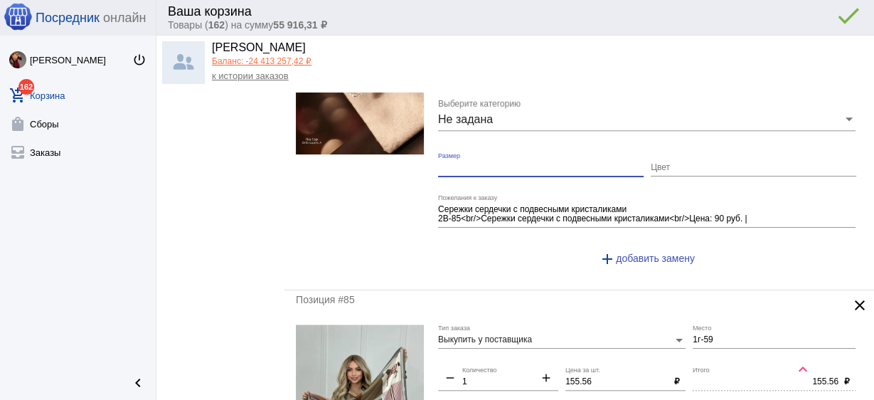
scroll to position [1366, 0]
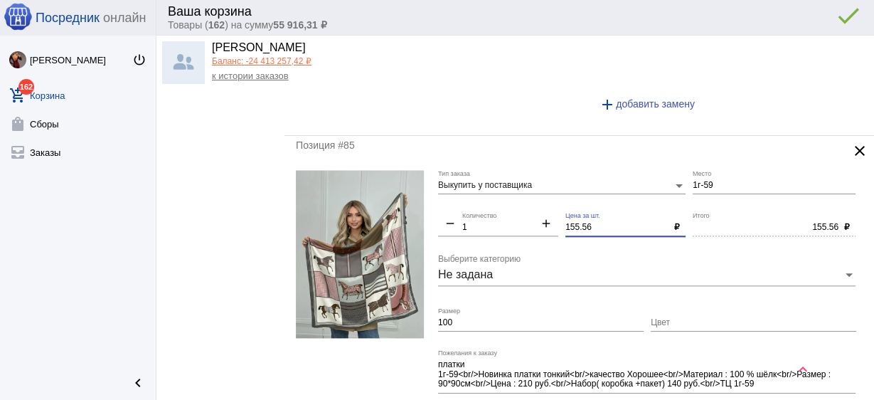
drag, startPoint x: 600, startPoint y: 223, endPoint x: 506, endPoint y: 201, distance: 96.4
click at [506, 201] on div "Выкупить у поставщика Тип заказа 1г-59 Место remove 1 Количество add 155.56 Цен…" at bounding box center [650, 307] width 425 height 274
type input "150"
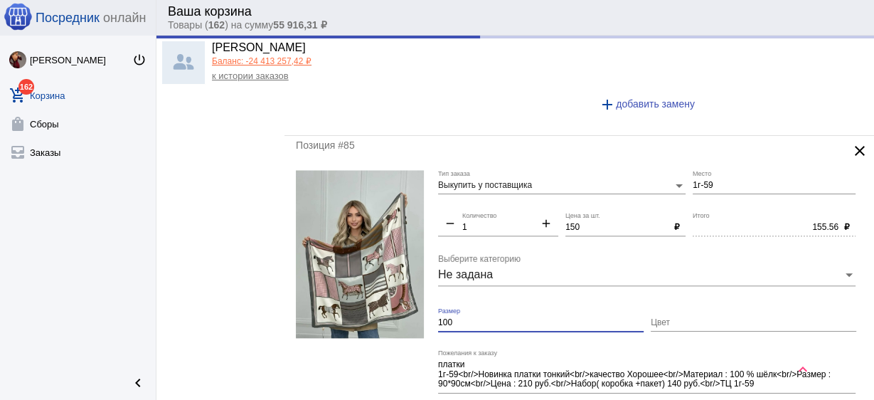
click at [467, 321] on input "100" at bounding box center [541, 323] width 206 height 10
type input "150.00"
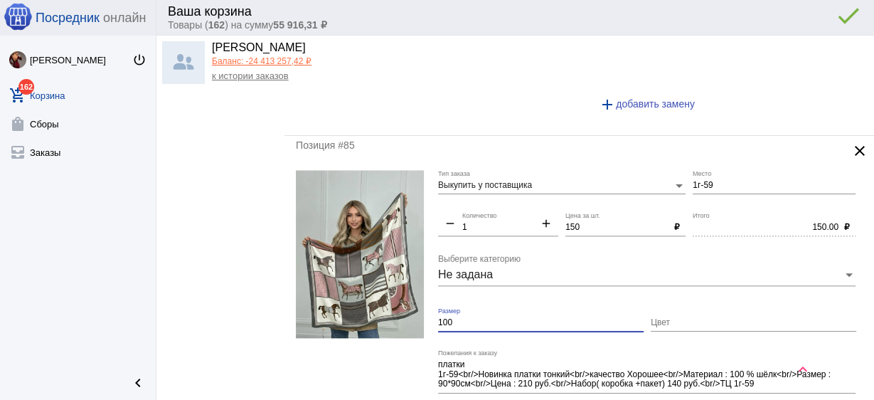
click at [467, 321] on input "100" at bounding box center [541, 323] width 206 height 10
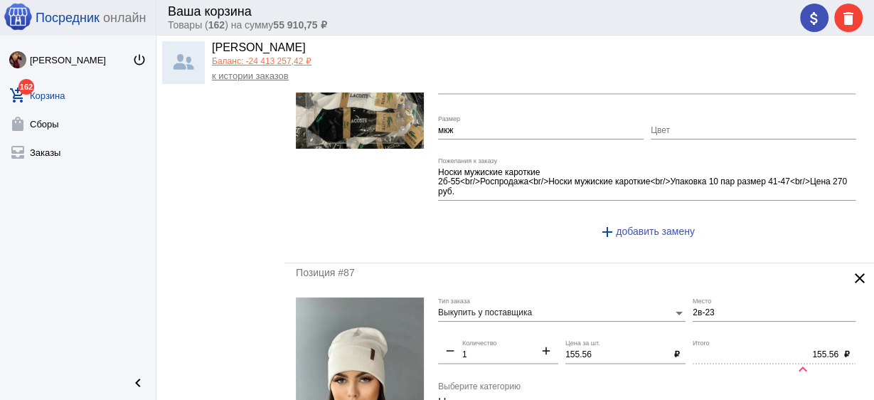
scroll to position [1935, 0]
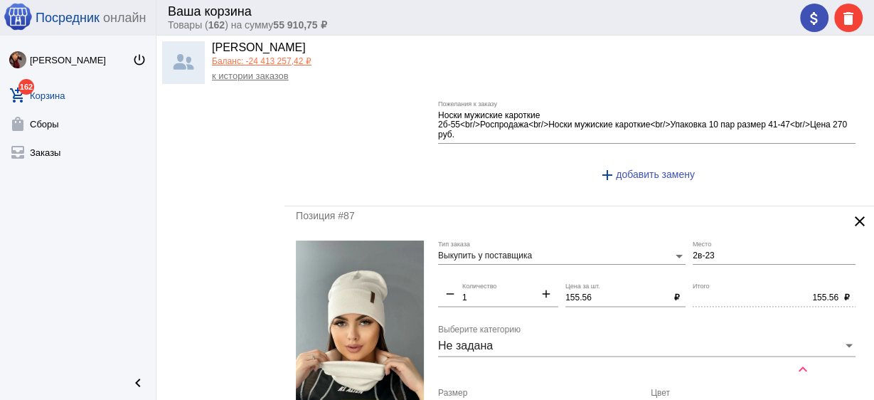
click at [585, 293] on input "155.56" at bounding box center [616, 298] width 103 height 10
click at [590, 293] on input "155.56" at bounding box center [616, 298] width 103 height 10
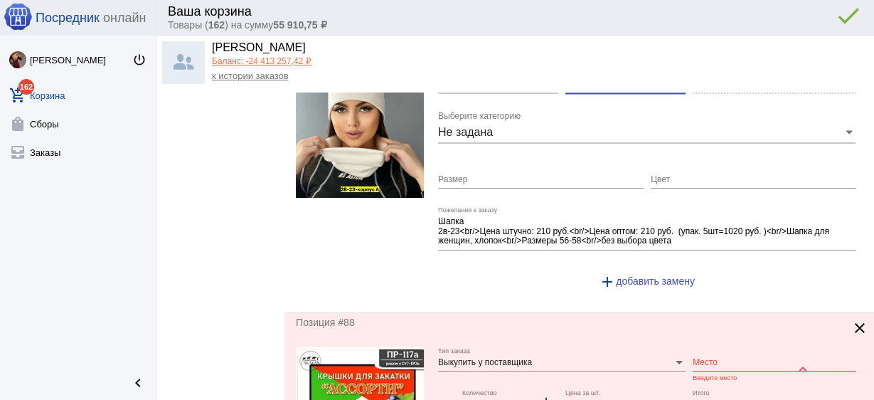
scroll to position [2276, 0]
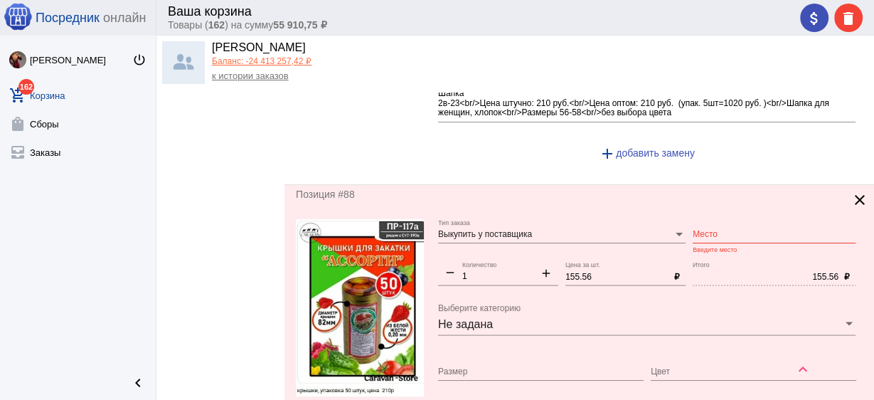
type input "150"
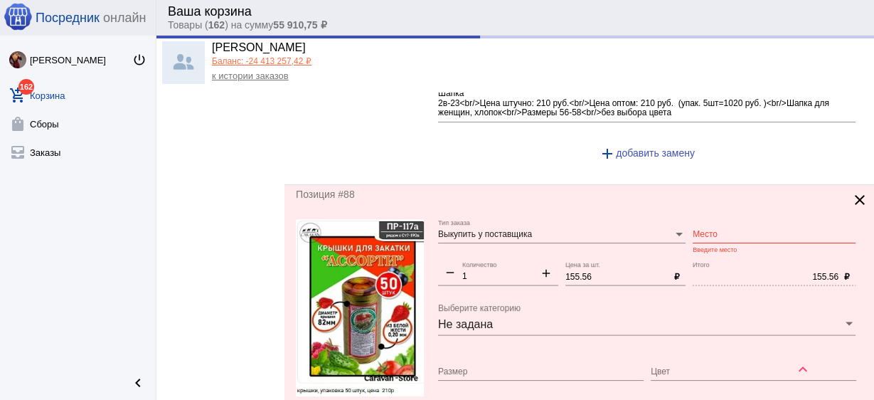
click at [703, 220] on div "Место" at bounding box center [774, 231] width 163 height 24
type input "150.00"
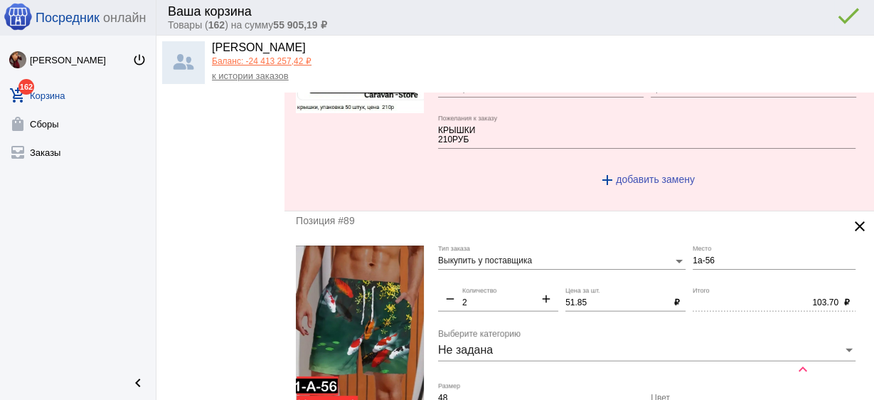
scroll to position [2561, 0]
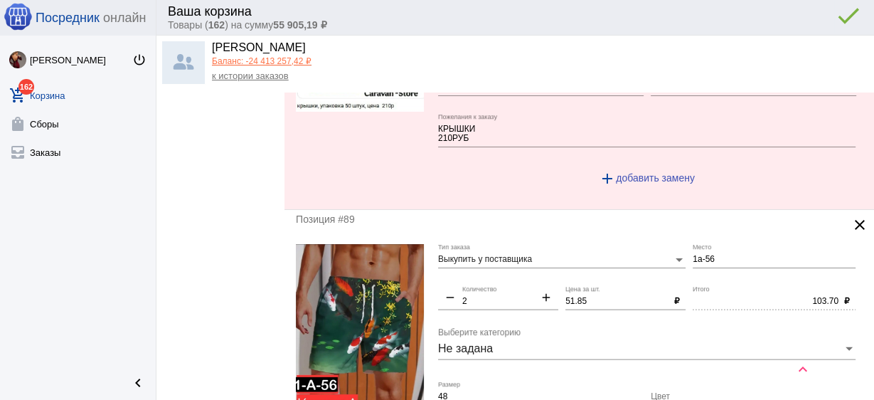
type input "1-1"
click at [719, 255] on input "1а-56" at bounding box center [774, 260] width 163 height 10
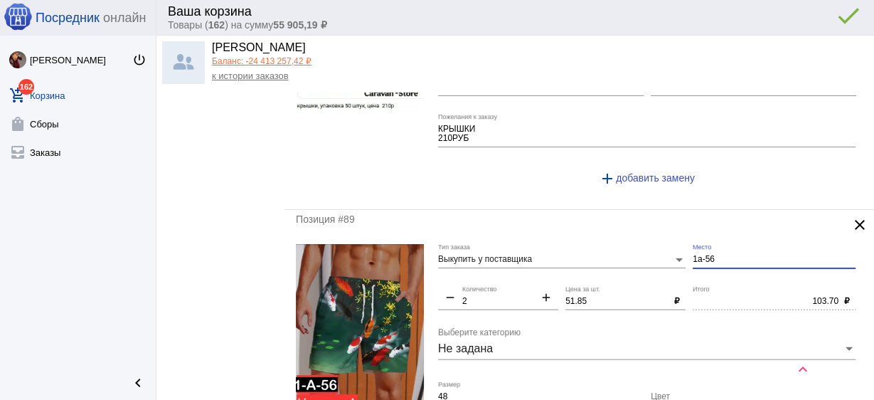
click at [592, 294] on div "51.85 Цена за шт." at bounding box center [616, 298] width 103 height 24
drag, startPoint x: 589, startPoint y: 292, endPoint x: 501, endPoint y: 277, distance: 89.5
click at [501, 277] on div "Выкупить у поставщика Тип заказа 1а-56 Место remove 2 Количество add 51.85 Цена…" at bounding box center [650, 381] width 425 height 274
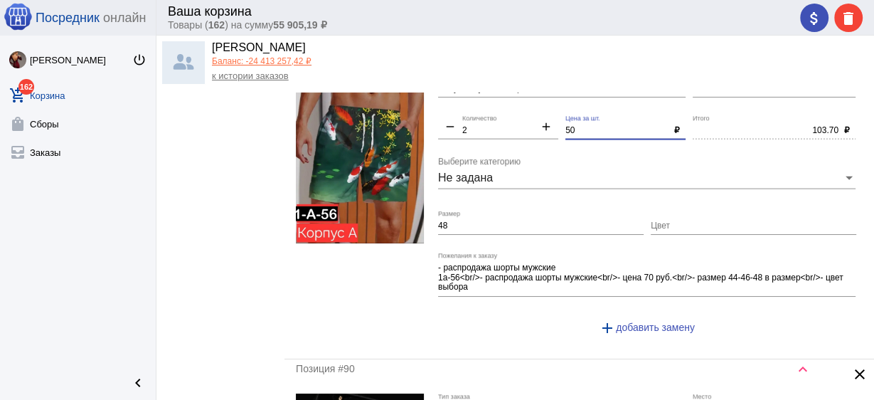
scroll to position [2902, 0]
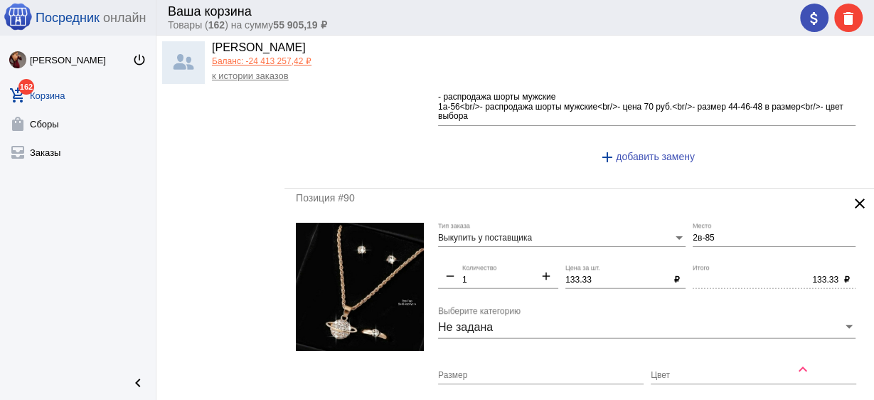
type input "50"
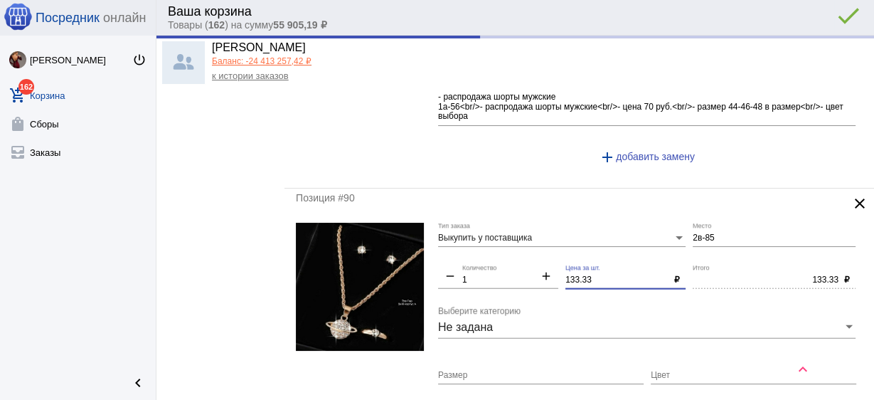
type input "100.00"
drag, startPoint x: 598, startPoint y: 265, endPoint x: 462, endPoint y: 250, distance: 137.5
click at [462, 250] on div "Выкупить у поставщика Тип заказа 2в-85 Место remove 1 Количество add 133.33 Цен…" at bounding box center [650, 355] width 425 height 264
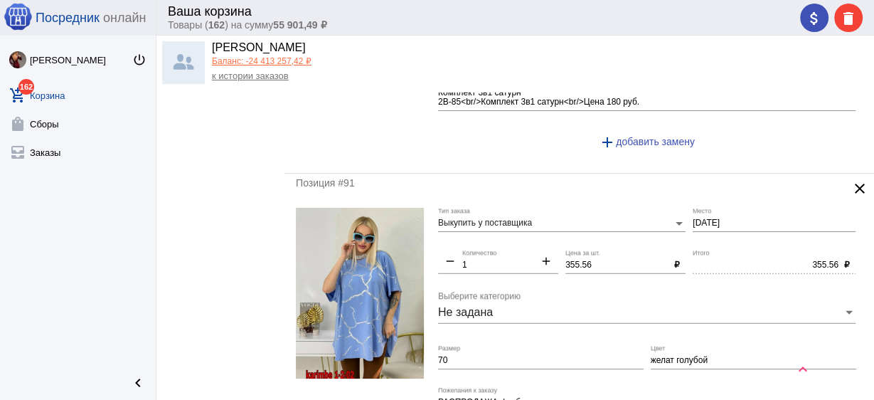
scroll to position [3243, 0]
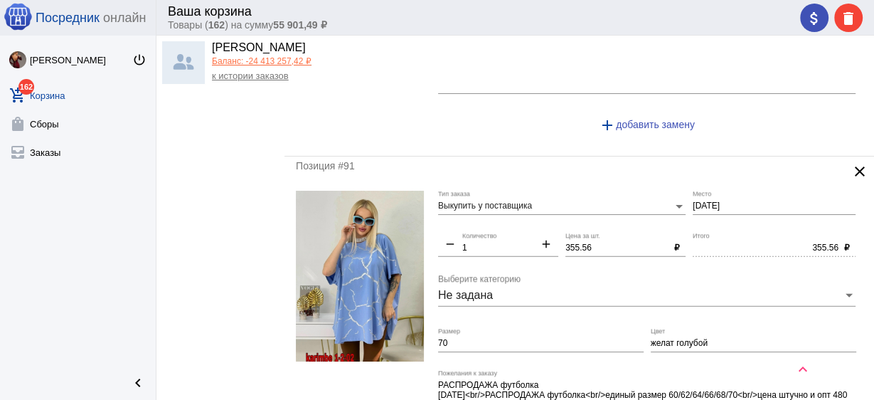
type input "130"
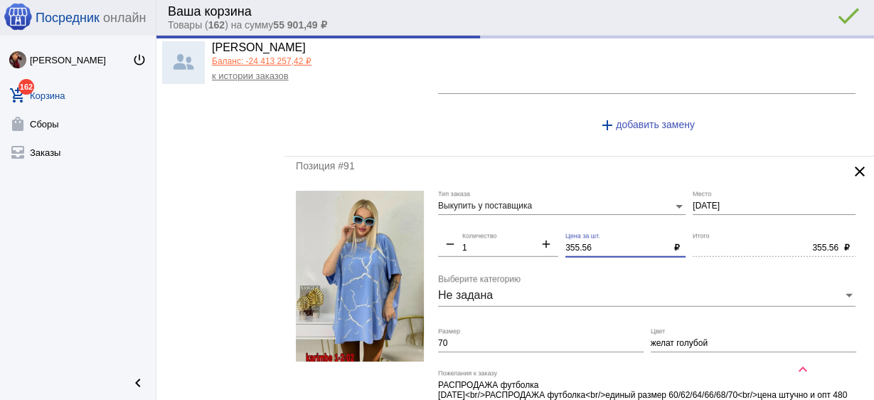
type input "130.00"
drag, startPoint x: 595, startPoint y: 236, endPoint x: 504, endPoint y: 221, distance: 92.3
click at [504, 221] on div "Выкупить у поставщика Тип заказа 1-2-02 Место remove 1 Количество add 355.56 Це…" at bounding box center [650, 328] width 425 height 274
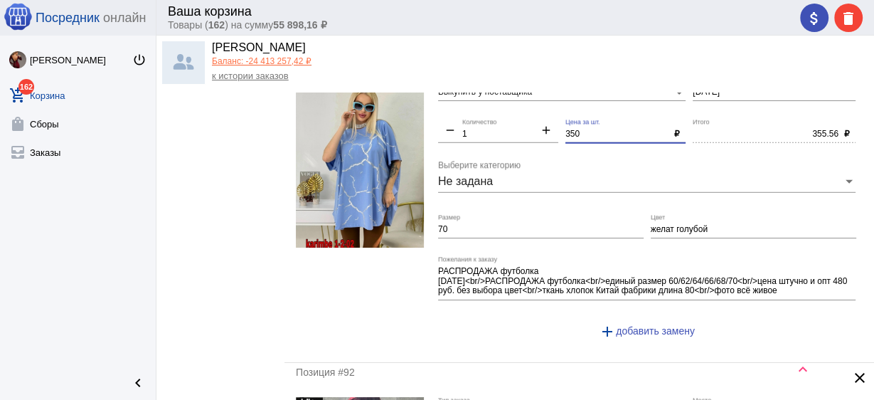
scroll to position [3585, 0]
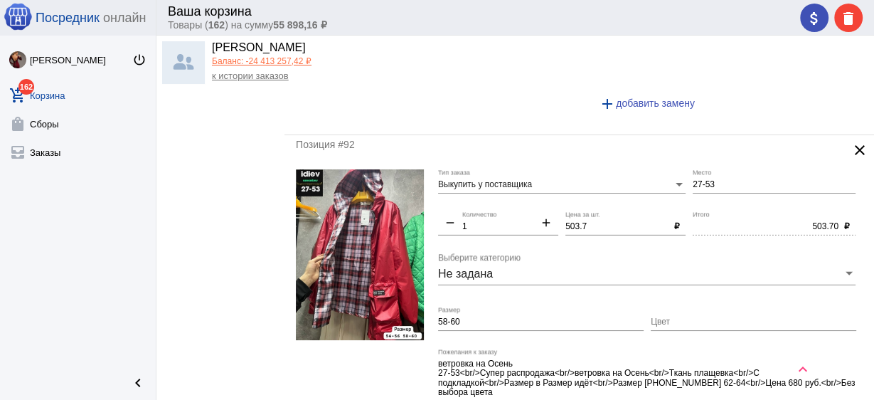
type input "350"
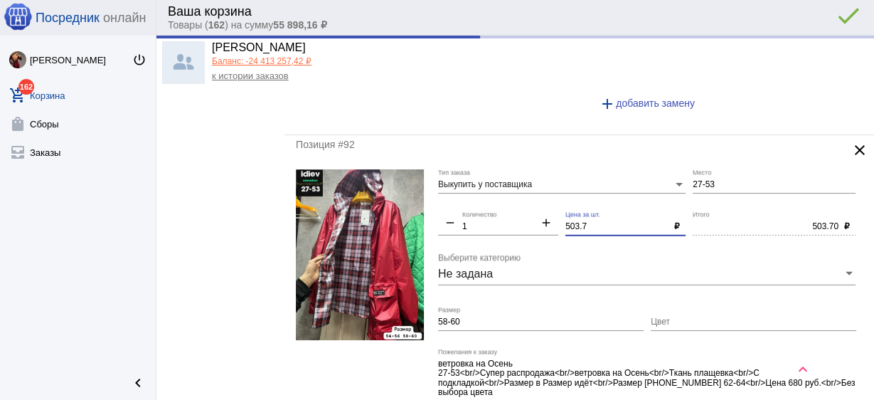
type input "350.00"
drag, startPoint x: 591, startPoint y: 213, endPoint x: 504, endPoint y: 198, distance: 88.8
click at [504, 198] on div "Выкупить у поставщика Тип заказа 27-53 Место remove 1 Количество add 503.7 Цена…" at bounding box center [650, 310] width 425 height 283
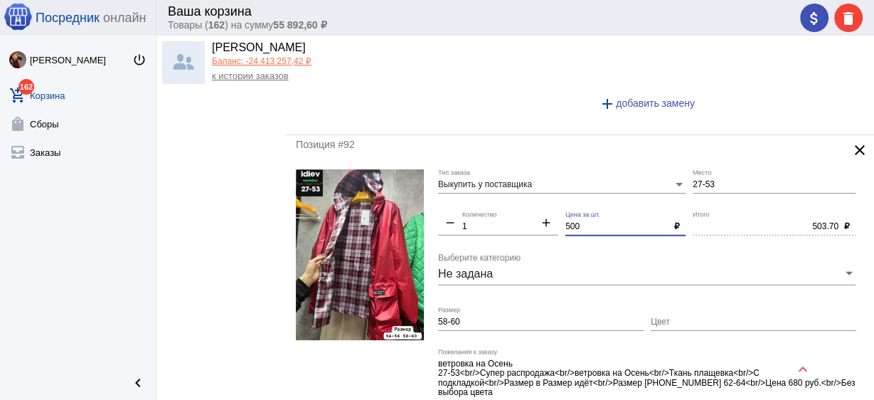
scroll to position [3642, 0]
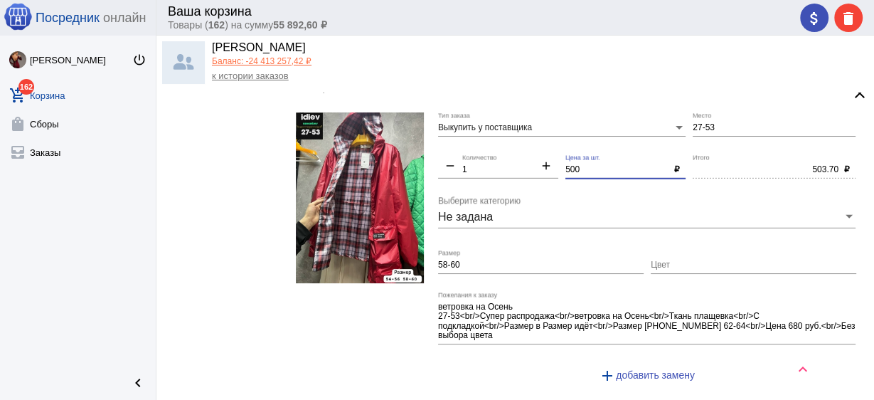
type input "500"
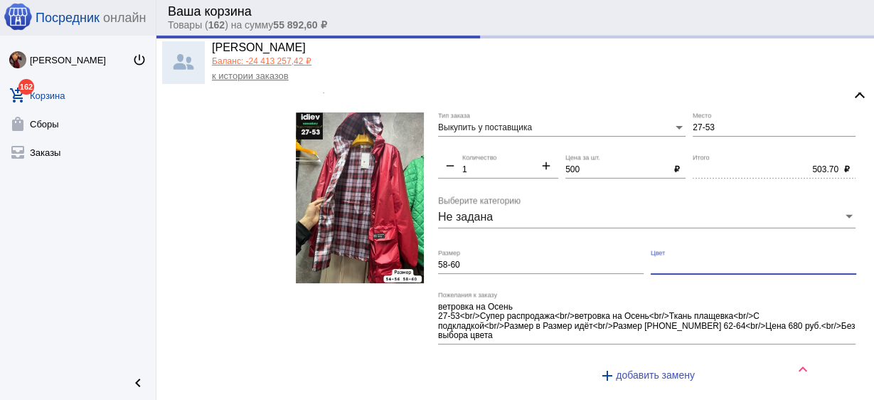
click at [689, 260] on input "Цвет" at bounding box center [754, 265] width 206 height 10
type input "500.00"
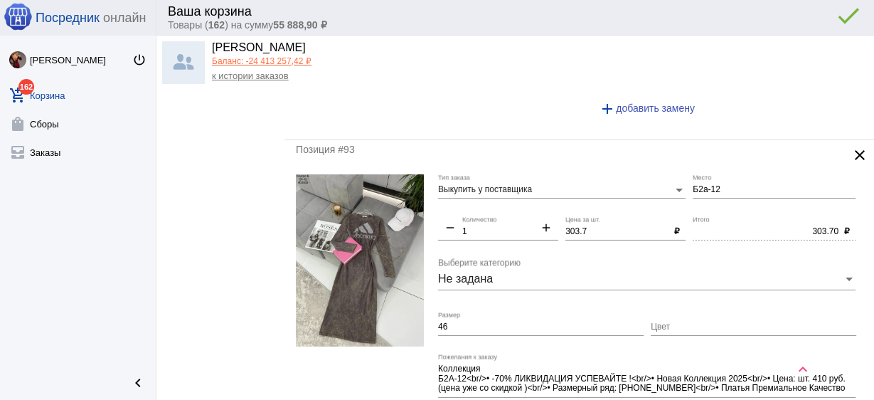
scroll to position [3926, 0]
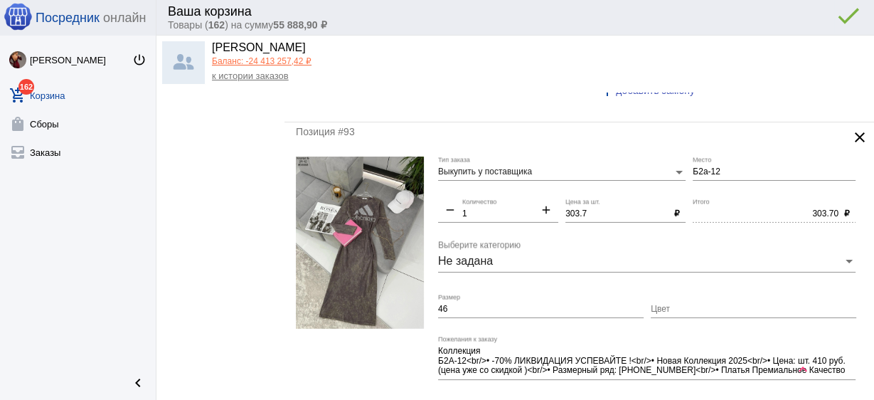
type input "бв"
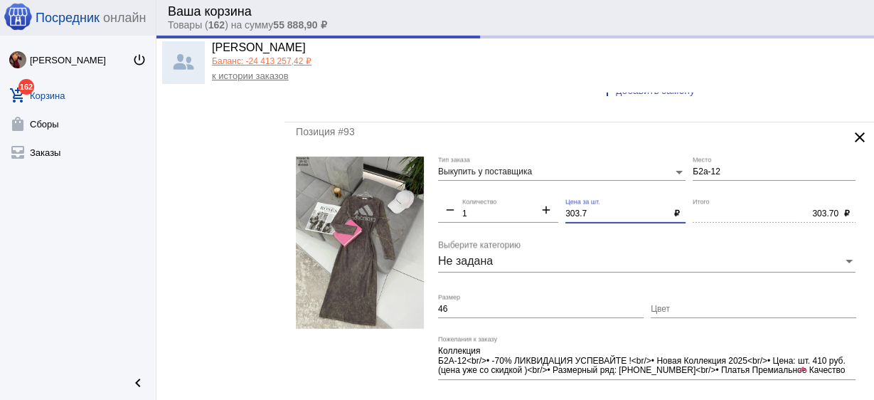
drag, startPoint x: 592, startPoint y: 202, endPoint x: 497, endPoint y: 189, distance: 96.2
click at [497, 189] on div "Выкупить у поставщика Тип заказа Б2а-12 Место remove 1 Количество add 303.7 Цен…" at bounding box center [650, 293] width 425 height 274
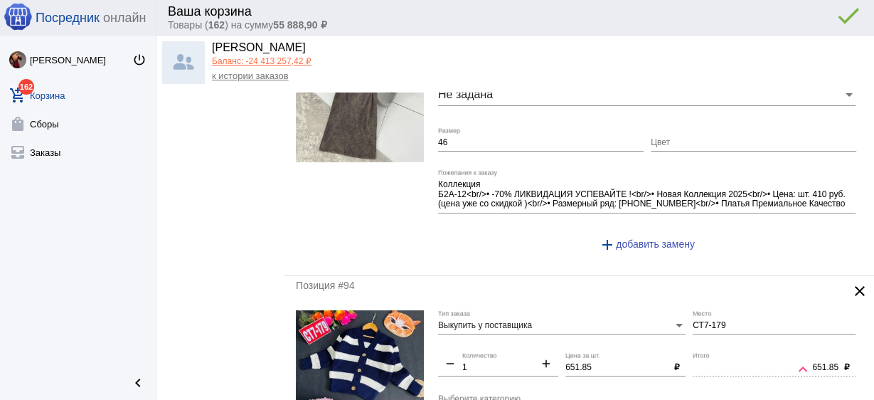
scroll to position [4154, 0]
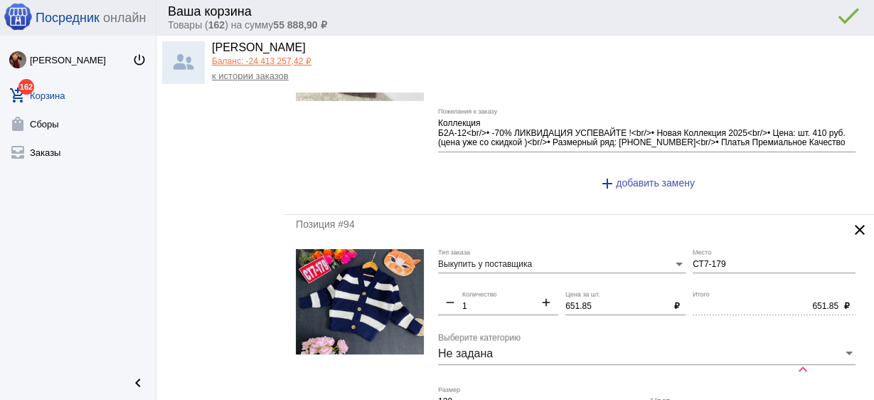
type input "300"
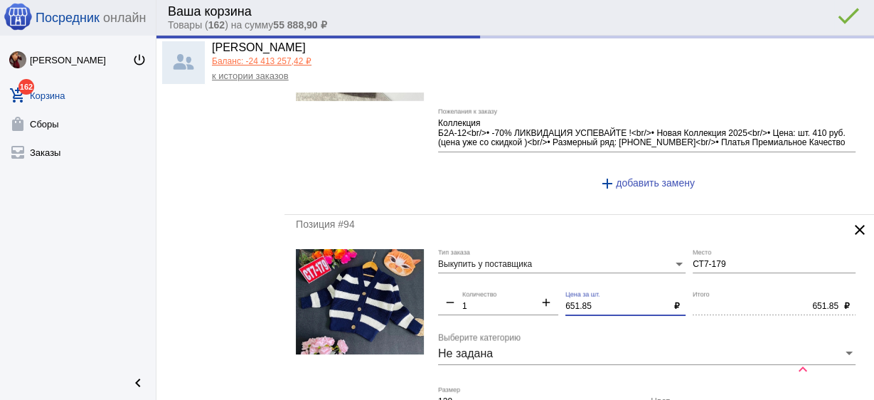
type input "300.00"
drag, startPoint x: 591, startPoint y: 289, endPoint x: 501, endPoint y: 274, distance: 91.6
click at [501, 274] on div "Выкупить у поставщика Тип заказа СТ7-179 Место remove 1 Количество add 651.85 Ц…" at bounding box center [650, 386] width 425 height 274
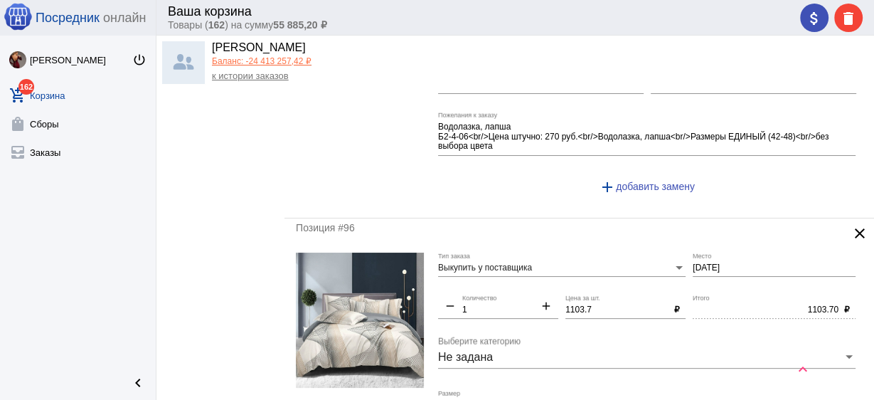
scroll to position [4894, 0]
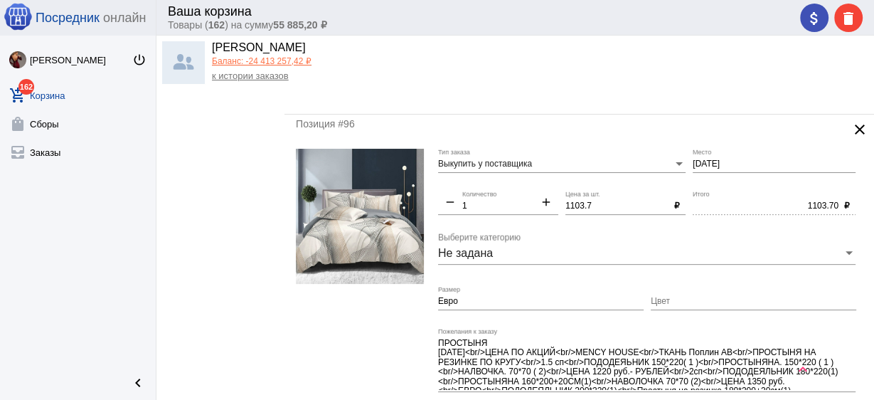
type input "650"
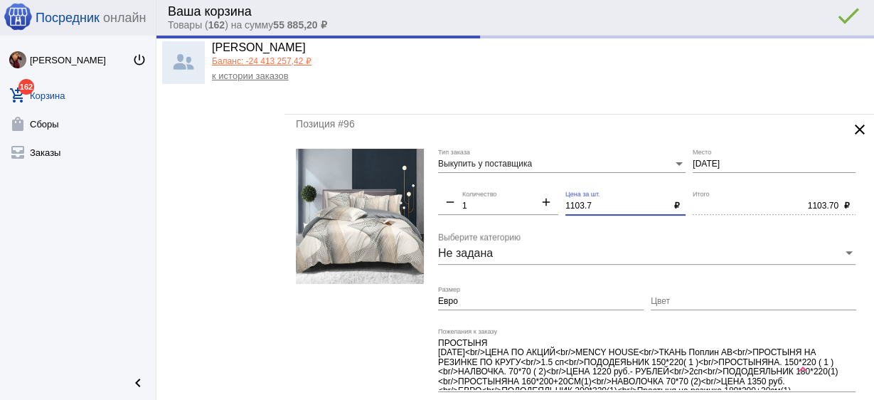
type input "650.00"
drag, startPoint x: 592, startPoint y: 189, endPoint x: 495, endPoint y: 174, distance: 98.6
click at [499, 173] on div "Выкупить у поставщика Тип заказа 2-1-03 Место remove 1 Количество add 1103.7 Це…" at bounding box center [650, 296] width 425 height 294
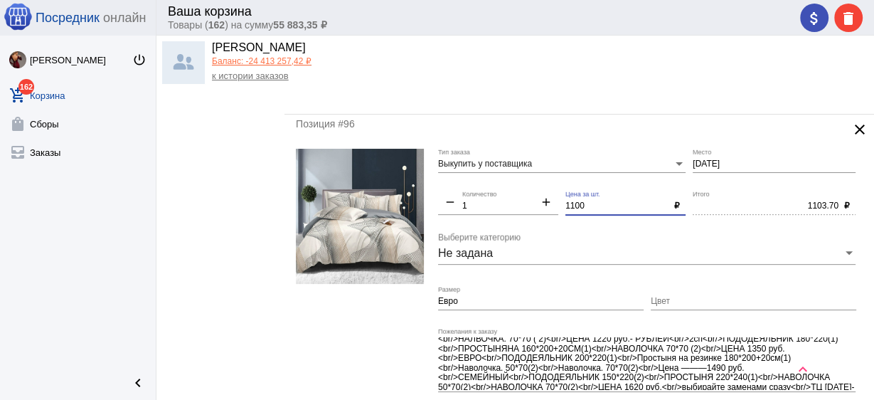
scroll to position [46, 0]
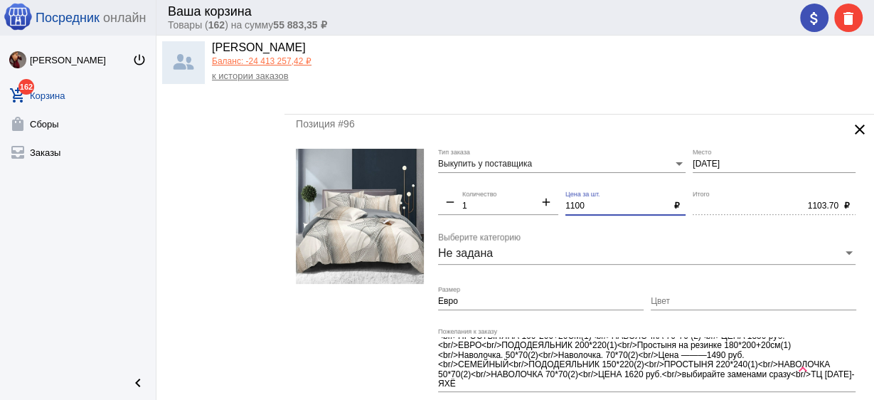
type input "1100"
click at [735, 297] on input "Цвет" at bounding box center [754, 302] width 206 height 10
type input "1100.00"
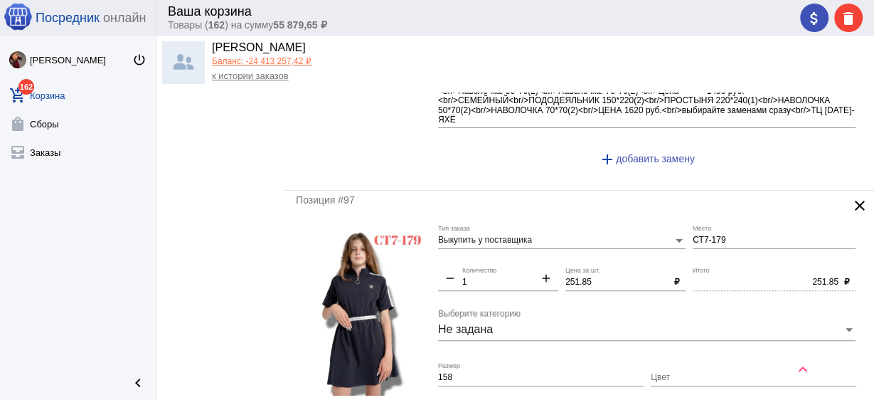
scroll to position [5178, 0]
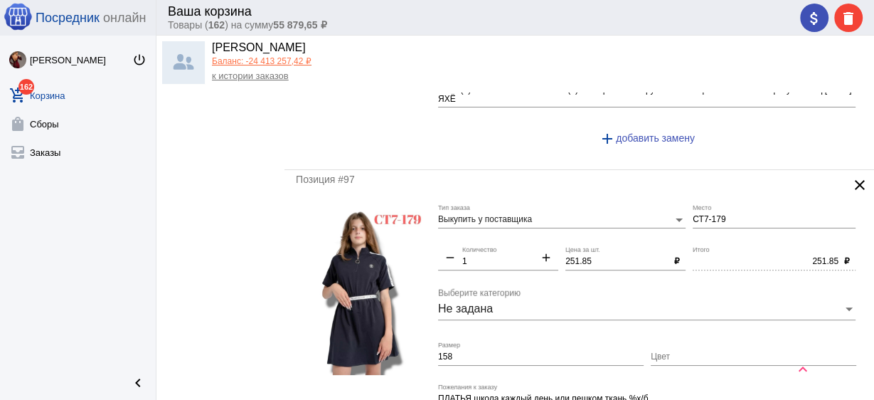
type input "как на фот"
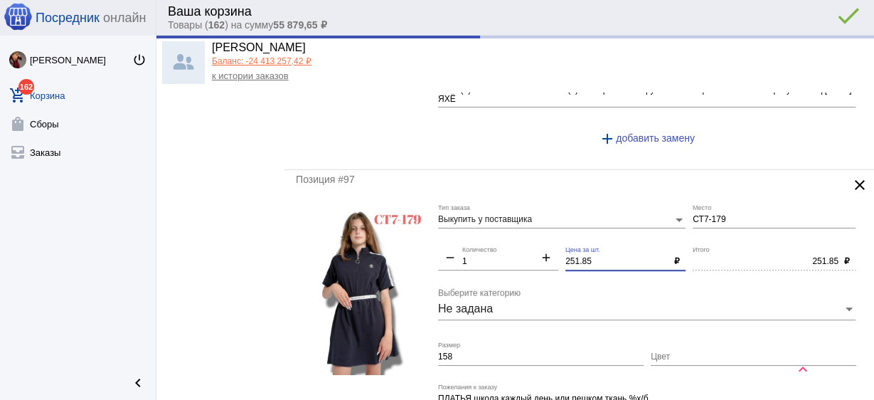
drag, startPoint x: 454, startPoint y: 217, endPoint x: 418, endPoint y: 211, distance: 36.1
click at [418, 211] on form "Выкупить у поставщика Тип заказа СТ7-179 Место remove 1 Количество add 251.85 Ц…" at bounding box center [579, 341] width 567 height 274
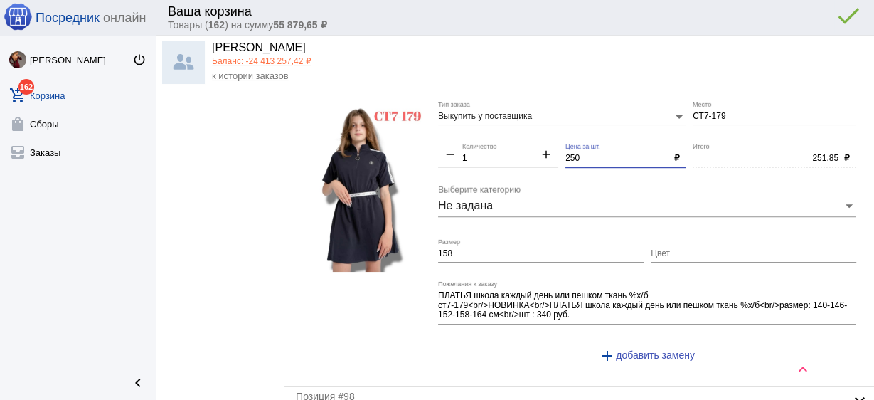
scroll to position [5463, 0]
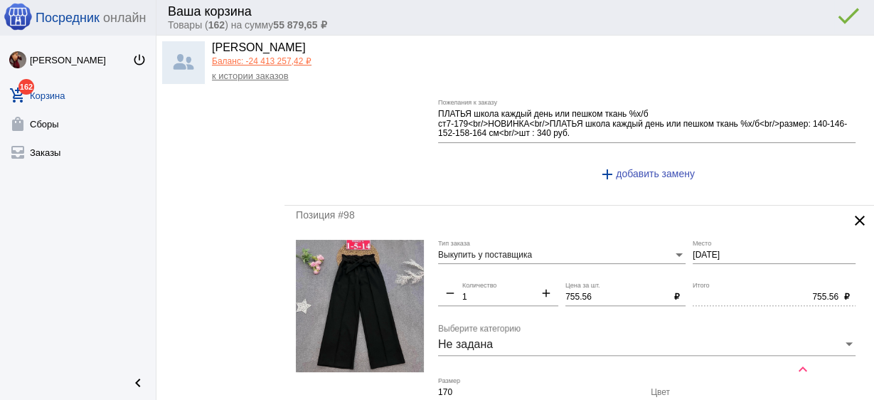
type input "250"
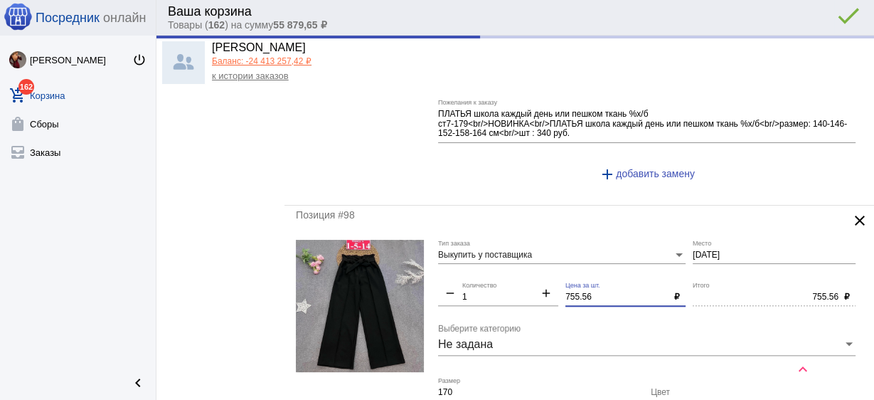
type input "250.00"
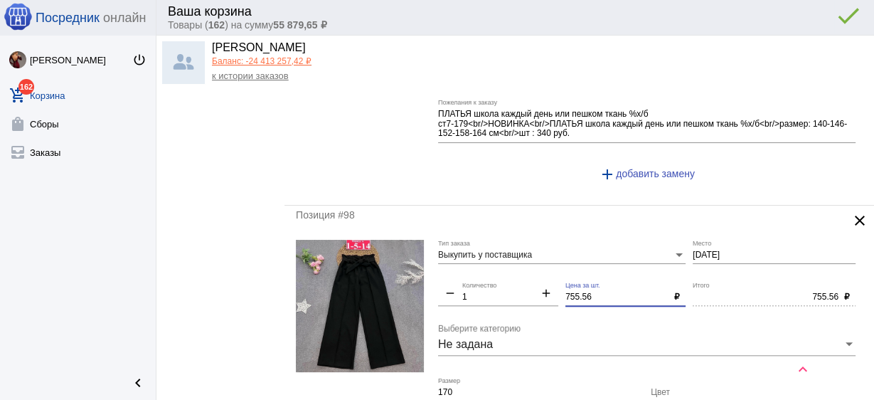
drag, startPoint x: 600, startPoint y: 277, endPoint x: 533, endPoint y: 261, distance: 69.5
click at [533, 261] on div "Выкупить у поставщика Тип заказа 1-5-14 Место remove 1 Количество add 755.56 Це…" at bounding box center [650, 381] width 425 height 283
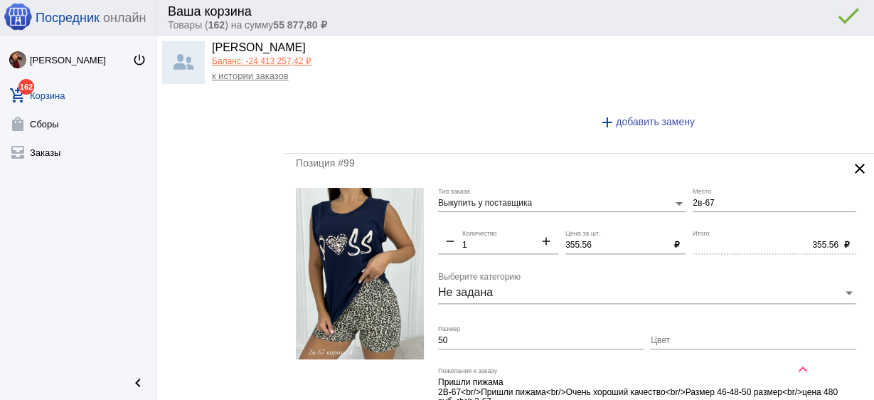
scroll to position [5861, 0]
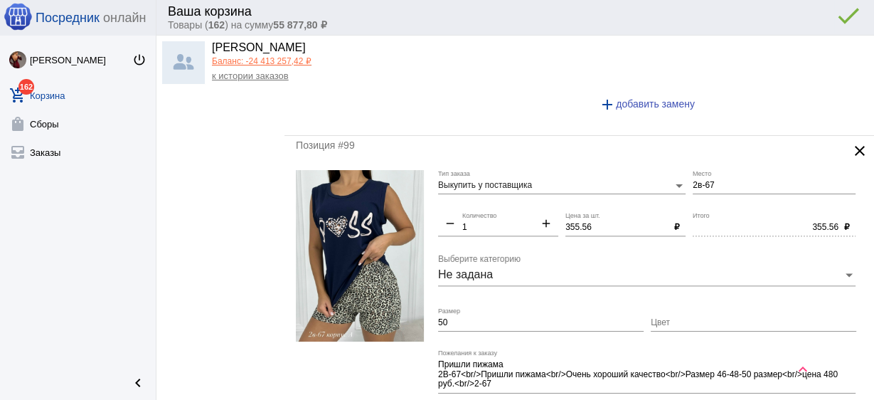
type input "750"
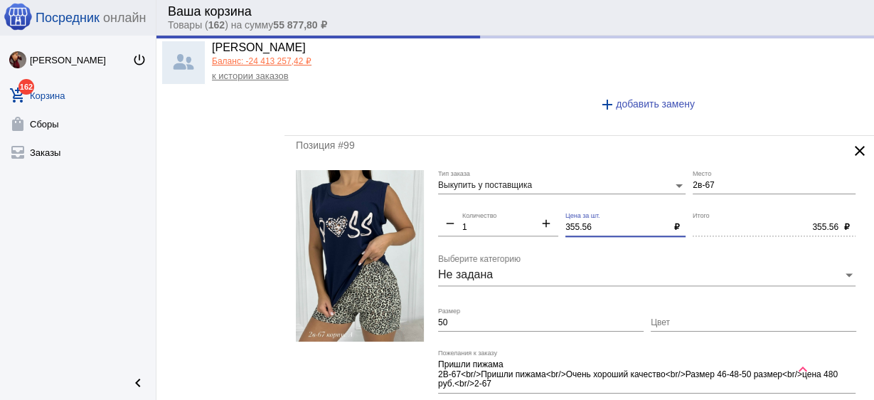
drag, startPoint x: 603, startPoint y: 209, endPoint x: 487, endPoint y: 186, distance: 119.0
click at [487, 186] on div "Выкупить у поставщика Тип заказа 2в-67 Место remove 1 Количество add 355.56 Цен…" at bounding box center [650, 307] width 425 height 274
type input "750.00"
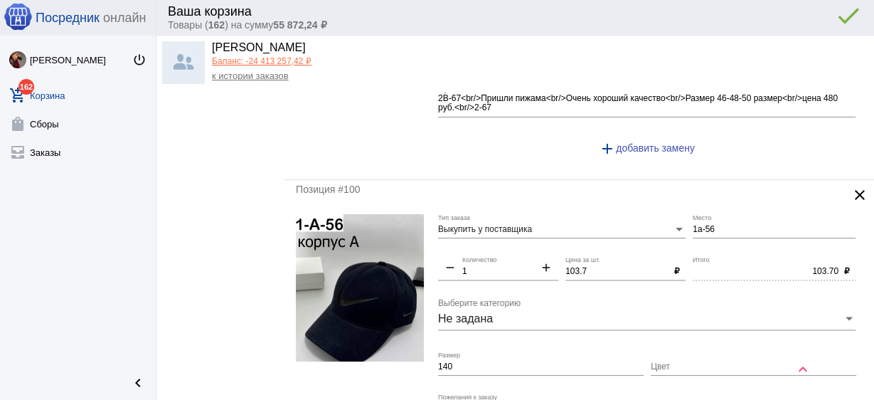
scroll to position [6145, 0]
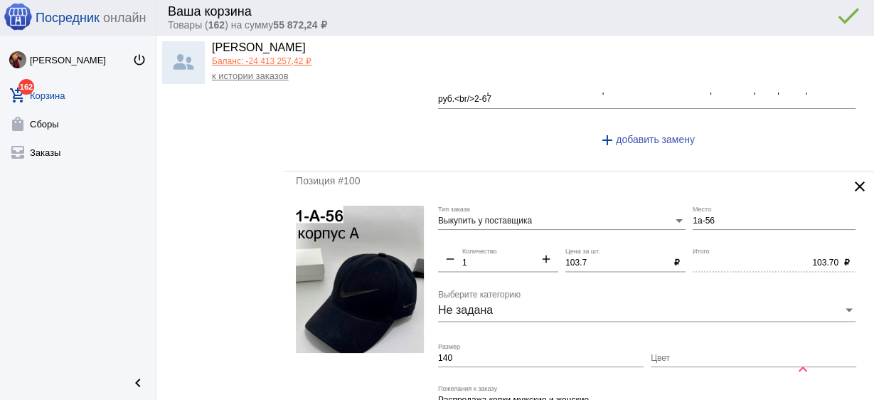
type input "350"
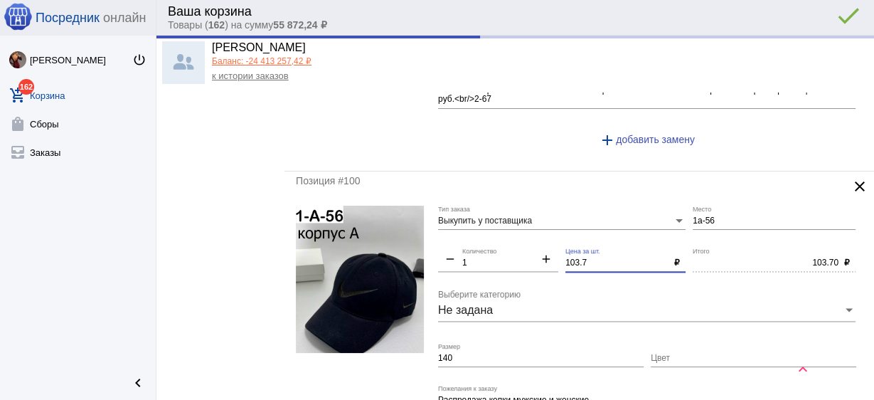
drag, startPoint x: 592, startPoint y: 238, endPoint x: 522, endPoint y: 227, distance: 71.3
click at [522, 227] on div "Выкупить у поставщика Тип заказа 1а-56 Место remove 1 Количество add 103.7 Цена…" at bounding box center [650, 352] width 425 height 293
type input "350.00"
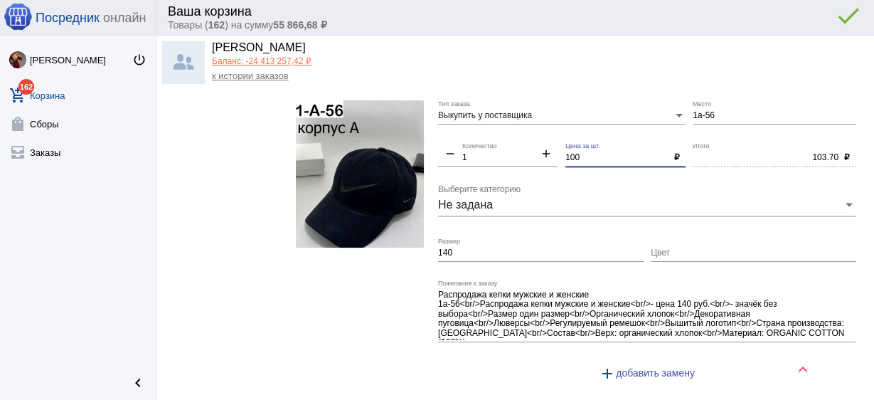
scroll to position [6373, 0]
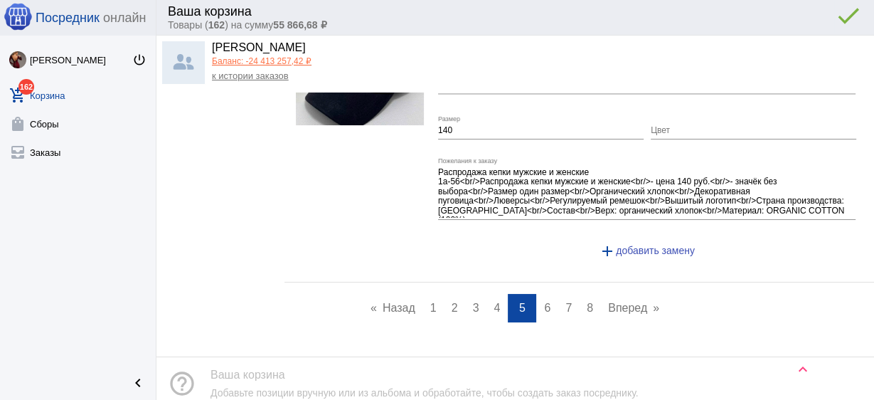
type input "100"
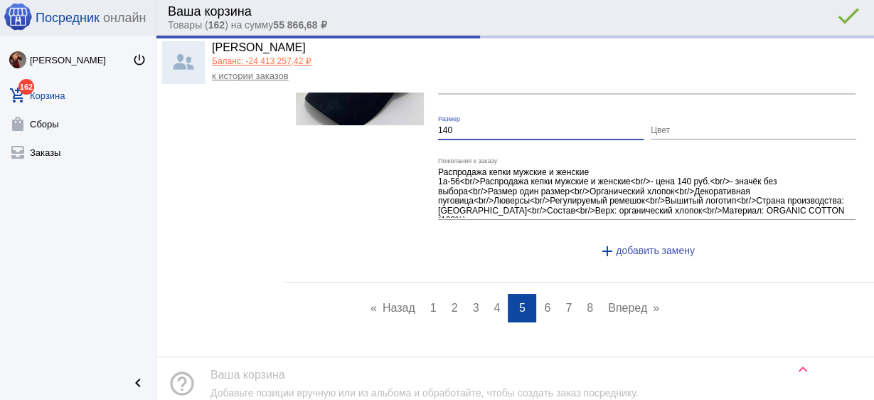
type input "100.00"
click at [435, 100] on form "Выкупить у поставщика Тип заказа 1а-56 Место remove 1 Количество add 100 Цена з…" at bounding box center [579, 124] width 567 height 293
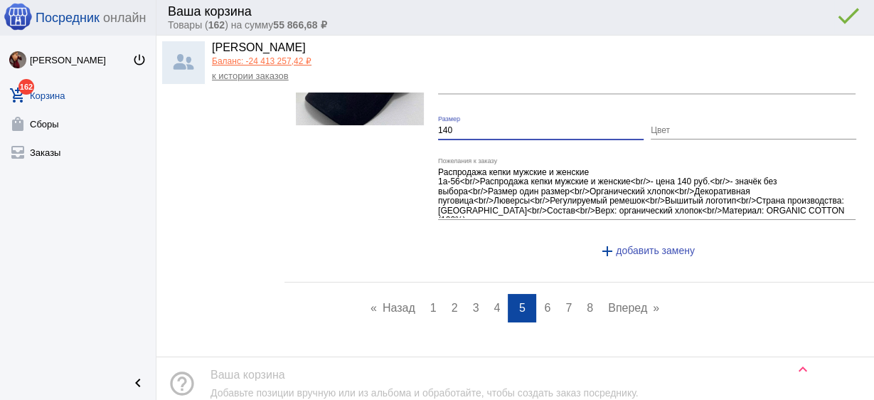
scroll to position [6370, 0]
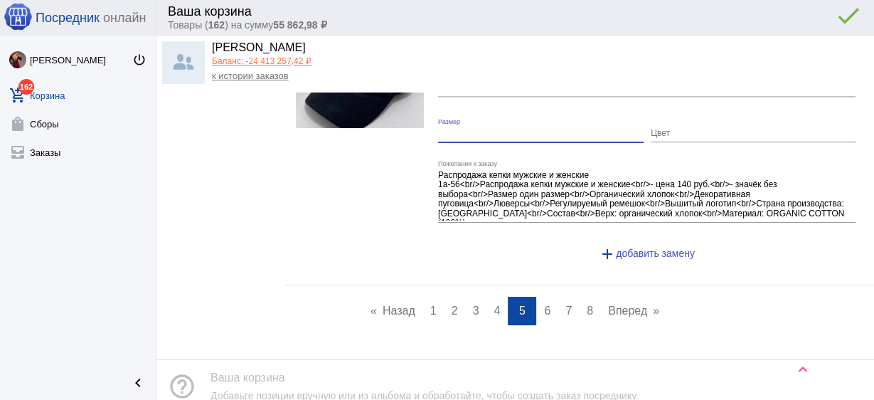
click at [544, 304] on span "6" at bounding box center [547, 310] width 6 height 12
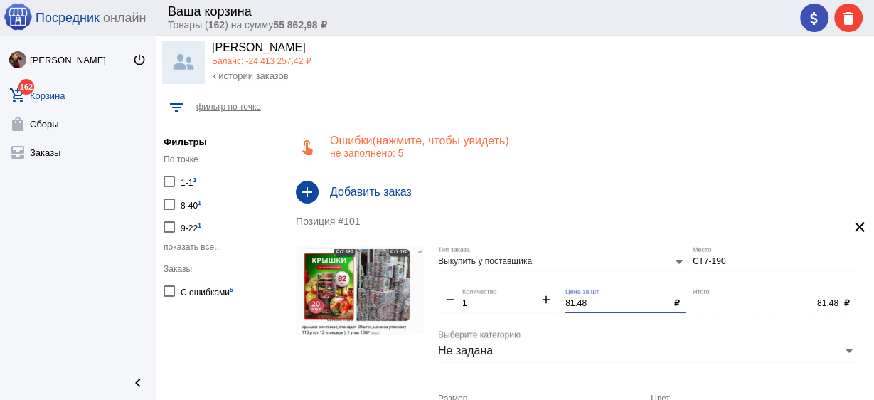
drag, startPoint x: 597, startPoint y: 305, endPoint x: 498, endPoint y: 291, distance: 100.6
click at [498, 291] on div "Выкупить у поставщика Тип заказа СТ7-190 Место remove 1 Количество add 81.48 Це…" at bounding box center [650, 378] width 425 height 264
type input "80"
click at [711, 261] on input "СТ7-190" at bounding box center [774, 262] width 163 height 10
type input "80.00"
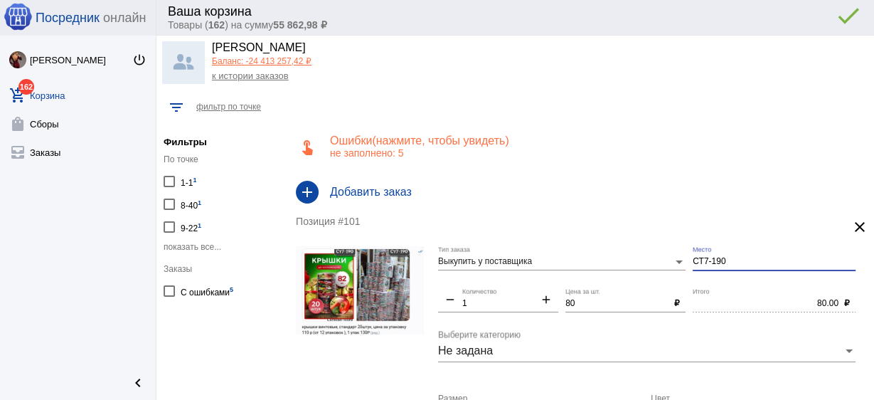
click at [711, 261] on input "СТ7-190" at bounding box center [774, 262] width 163 height 10
click at [743, 265] on input "СТ7-190" at bounding box center [774, 262] width 163 height 10
click at [728, 265] on input "СТ7-190" at bounding box center [774, 262] width 163 height 10
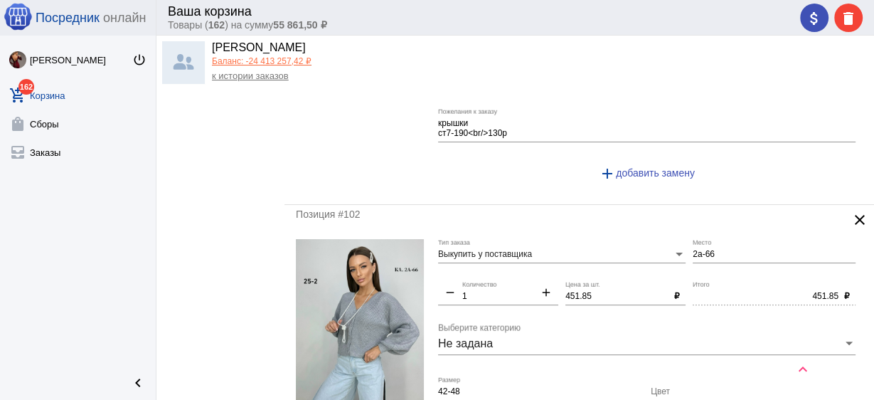
scroll to position [341, 0]
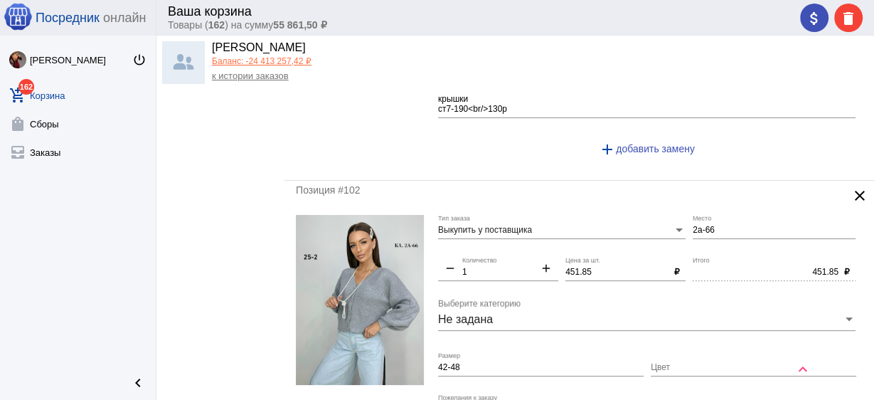
type input "1-1"
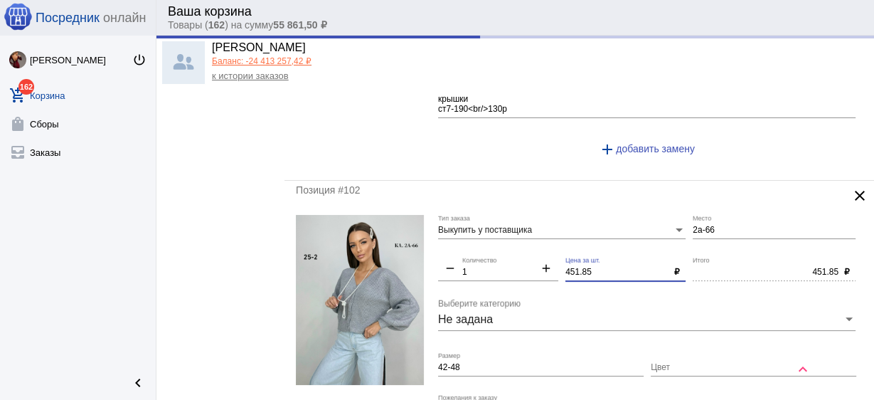
drag, startPoint x: 597, startPoint y: 271, endPoint x: 511, endPoint y: 261, distance: 85.9
click at [512, 261] on div "Выкупить у поставщика Тип заказа 2а-66 Место remove 1 Количество add 451.85 Цен…" at bounding box center [650, 352] width 425 height 274
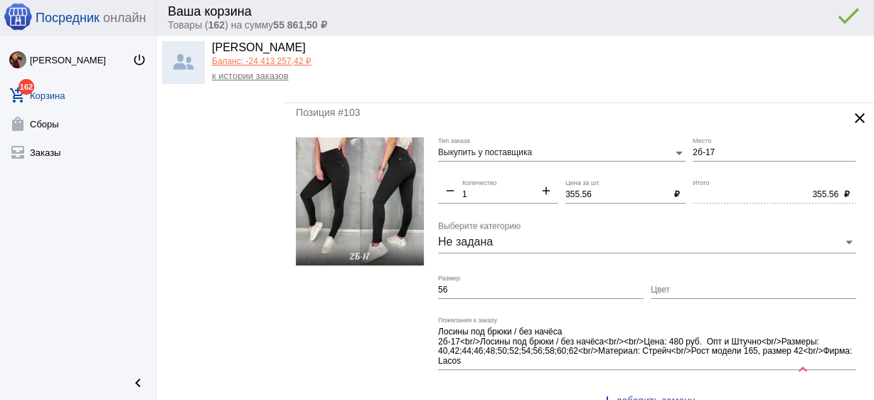
scroll to position [740, 0]
type input "450"
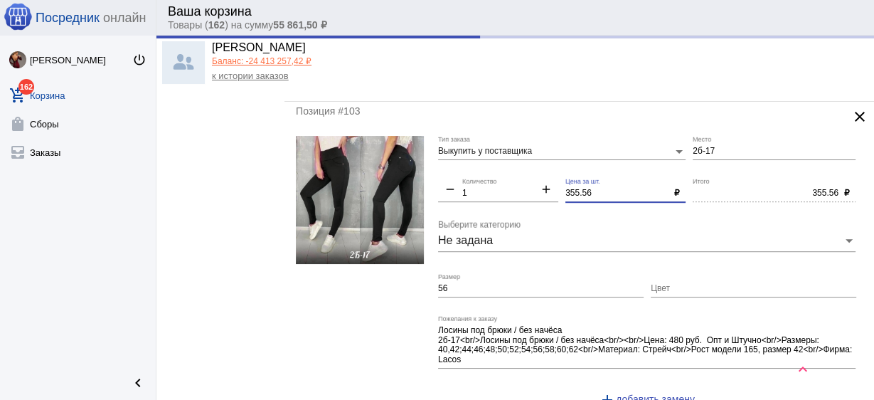
drag, startPoint x: 597, startPoint y: 186, endPoint x: 509, endPoint y: 185, distance: 87.5
click at [509, 185] on div "Выкупить у поставщика Тип заказа 2б-17 Место remove 1 Количество add 355.56 Цен…" at bounding box center [650, 277] width 425 height 283
type input "450.00"
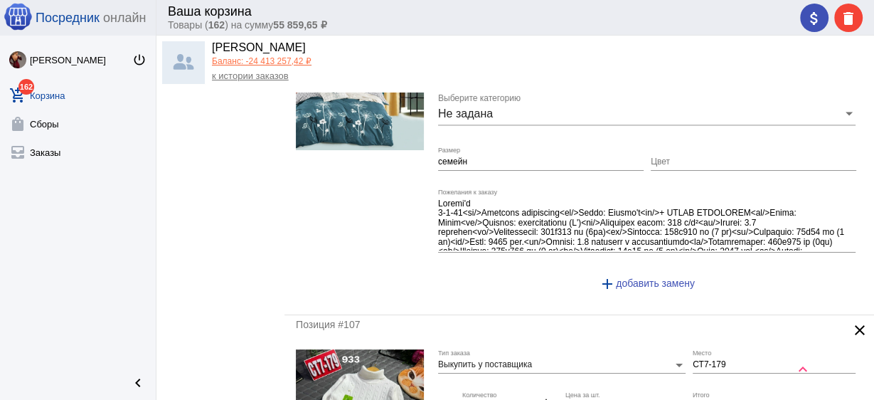
scroll to position [1992, 0]
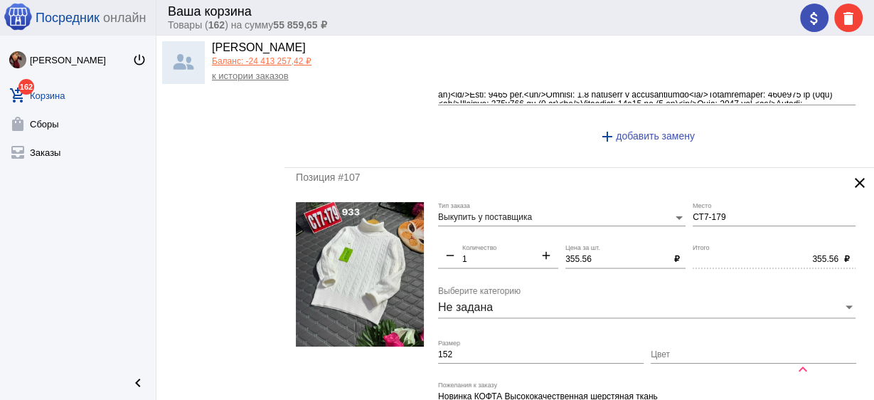
type input "350"
type input "350.00"
drag, startPoint x: 600, startPoint y: 253, endPoint x: 472, endPoint y: 233, distance: 130.3
click at [472, 233] on div "Выкупить у поставщика Тип заказа СТ7-179 Место remove 1 Количество add 355.56 Ц…" at bounding box center [650, 339] width 425 height 274
type input "350"
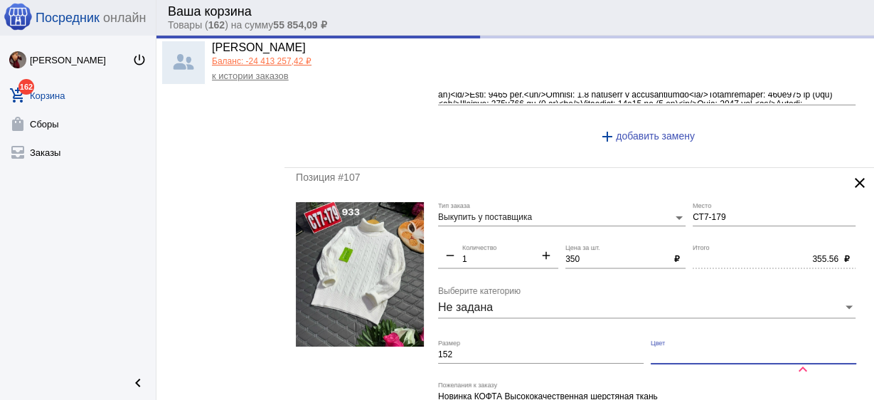
click at [659, 350] on input "Цвет" at bounding box center [754, 355] width 206 height 10
type input "350.00"
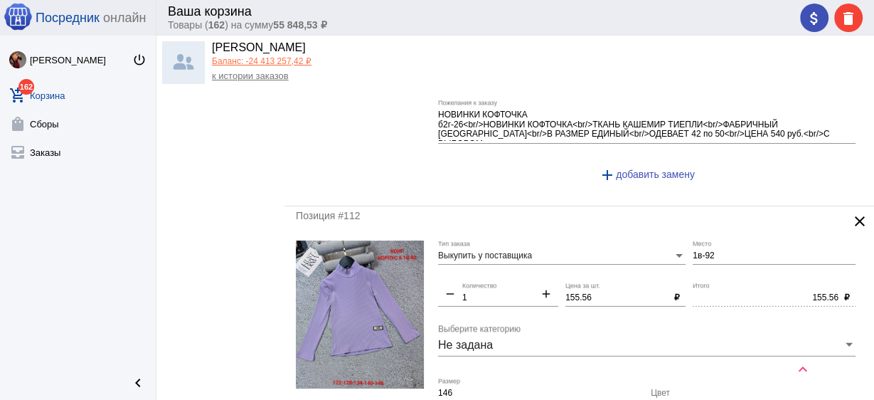
scroll to position [3585, 0]
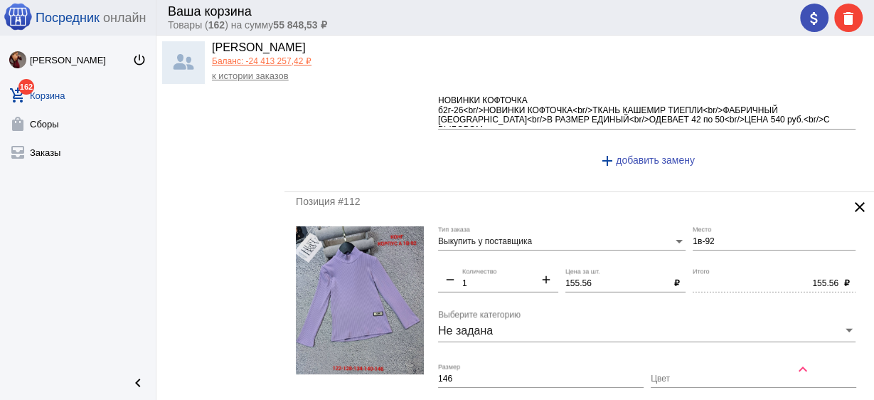
type input "бклый"
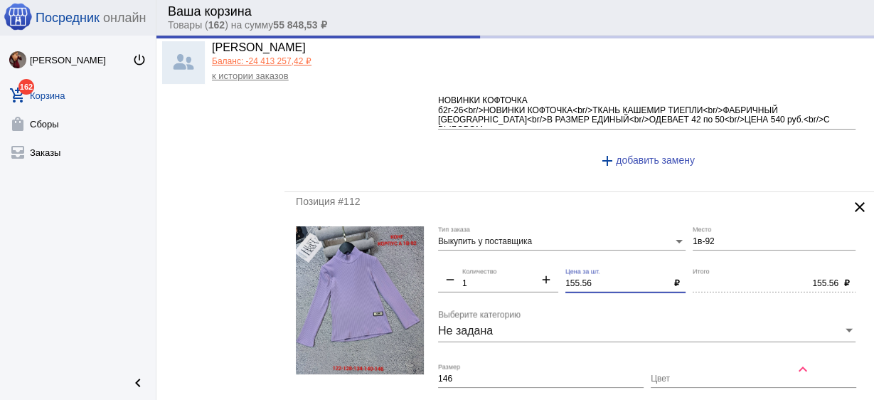
drag, startPoint x: 600, startPoint y: 274, endPoint x: 532, endPoint y: 262, distance: 68.5
click at [532, 262] on div "Выкупить у поставщика Тип заказа 1в-92 Место remove 1 Количество add 155.56 Цен…" at bounding box center [650, 363] width 425 height 274
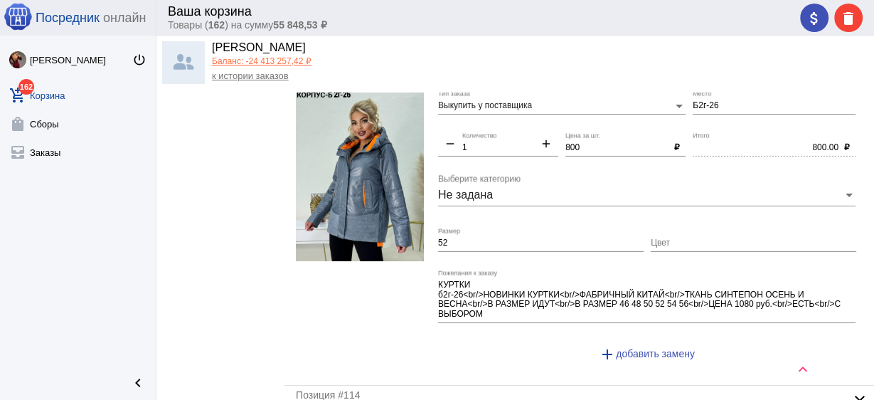
scroll to position [4268, 0]
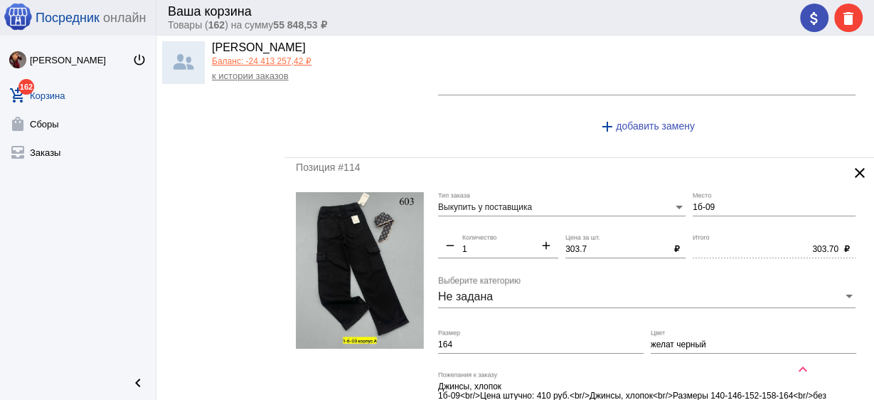
type input "150"
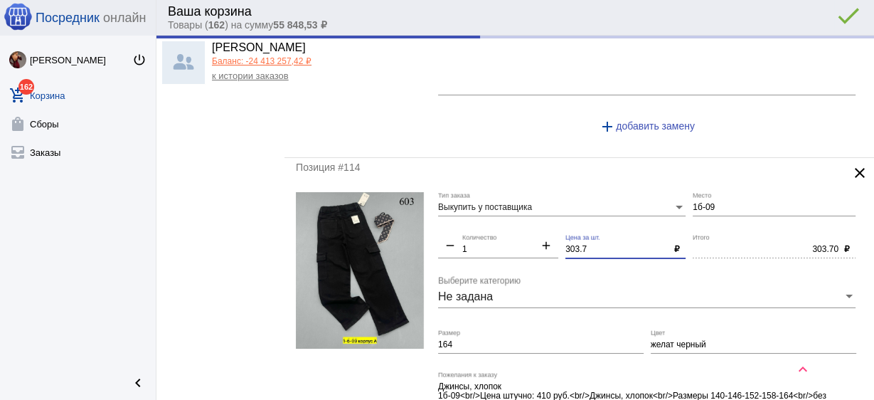
type input "150.00"
drag, startPoint x: 589, startPoint y: 234, endPoint x: 506, endPoint y: 229, distance: 82.7
click at [506, 229] on div "Выкупить у поставщика Тип заказа 1б-09 Место remove 1 Количество add 303.7 Цена…" at bounding box center [650, 329] width 425 height 274
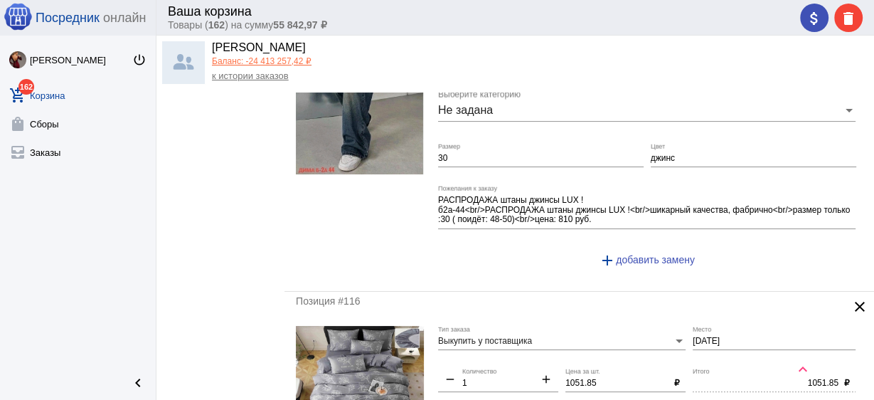
scroll to position [4894, 0]
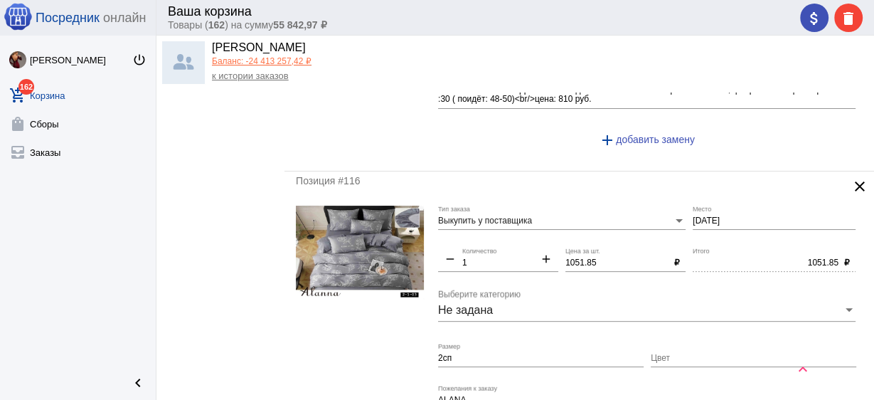
type input "300"
type input "300.00"
drag, startPoint x: 607, startPoint y: 246, endPoint x: 514, endPoint y: 237, distance: 92.9
click at [514, 237] on div "Выкупить у поставщика Тип заказа 2-1-03 Место remove 1 Количество add 1051.85 Ц…" at bounding box center [650, 353] width 425 height 294
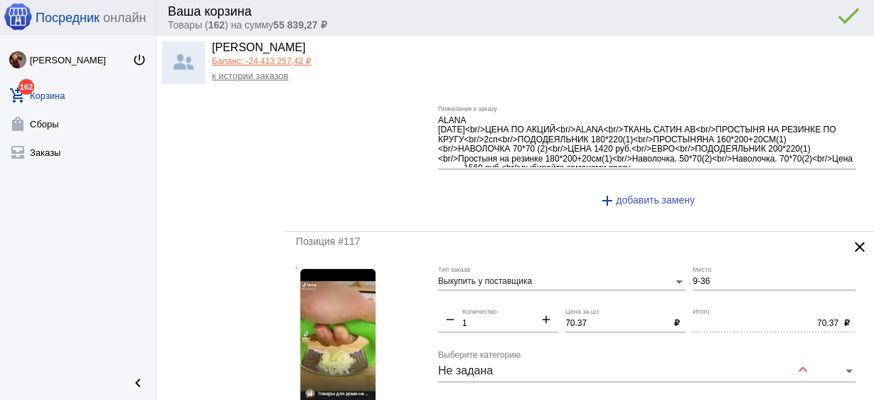
scroll to position [5178, 0]
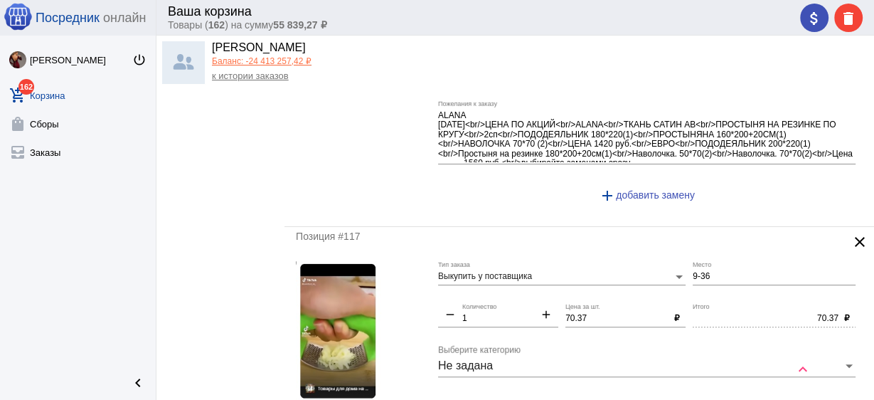
type input "1050"
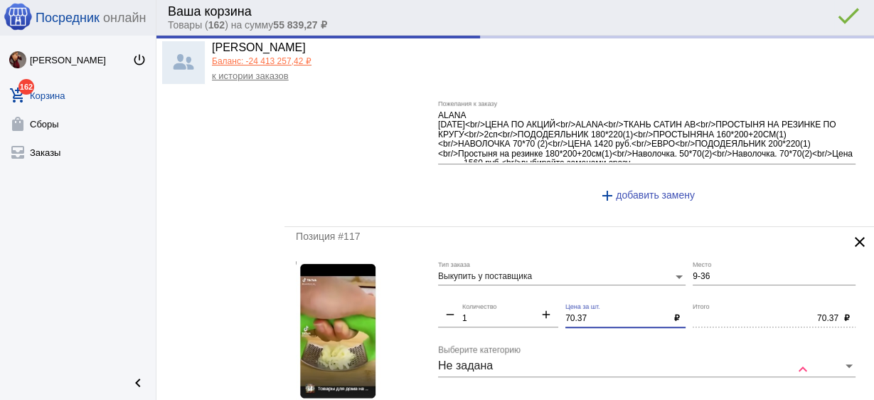
type input "1050.00"
click at [533, 292] on div "Выкупить у поставщика Тип заказа 9-36 Место remove 1 Количество add 70.37 Цена …" at bounding box center [650, 393] width 425 height 264
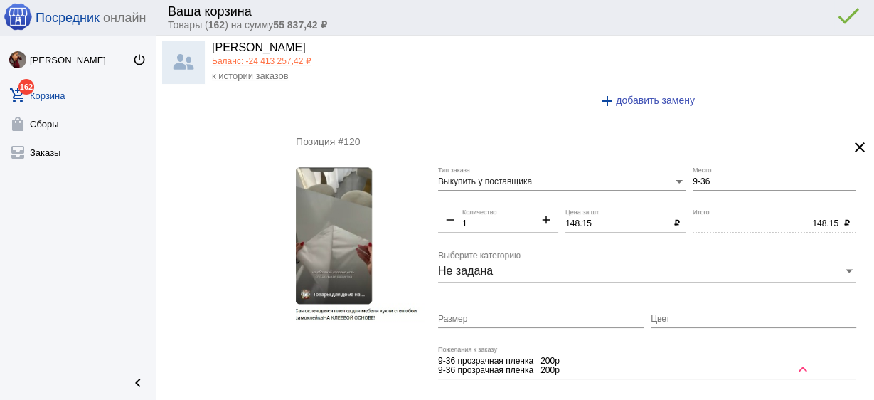
scroll to position [6403, 0]
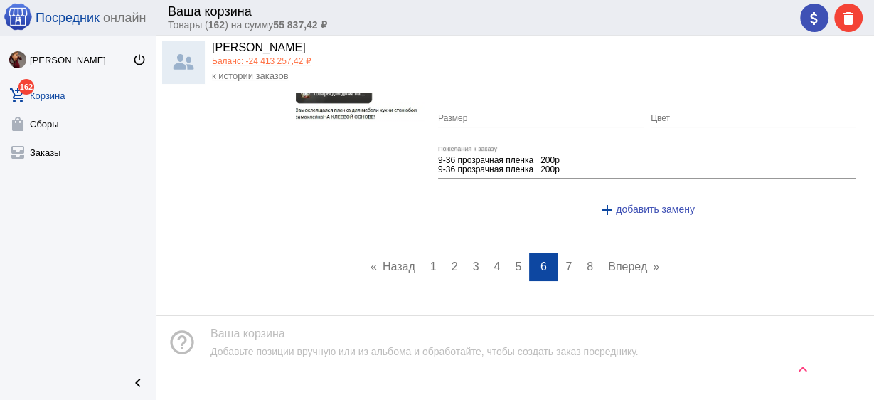
click at [568, 253] on link "page 7" at bounding box center [568, 267] width 21 height 28
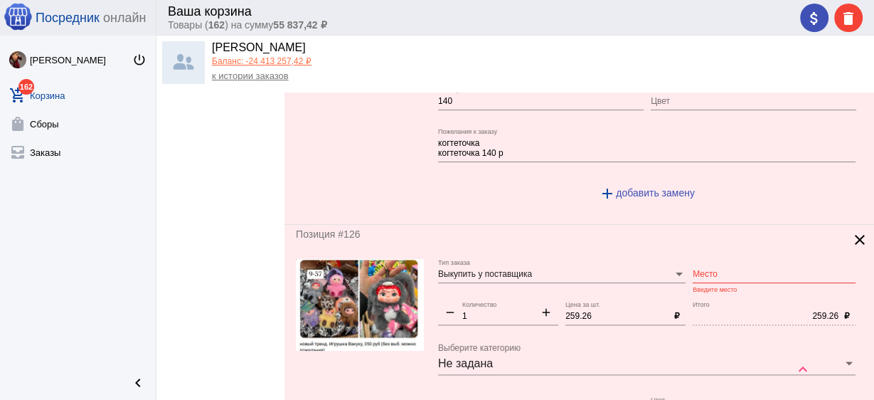
scroll to position [1252, 0]
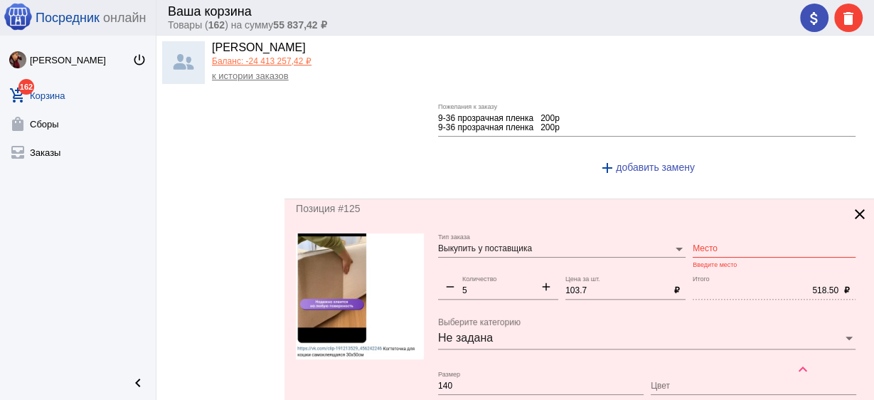
click at [726, 244] on input "Место" at bounding box center [774, 249] width 163 height 10
type input "9-36"
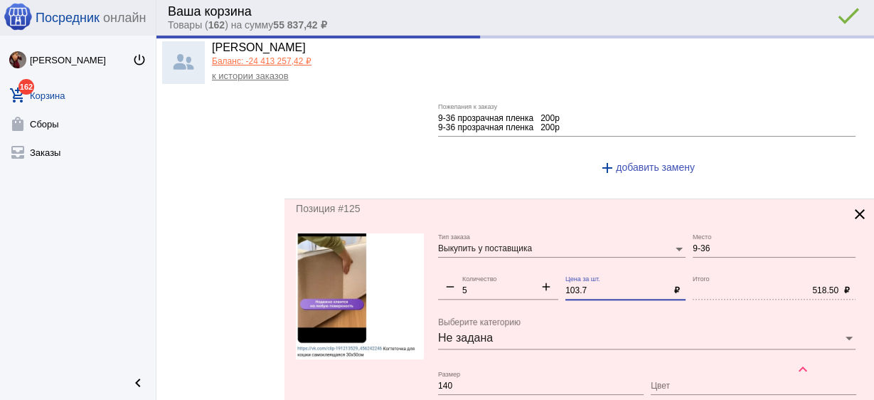
drag, startPoint x: 595, startPoint y: 282, endPoint x: 524, endPoint y: 270, distance: 72.8
click at [524, 270] on div "Выкупить у поставщика Тип заказа 9-36 Место remove 5 Количество add 103.7 Цена …" at bounding box center [650, 365] width 425 height 264
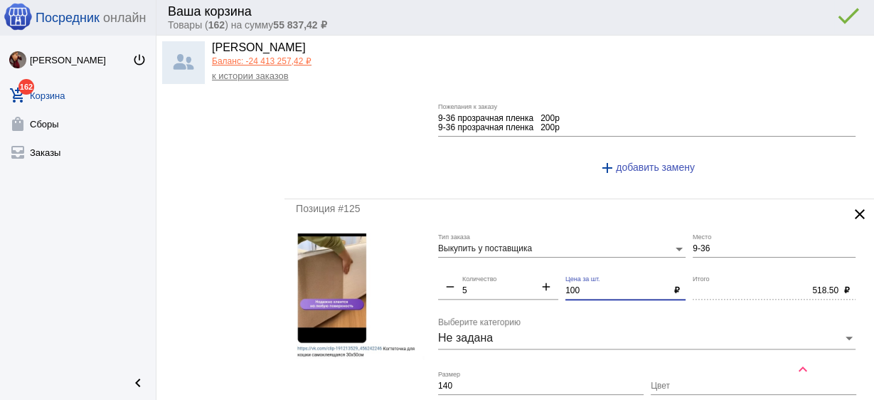
type input "100"
click at [510, 383] on input "140" at bounding box center [541, 386] width 206 height 10
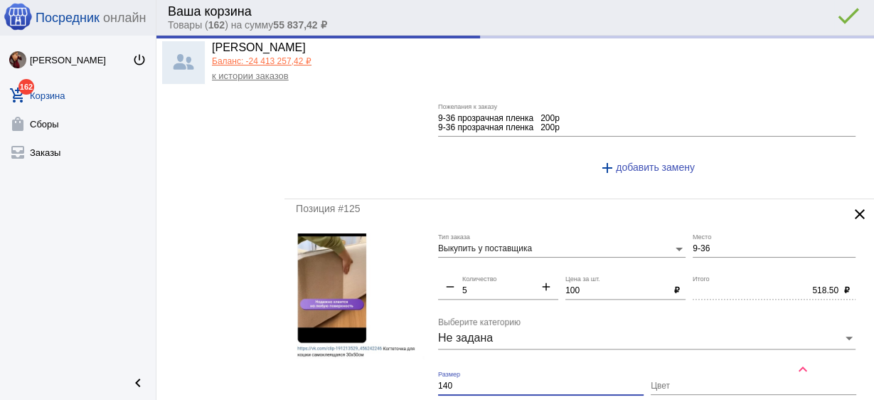
type input "500.00"
click at [510, 383] on input "140" at bounding box center [541, 386] width 206 height 10
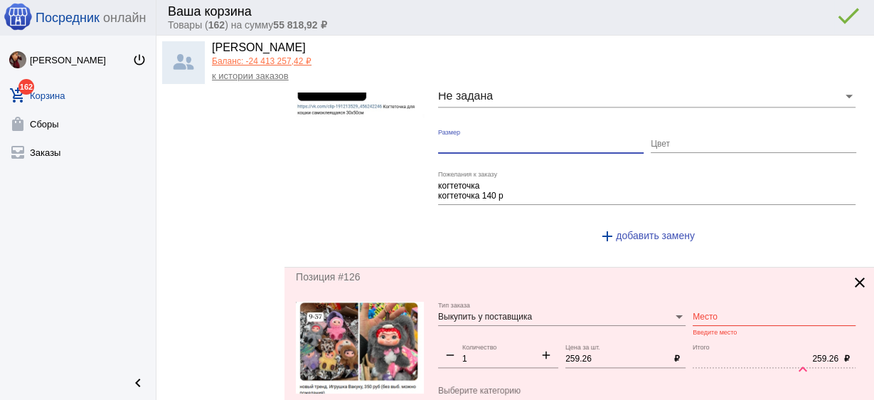
scroll to position [1536, 0]
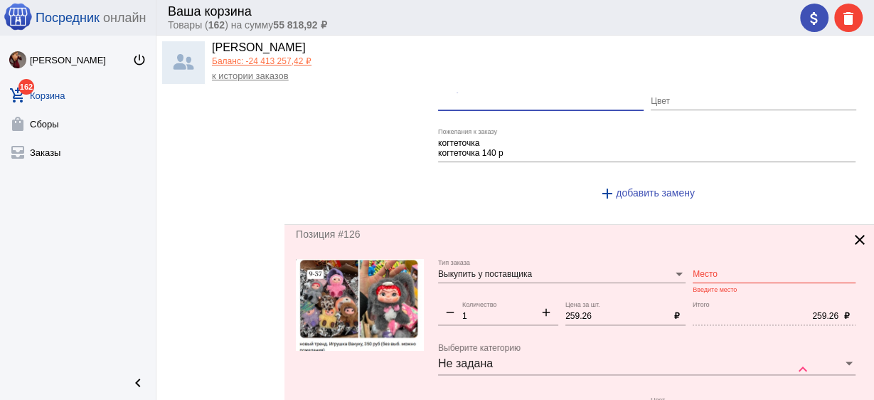
click at [706, 270] on input "Место" at bounding box center [774, 275] width 163 height 10
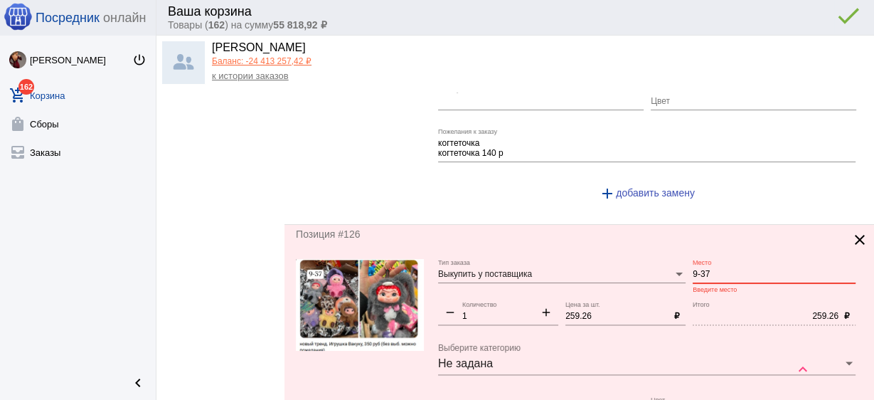
type input "9-37"
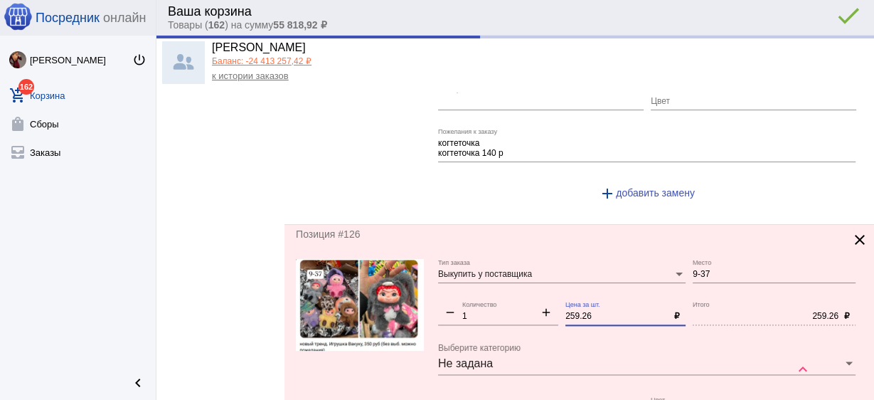
drag, startPoint x: 588, startPoint y: 309, endPoint x: 519, endPoint y: 291, distance: 70.7
click at [519, 291] on div "Выкупить у поставщика Тип заказа 9-37 Место remove 1 Количество add 259.26 Цена…" at bounding box center [650, 391] width 425 height 264
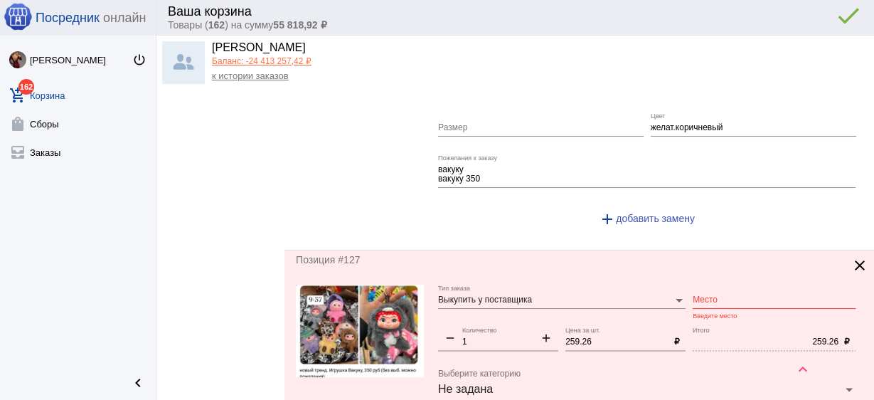
scroll to position [1821, 0]
type input "250"
click at [716, 294] on input "Место" at bounding box center [774, 299] width 163 height 10
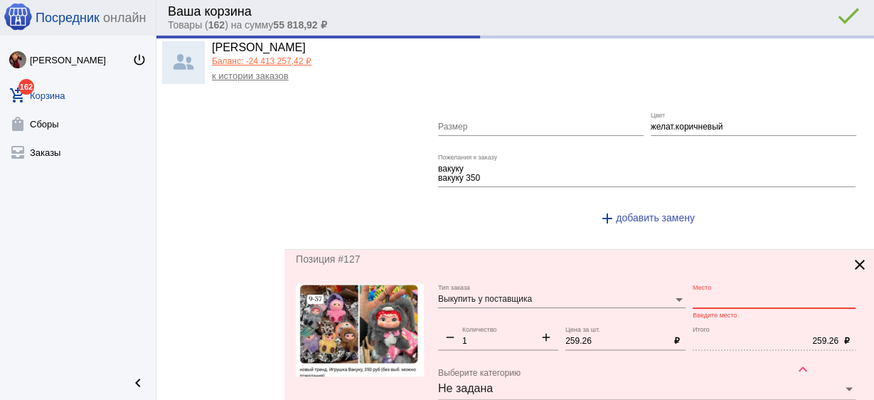
type input "250.00"
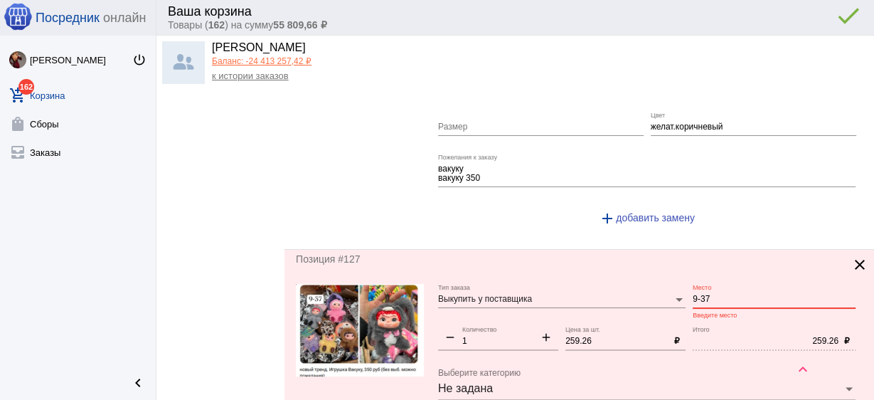
type input "9-37"
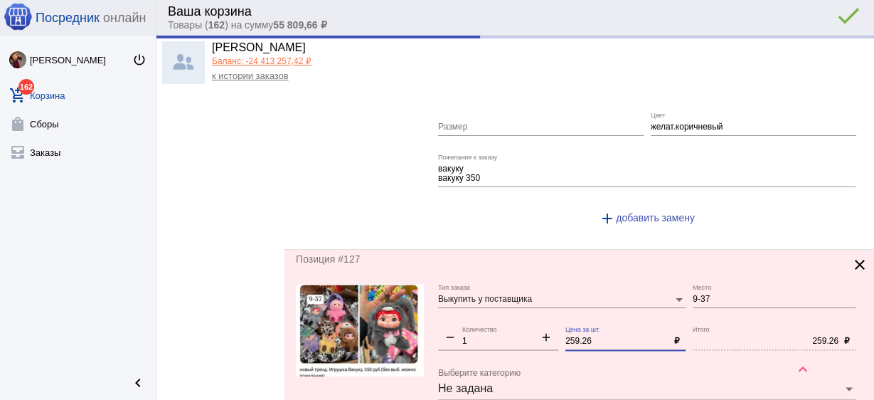
drag, startPoint x: 605, startPoint y: 336, endPoint x: 481, endPoint y: 315, distance: 126.2
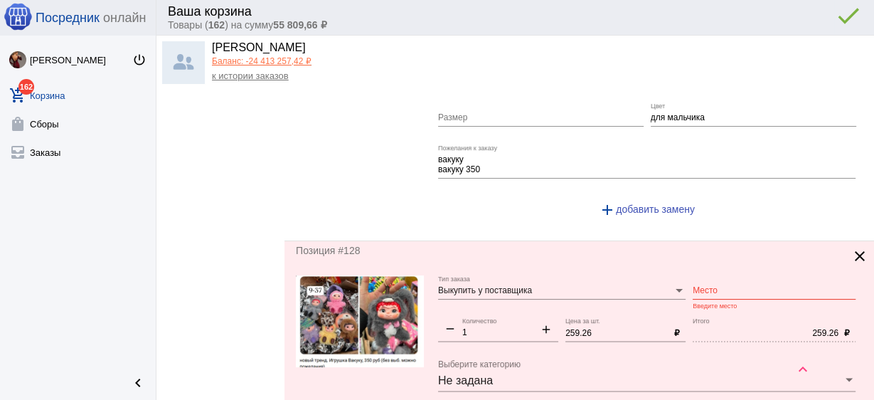
scroll to position [2162, 0]
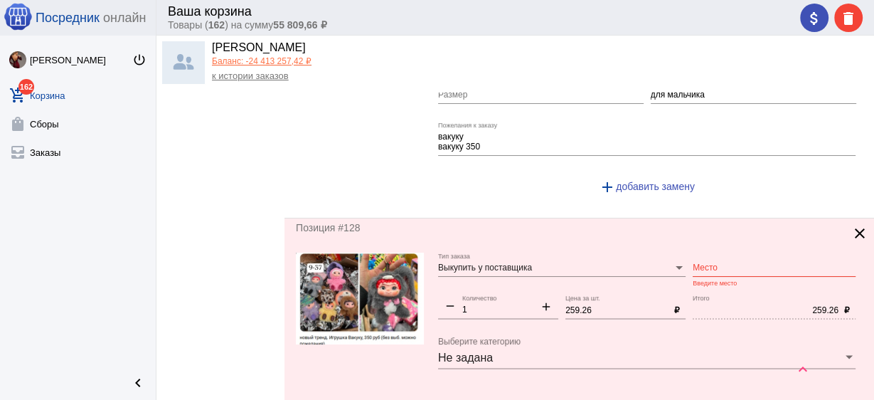
type input "250"
click at [706, 263] on input "Место" at bounding box center [774, 268] width 163 height 10
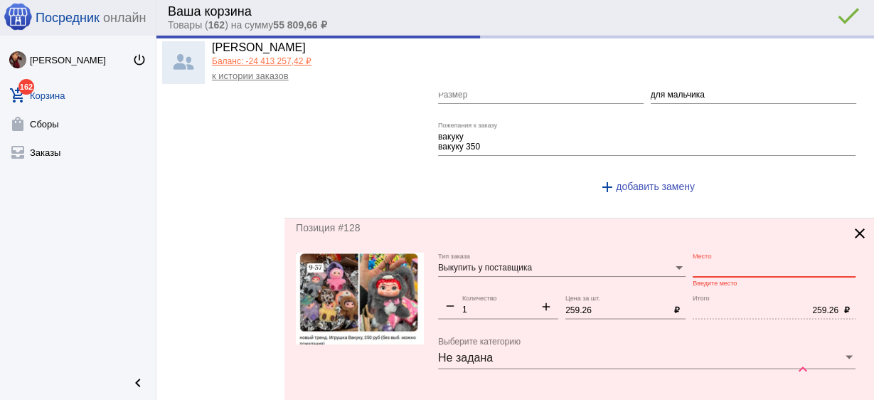
type input "250.00"
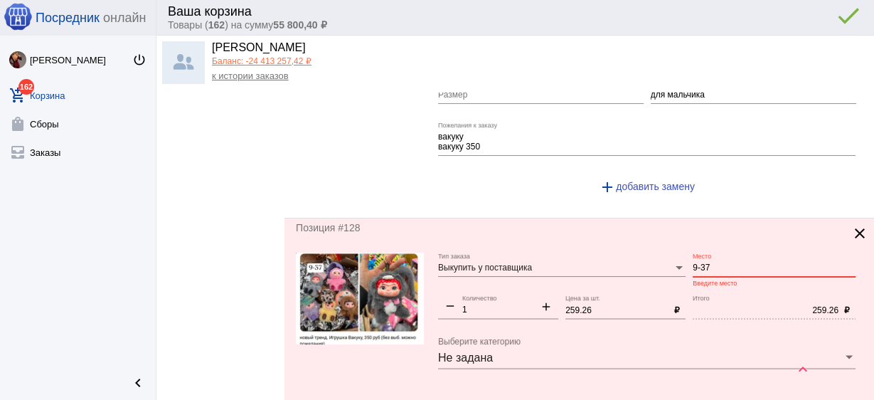
type input "9-37"
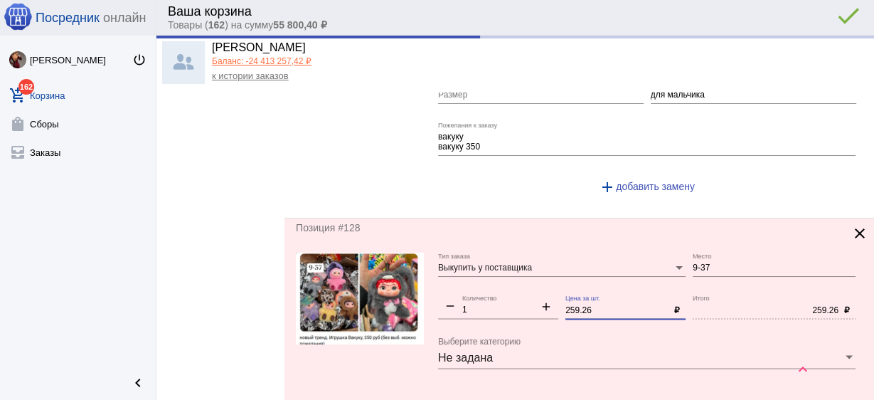
drag, startPoint x: 610, startPoint y: 302, endPoint x: 433, endPoint y: 293, distance: 177.3
click at [427, 293] on form "Выкупить у поставщика Тип заказа 9-37 Место remove 1 Количество add 259.26 Цена…" at bounding box center [579, 385] width 567 height 264
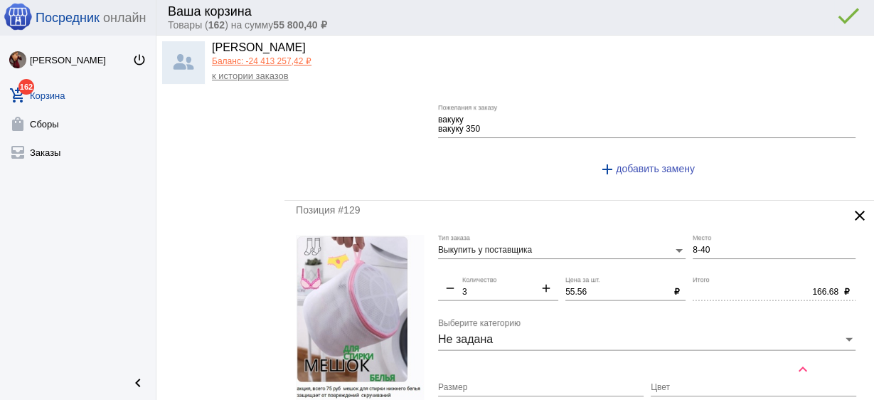
scroll to position [2561, 0]
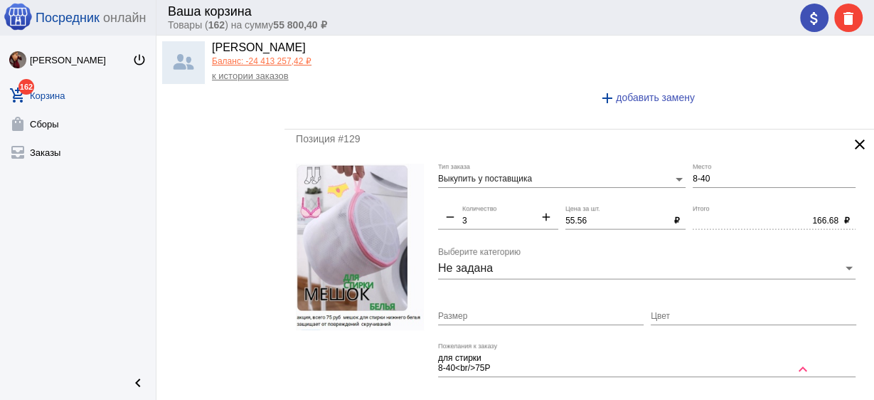
type input "250"
type input "250.00"
drag, startPoint x: 589, startPoint y: 215, endPoint x: 490, endPoint y: 206, distance: 99.3
click at [490, 206] on div "Выкупить у поставщика Тип заказа 8-40 Место remove 3 Количество add 55.56 Цена …" at bounding box center [650, 296] width 425 height 264
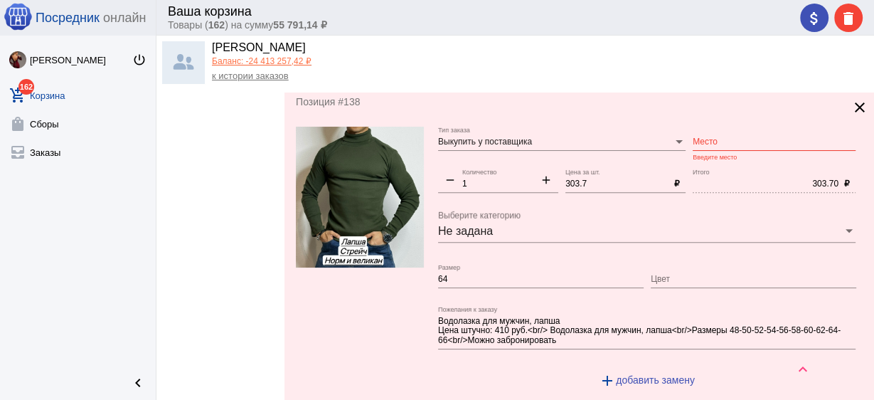
scroll to position [5292, 0]
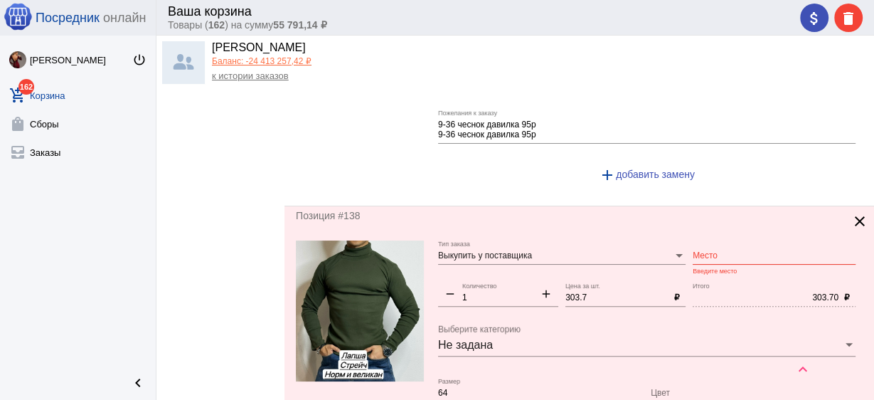
type input "50"
click at [349, 286] on img at bounding box center [360, 311] width 128 height 142
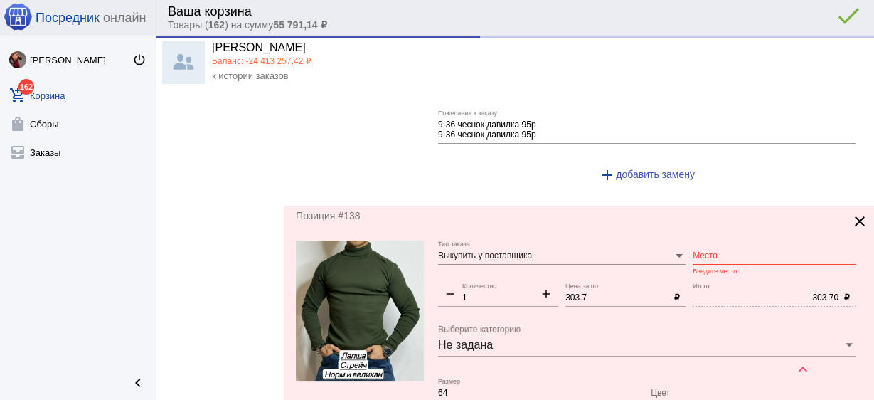
type input "150.00"
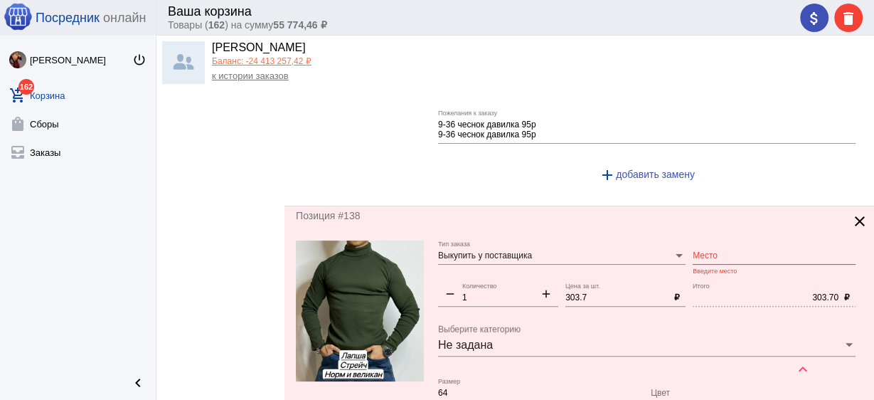
click at [708, 251] on input "Место" at bounding box center [774, 256] width 163 height 10
type input "2-2-23"
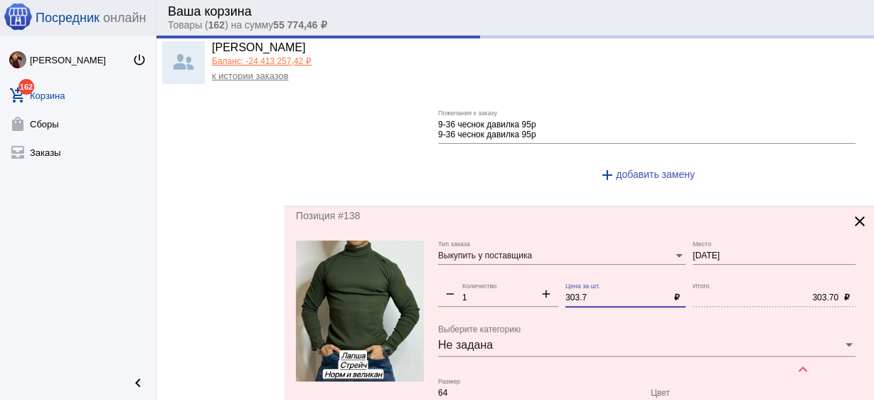
click at [477, 260] on div "Выкупить у поставщика Тип заказа 2-2-23 Место remove 1 Количество add 303.7 Цен…" at bounding box center [650, 377] width 425 height 274
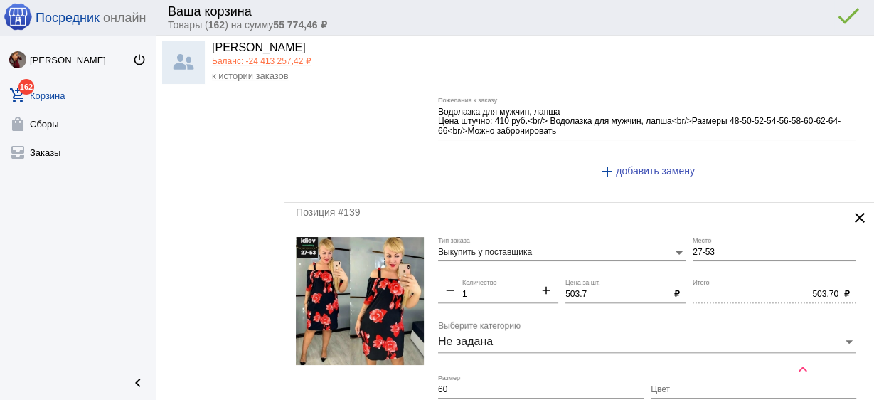
scroll to position [5633, 0]
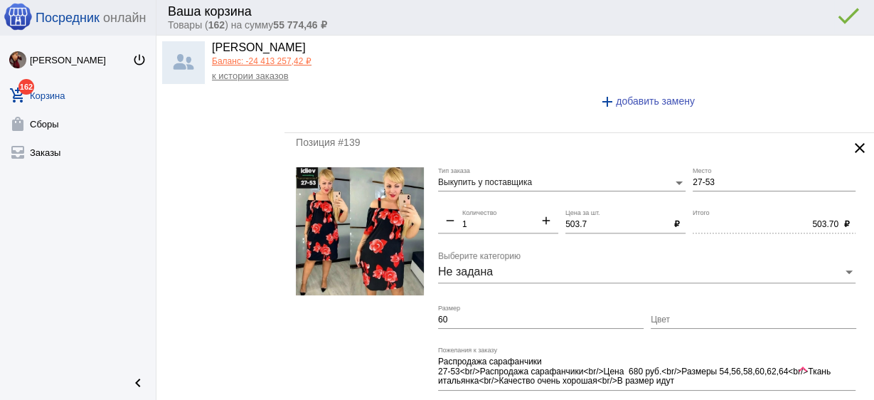
type input "300"
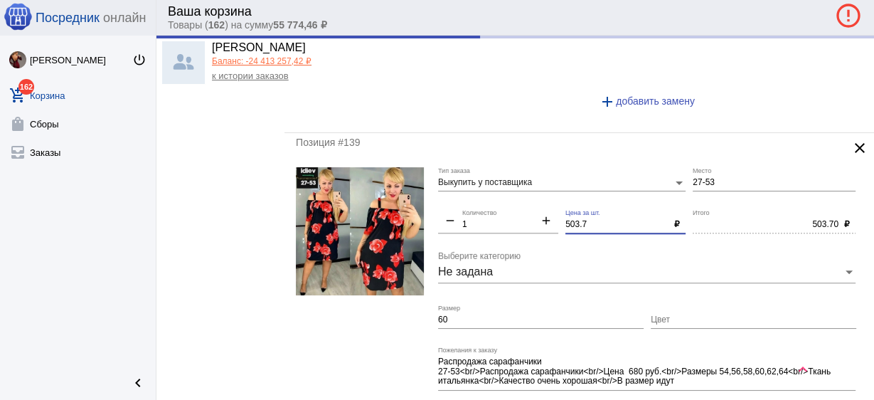
type input "303.7"
drag, startPoint x: 527, startPoint y: 193, endPoint x: 495, endPoint y: 188, distance: 32.4
click at [495, 188] on div "Позиция #139 clear Выкупить у поставщика Тип заказа 27-53 Место remove 1 Количе…" at bounding box center [580, 292] width 590 height 319
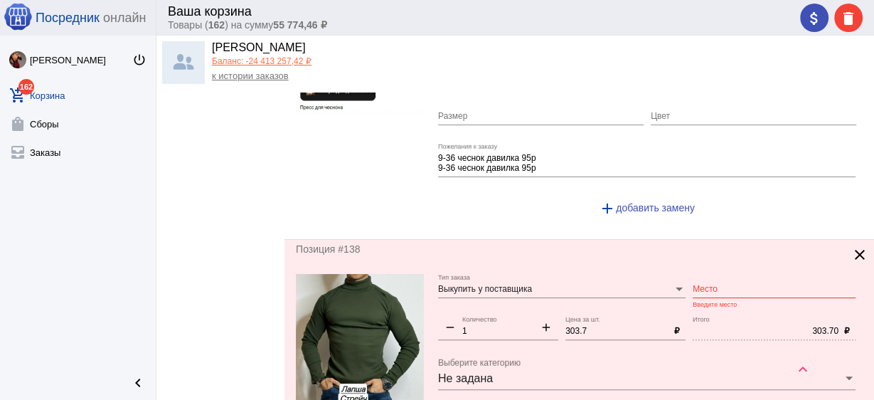
scroll to position [5292, 0]
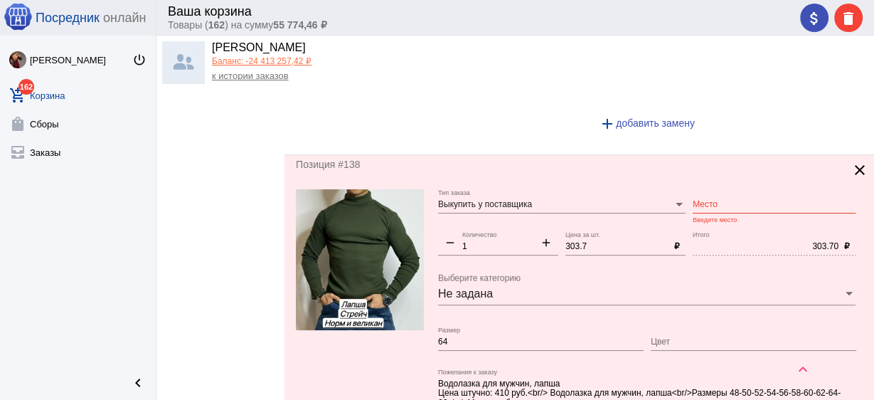
type input "500"
click at [712, 200] on input "Место" at bounding box center [774, 205] width 163 height 10
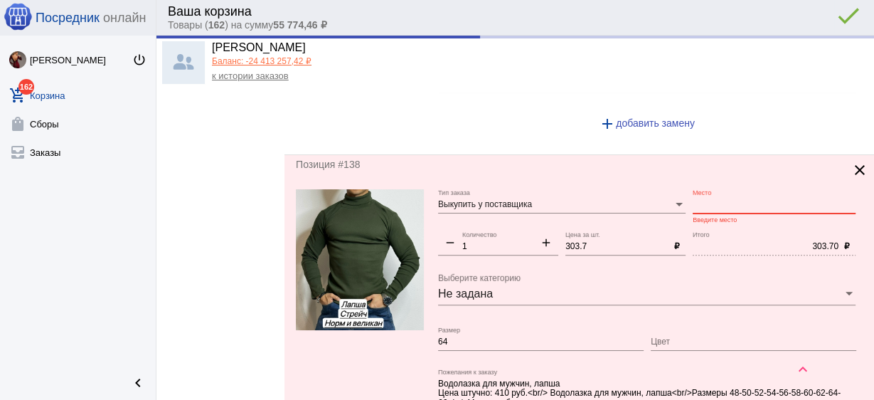
type input "500.00"
drag, startPoint x: 611, startPoint y: 225, endPoint x: 501, endPoint y: 212, distance: 111.1
click at [501, 212] on div "Выкупить у поставщика Тип заказа 2-2-23 Место remove 1 Количество add 303.7 Цен…" at bounding box center [650, 326] width 425 height 274
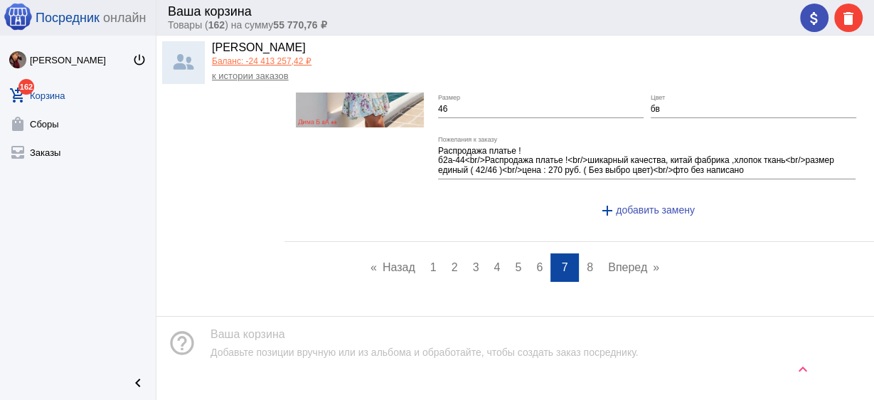
scroll to position [6164, 0]
click at [587, 261] on span "8" at bounding box center [590, 267] width 6 height 12
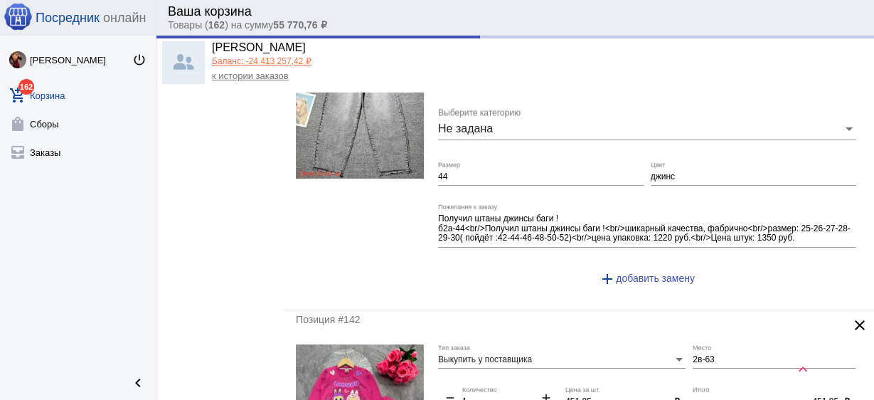
scroll to position [285, 0]
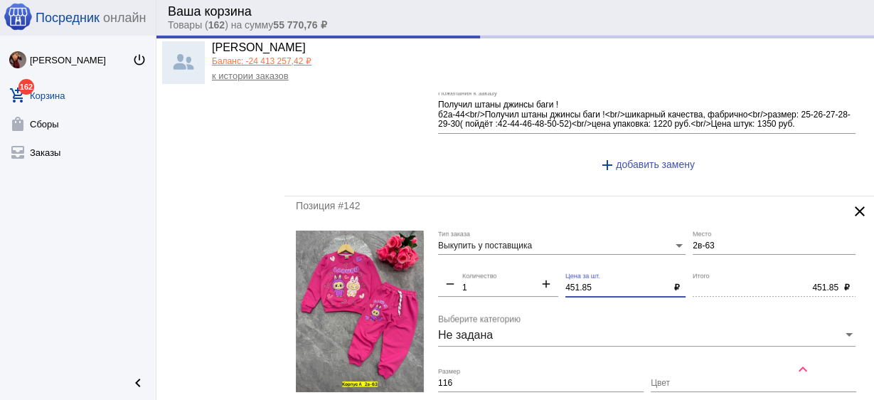
drag, startPoint x: 602, startPoint y: 285, endPoint x: 513, endPoint y: 272, distance: 90.5
click at [513, 272] on div "Выкупить у поставщика Тип заказа 2в-63 Место remove 1 Количество add 451.85 Цен…" at bounding box center [650, 376] width 425 height 293
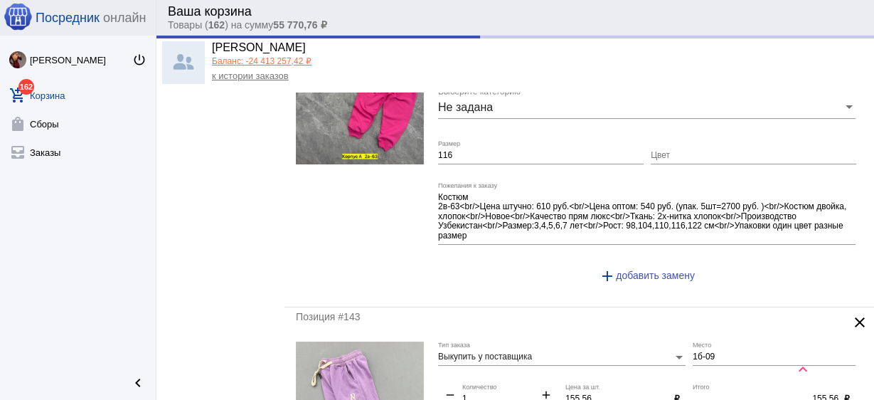
scroll to position [683, 0]
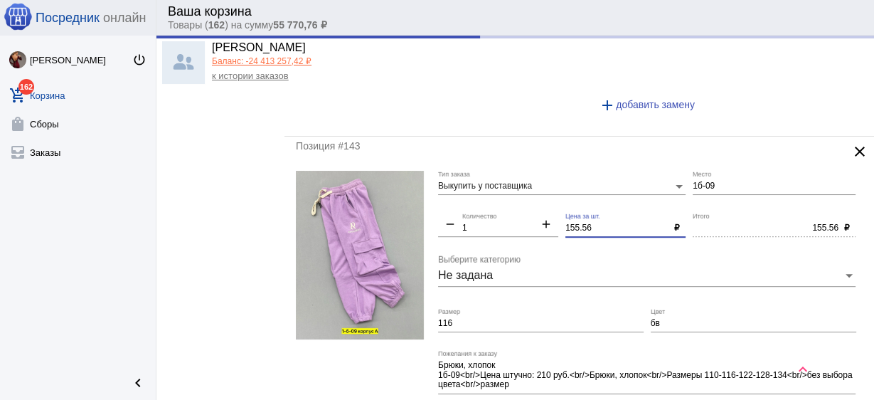
drag, startPoint x: 596, startPoint y: 225, endPoint x: 488, endPoint y: 204, distance: 110.1
click at [488, 204] on div "Выкупить у поставщика Тип заказа 1б-09 Место remove 1 Количество add 155.56 Цен…" at bounding box center [650, 308] width 425 height 274
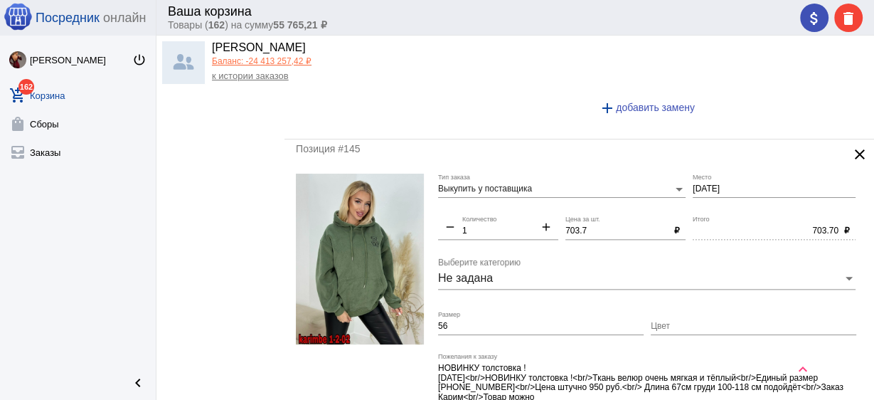
scroll to position [1366, 0]
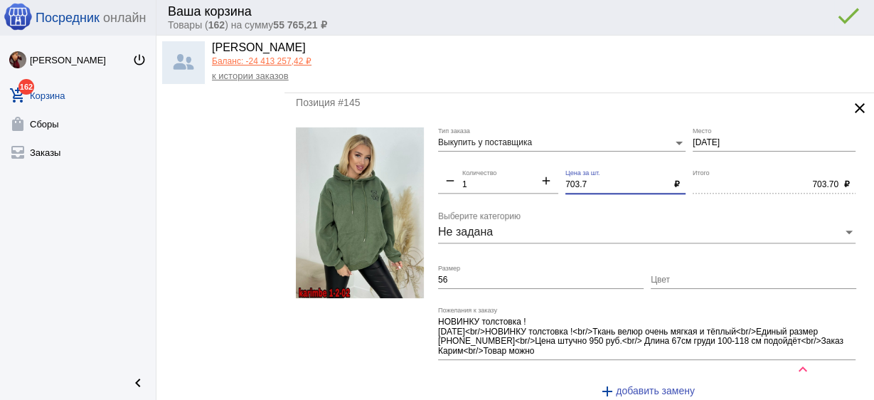
drag, startPoint x: 596, startPoint y: 181, endPoint x: 508, endPoint y: 160, distance: 90.7
click at [508, 160] on div "Выкупить у поставщика Тип заказа 1-2-02 Место remove 1 Количество add 703.7 Цен…" at bounding box center [650, 268] width 425 height 283
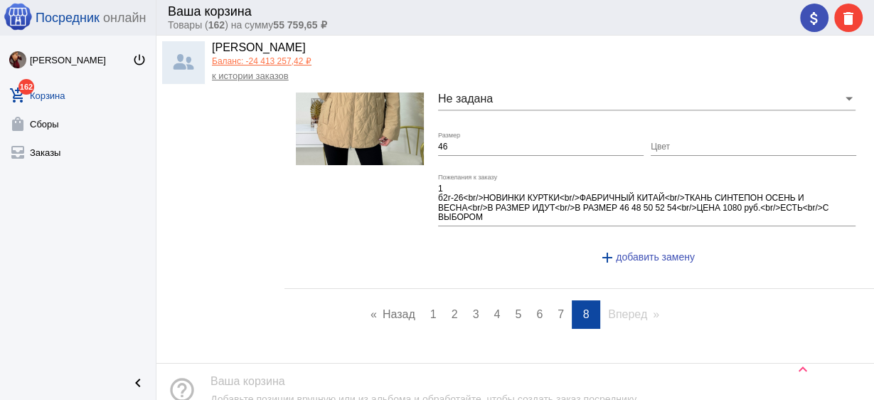
scroll to position [1720, 0]
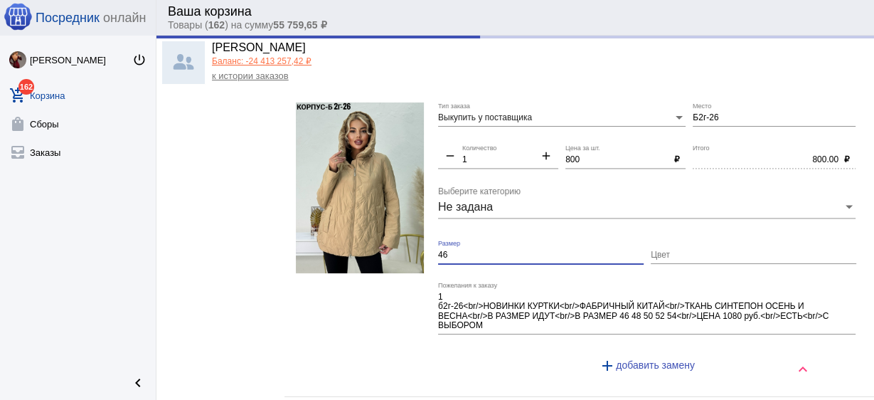
click at [472, 250] on input "46" at bounding box center [541, 255] width 206 height 10
click at [381, 184] on img at bounding box center [360, 187] width 128 height 171
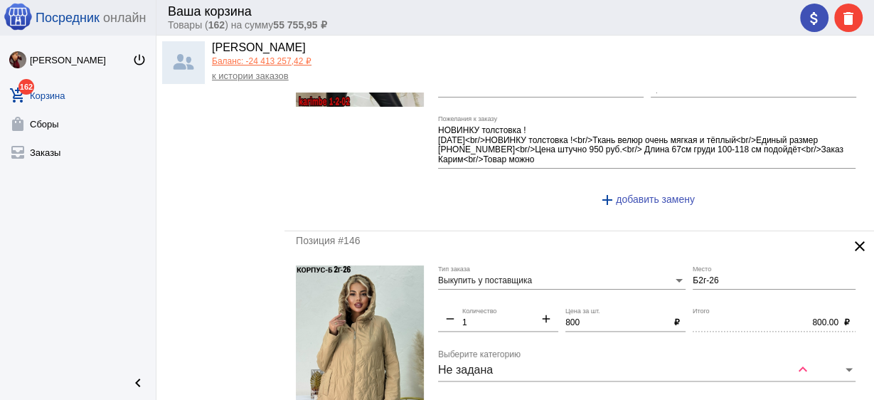
scroll to position [1549, 0]
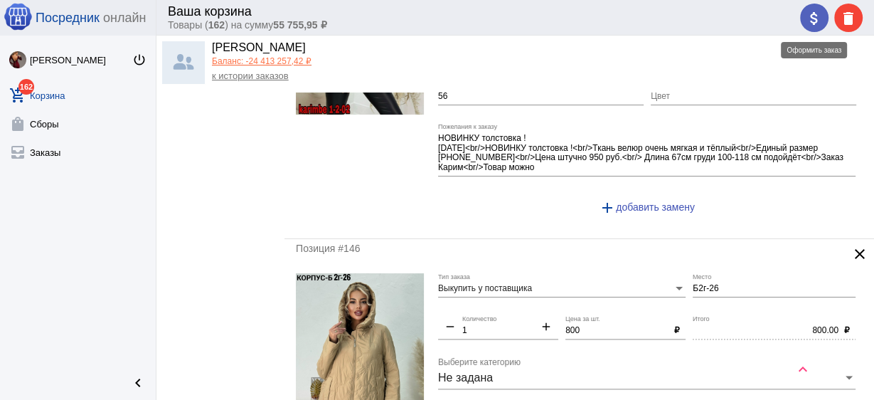
click at [807, 24] on mat-icon "attach_money" at bounding box center [814, 18] width 17 height 17
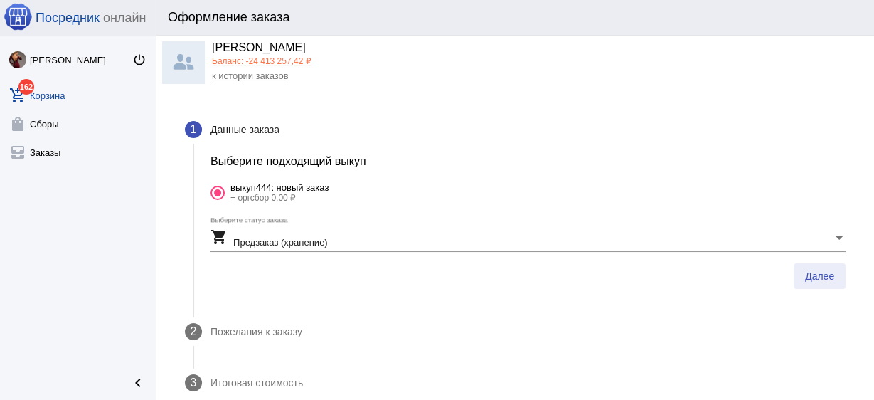
click at [820, 284] on button "Далее" at bounding box center [820, 276] width 52 height 26
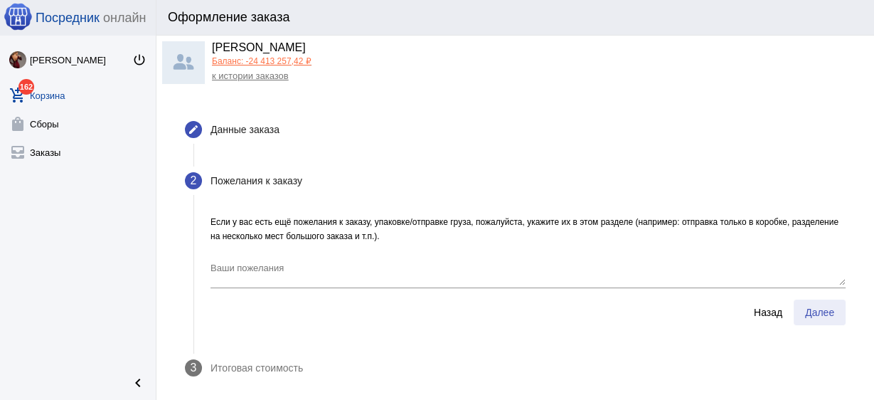
click at [824, 312] on span "Далее" at bounding box center [819, 312] width 29 height 11
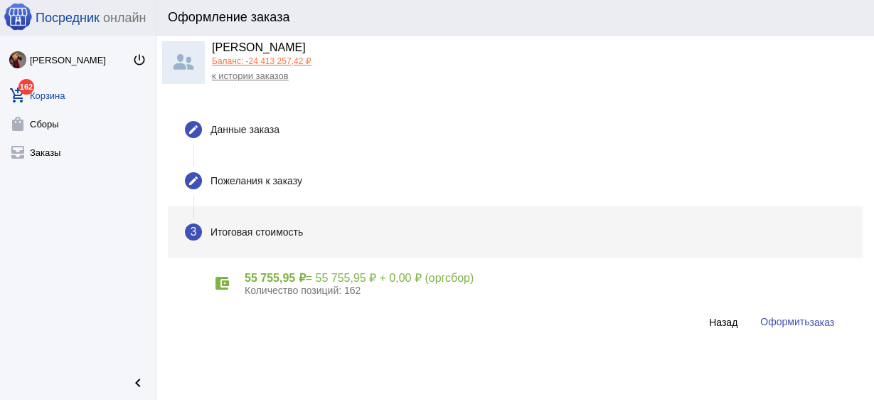
click at [824, 312] on button "Оформить заказ" at bounding box center [797, 322] width 97 height 26
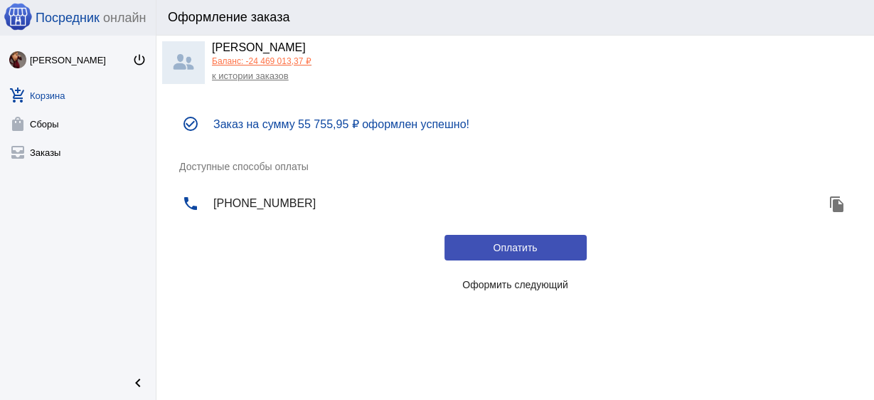
click at [550, 287] on span "Оформить следующий" at bounding box center [515, 284] width 106 height 11
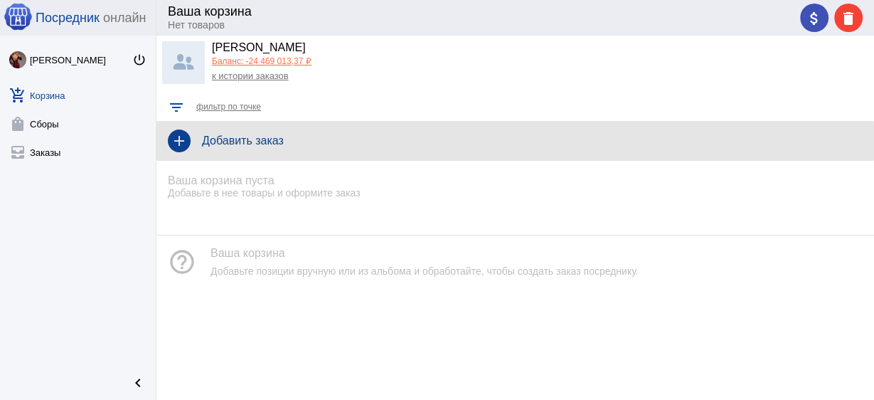
click at [236, 141] on h4 "Добавить заказ" at bounding box center [532, 140] width 661 height 13
click at [238, 145] on h4 "Добавить заказ" at bounding box center [532, 140] width 661 height 13
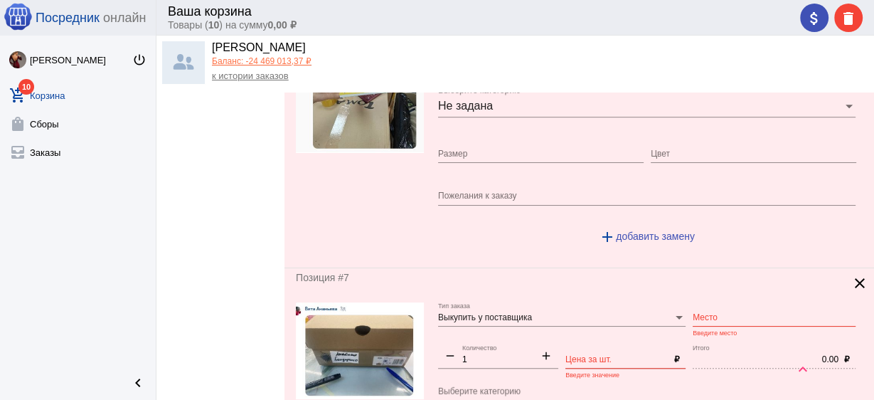
scroll to position [910, 0]
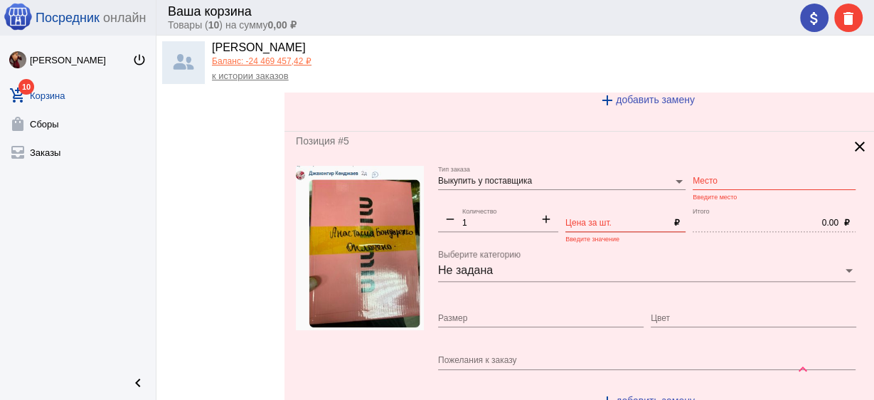
scroll to position [1252, 0]
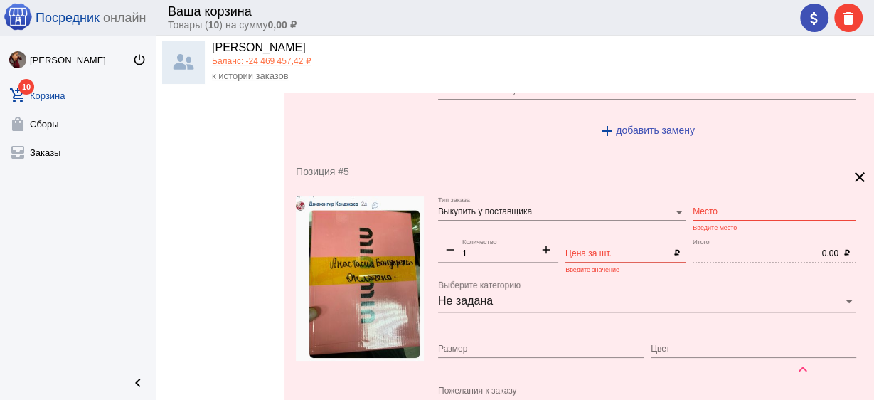
click at [302, 196] on img at bounding box center [360, 278] width 128 height 164
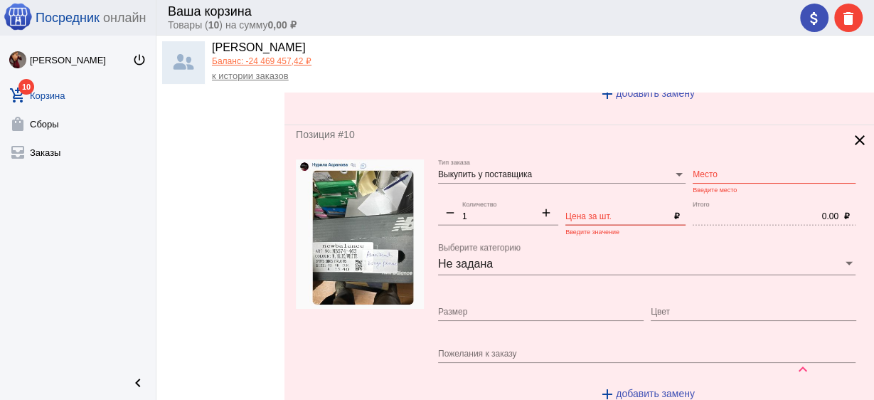
scroll to position [2708, 0]
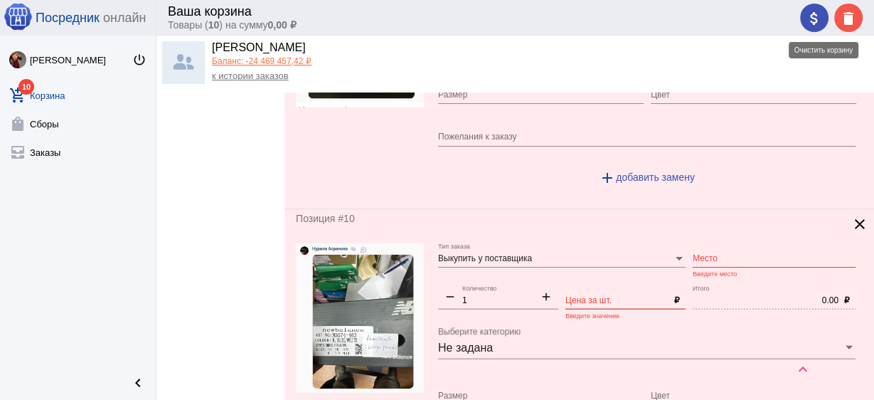
click at [852, 17] on mat-icon "delete" at bounding box center [848, 18] width 17 height 17
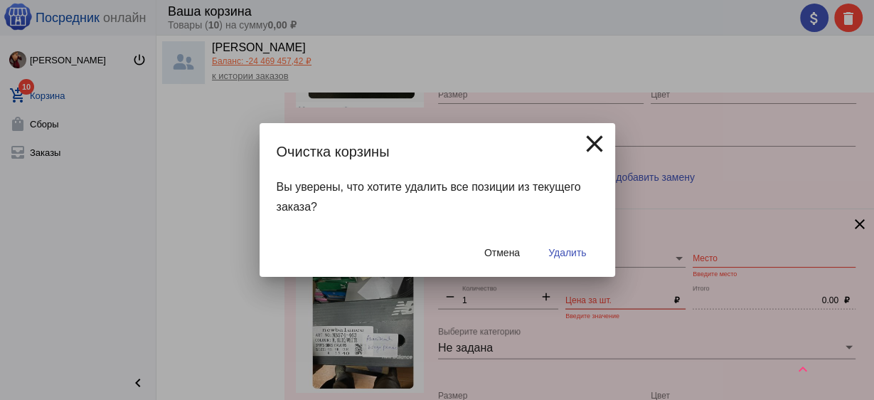
click at [564, 253] on span "Удалить" at bounding box center [567, 252] width 38 height 11
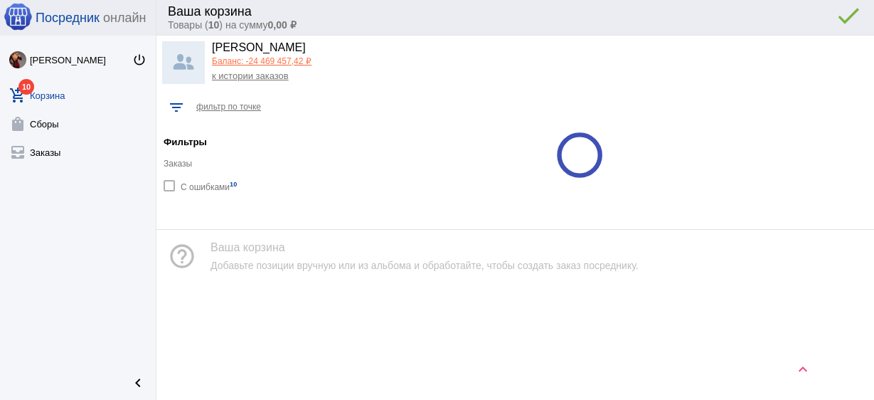
scroll to position [0, 0]
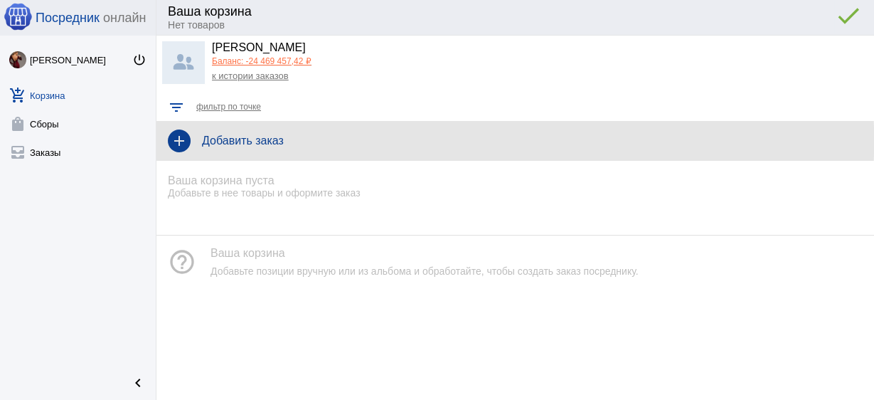
click at [264, 140] on h4 "Добавить заказ" at bounding box center [532, 140] width 661 height 13
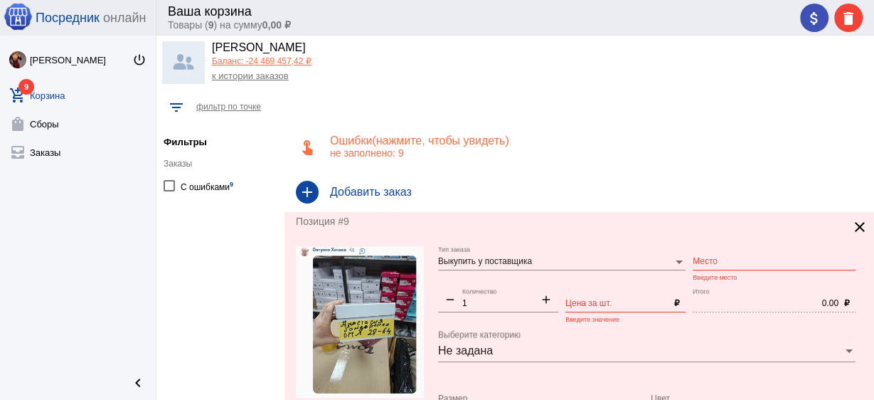
click at [743, 253] on div "Место" at bounding box center [774, 258] width 163 height 24
type input "28-64"
click at [595, 299] on input "Цена за шт." at bounding box center [616, 304] width 103 height 10
type input "1"
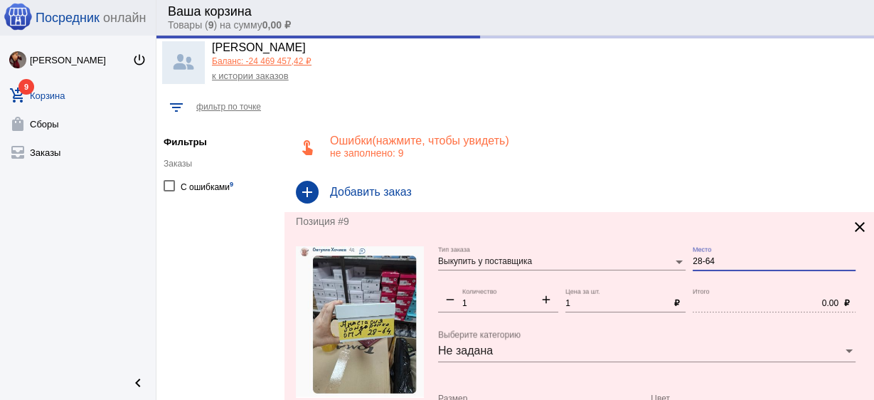
type input "1.00"
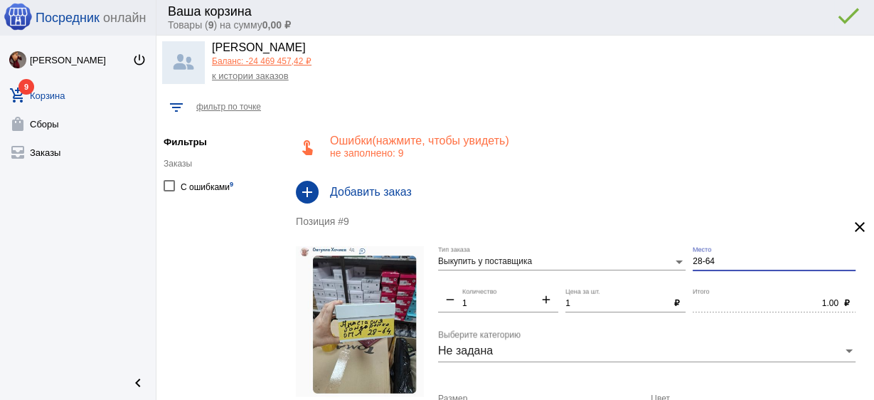
drag, startPoint x: 720, startPoint y: 262, endPoint x: 671, endPoint y: 262, distance: 48.4
click at [671, 262] on div "Выкупить у поставщика Тип заказа 28-64 Место remove 1 Количество add 1 Цена за …" at bounding box center [650, 373] width 425 height 255
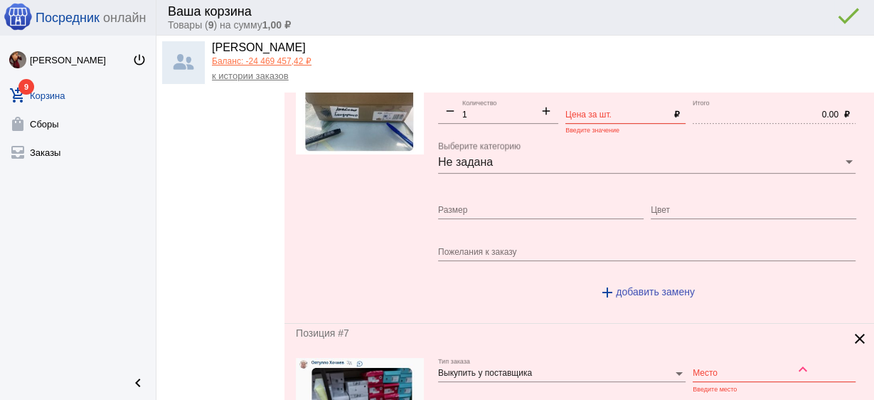
scroll to position [398, 0]
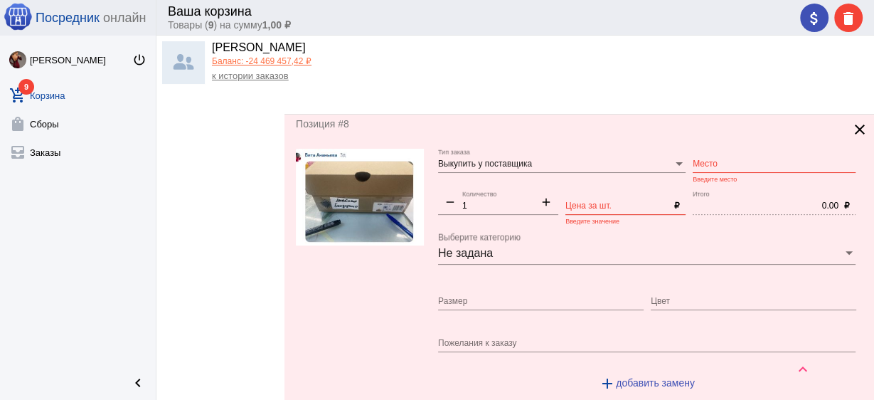
click at [711, 160] on input "Место" at bounding box center [774, 164] width 163 height 10
type input "2Г-03"
click at [595, 204] on input "Цена за шт." at bounding box center [616, 206] width 103 height 10
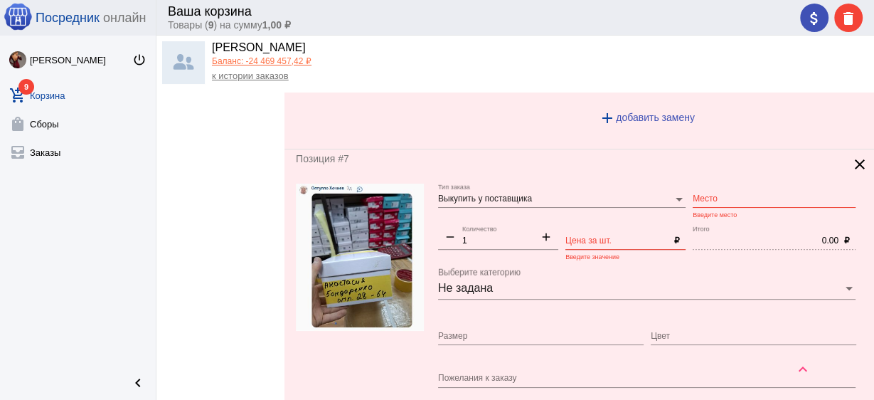
scroll to position [683, 0]
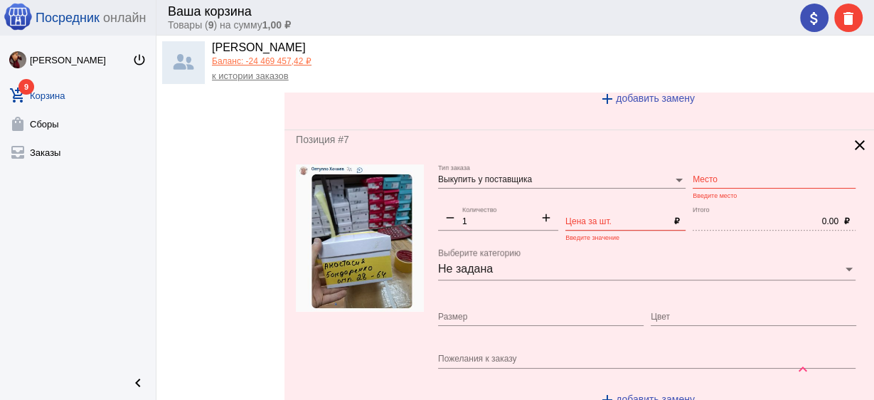
type input "1"
click at [713, 176] on input "Место" at bounding box center [774, 180] width 163 height 10
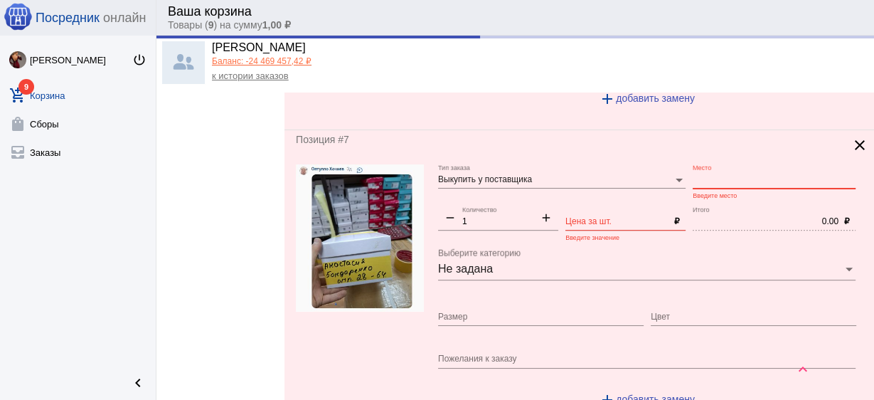
type input "2г-03"
type input "1.00"
paste input "28-64"
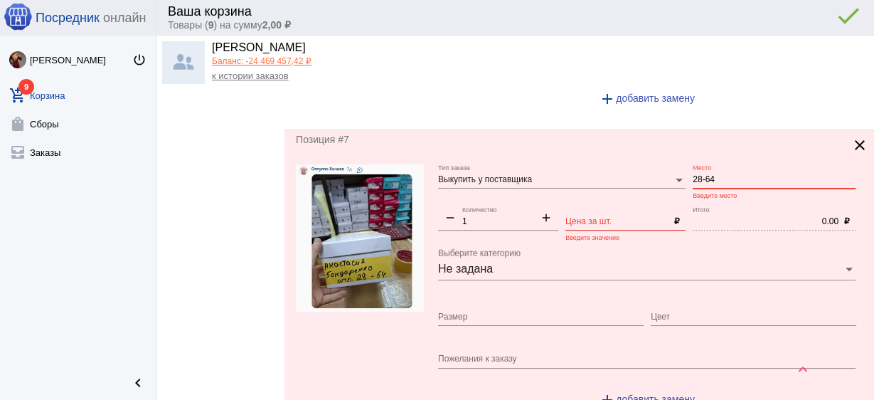
type input "28-64"
click at [628, 226] on div "Цена за шт." at bounding box center [616, 218] width 103 height 24
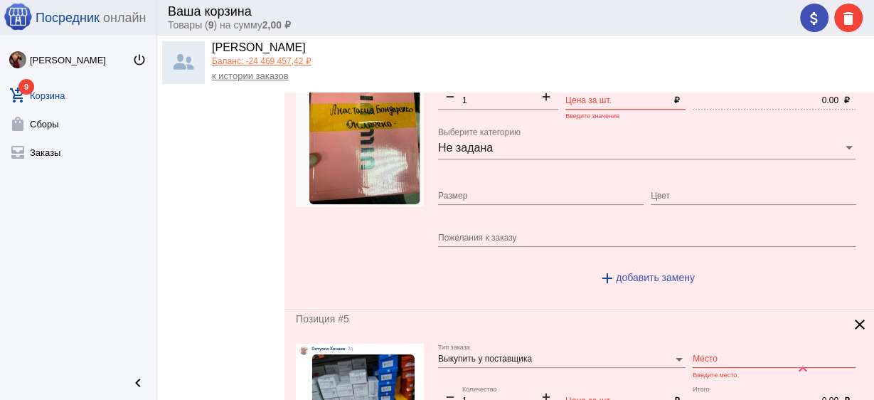
scroll to position [1252, 0]
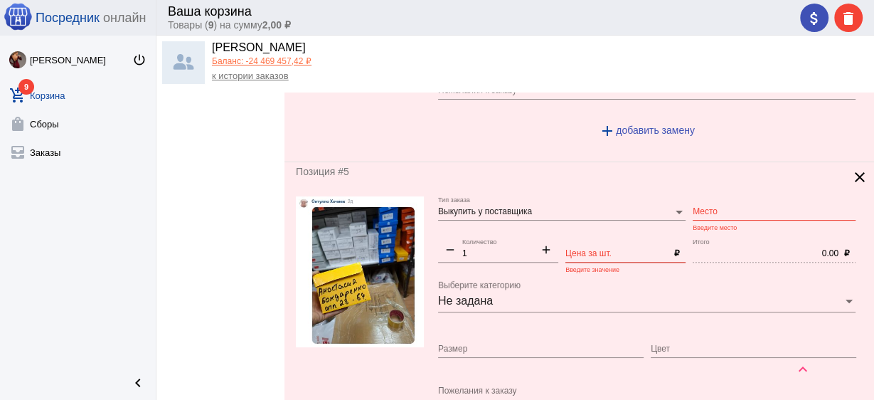
type input "1"
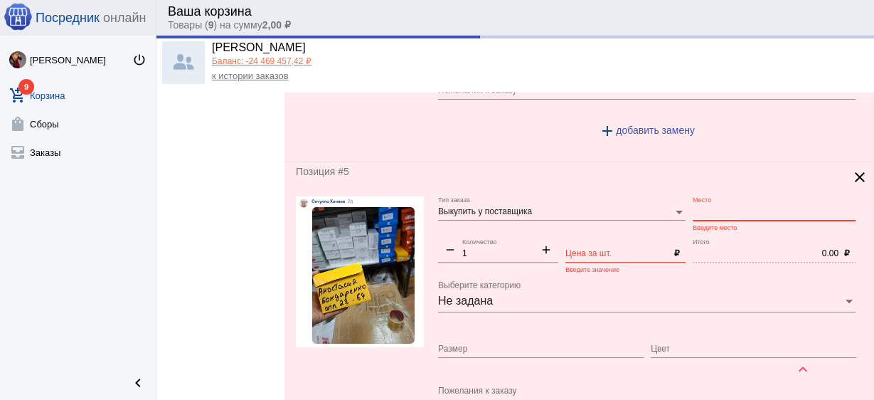
click at [705, 207] on input "Место" at bounding box center [774, 212] width 163 height 10
type input "1.00"
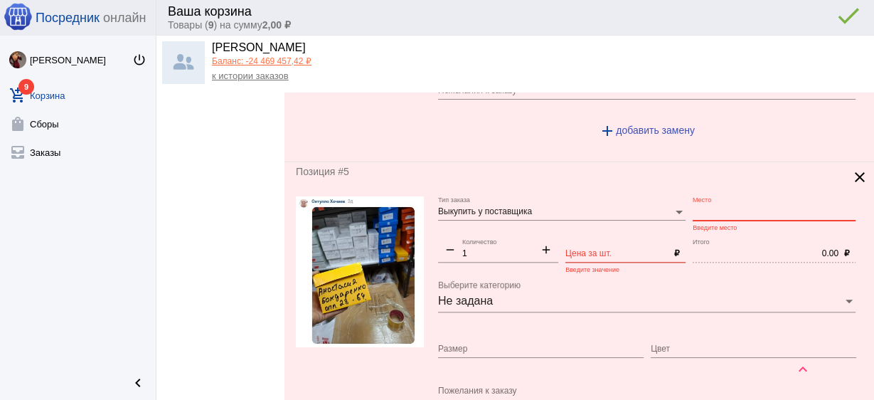
paste input "28-64"
type input "28-64"
click at [575, 250] on input "Цена за шт." at bounding box center [616, 254] width 103 height 10
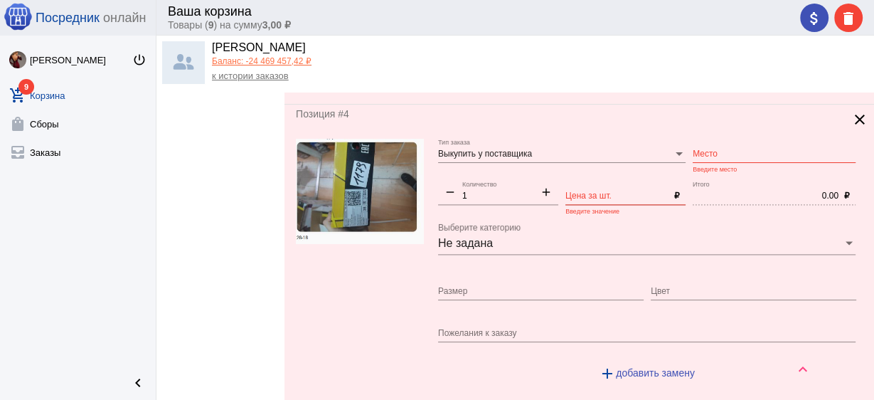
scroll to position [1593, 0]
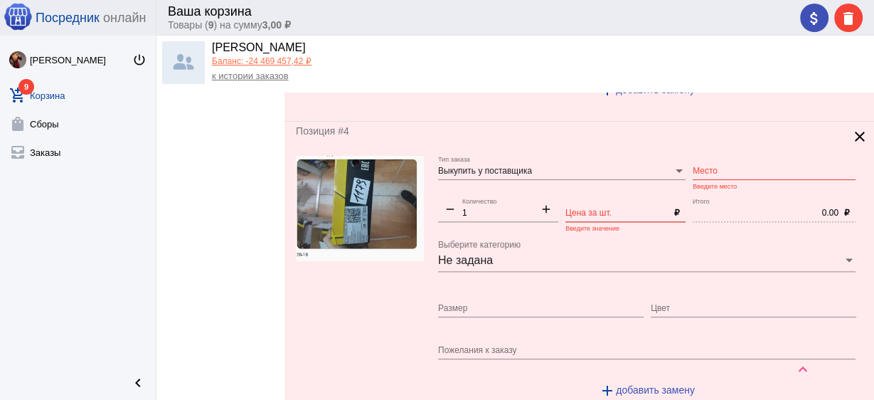
type input "1"
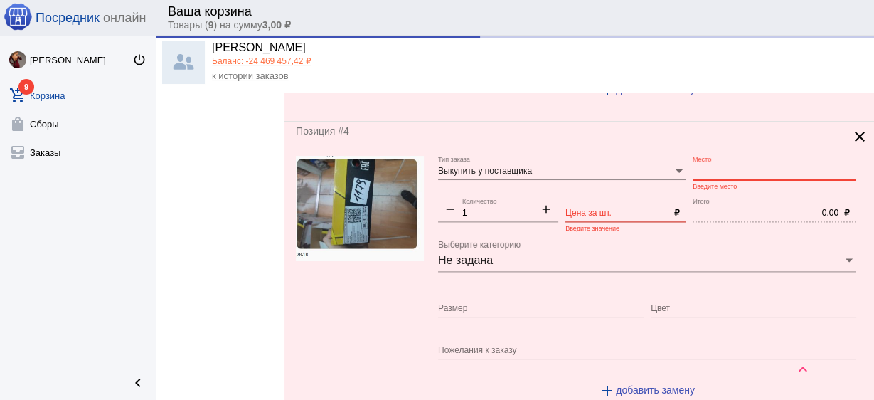
click at [723, 166] on input "Место" at bounding box center [774, 171] width 163 height 10
type input "1.00"
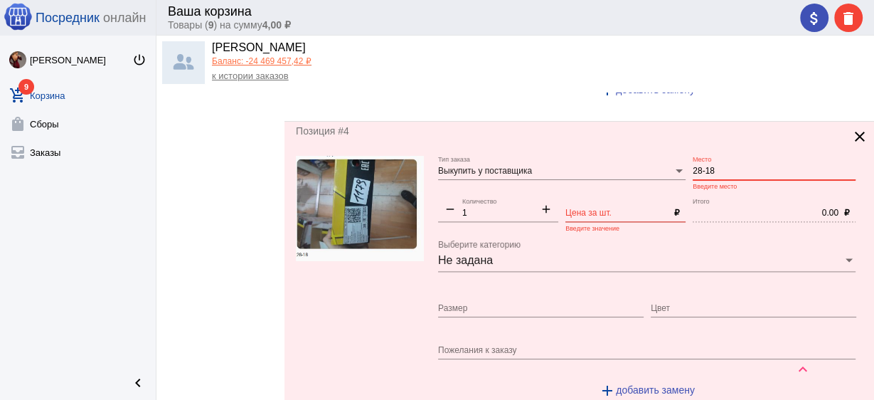
type input "28-18"
click at [649, 208] on input "Цена за шт." at bounding box center [616, 213] width 103 height 10
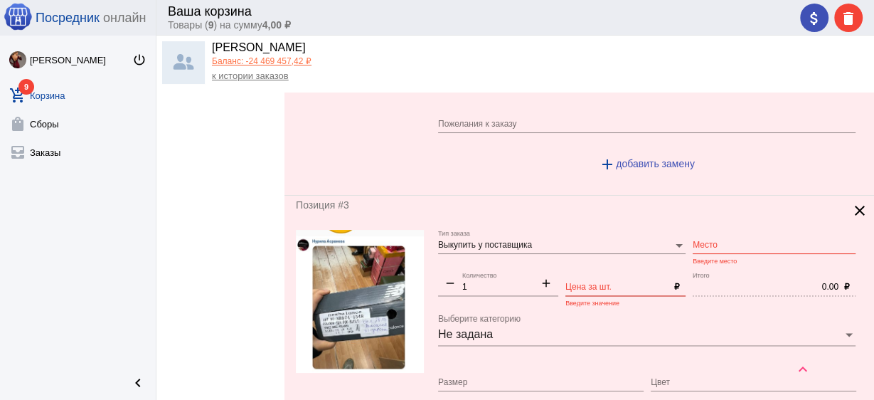
scroll to position [1821, 0]
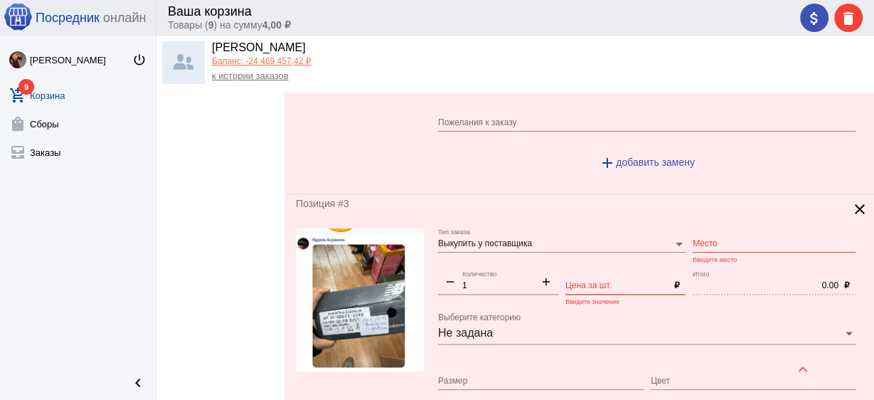
type input "1"
click at [772, 239] on input "Место" at bounding box center [774, 244] width 163 height 10
type input "1.00"
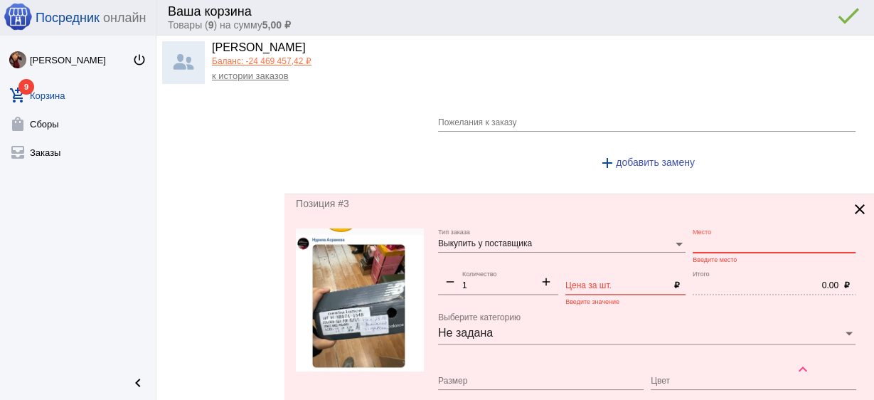
scroll to position [1878, 0]
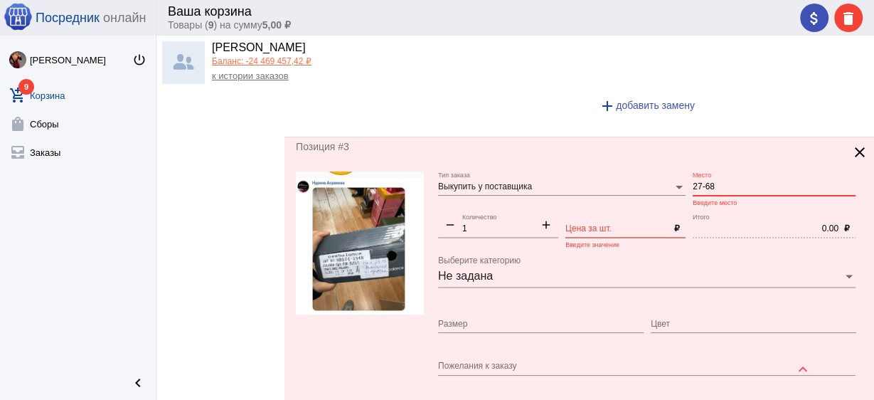
type input "27-68"
click at [608, 224] on input "Цена за шт." at bounding box center [616, 229] width 103 height 10
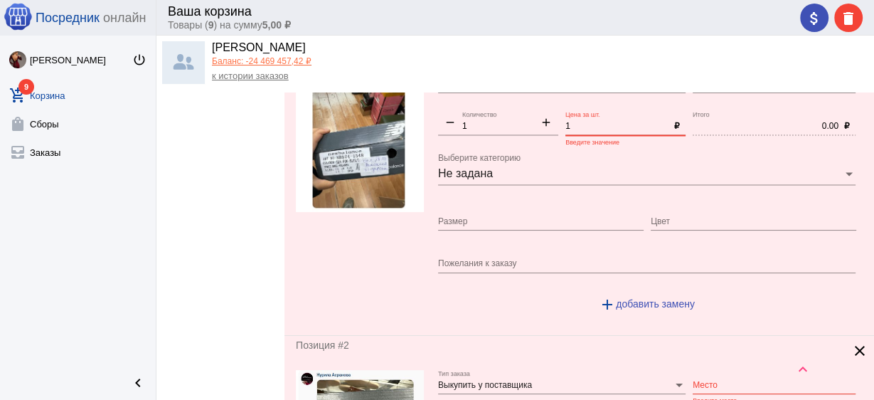
scroll to position [2105, 0]
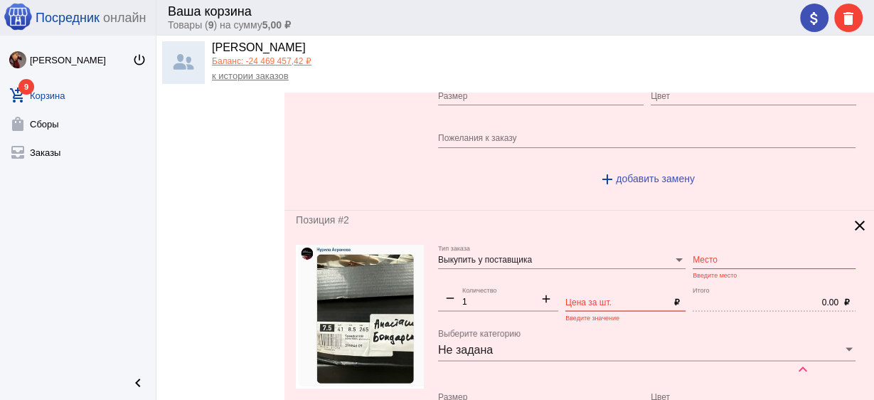
type input "1"
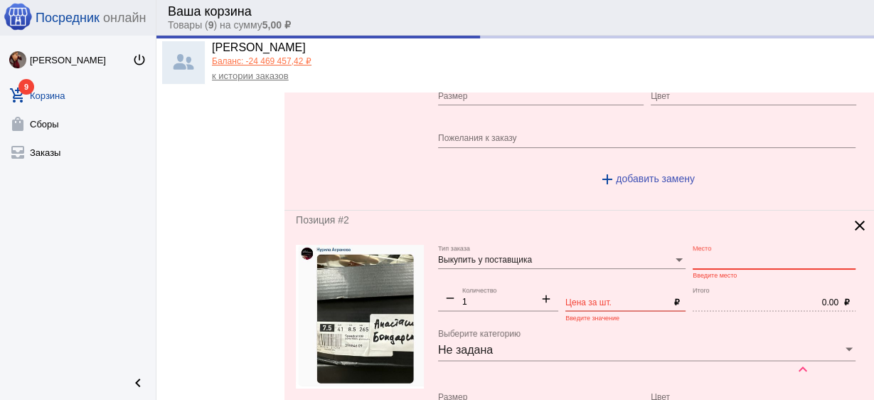
click at [730, 255] on input "Место" at bounding box center [774, 260] width 163 height 10
type input "1.00"
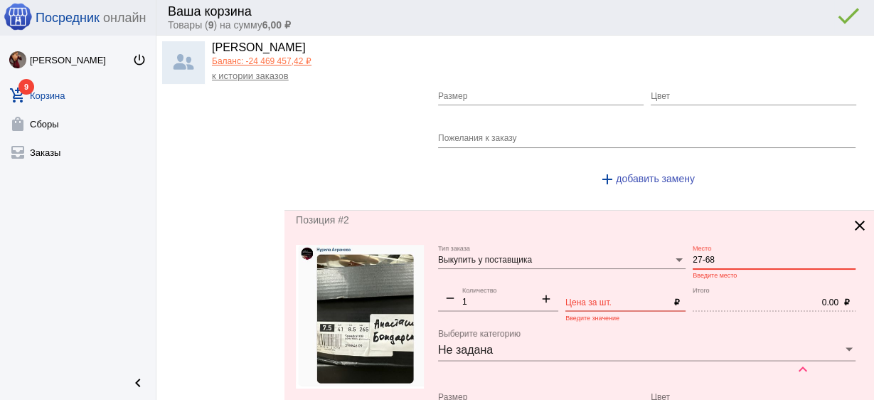
type input "27-68"
click at [607, 297] on input "Цена за шт." at bounding box center [616, 302] width 103 height 10
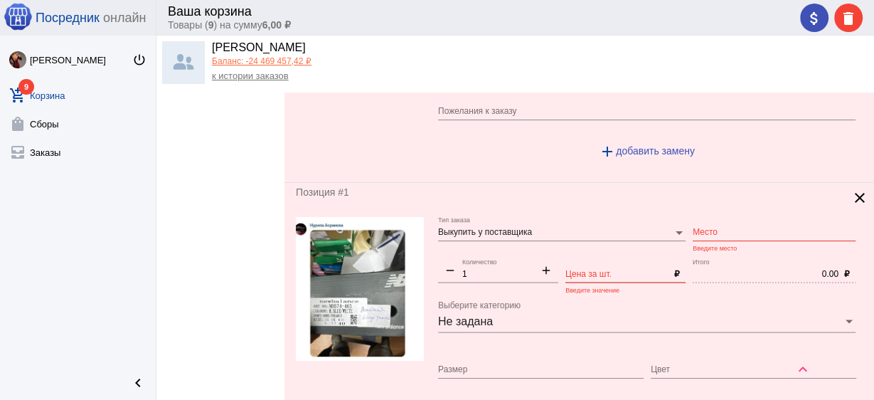
scroll to position [2504, 0]
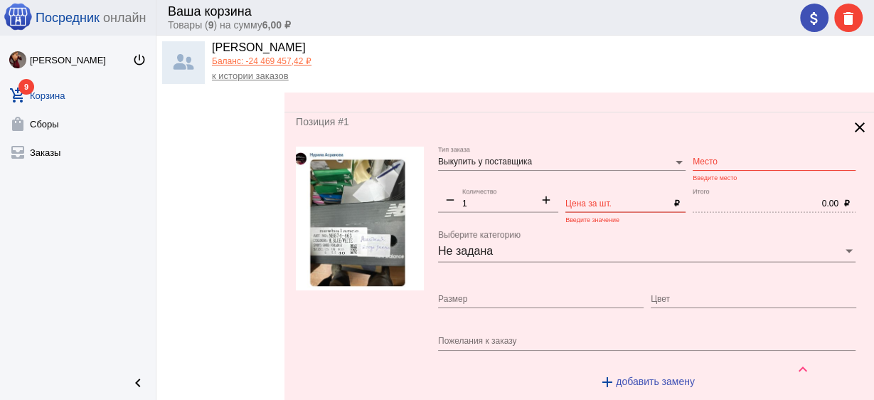
type input "1"
click at [713, 157] on input "Место" at bounding box center [774, 162] width 163 height 10
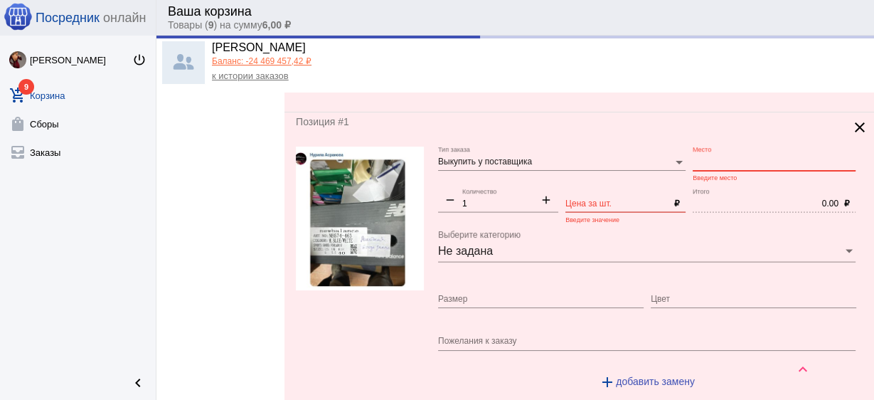
type input "1.00"
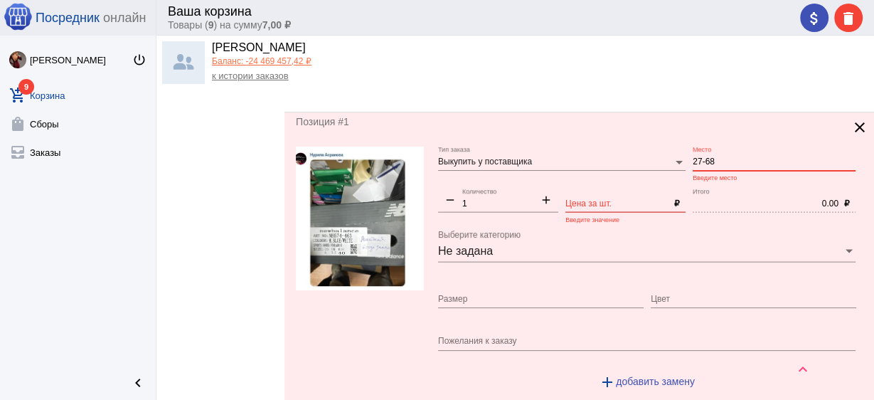
type input "27-68"
click at [625, 199] on input "Цена за шт." at bounding box center [616, 204] width 103 height 10
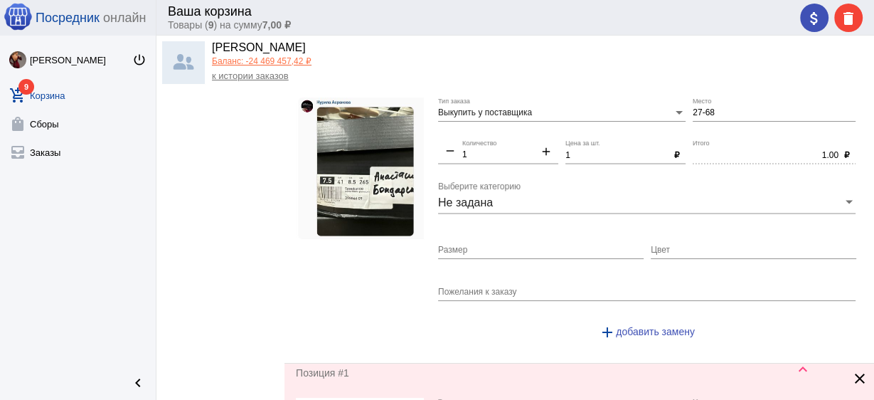
scroll to position [2010, 0]
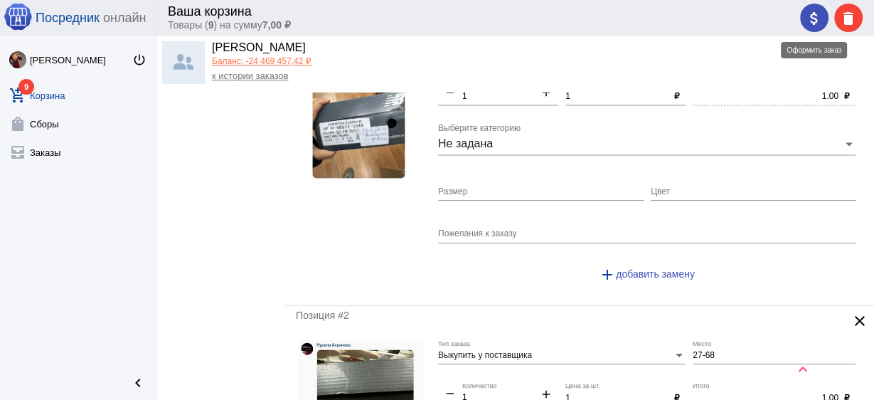
type input "1"
click at [814, 18] on div "attach_money delete" at bounding box center [831, 18] width 63 height 28
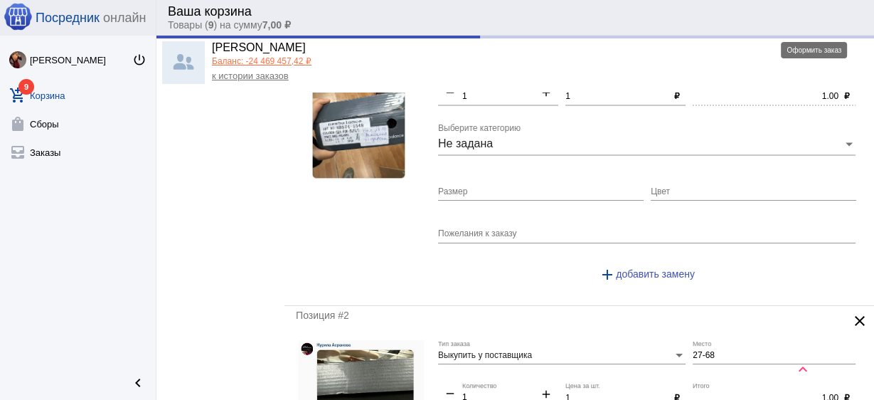
type input "1.00"
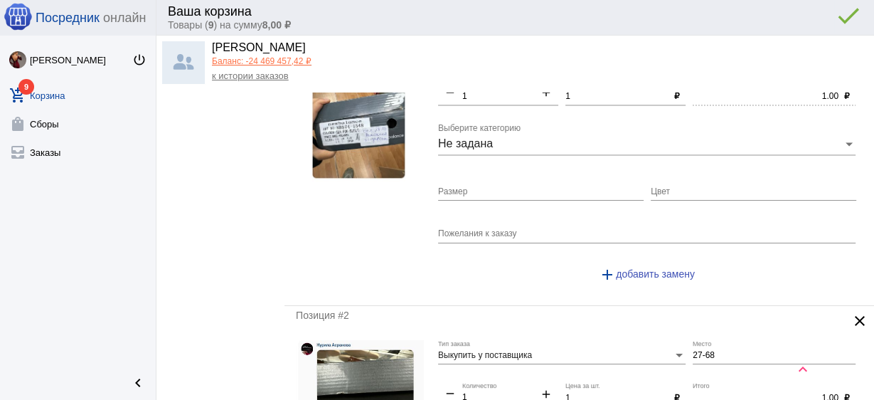
click at [810, 18] on div "attach_money delete done error_outline" at bounding box center [828, 18] width 68 height 28
click at [812, 25] on mat-icon "attach_money" at bounding box center [814, 18] width 17 height 17
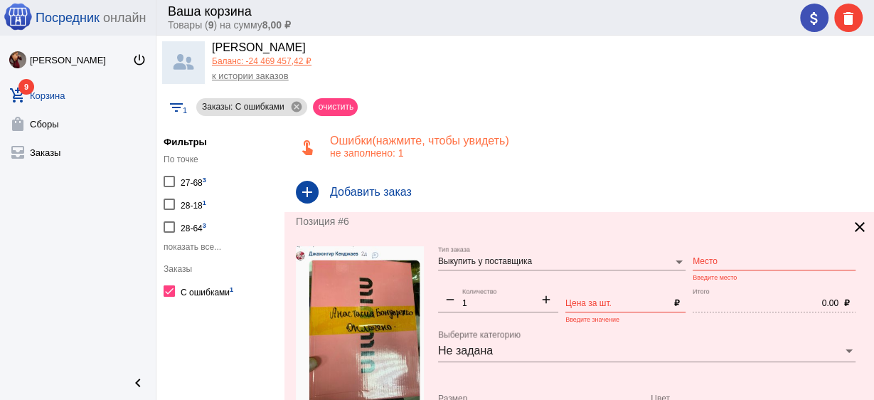
scroll to position [114, 0]
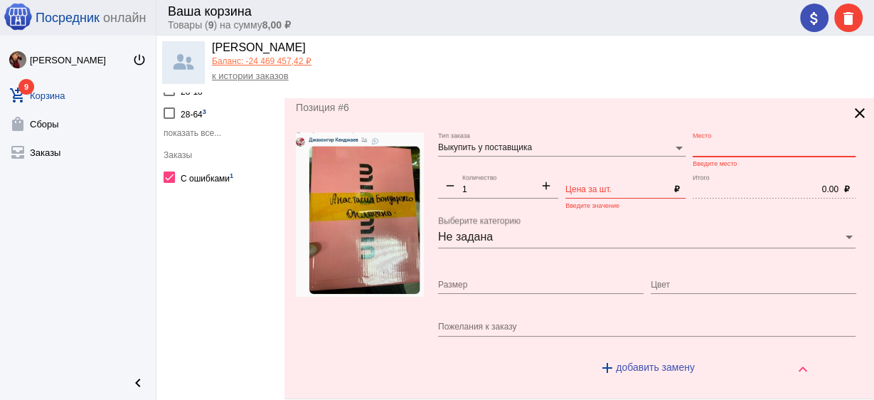
click at [743, 145] on input "Место" at bounding box center [774, 148] width 163 height 10
type input "27-48"
click at [601, 189] on input "Цена за шт." at bounding box center [616, 190] width 103 height 10
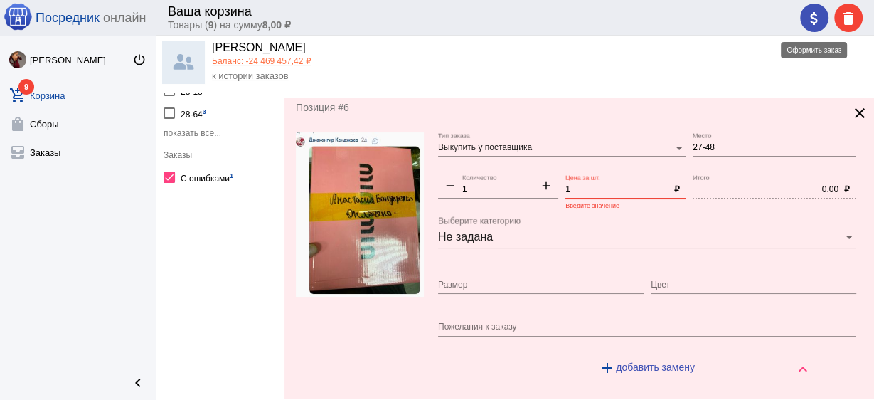
type input "1"
click at [797, 18] on div "Ваша корзина Товары ( 9 ) на сумму 8,00 ₽ attach_money delete" at bounding box center [515, 18] width 718 height 36
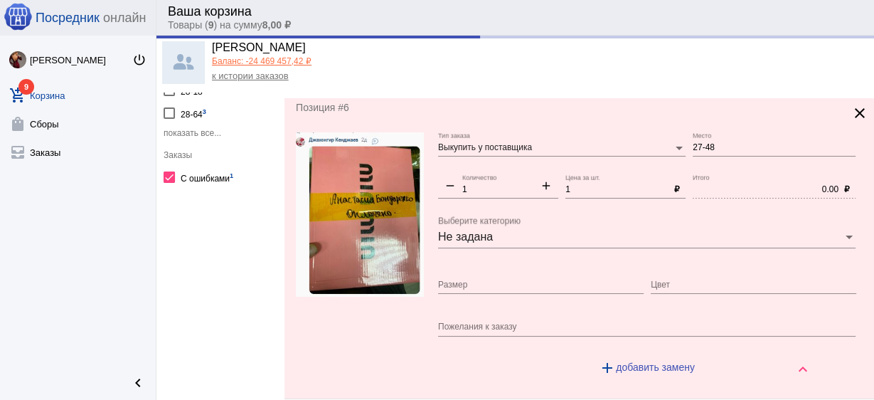
type input "1.00"
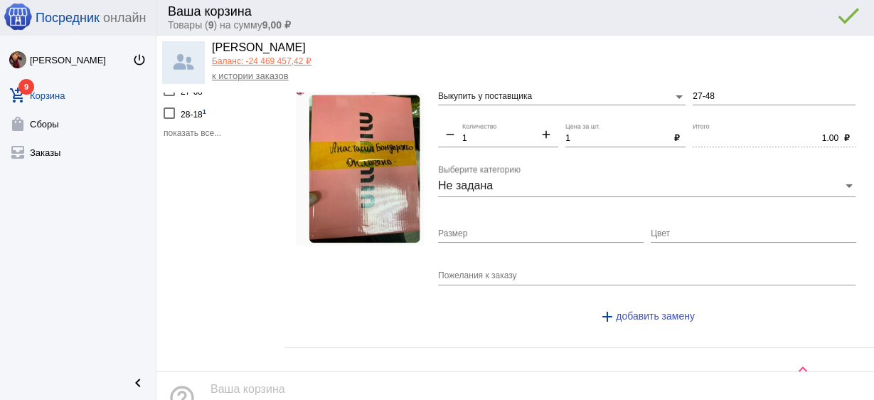
click at [802, 18] on div "attach_money delete done error_outline" at bounding box center [828, 18] width 68 height 28
click at [812, 18] on div "attach_money delete done error_outline" at bounding box center [828, 18] width 68 height 28
click at [815, 19] on mat-icon "attach_money" at bounding box center [814, 18] width 17 height 17
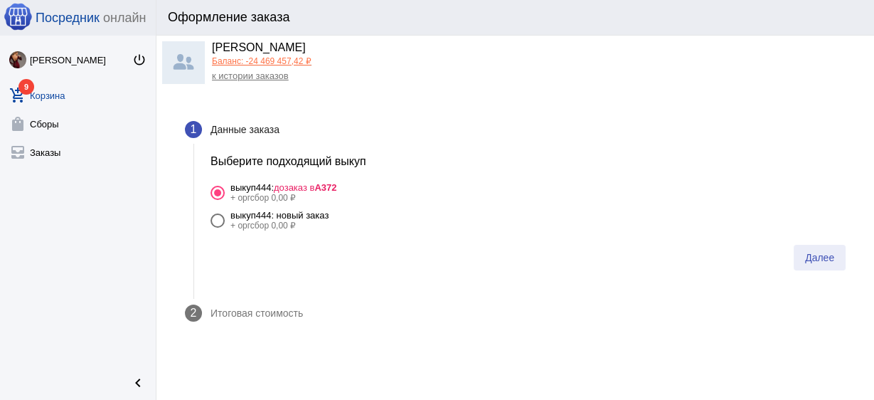
click at [815, 260] on span "Далее" at bounding box center [819, 257] width 29 height 11
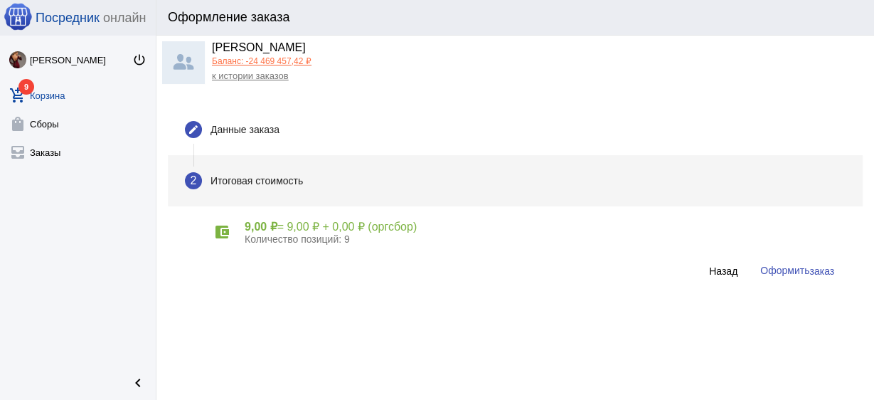
click at [817, 269] on span "заказ" at bounding box center [821, 270] width 25 height 11
